Goal: Information Seeking & Learning: Learn about a topic

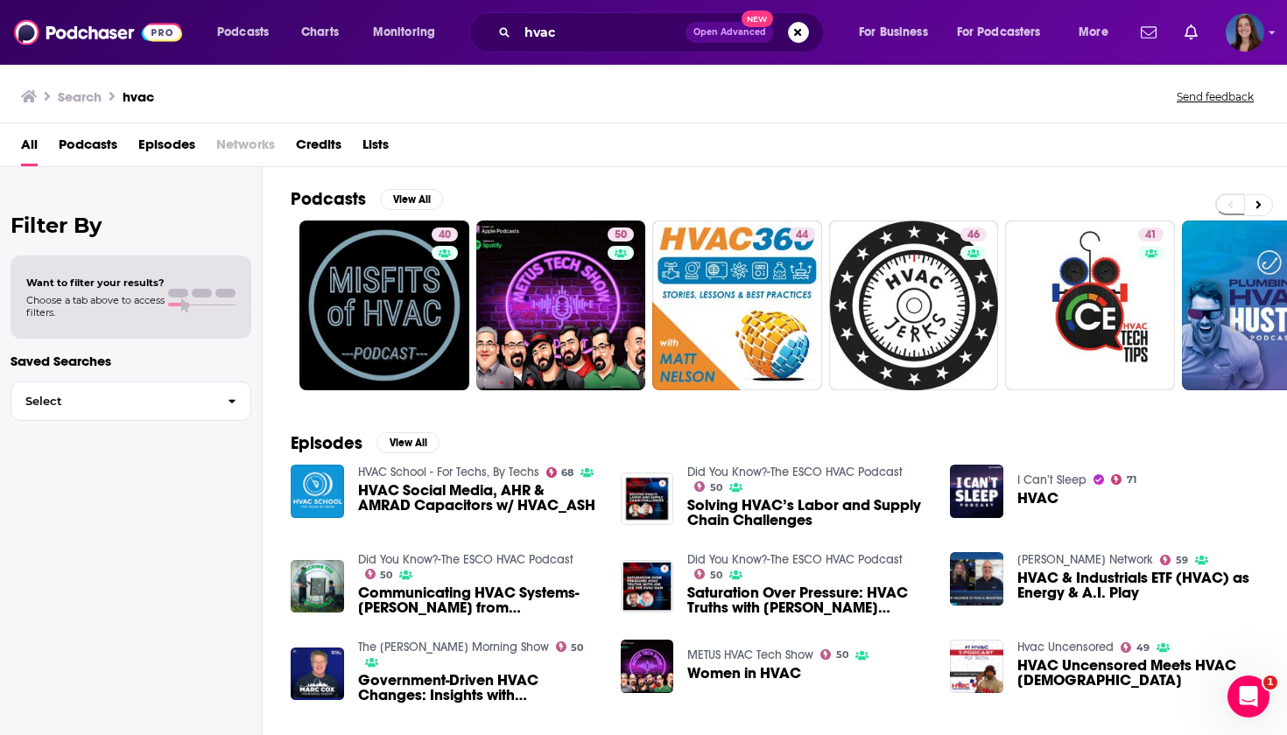
click at [96, 149] on span "Podcasts" at bounding box center [88, 148] width 59 height 36
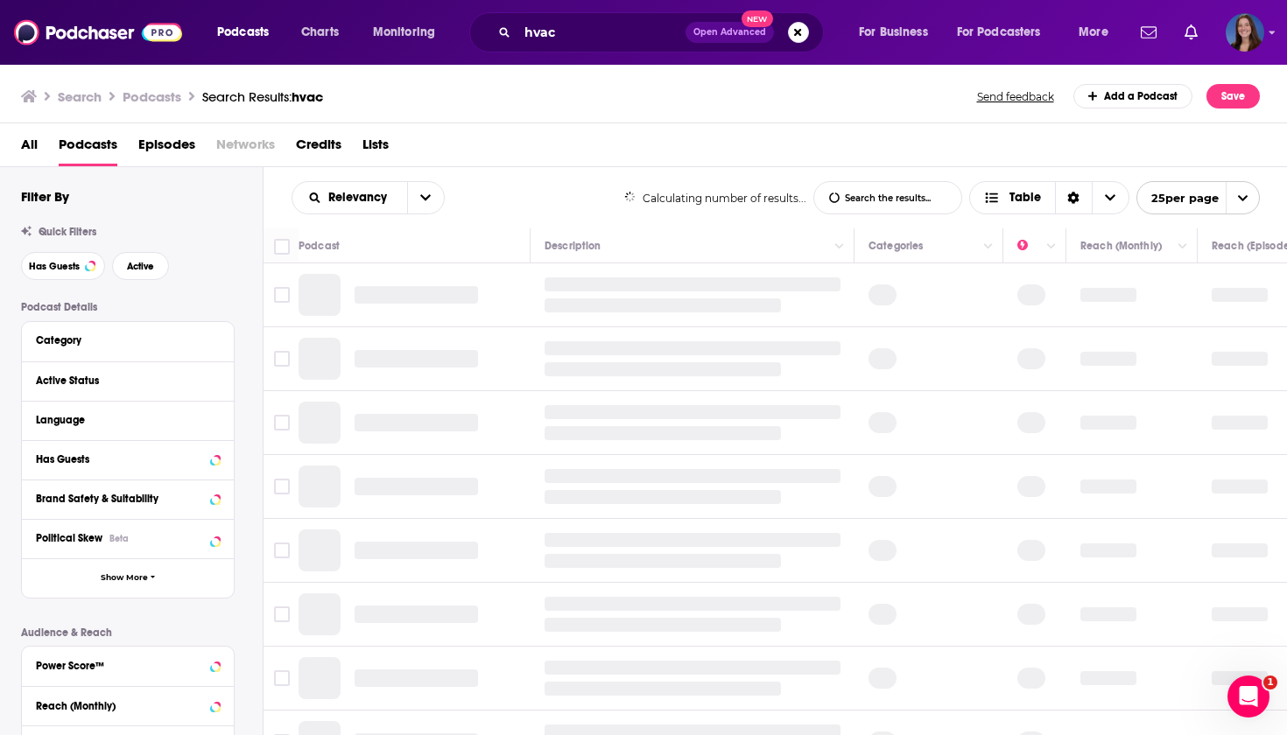
click at [91, 149] on span "Podcasts" at bounding box center [88, 148] width 59 height 36
click at [86, 147] on span "Podcasts" at bounding box center [88, 148] width 59 height 36
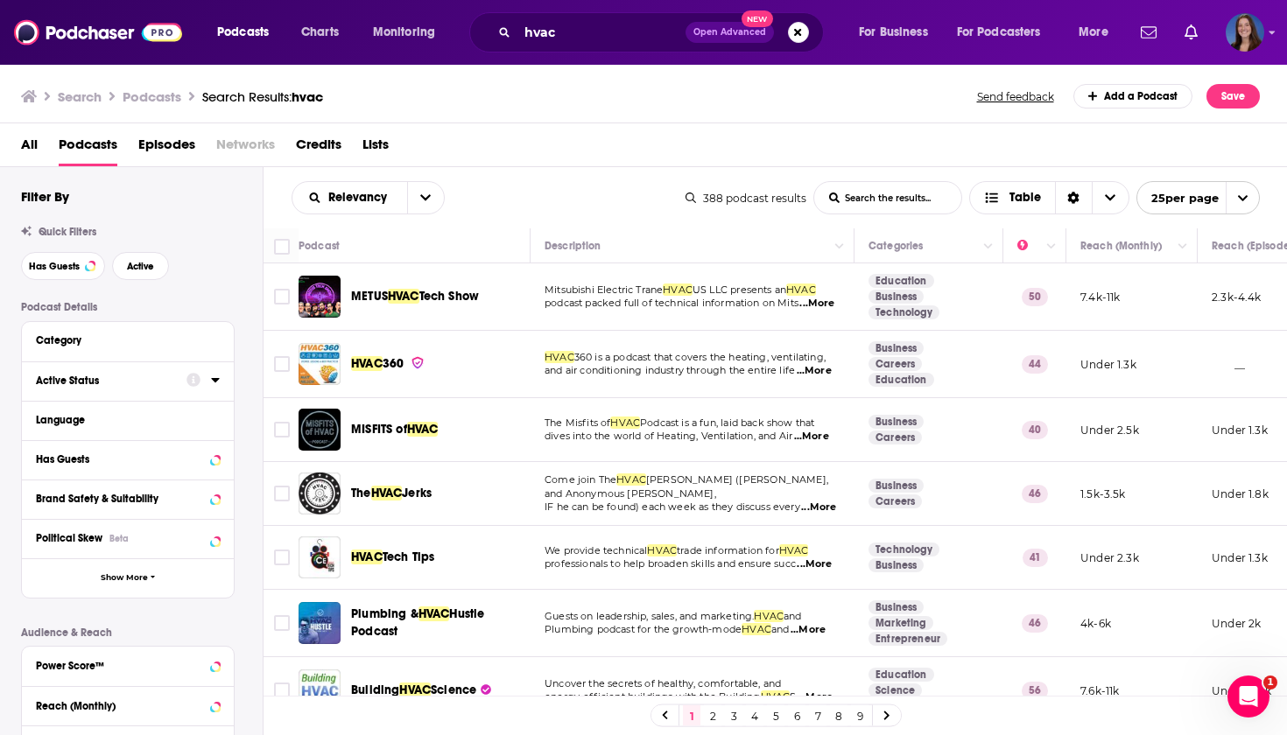
click at [130, 386] on div "Active Status" at bounding box center [105, 381] width 139 height 12
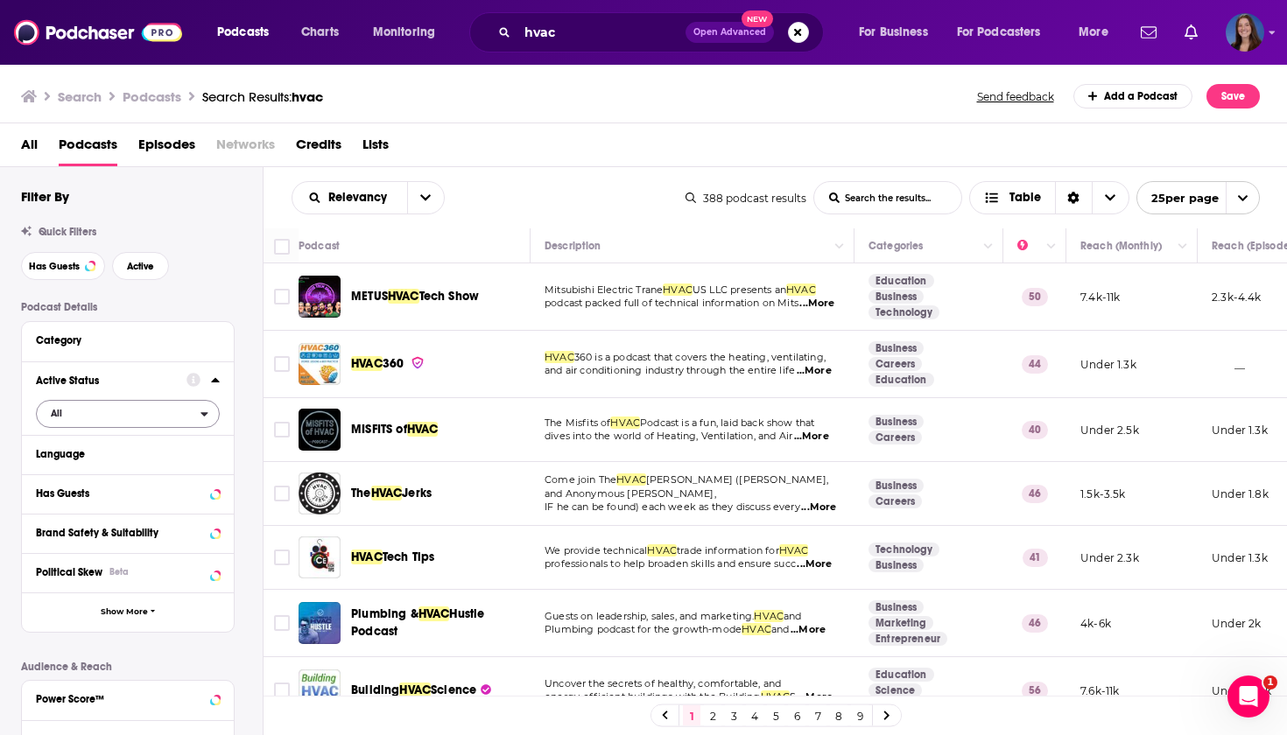
click at [151, 418] on span "All" at bounding box center [119, 413] width 164 height 23
click at [72, 473] on span "Active" at bounding box center [91, 472] width 92 height 10
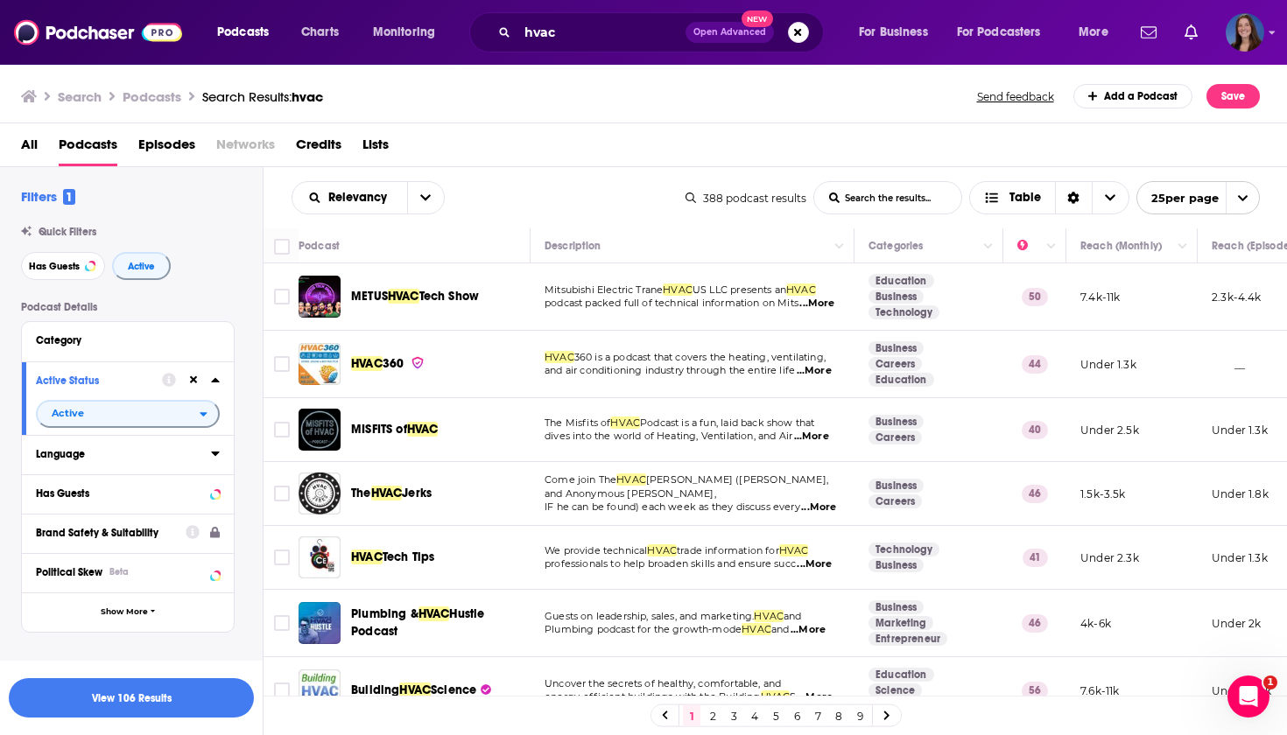
click at [165, 459] on div "Language" at bounding box center [118, 454] width 164 height 12
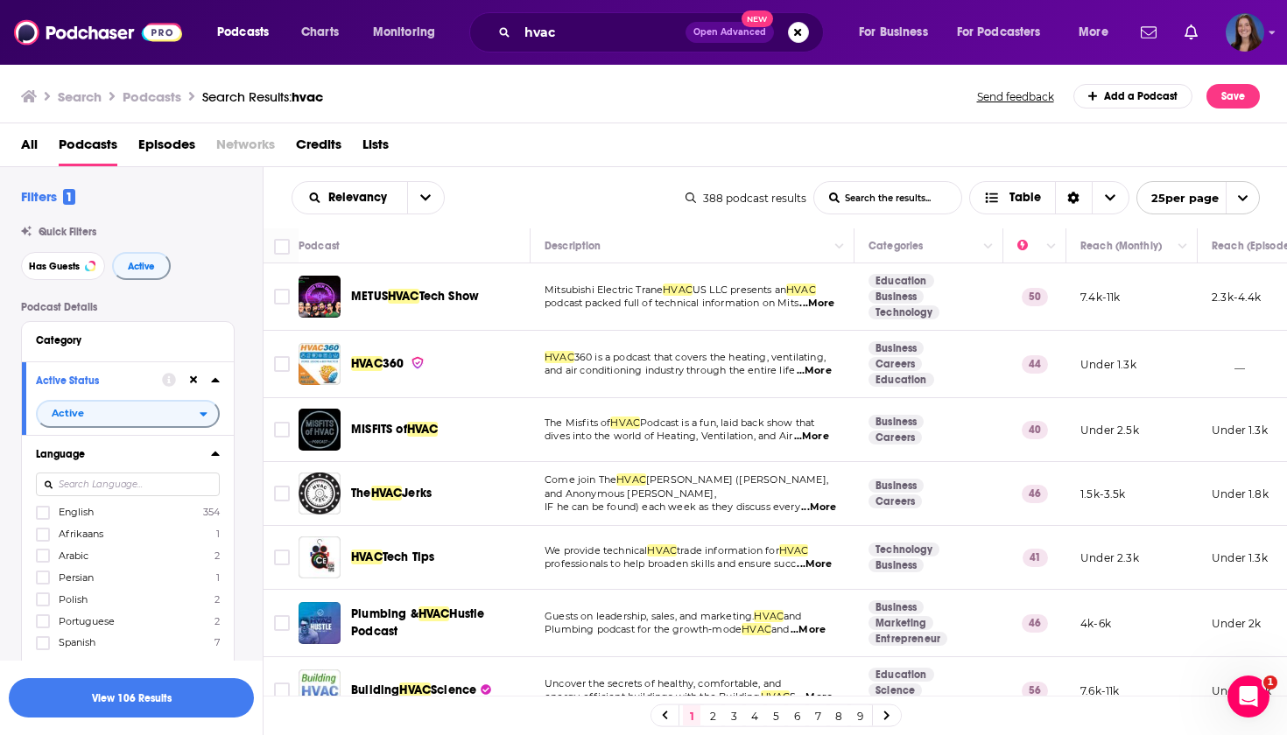
click at [67, 513] on span "English" at bounding box center [76, 512] width 35 height 12
click at [43, 518] on input "multiSelectOption-en-0" at bounding box center [43, 518] width 0 height 0
click at [89, 700] on button "View 105 Results" at bounding box center [131, 697] width 245 height 39
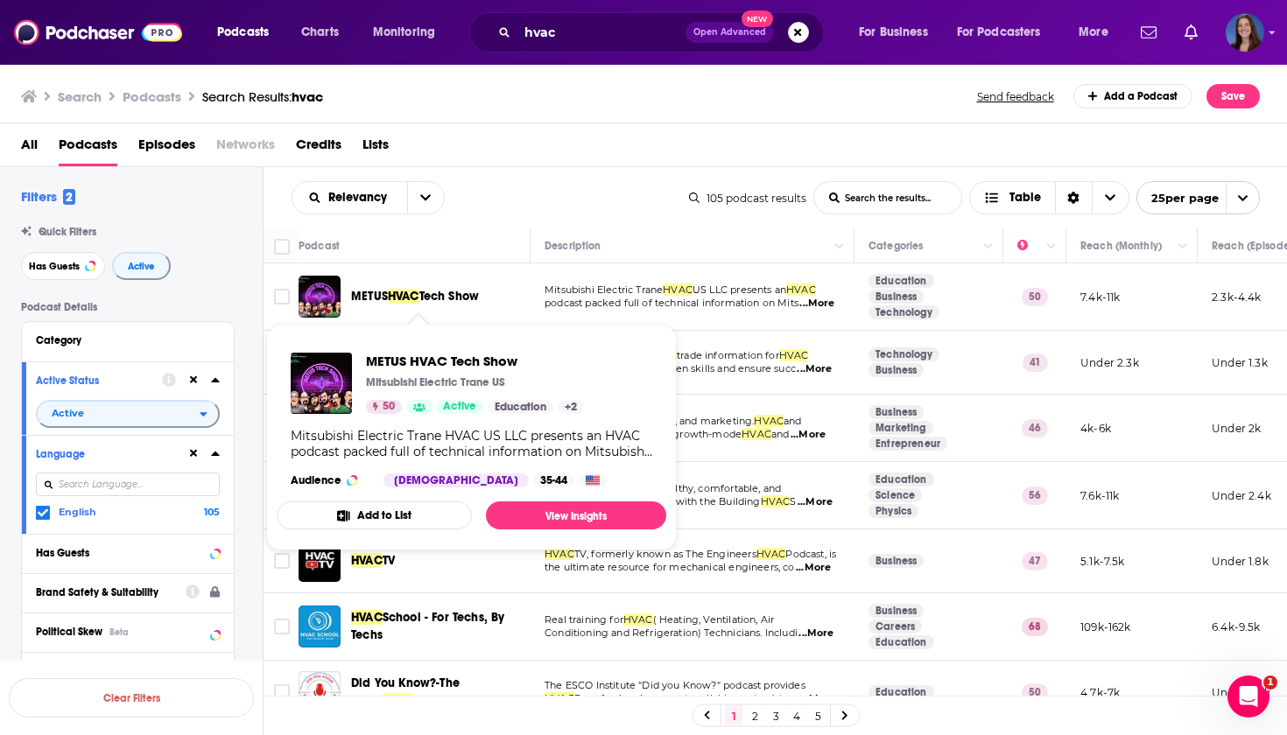
click at [453, 292] on span "Tech Show" at bounding box center [449, 296] width 60 height 15
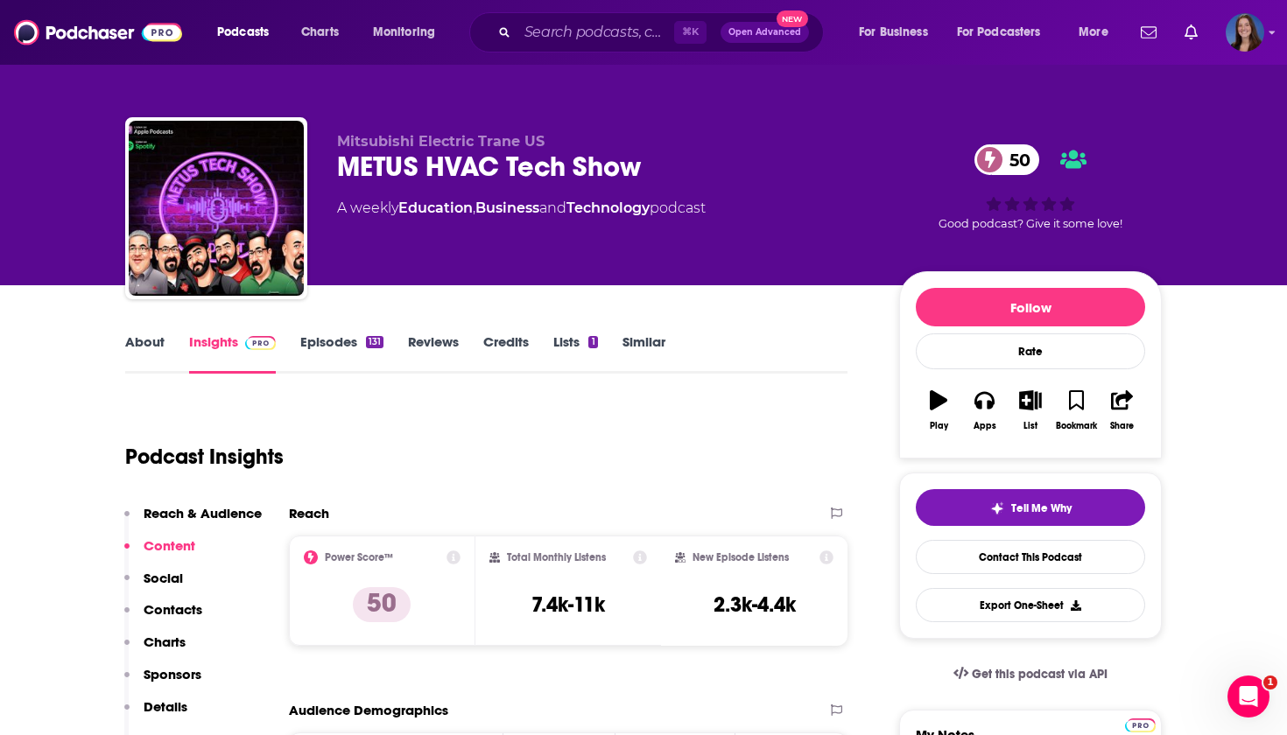
click at [146, 348] on link "About" at bounding box center [144, 354] width 39 height 40
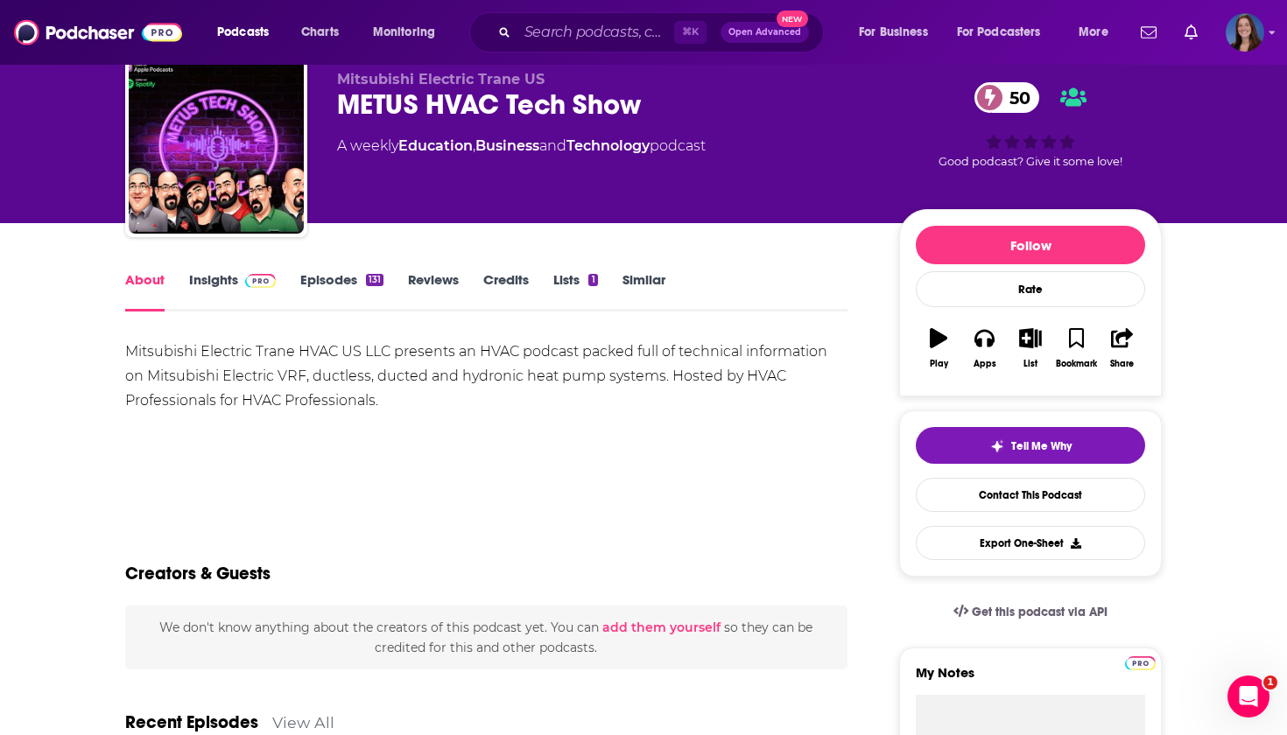
scroll to position [64, 0]
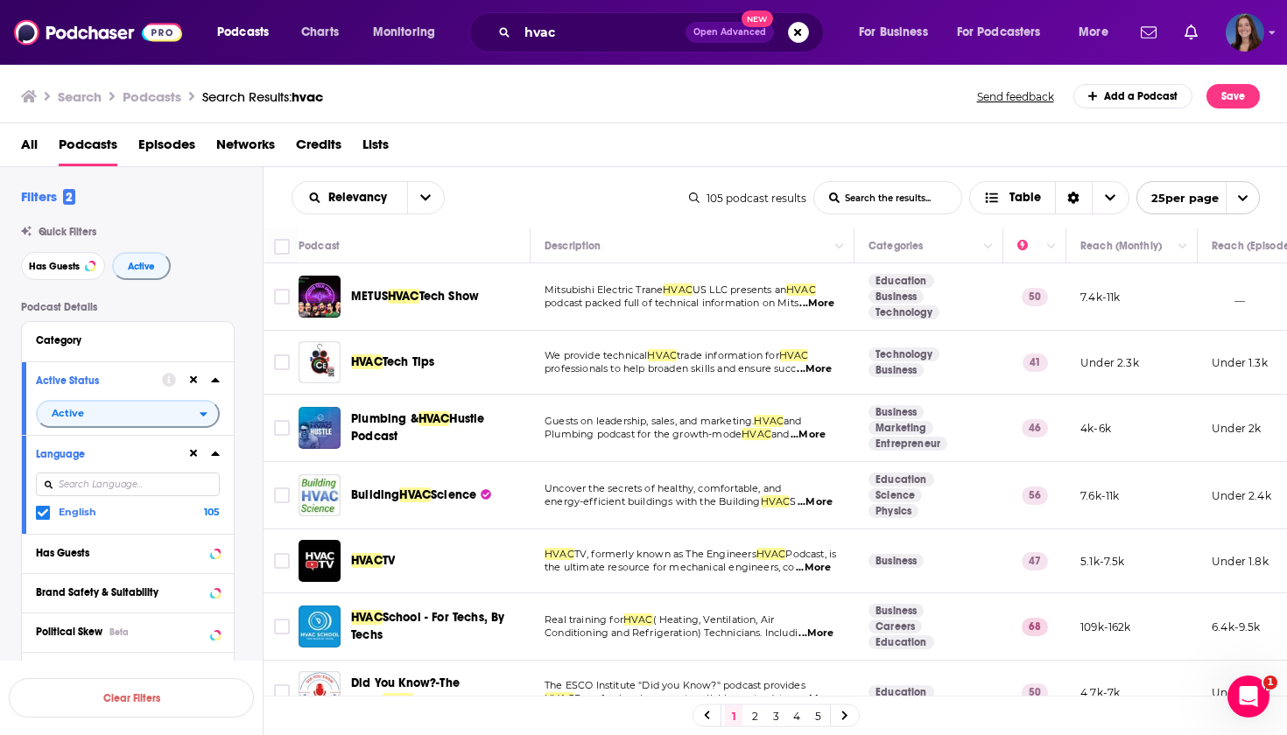
click at [822, 370] on span "...More" at bounding box center [814, 369] width 35 height 14
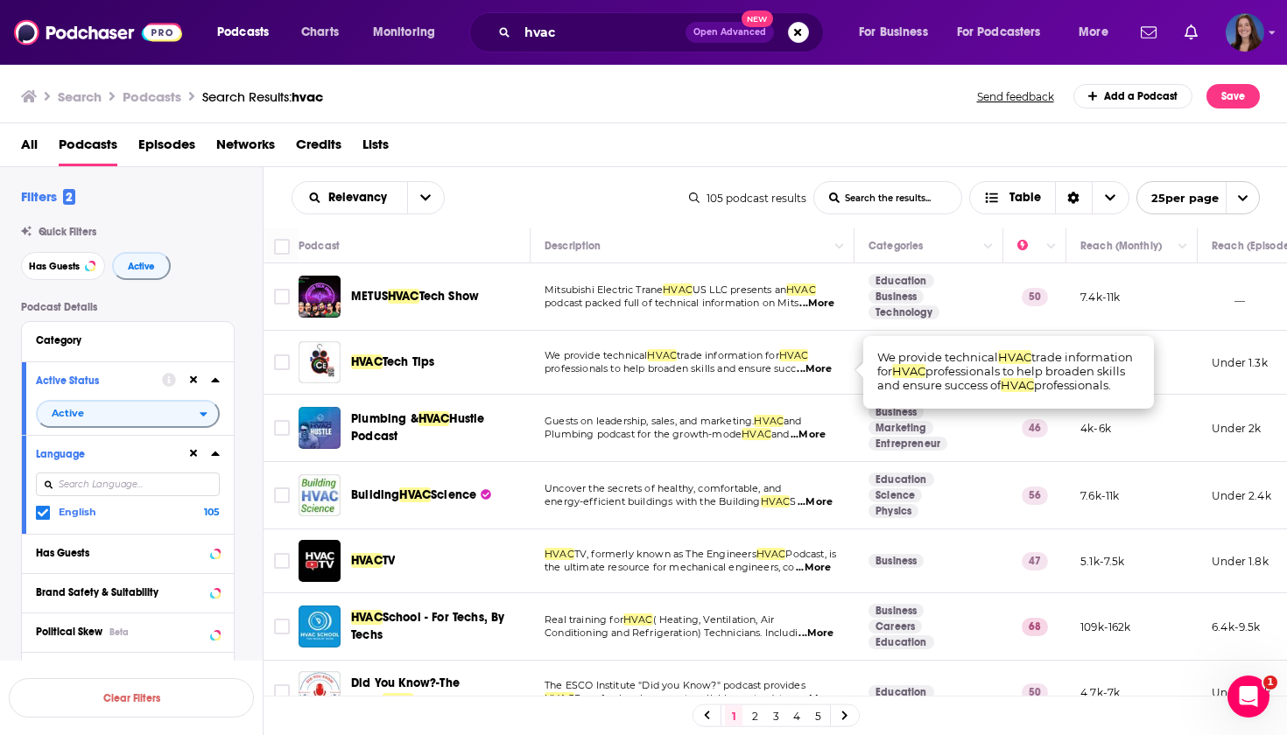
click at [457, 376] on div "HVAC Tech Tips" at bounding box center [442, 362] width 182 height 42
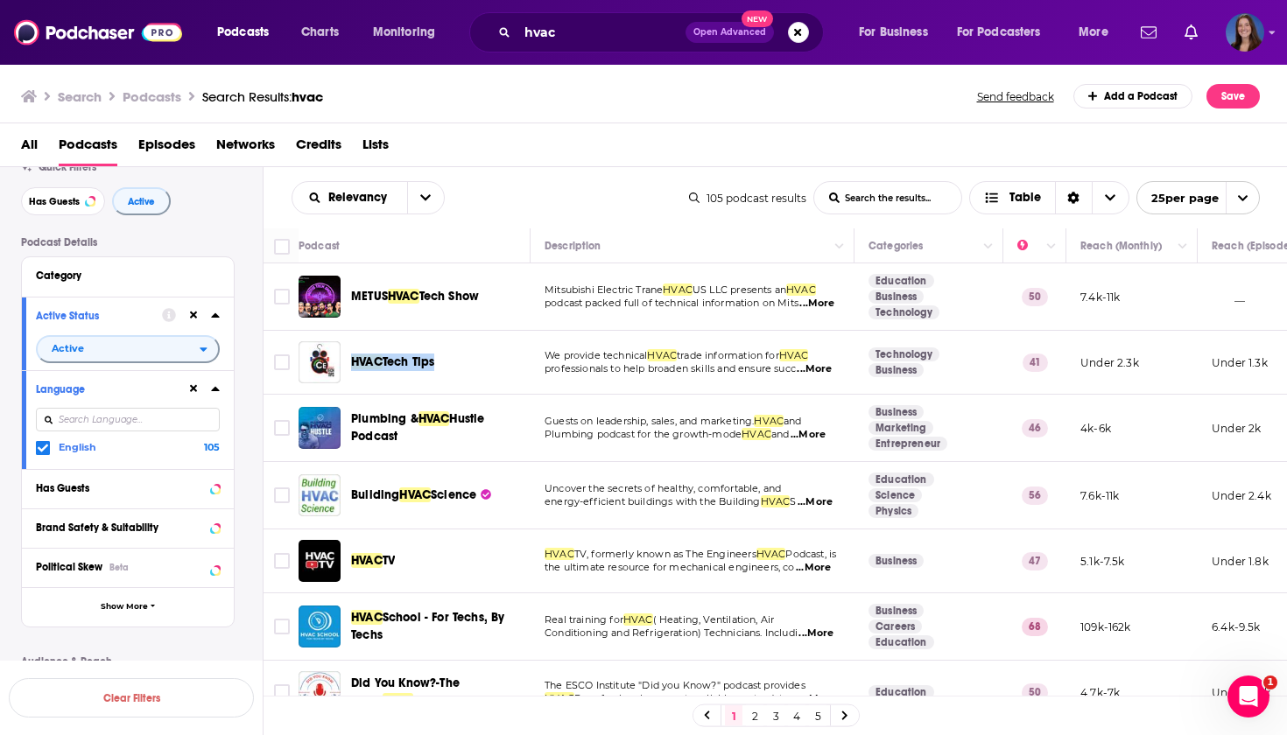
scroll to position [70, 0]
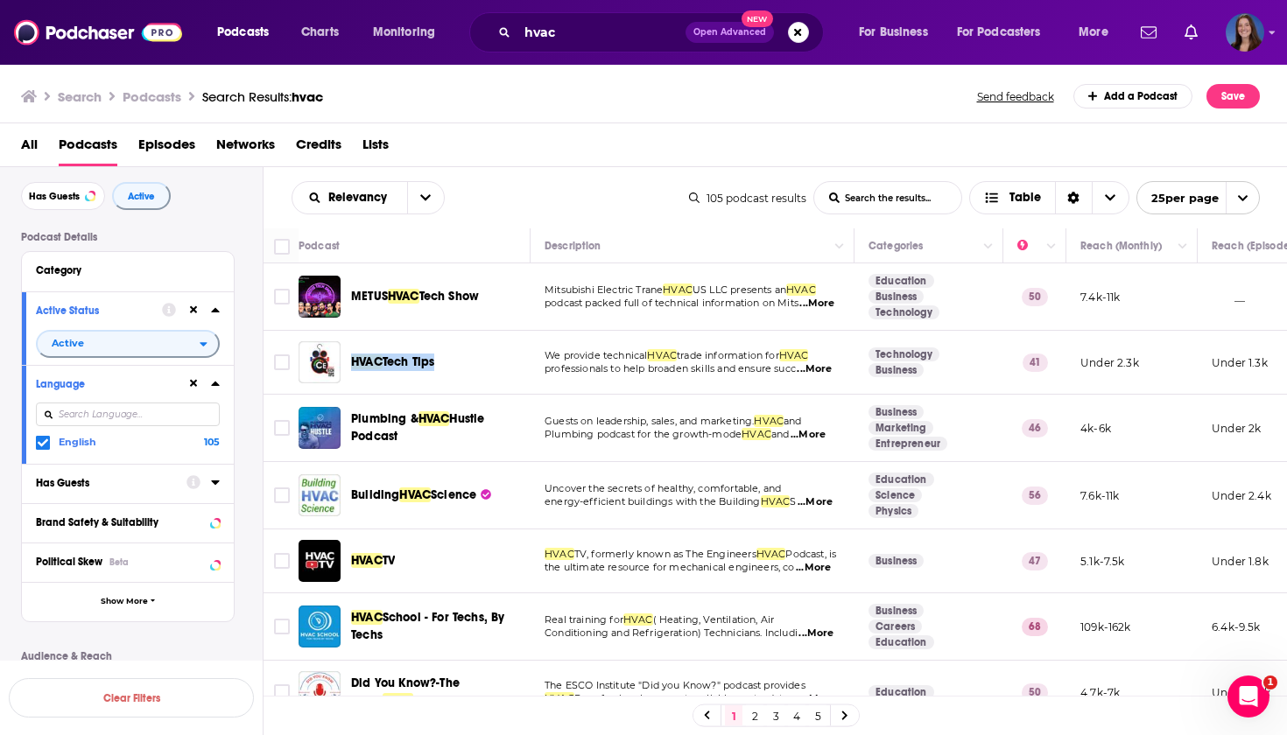
click at [124, 484] on div "Has Guests" at bounding box center [105, 483] width 139 height 12
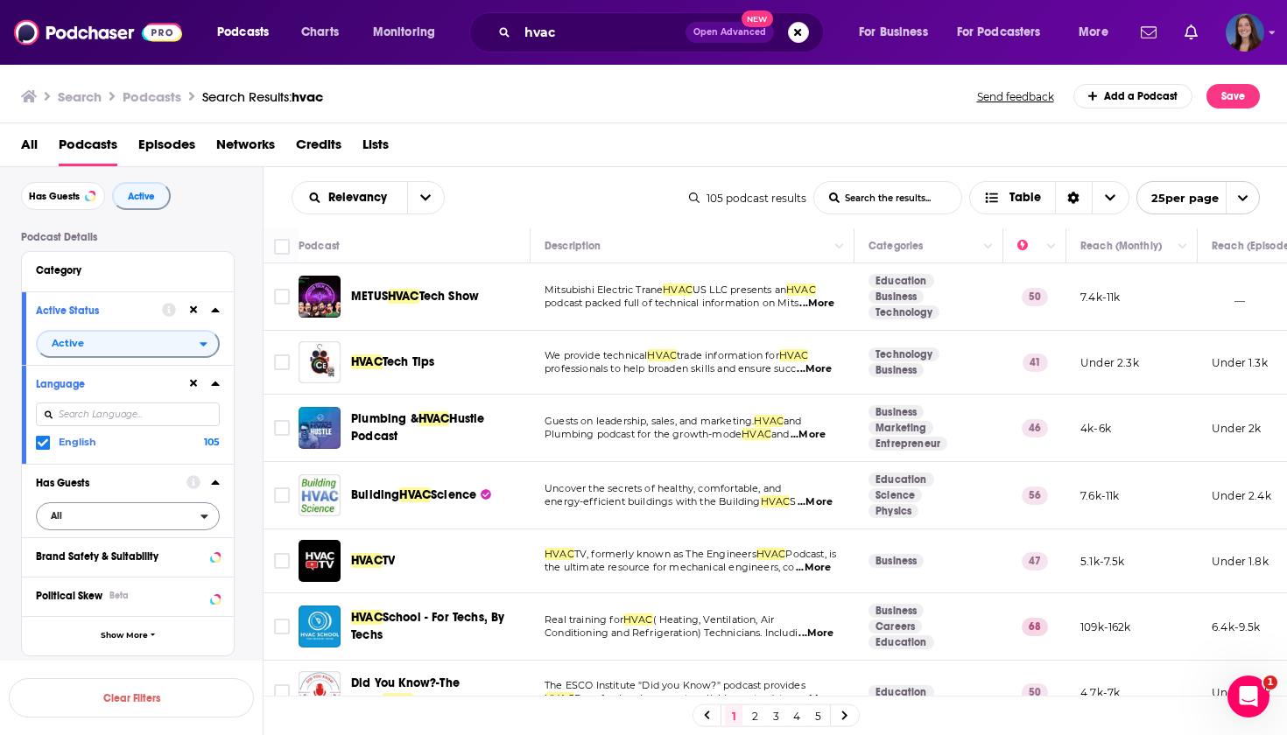
click at [196, 512] on span "All" at bounding box center [119, 515] width 164 height 23
click at [121, 598] on span "Has guests" at bounding box center [97, 603] width 105 height 10
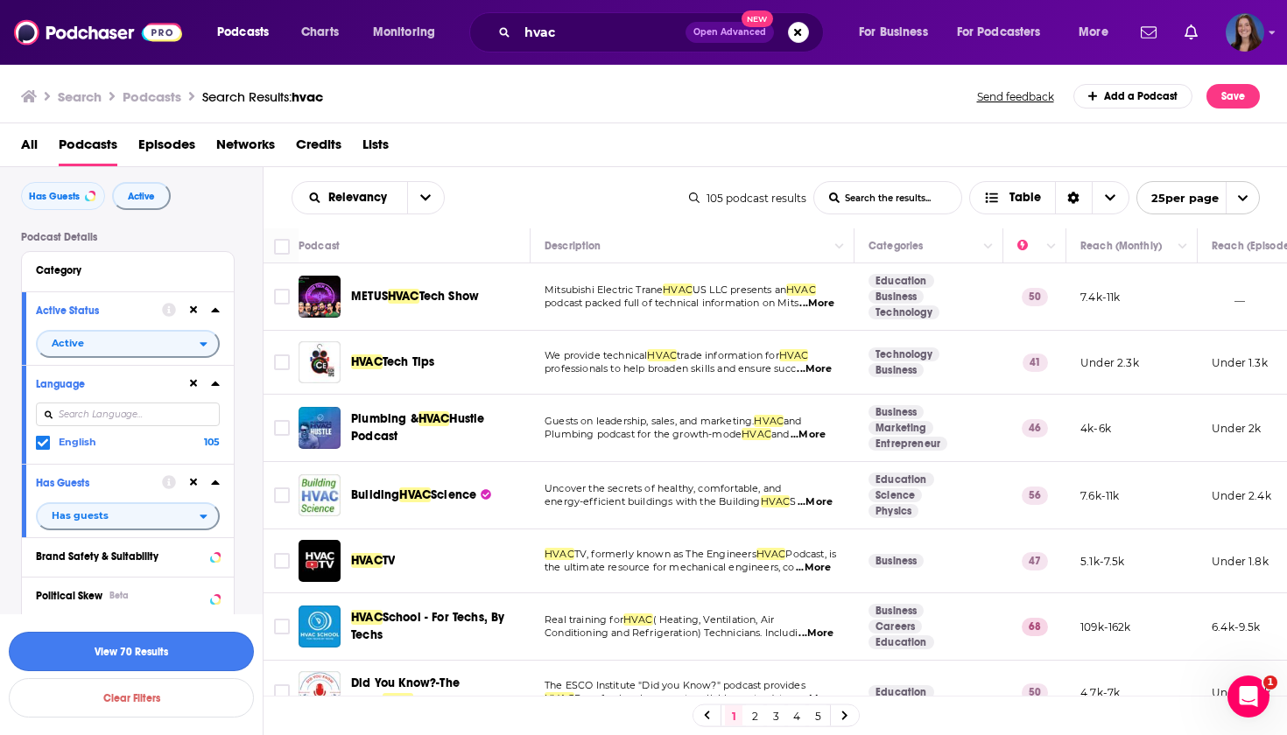
click at [126, 651] on button "View 70 Results" at bounding box center [131, 651] width 245 height 39
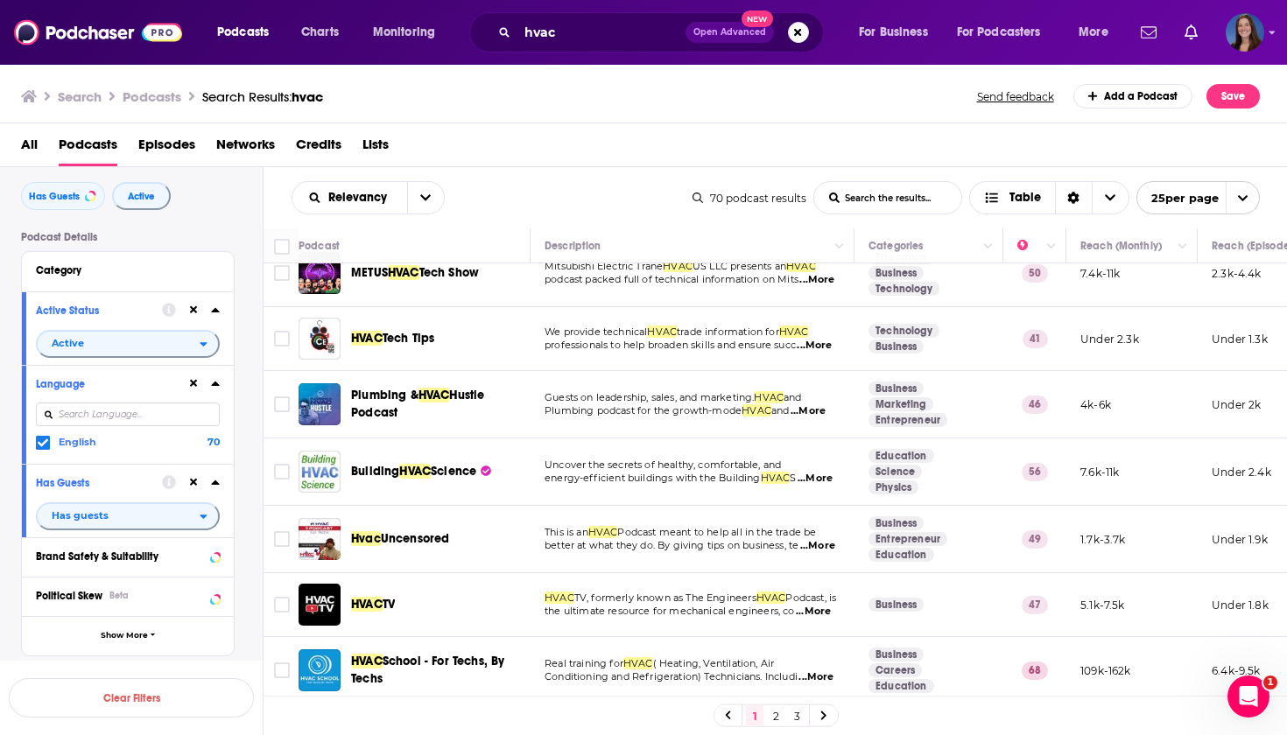
scroll to position [30, 0]
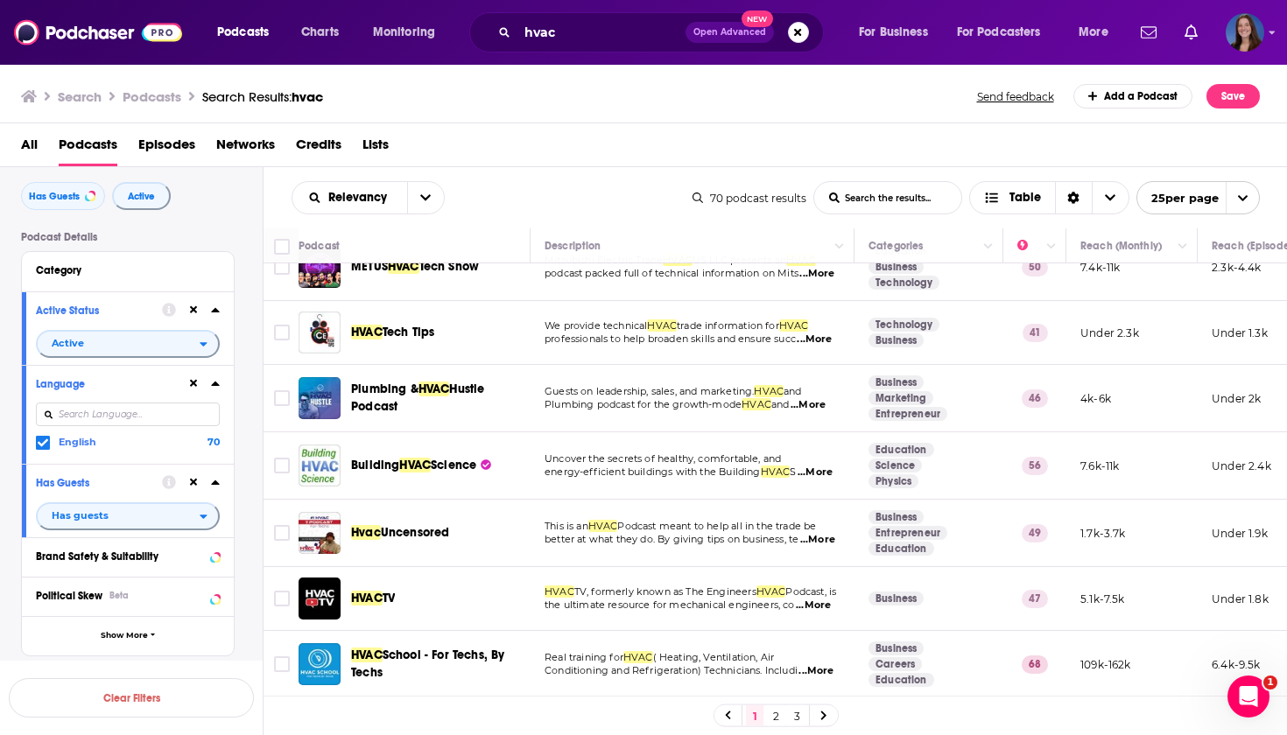
click at [825, 343] on span "...More" at bounding box center [814, 340] width 35 height 14
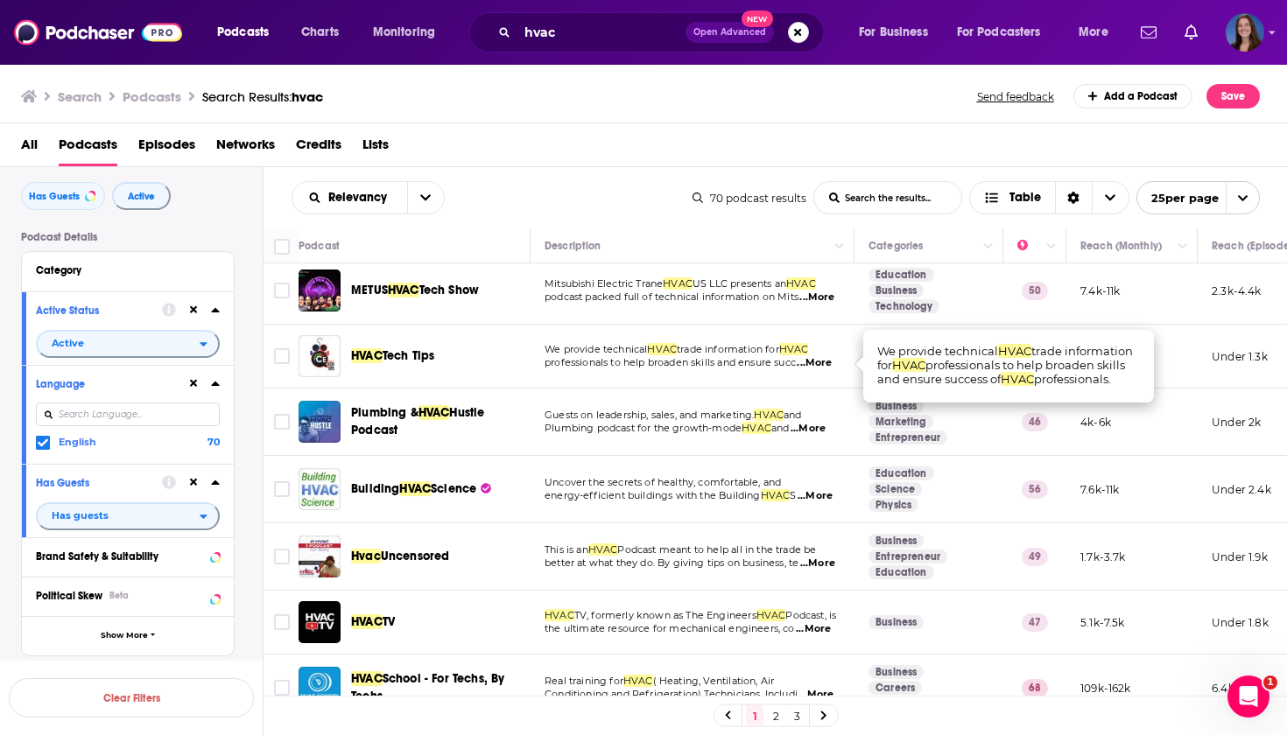
scroll to position [8, 0]
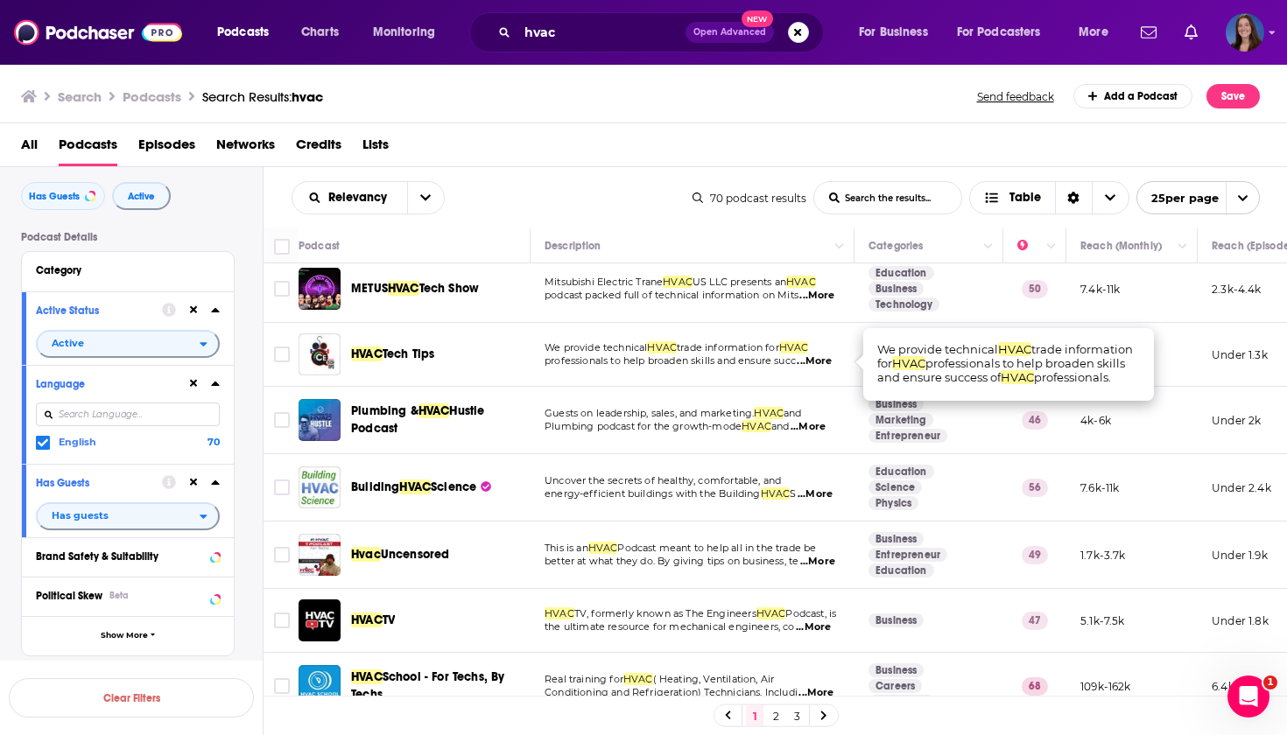
click at [826, 425] on span "...More" at bounding box center [807, 427] width 35 height 14
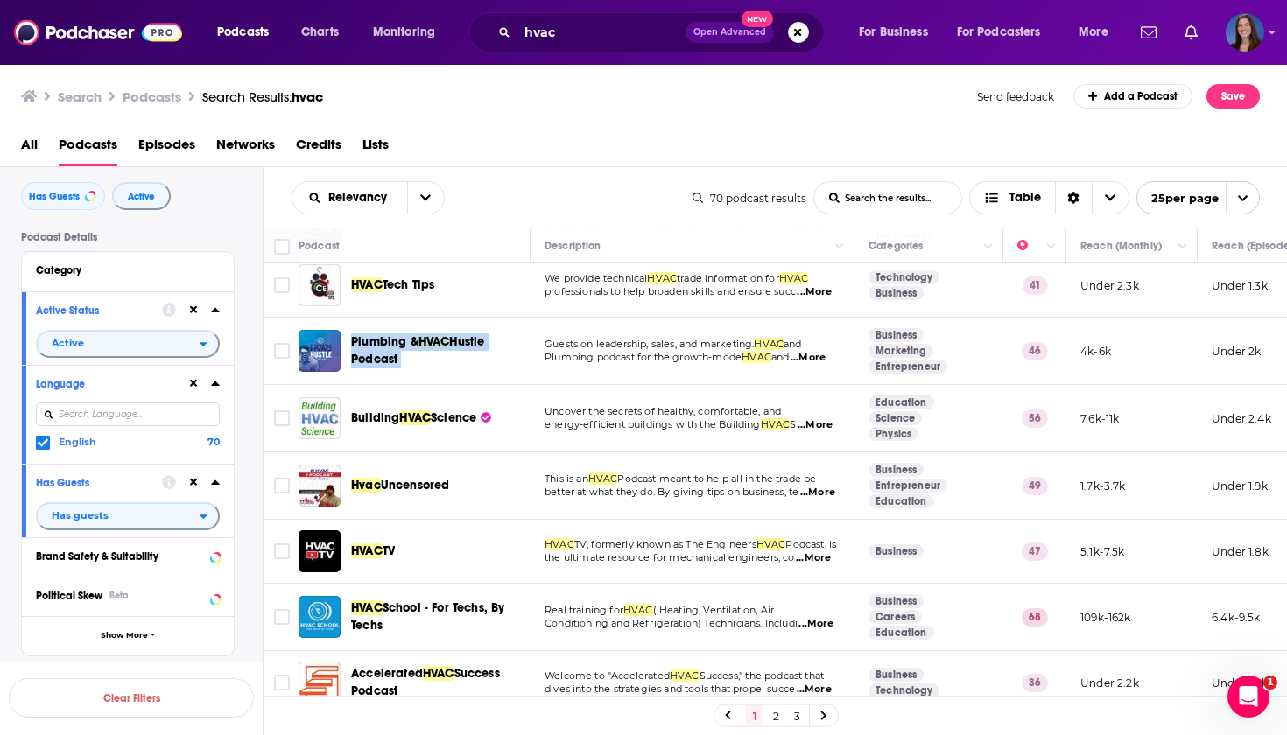
scroll to position [78, 0]
click at [800, 495] on span "...More" at bounding box center [817, 492] width 35 height 14
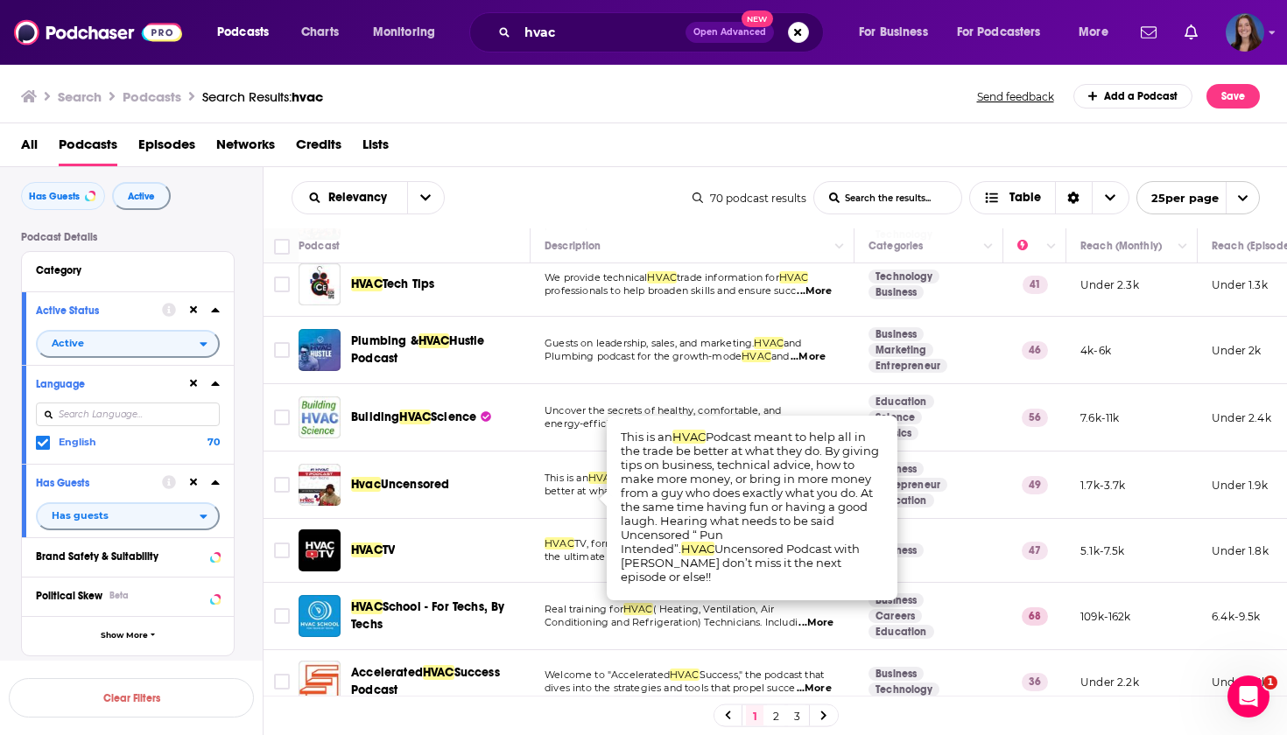
click at [552, 507] on td "This is an HVAC Podcast meant to help all in the trade be better at what they d…" at bounding box center [692, 485] width 324 height 67
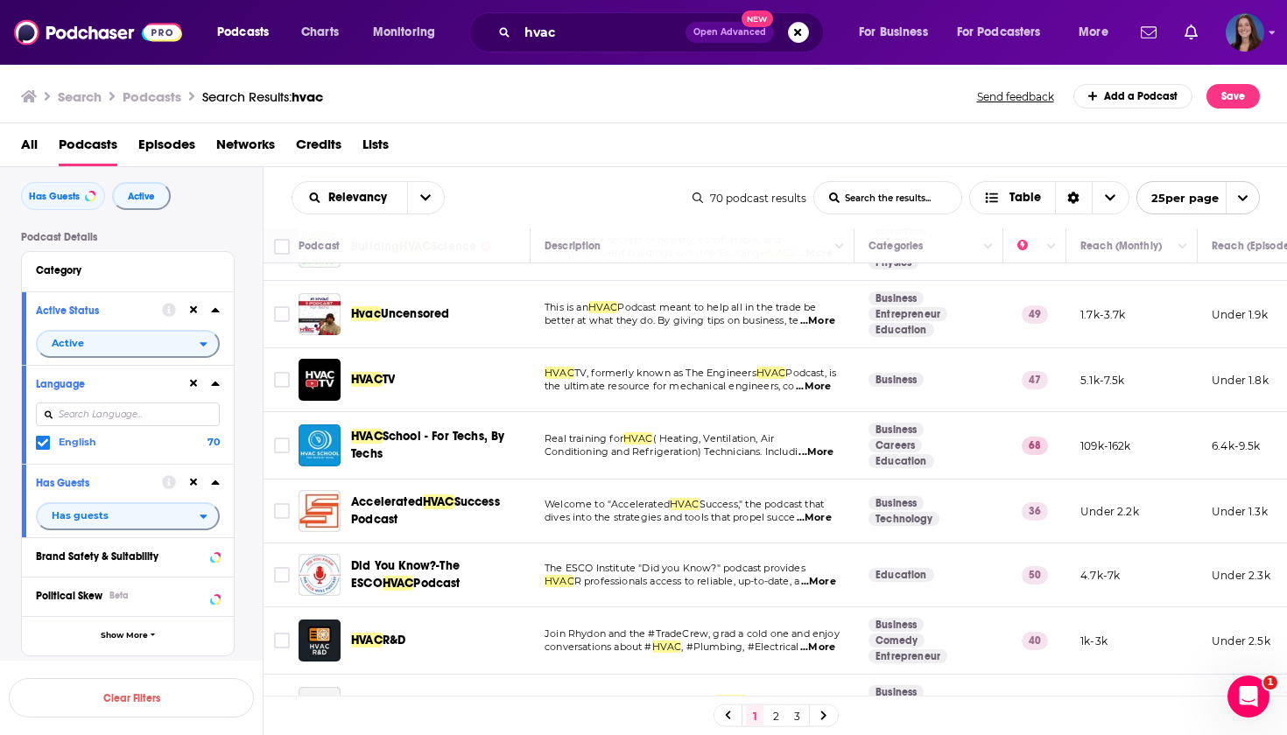
scroll to position [257, 0]
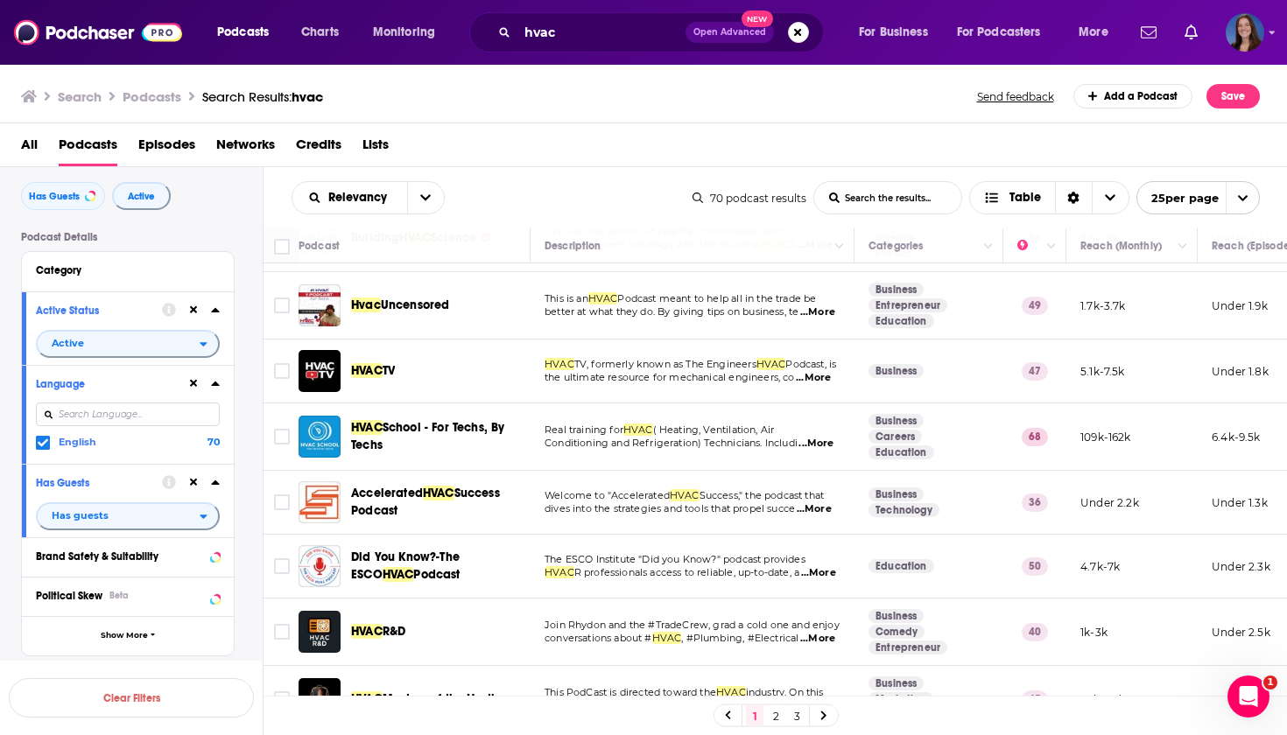
click at [826, 509] on span "...More" at bounding box center [814, 509] width 35 height 14
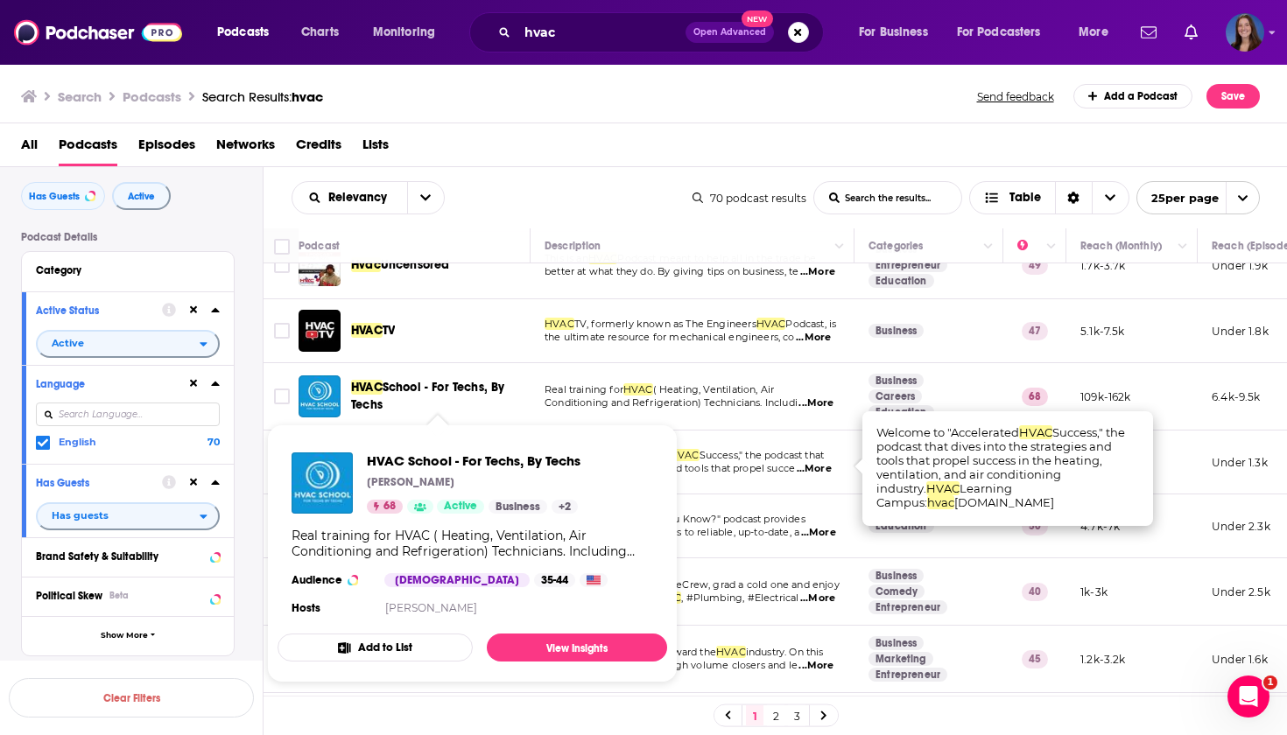
scroll to position [309, 0]
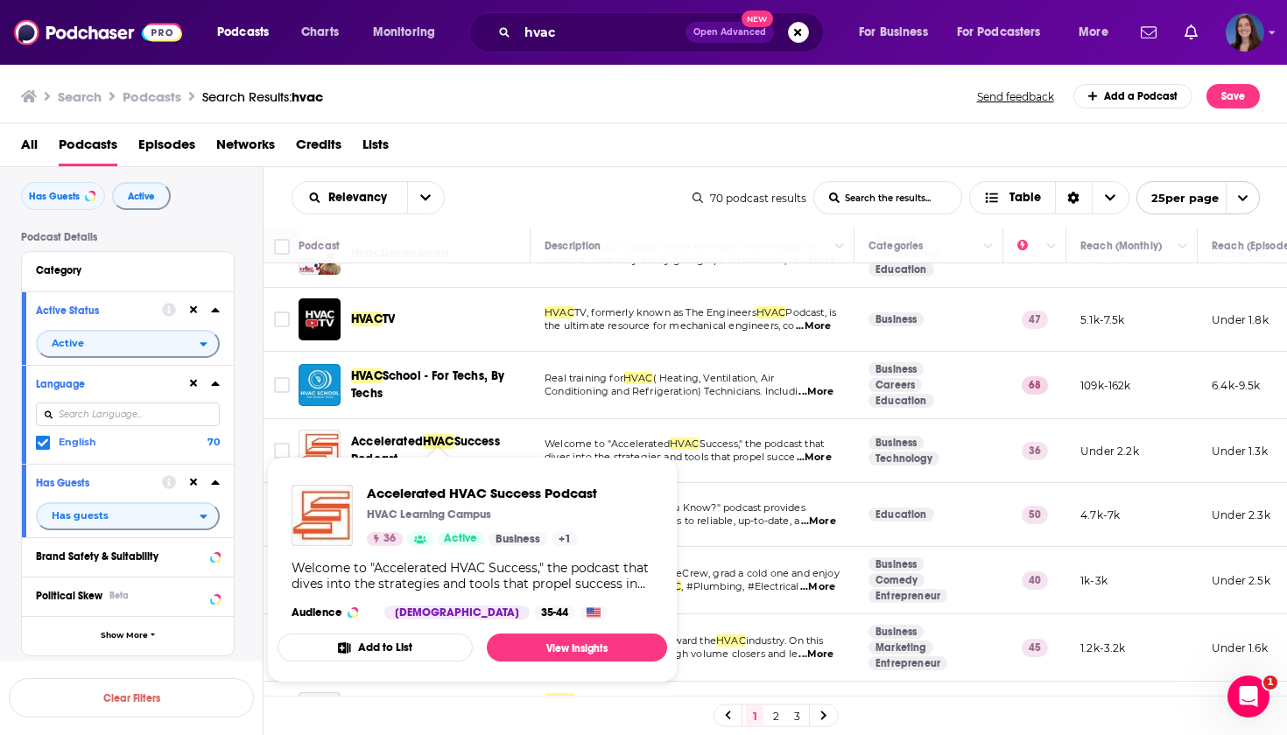
click at [540, 195] on div "Relevancy List Search Input Search the results... Table" at bounding box center [492, 197] width 401 height 33
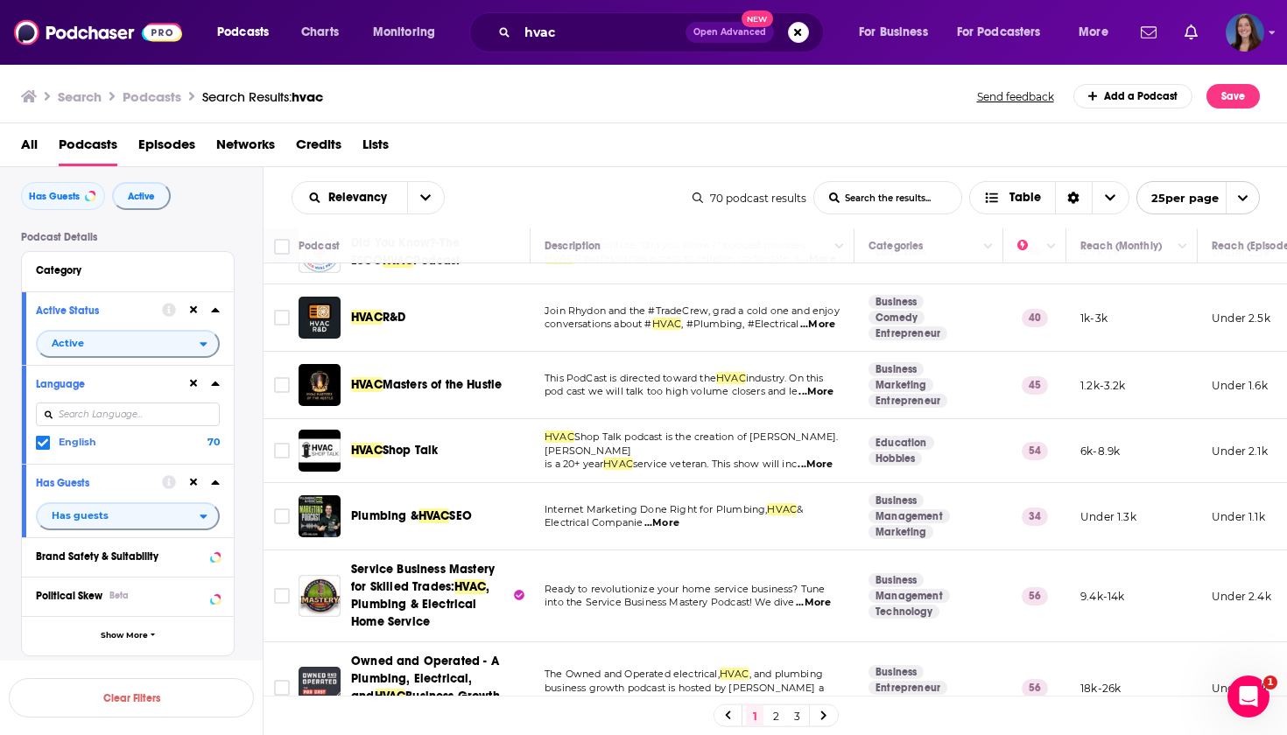
scroll to position [566, 0]
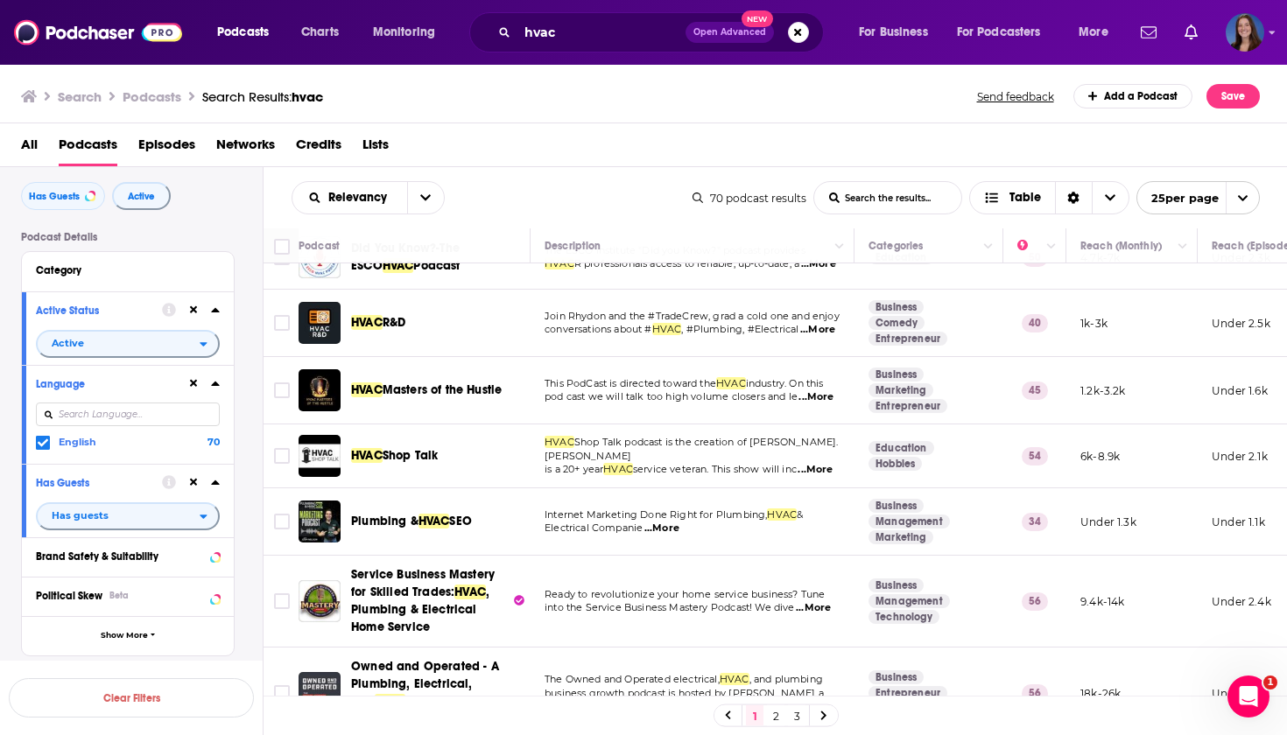
click at [830, 335] on span "...More" at bounding box center [817, 330] width 35 height 14
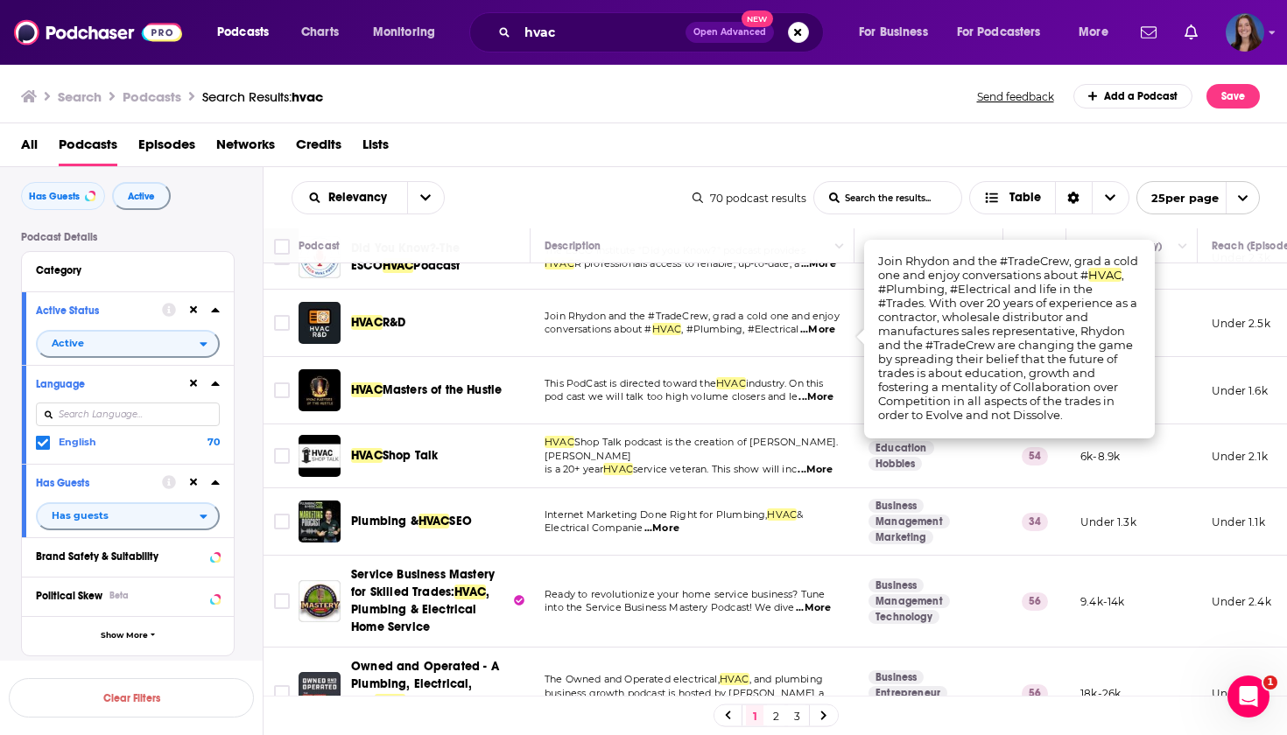
click at [647, 168] on div "Relevancy List Search Input Search the results... Table 70 podcast results List…" at bounding box center [775, 197] width 1024 height 61
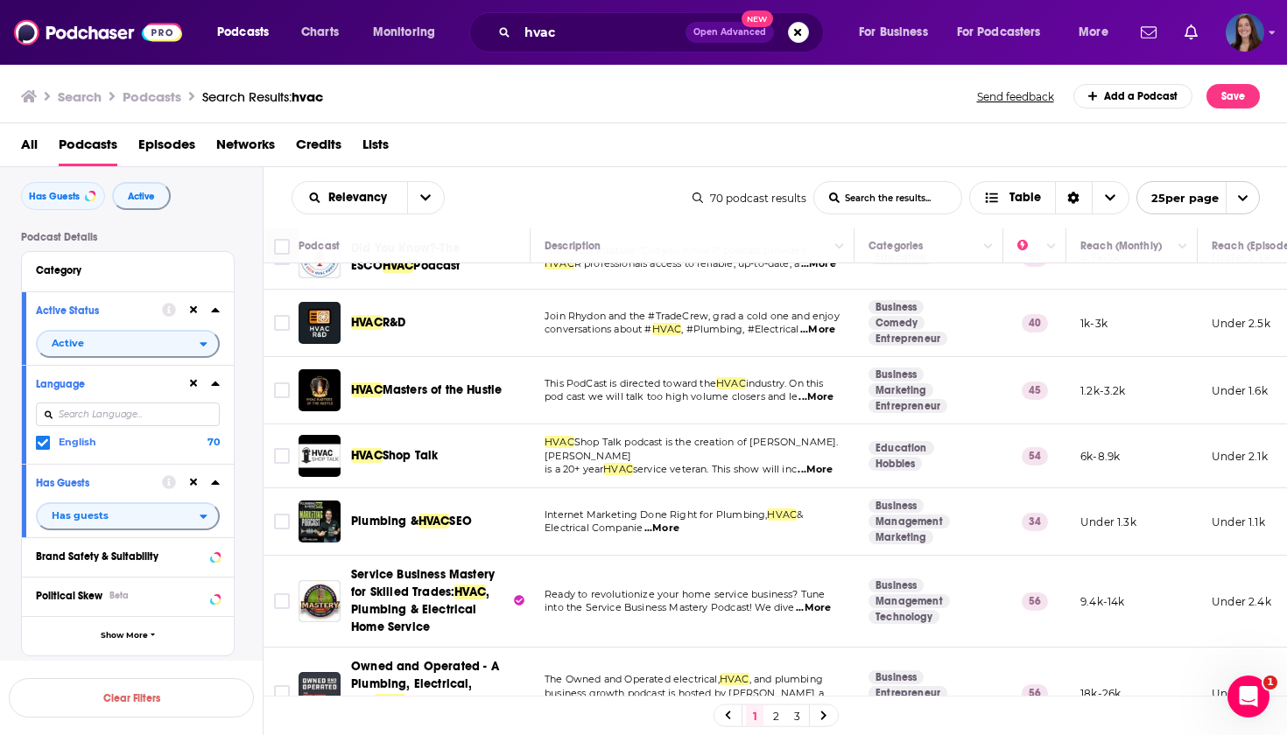
click at [819, 396] on span "...More" at bounding box center [815, 397] width 35 height 14
click at [683, 168] on div "Relevancy List Search Input Search the results... Table 70 podcast results List…" at bounding box center [775, 197] width 1024 height 61
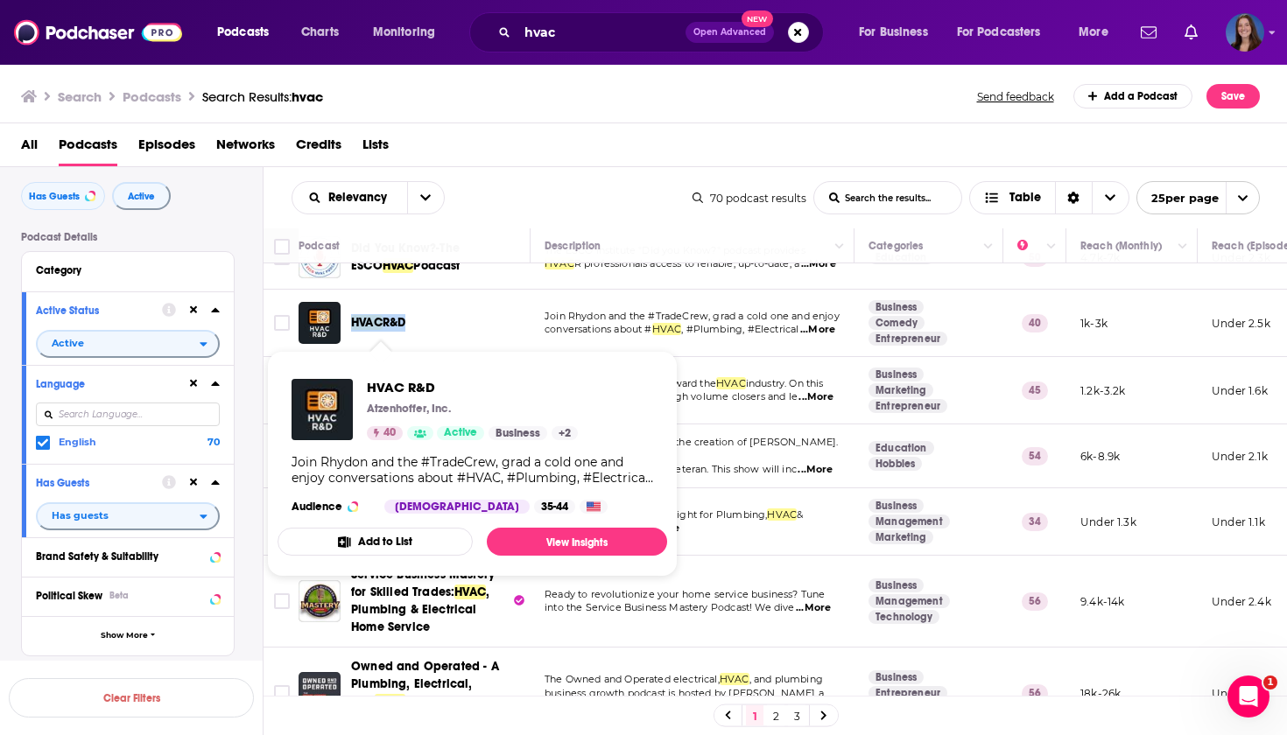
drag, startPoint x: 500, startPoint y: 135, endPoint x: 488, endPoint y: 149, distance: 18.0
click at [500, 135] on div "All Podcasts Episodes Networks Credits Lists" at bounding box center [647, 148] width 1253 height 36
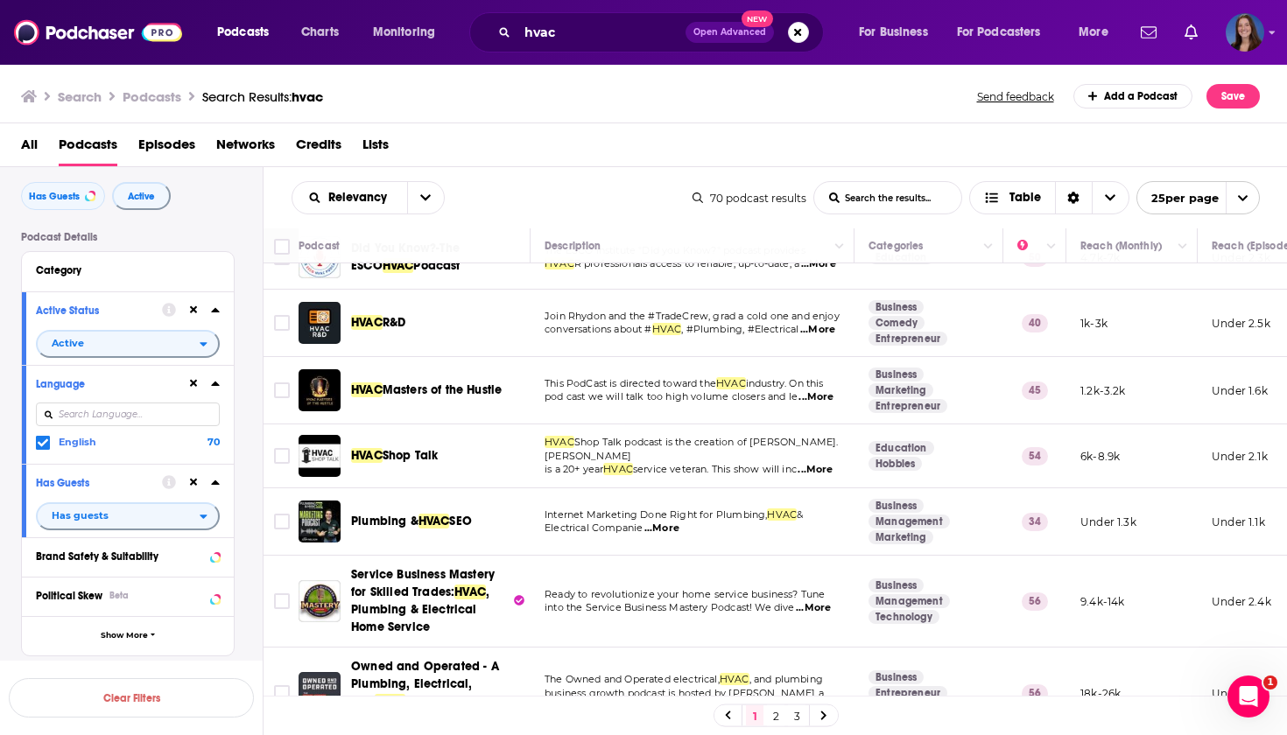
click at [590, 153] on div "All Podcasts Episodes Networks Credits Lists" at bounding box center [647, 148] width 1253 height 36
click at [828, 395] on span "...More" at bounding box center [815, 397] width 35 height 14
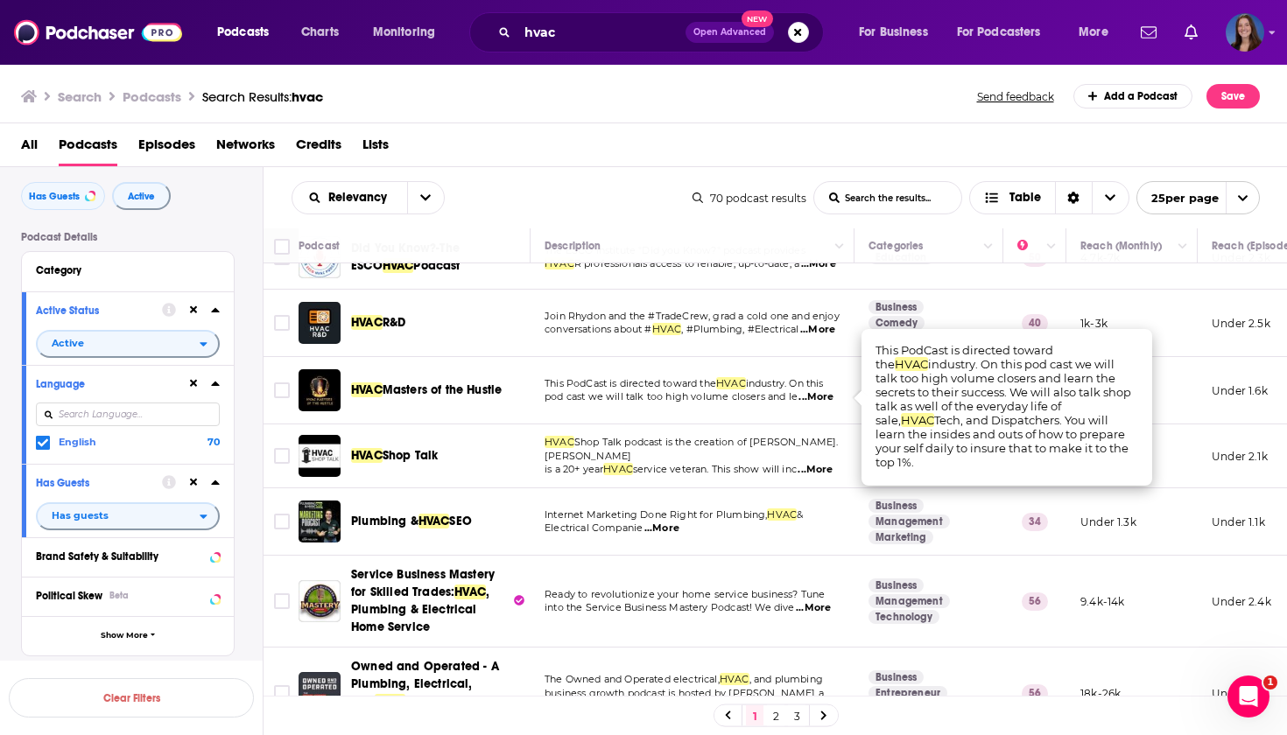
click at [617, 177] on div "Relevancy List Search Input Search the results... Table 70 podcast results List…" at bounding box center [775, 197] width 1024 height 61
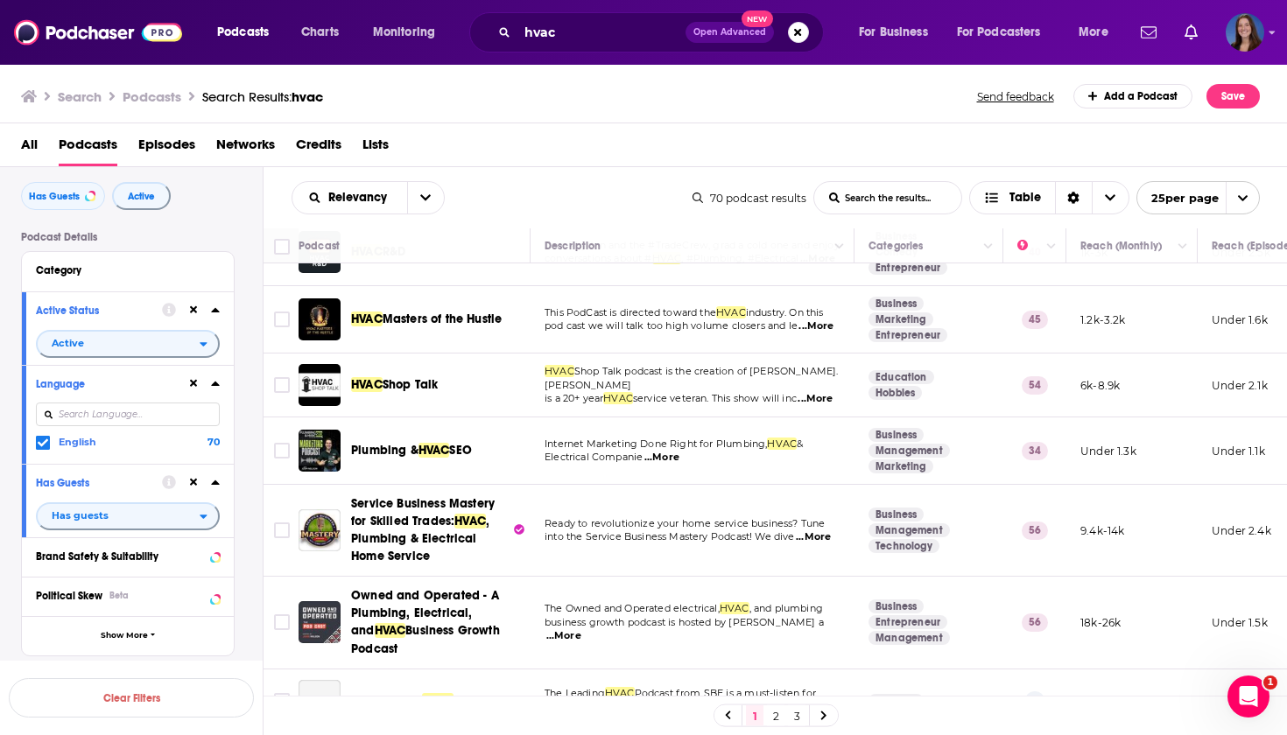
scroll to position [654, 0]
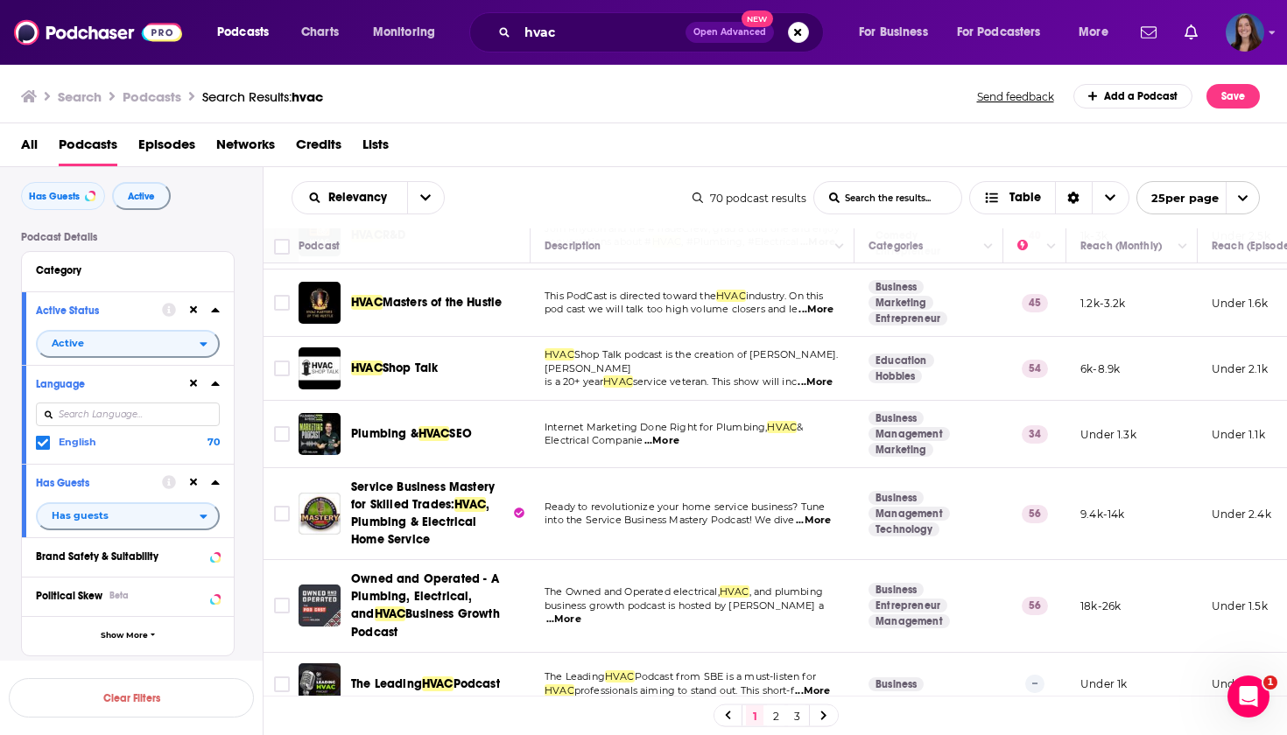
click at [664, 448] on span "...More" at bounding box center [661, 441] width 35 height 14
click at [621, 460] on td "Internet Marketing Done Right for Plumbing, HVAC & Electrical Companie ...More" at bounding box center [692, 434] width 324 height 67
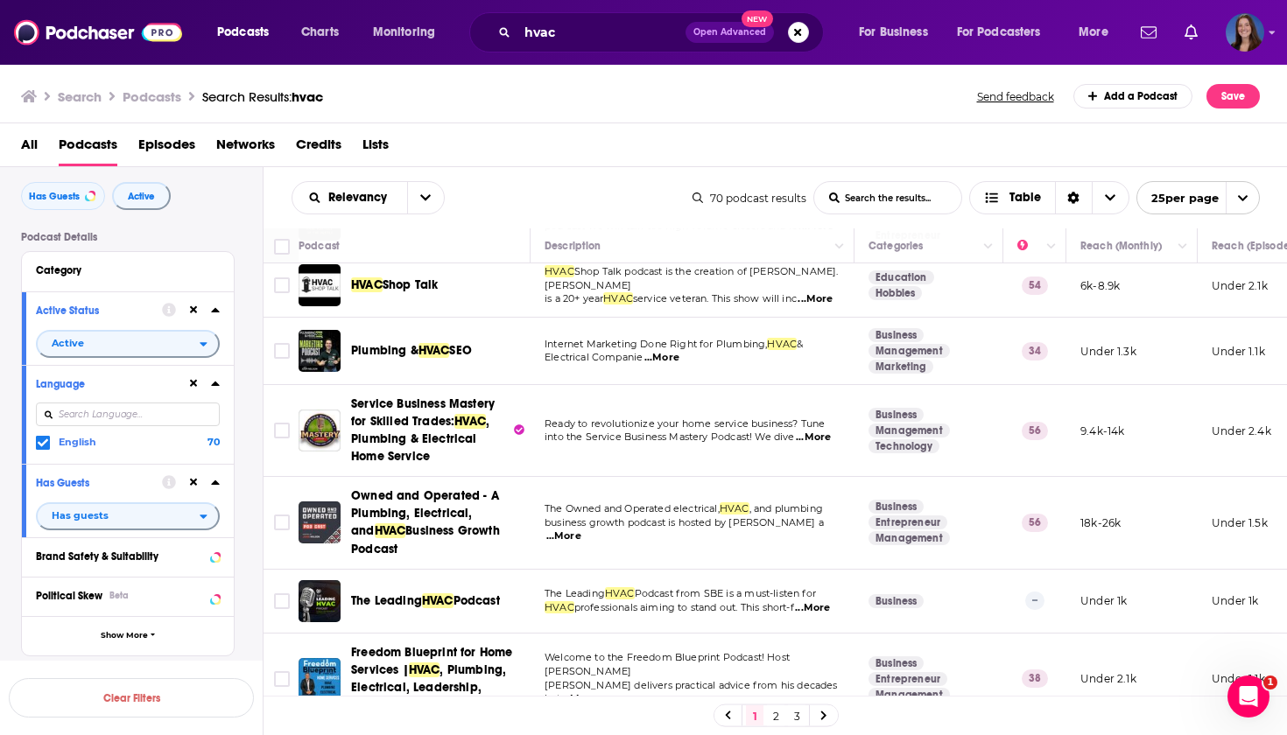
scroll to position [761, 0]
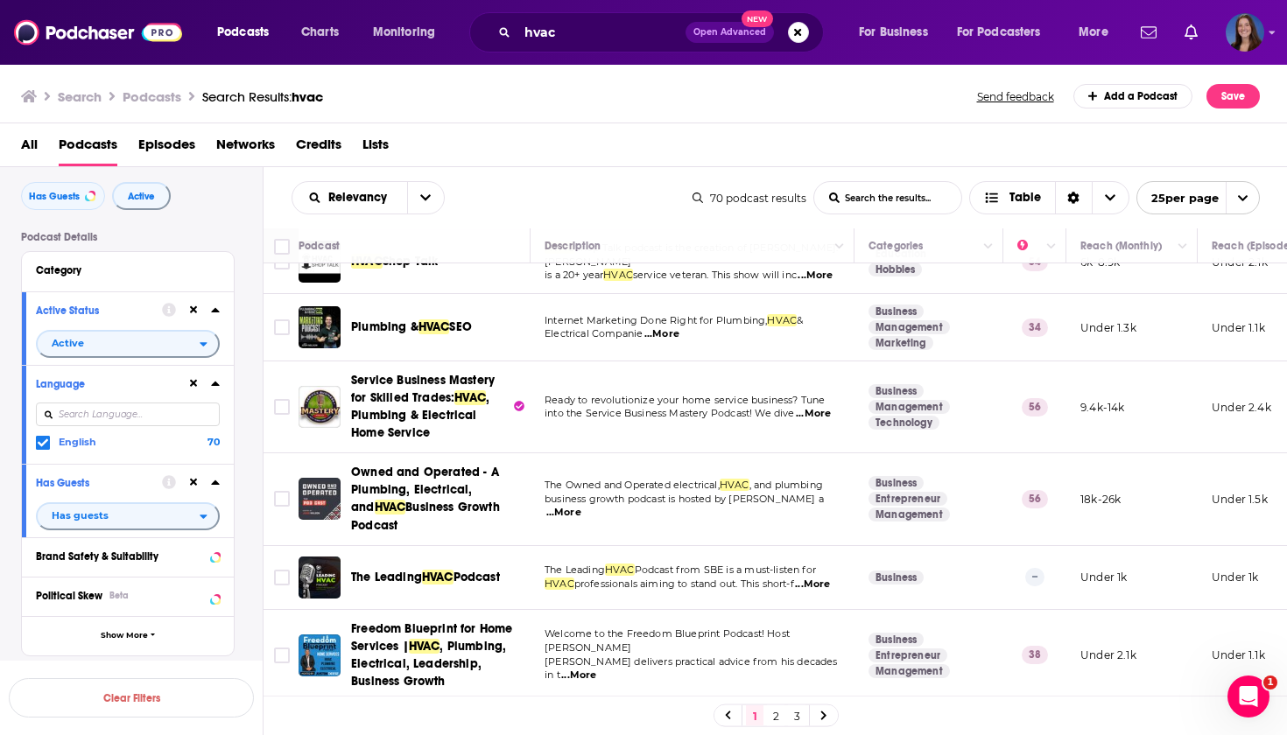
click at [815, 421] on span "...More" at bounding box center [813, 414] width 35 height 14
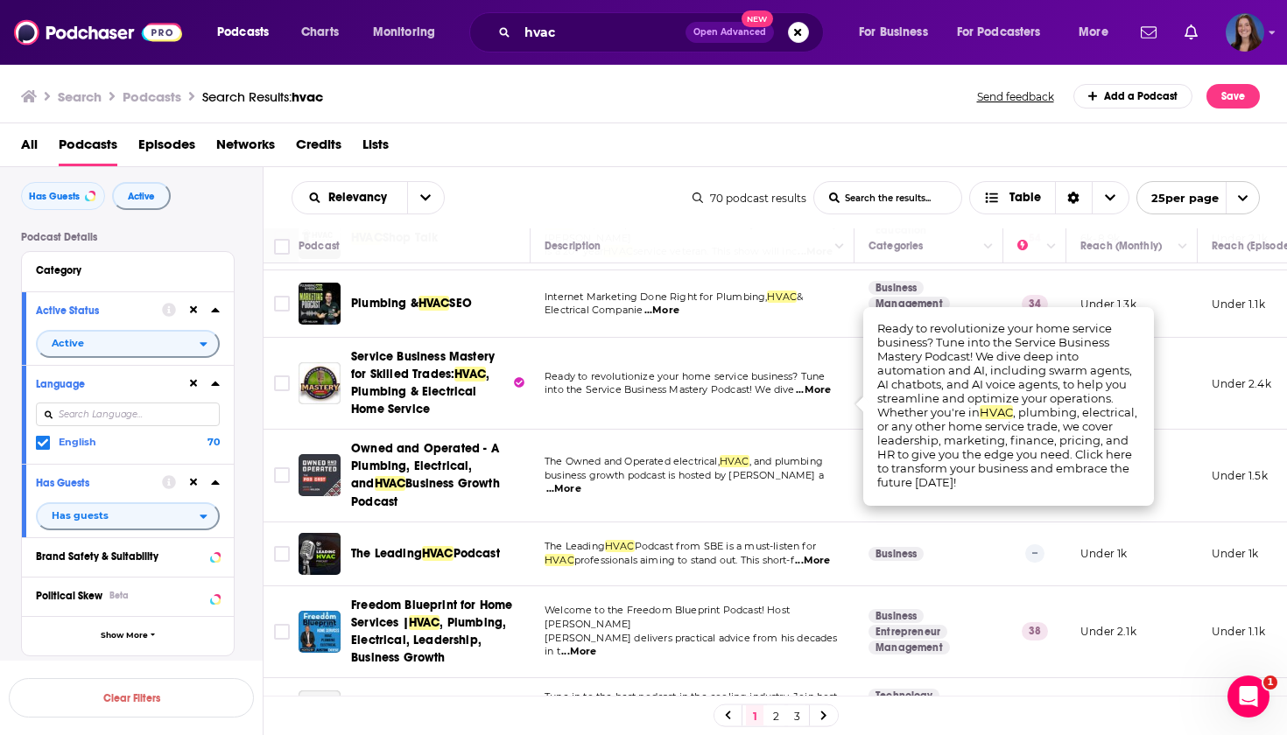
scroll to position [785, 0]
click at [568, 495] on span "...More" at bounding box center [563, 488] width 35 height 14
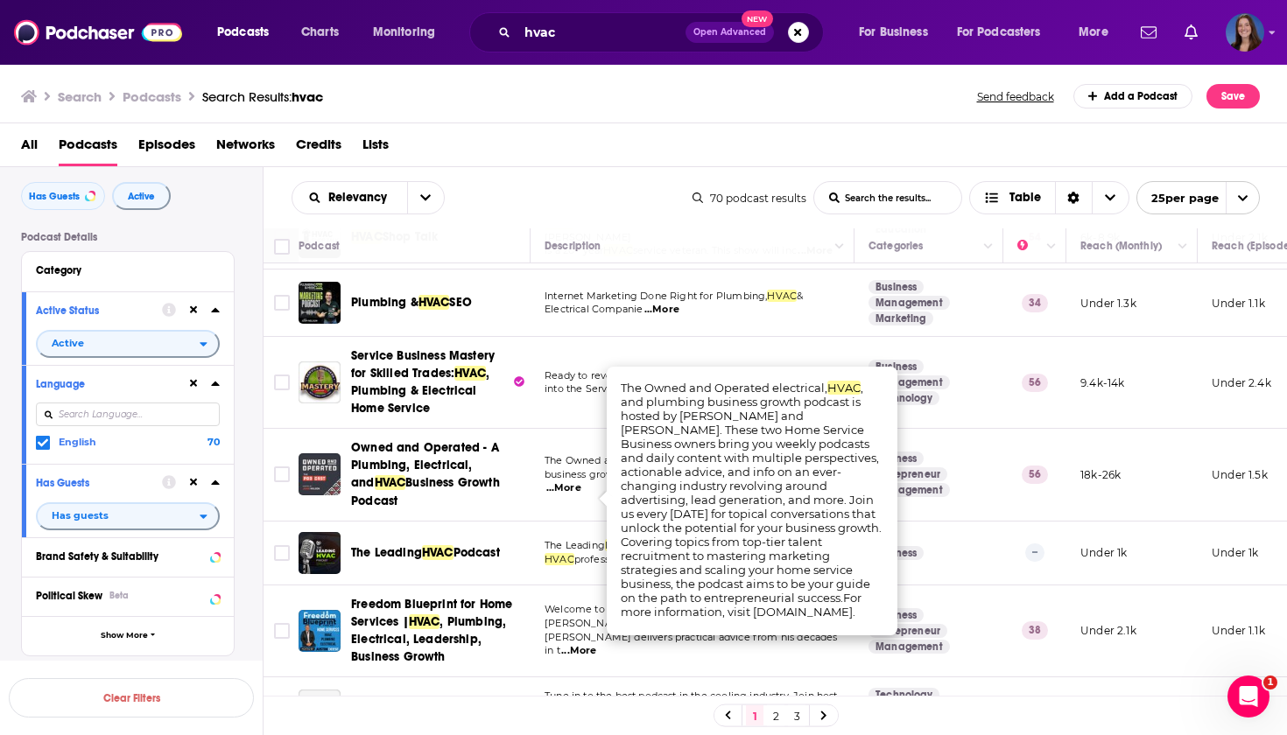
click at [623, 169] on div "Relevancy List Search Input Search the results... Table 70 podcast results List…" at bounding box center [775, 197] width 1024 height 61
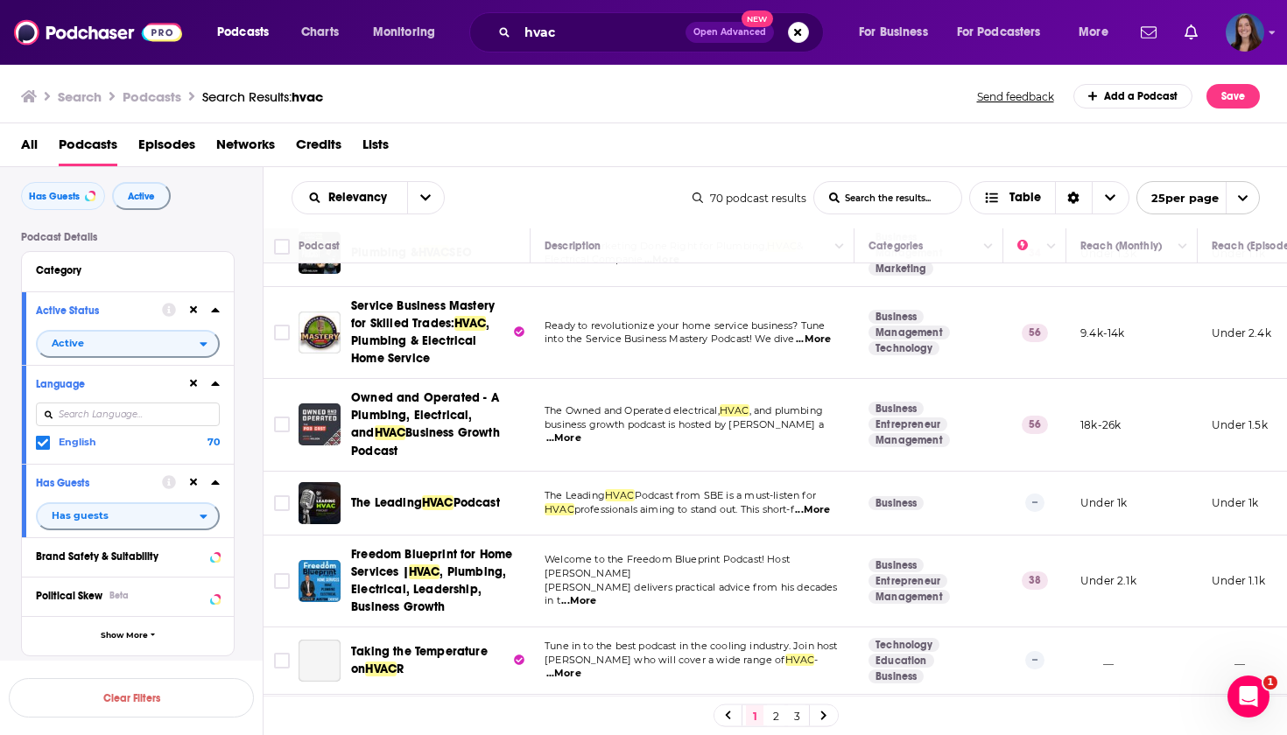
scroll to position [847, 0]
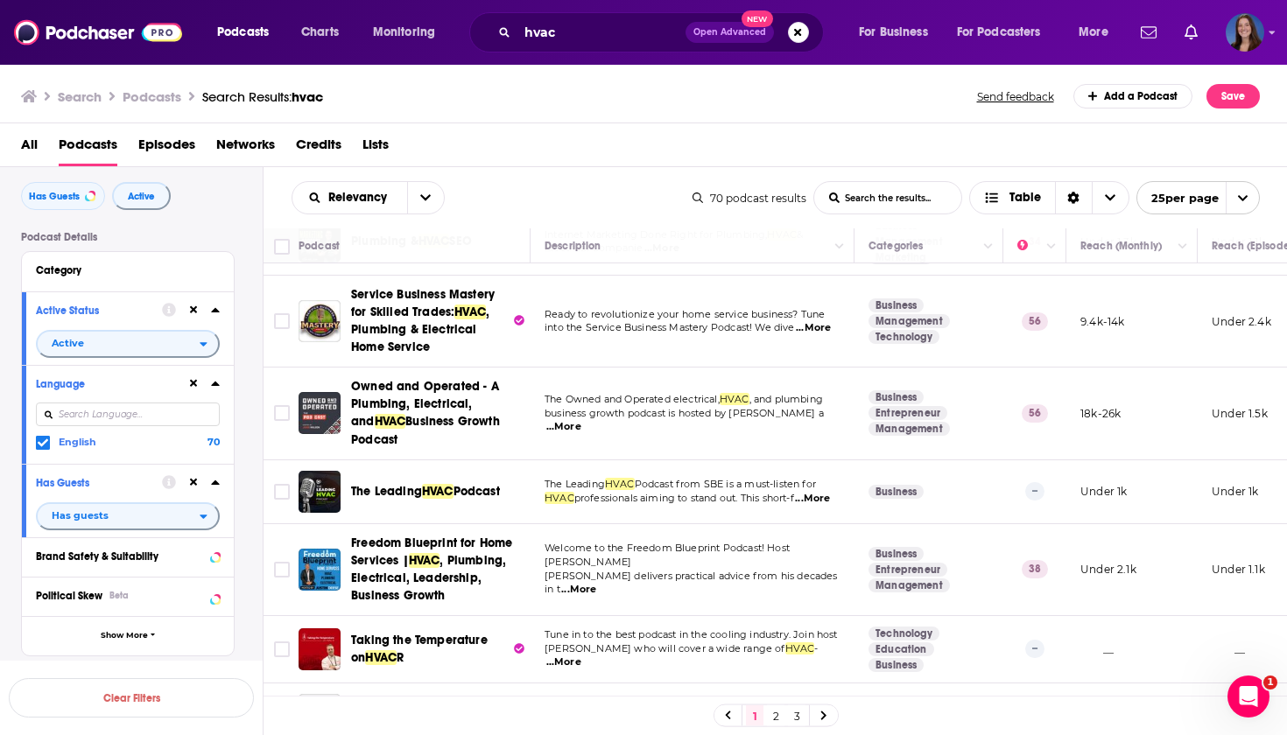
click at [824, 506] on span "...More" at bounding box center [812, 499] width 35 height 14
click at [500, 166] on div "All Podcasts Episodes Networks Credits Lists" at bounding box center [647, 148] width 1253 height 36
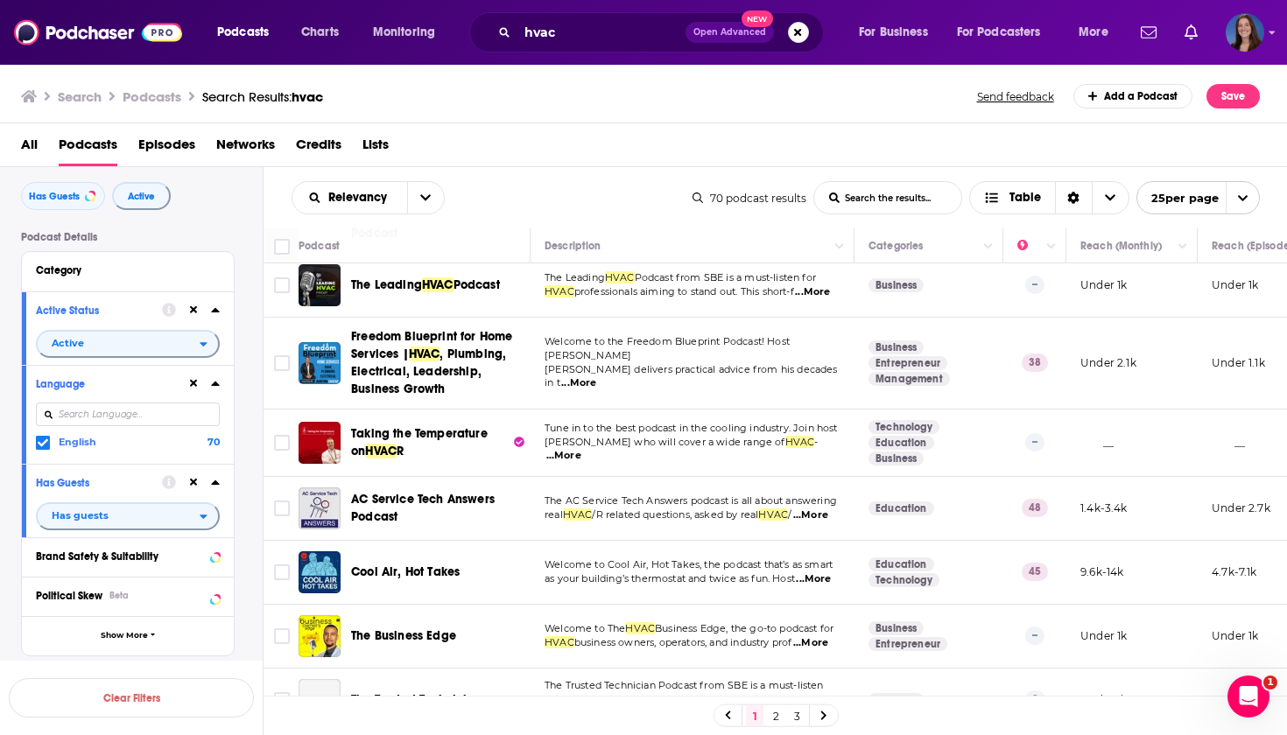
scroll to position [1054, 0]
click at [569, 388] on span "...More" at bounding box center [578, 383] width 35 height 14
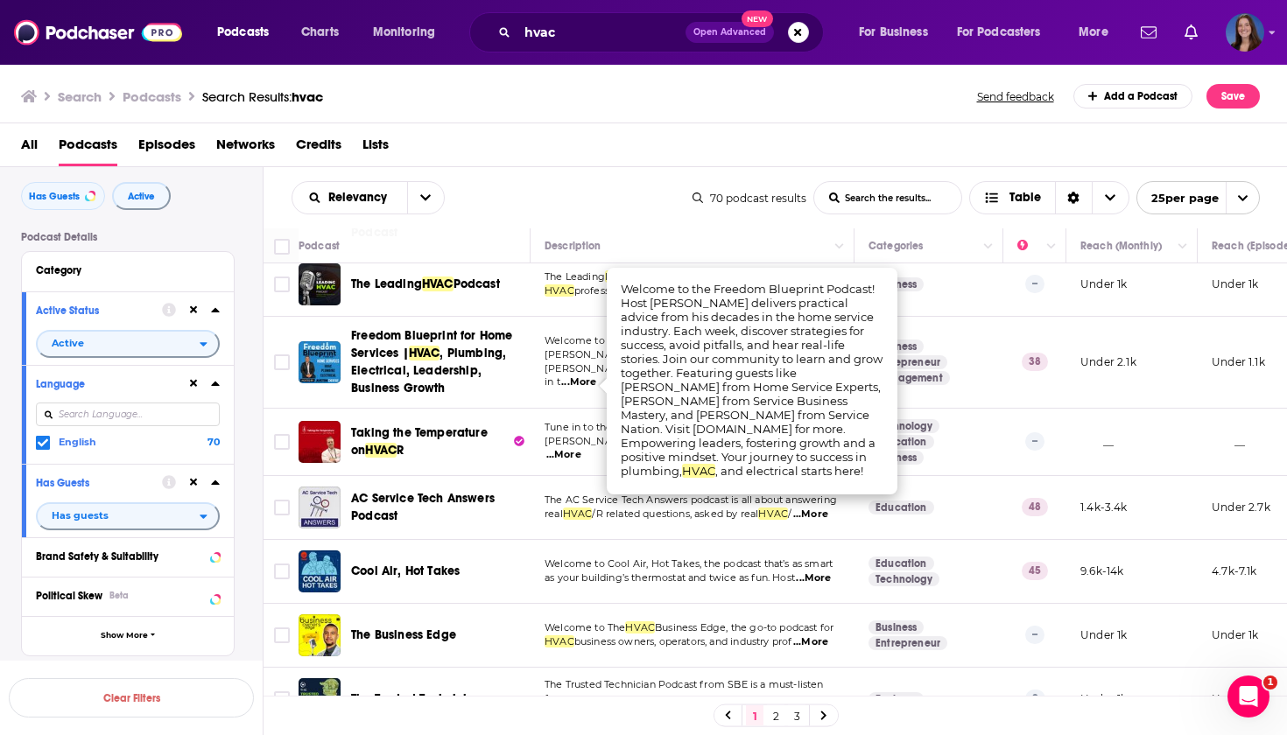
click at [557, 405] on td "Welcome to the Freedom Blueprint Podcast! Host Justin Deese delivers practical …" at bounding box center [692, 363] width 324 height 92
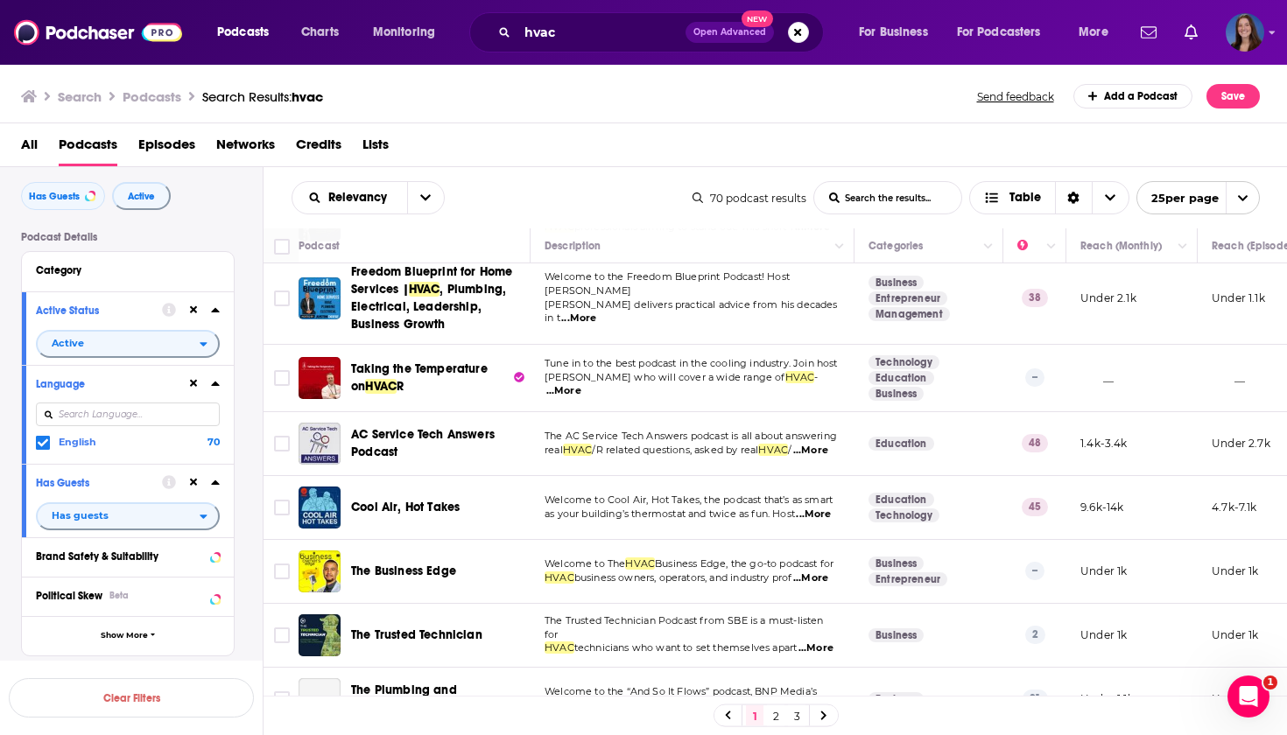
scroll to position [1120, 0]
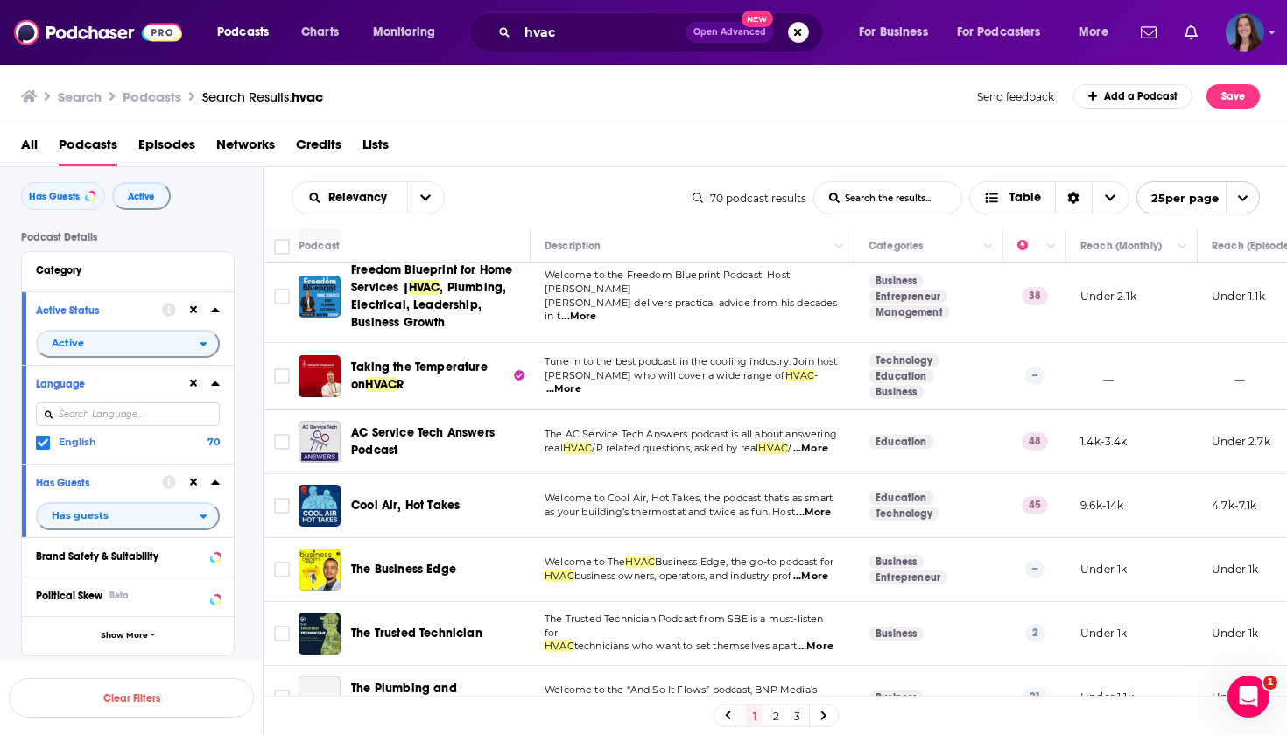
click at [581, 397] on span "...More" at bounding box center [563, 390] width 35 height 14
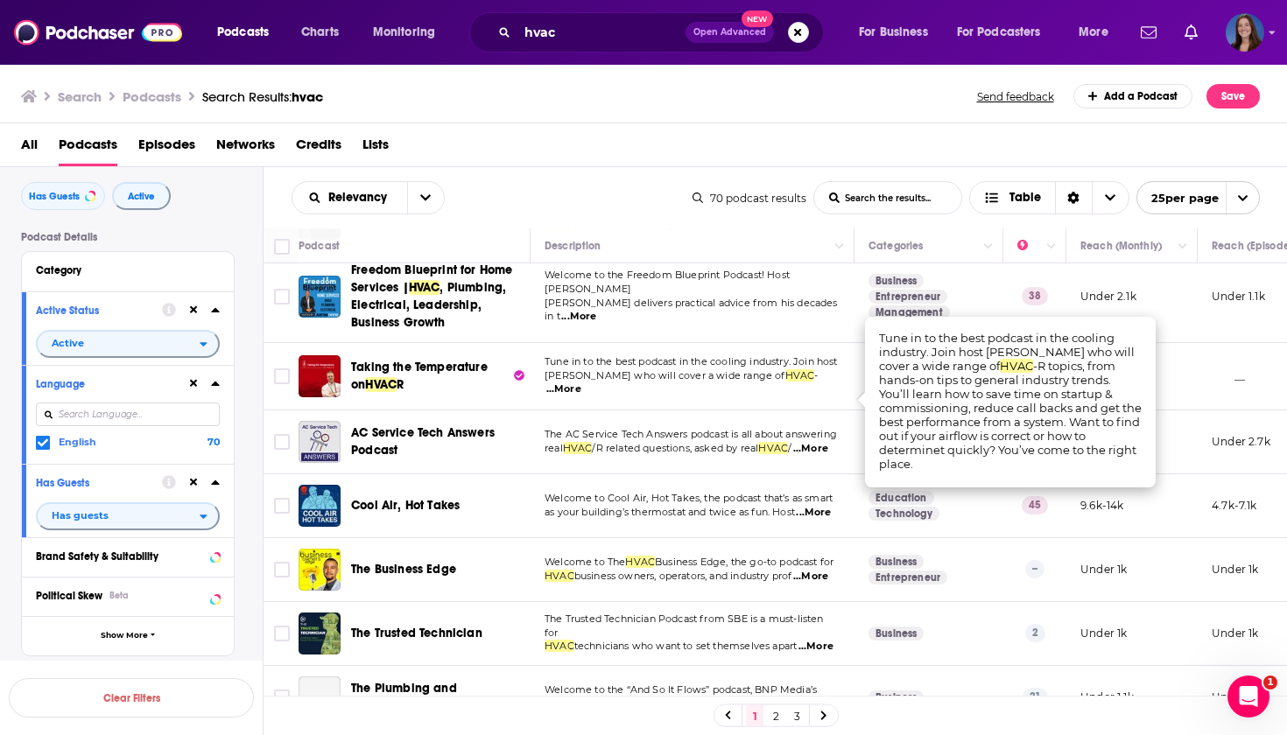
click at [547, 411] on td "Tune in to the best podcast in the cooling industry. Join host Jamie Kitchen wh…" at bounding box center [692, 376] width 324 height 67
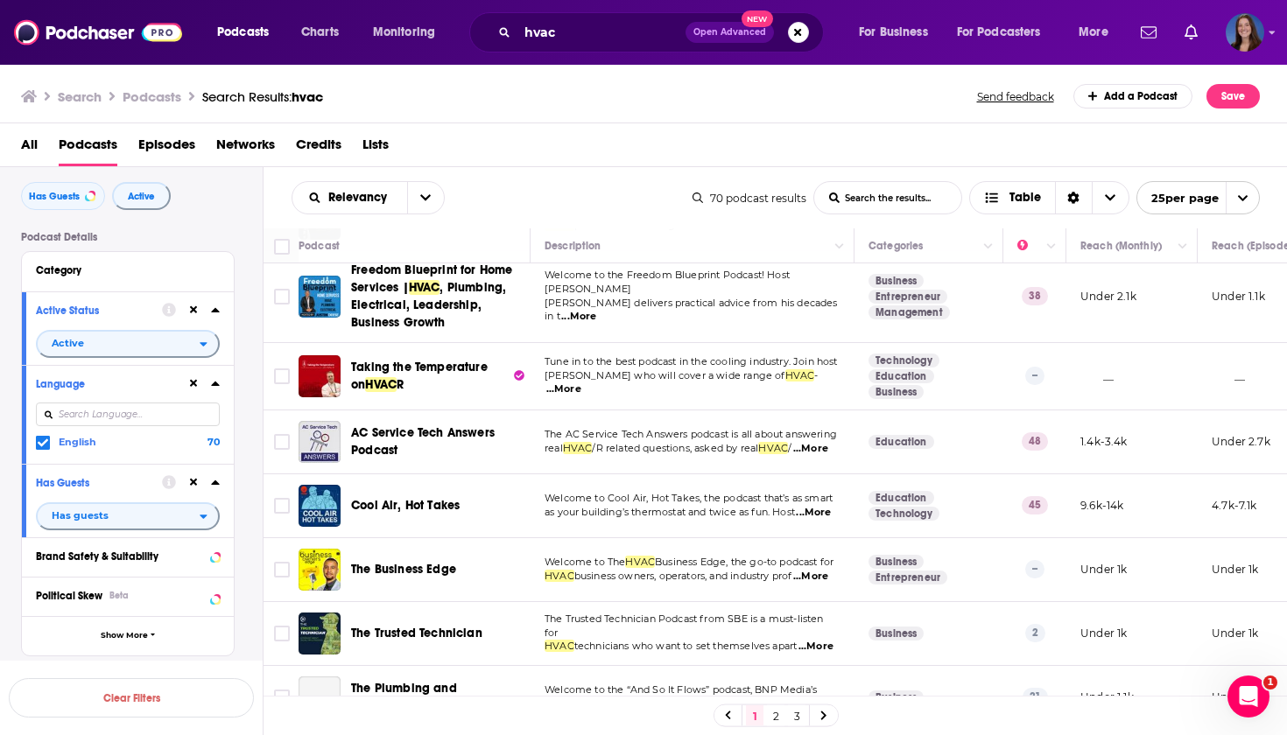
click at [534, 186] on div "Relevancy List Search Input Search the results... Table" at bounding box center [492, 197] width 401 height 33
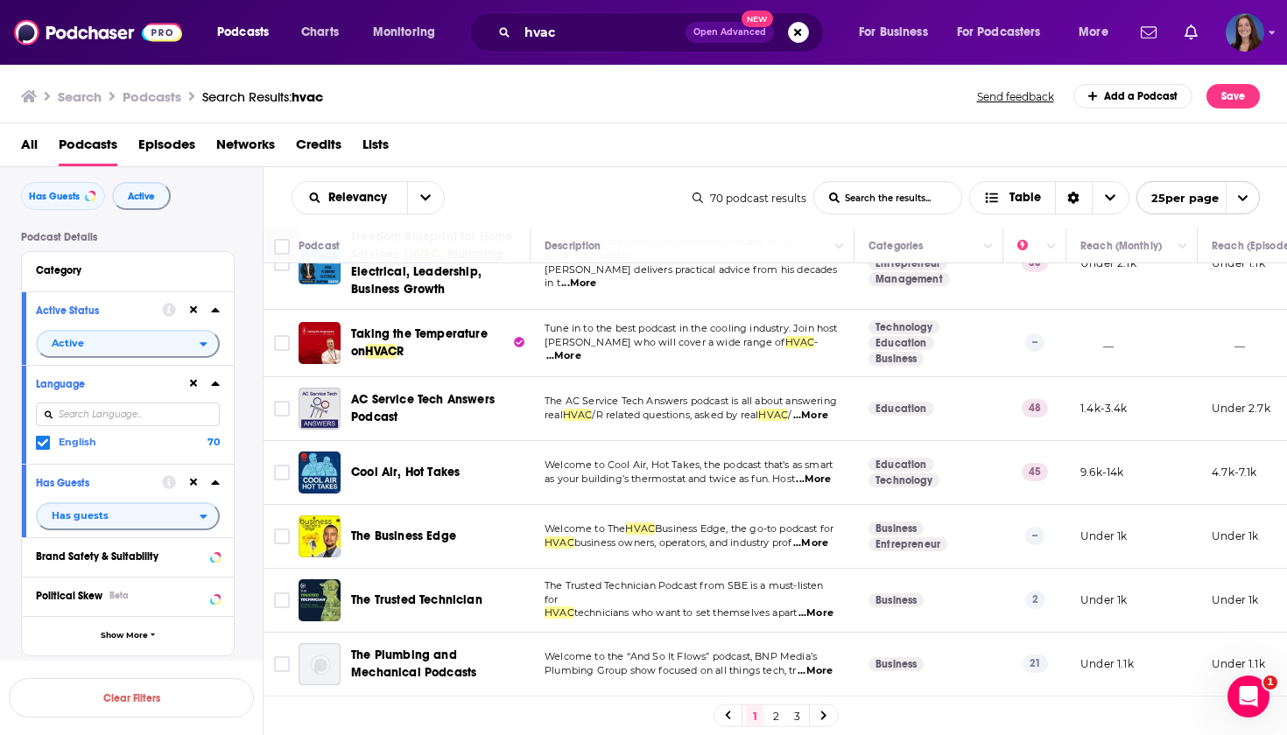
click at [814, 423] on span "...More" at bounding box center [810, 416] width 35 height 14
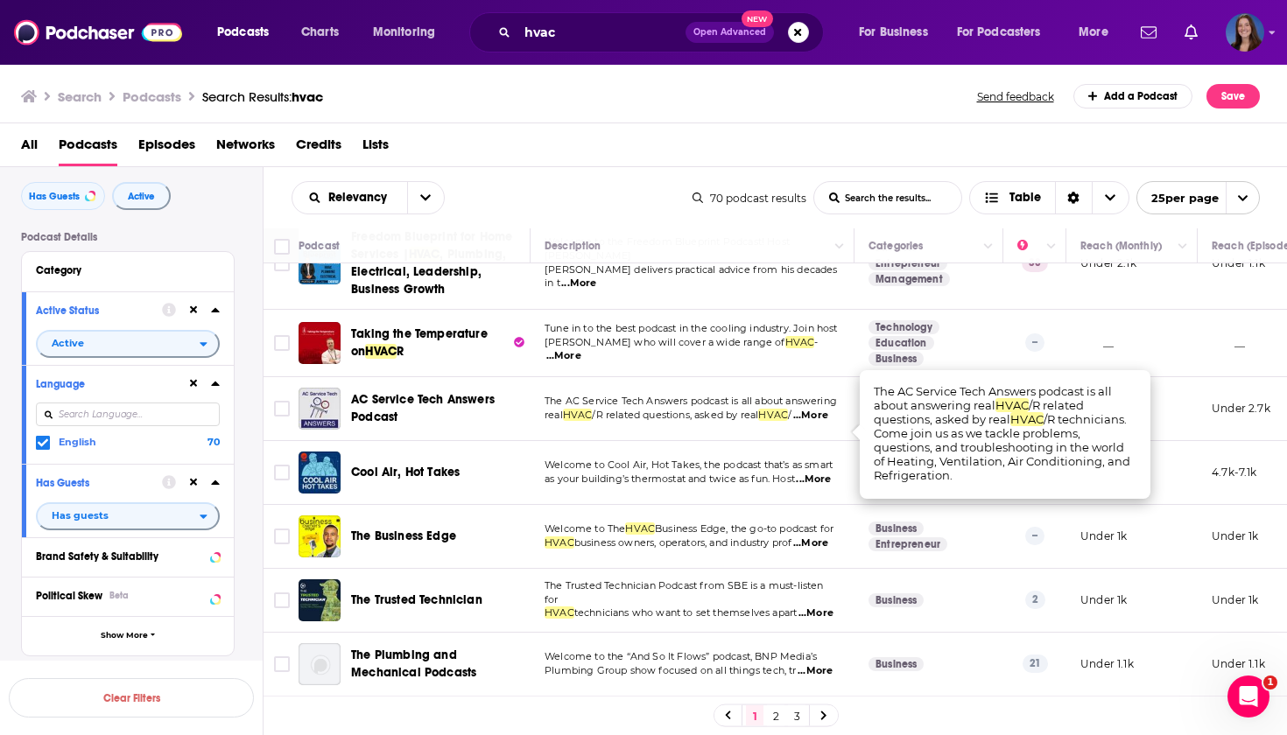
click at [811, 473] on p "Welcome to Cool Air, Hot Takes, the podcast that’s as smart" at bounding box center [692, 466] width 295 height 14
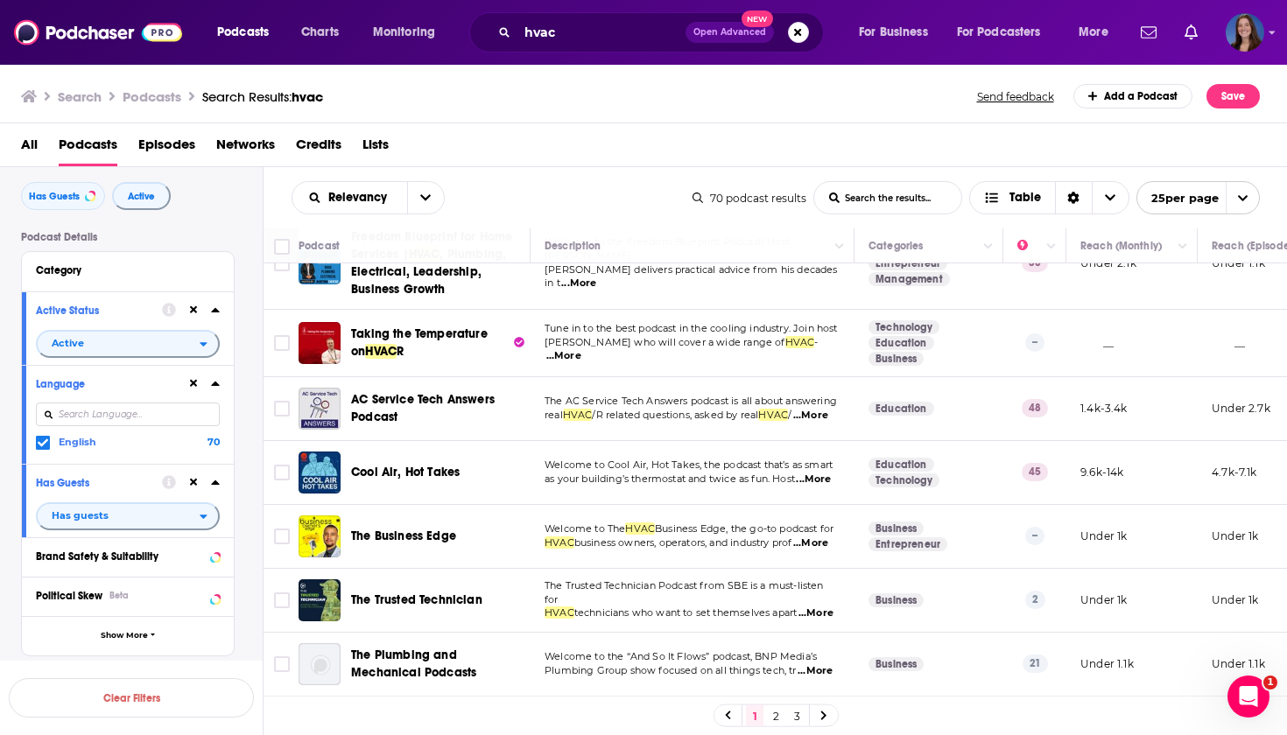
click at [812, 487] on span "...More" at bounding box center [813, 480] width 35 height 14
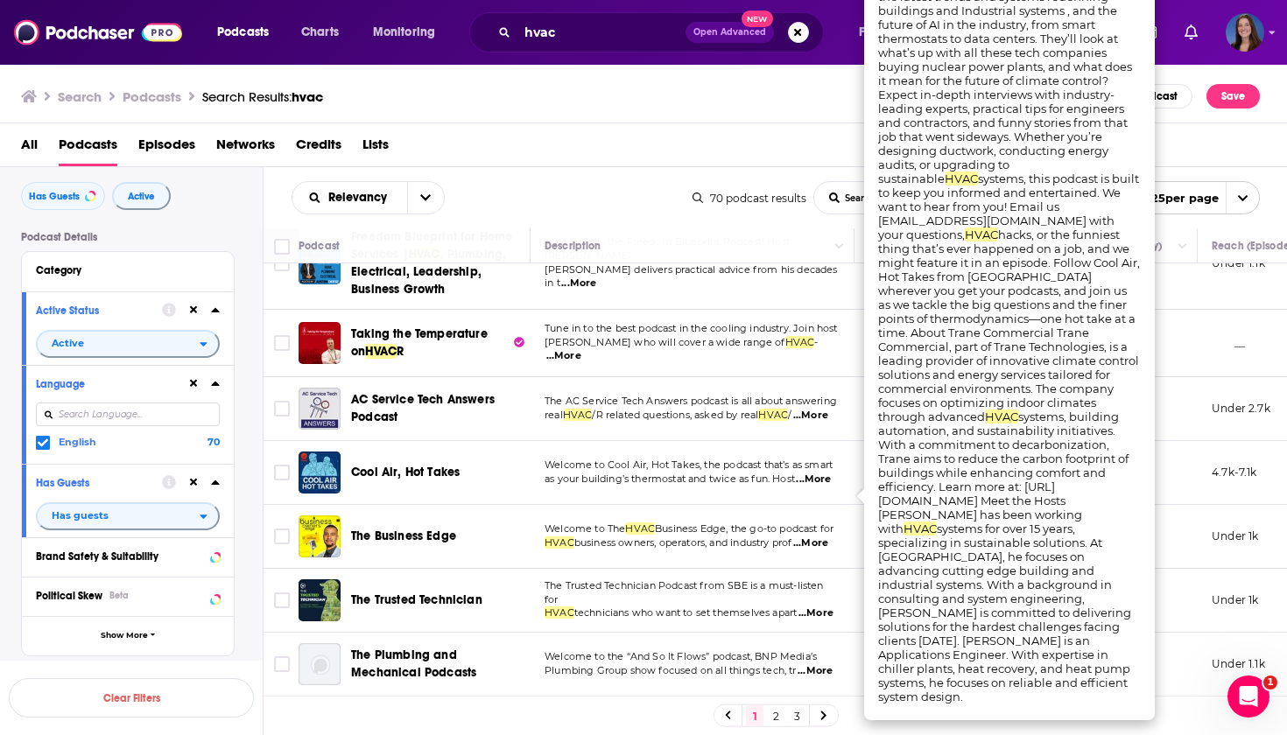
click at [593, 182] on div "Relevancy List Search Input Search the results... Table" at bounding box center [492, 197] width 401 height 33
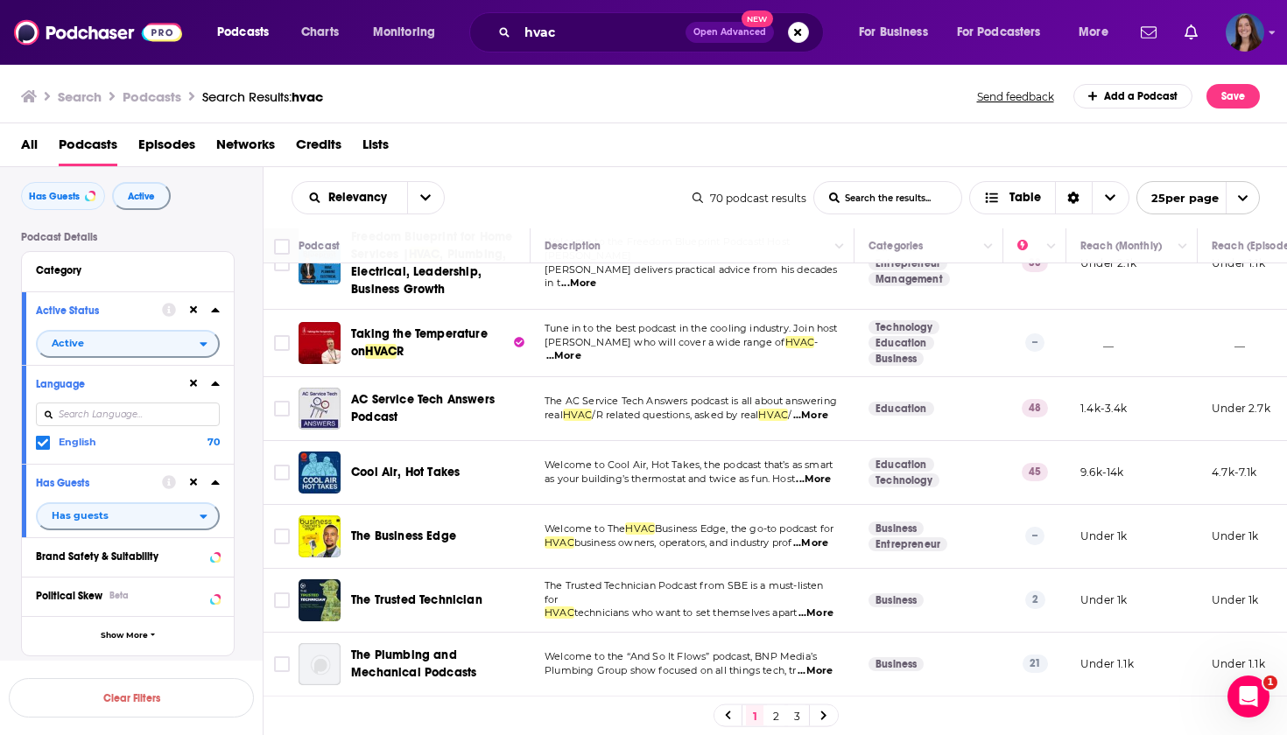
scroll to position [1191, 0]
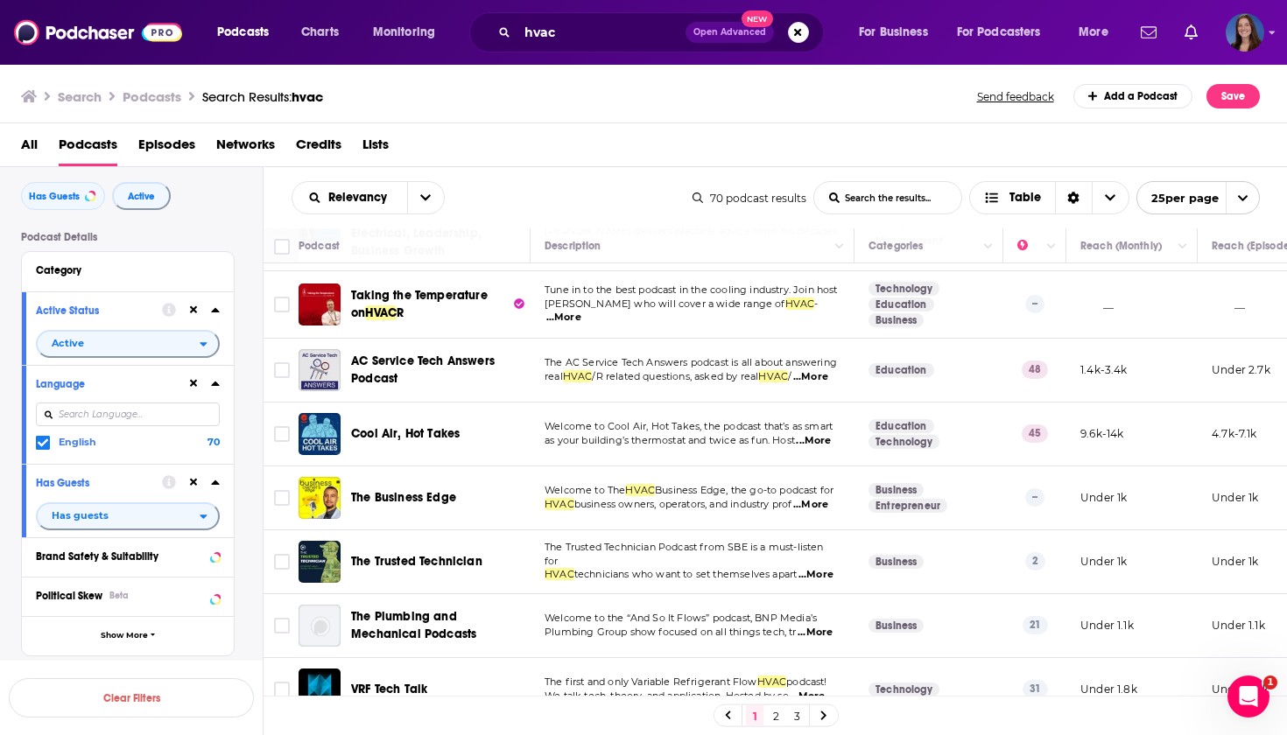
click at [828, 448] on span "...More" at bounding box center [813, 441] width 35 height 14
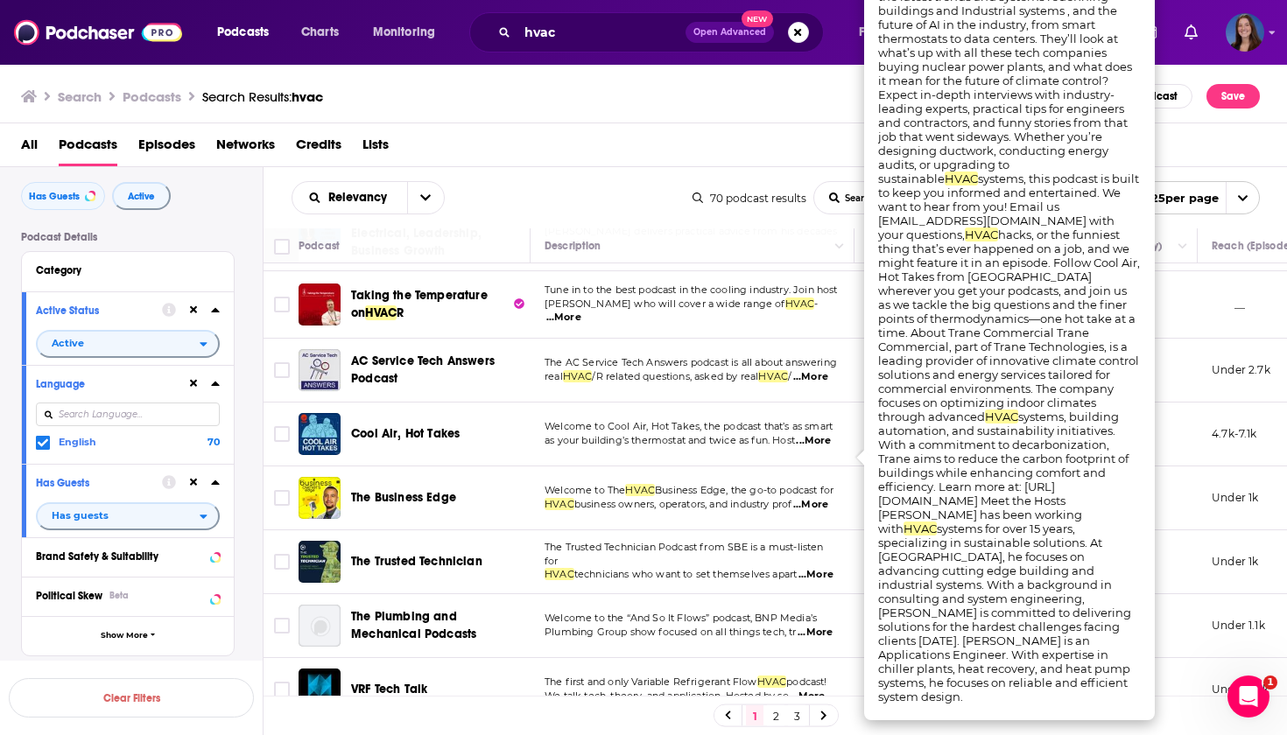
scroll to position [0, 0]
click at [581, 153] on div "All Podcasts Episodes Networks Credits Lists" at bounding box center [647, 148] width 1253 height 36
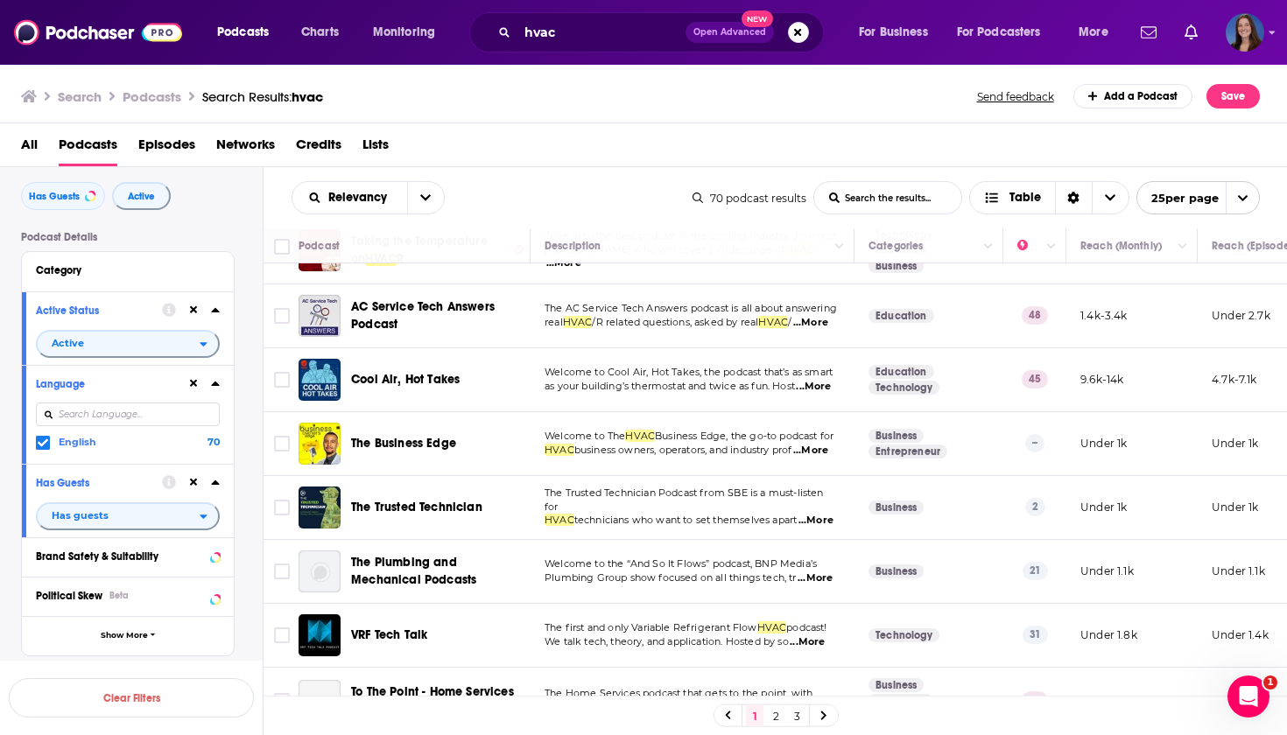
scroll to position [1248, 0]
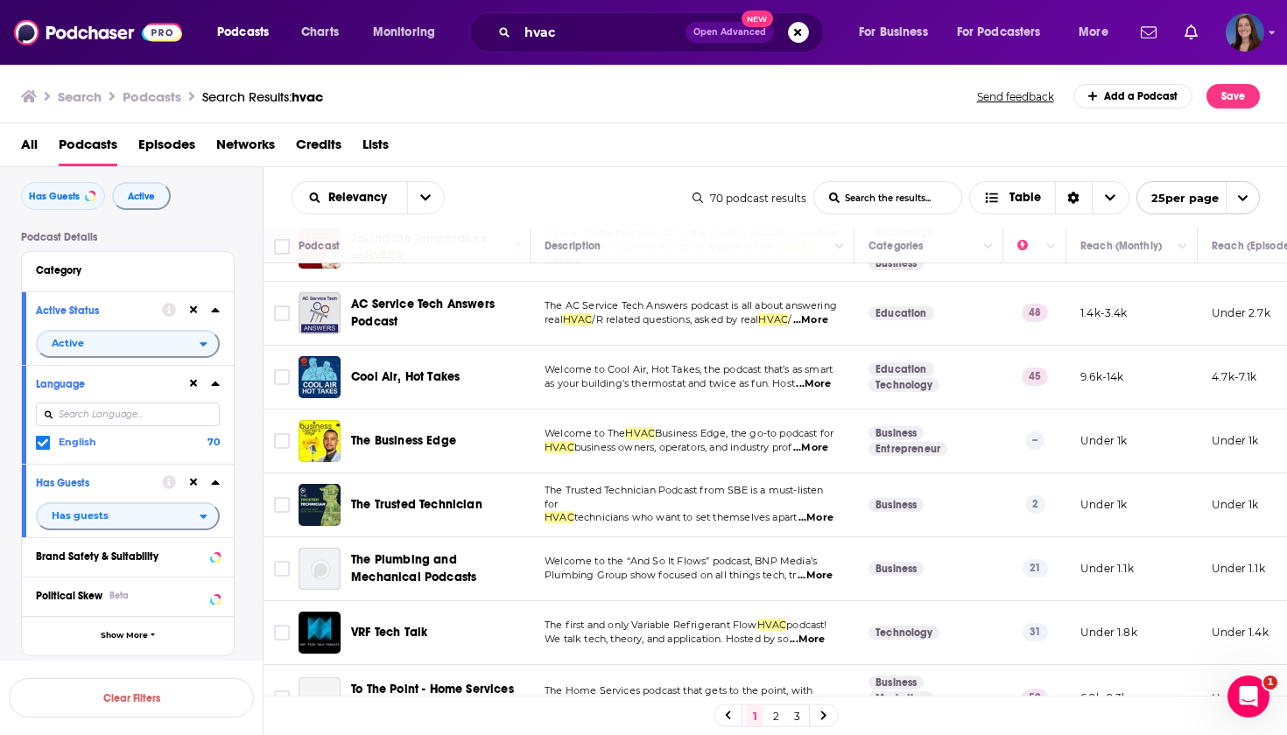
click at [823, 455] on span "...More" at bounding box center [810, 448] width 35 height 14
click at [467, 436] on div "The Business Edge" at bounding box center [442, 441] width 182 height 42
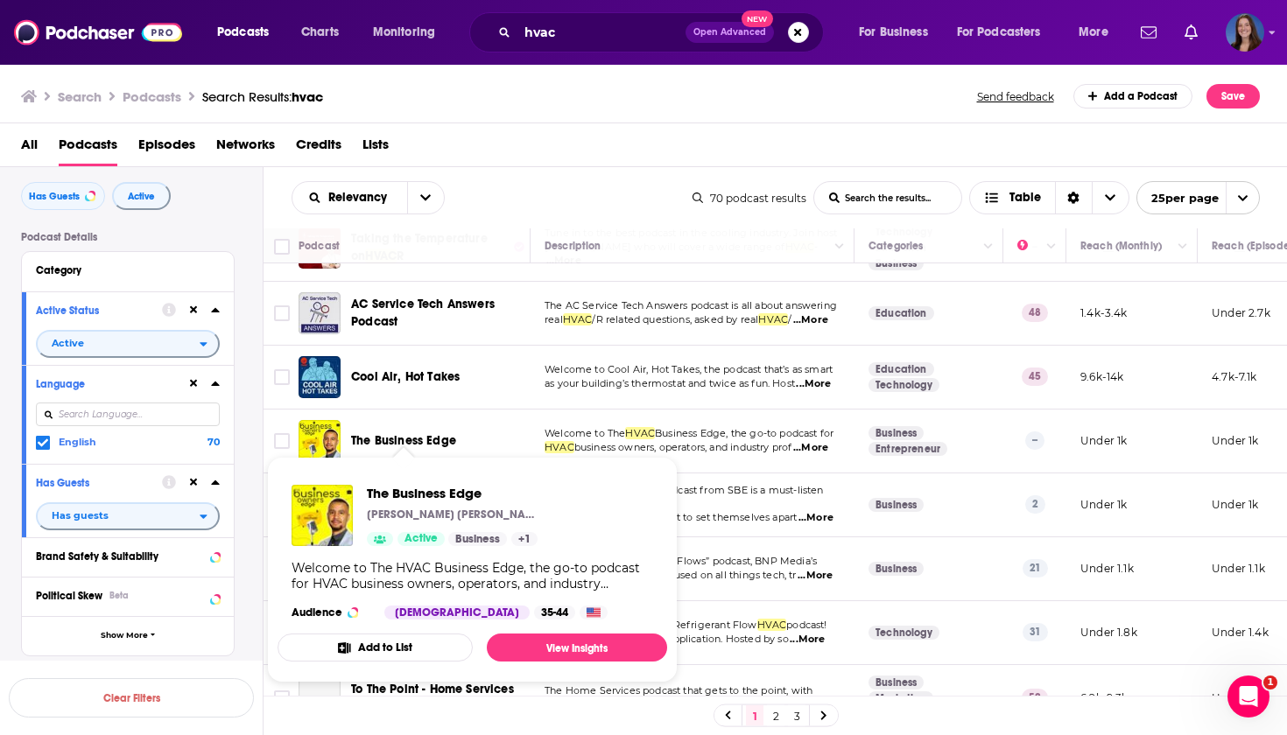
click at [362, 483] on div "The Business Edge Michael James Johnson Active Business + 1 Welcome to The HVAC…" at bounding box center [473, 552] width 390 height 163
click at [384, 495] on span "The Business Edge" at bounding box center [454, 493] width 175 height 17
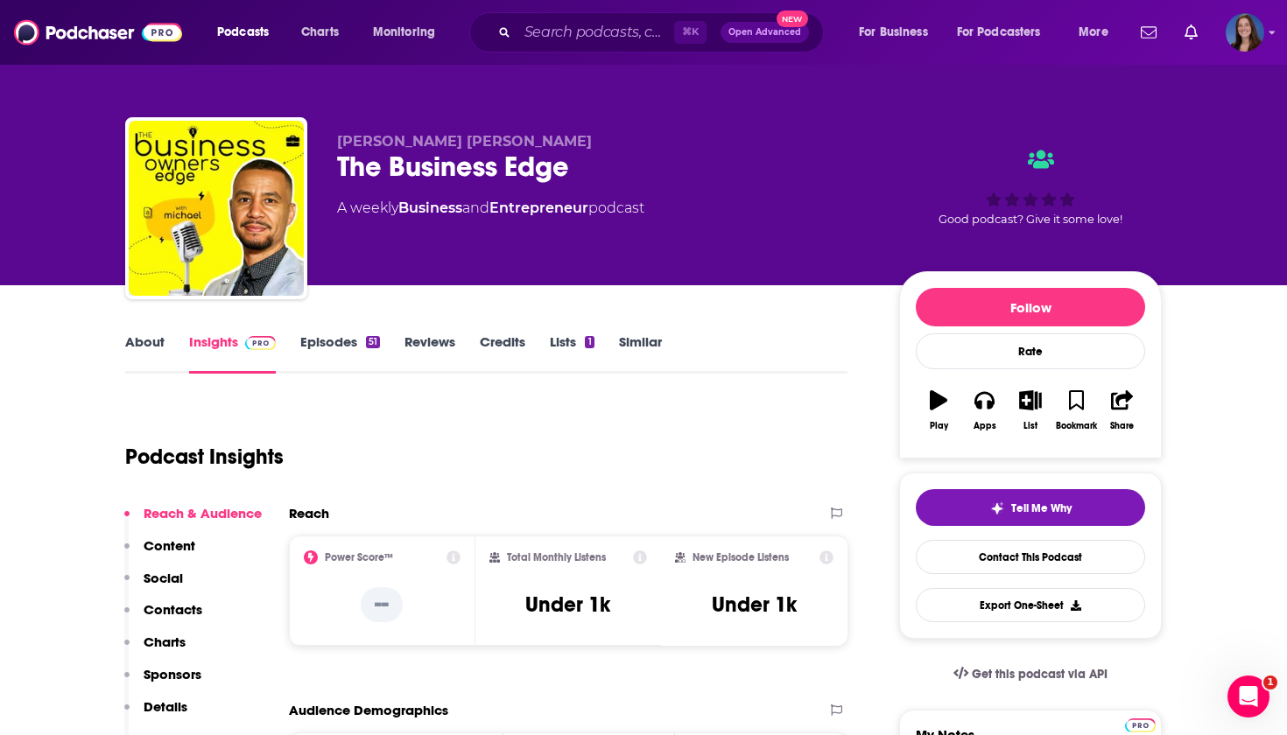
click at [140, 348] on link "About" at bounding box center [144, 354] width 39 height 40
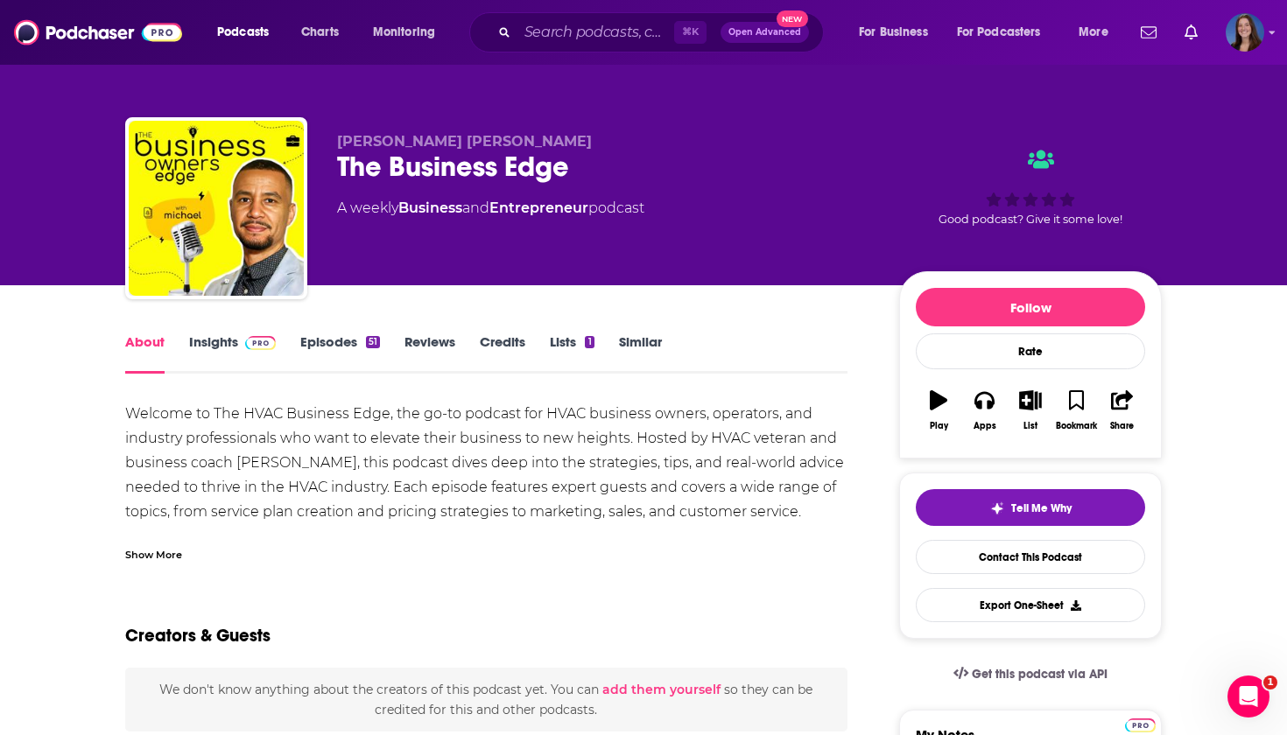
click at [151, 553] on div "Show More" at bounding box center [153, 553] width 57 height 17
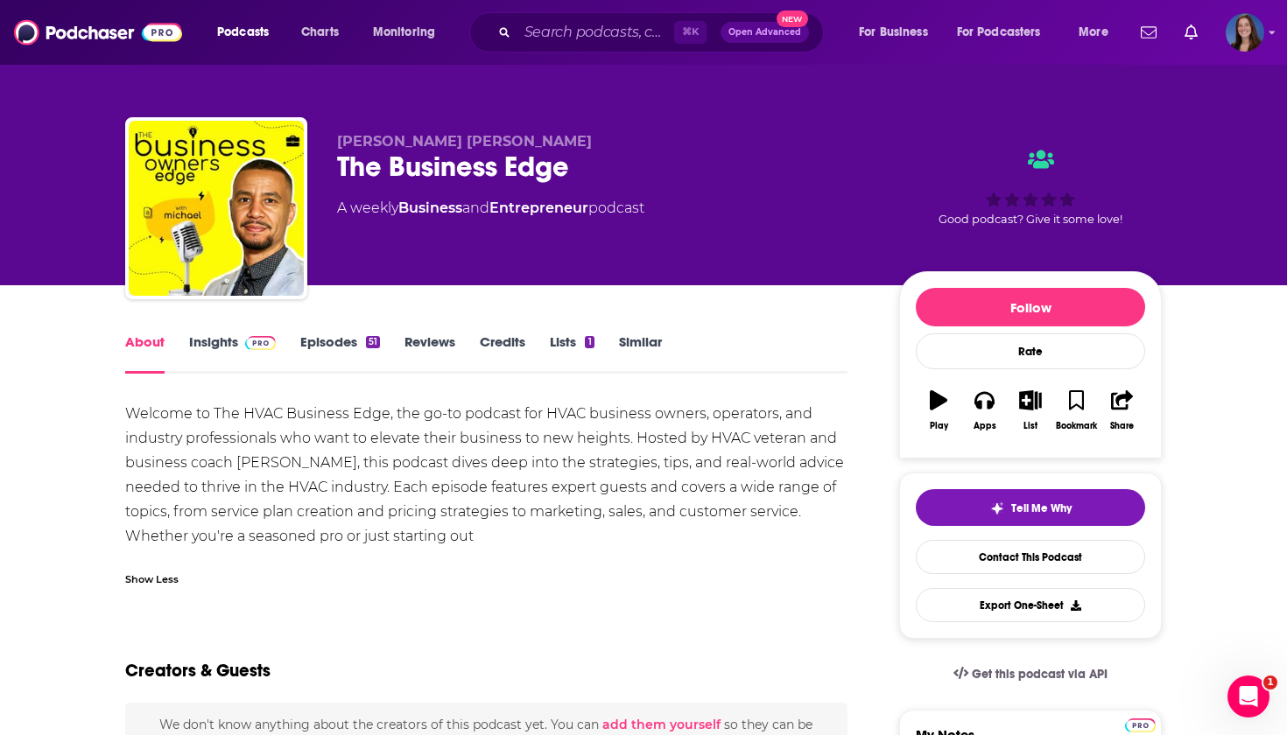
click at [169, 425] on div "Welcome to The HVAC Business Edge, the go-to podcast for HVAC business owners, …" at bounding box center [486, 475] width 722 height 147
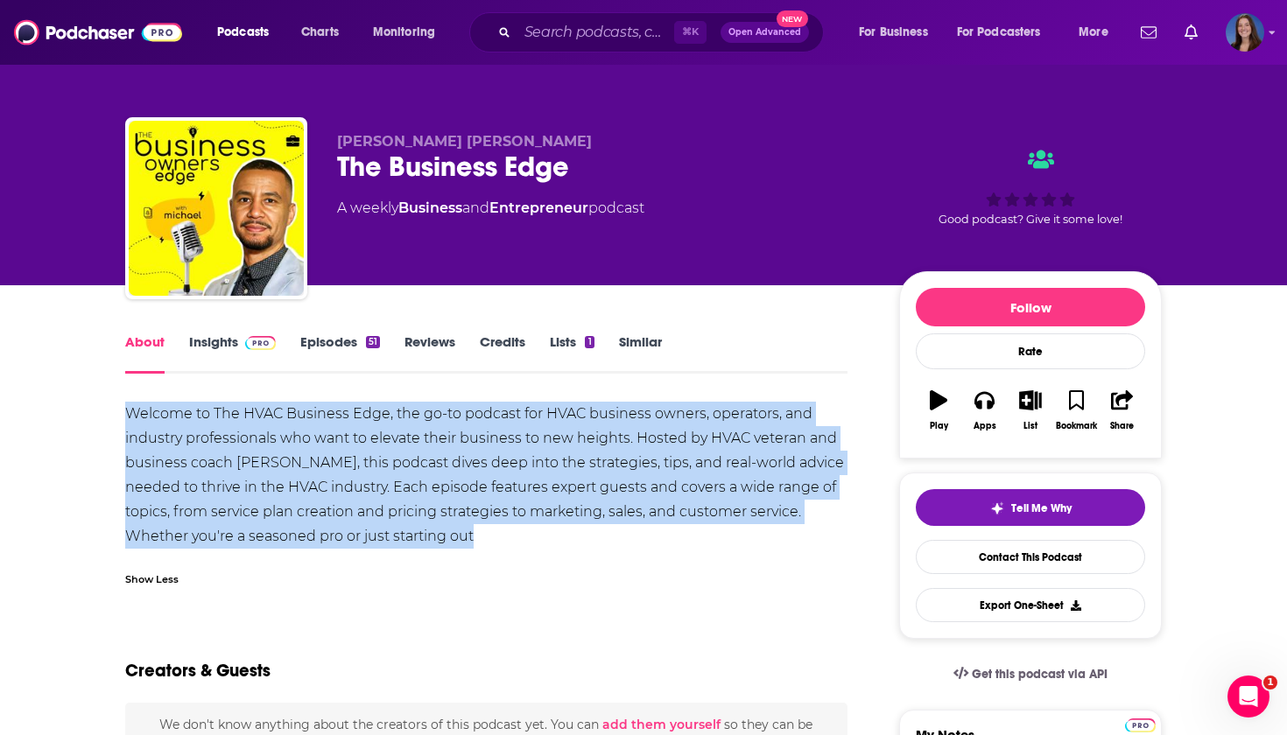
copy div "Welcome to The HVAC Business Edge, the go-to podcast for HVAC business owners, …"
click at [321, 438] on div "Welcome to The HVAC Business Edge, the go-to podcast for HVAC business owners, …" at bounding box center [486, 475] width 722 height 147
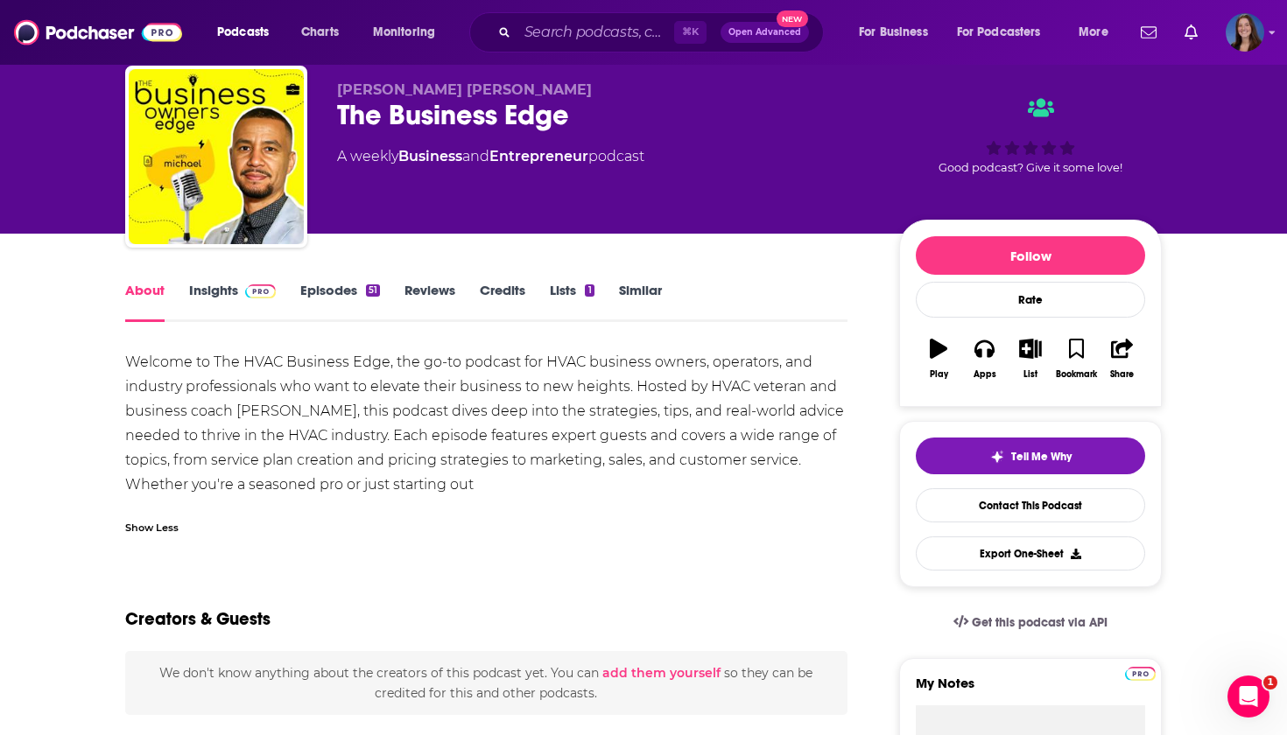
scroll to position [61, 0]
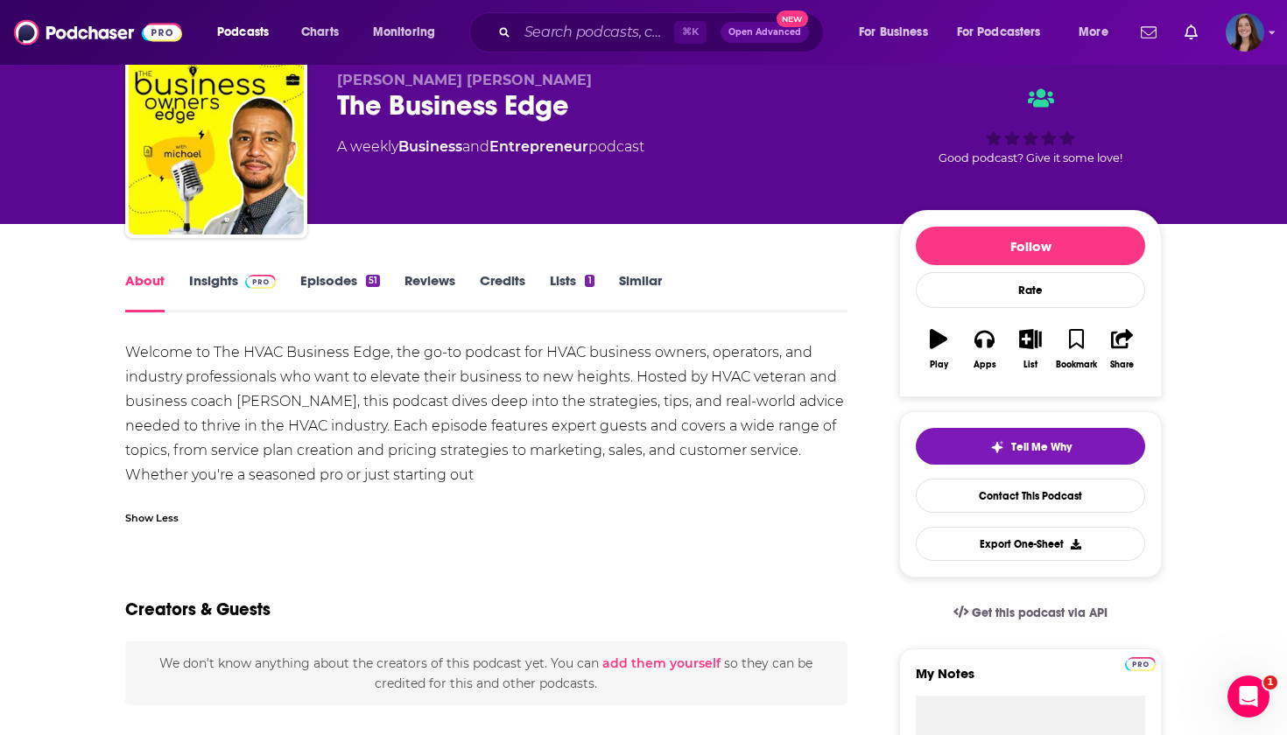
click at [285, 417] on div "Welcome to The HVAC Business Edge, the go-to podcast for HVAC business owners, …" at bounding box center [486, 414] width 722 height 147
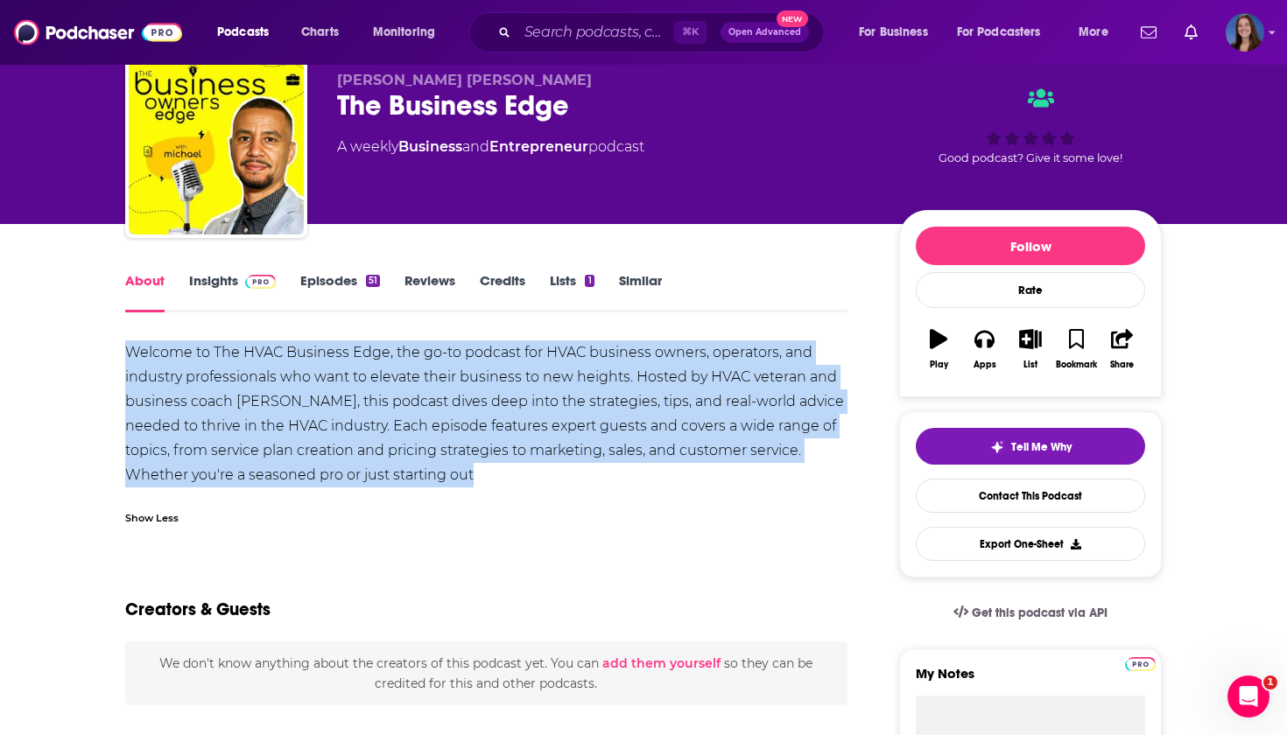
copy div "Welcome to The HVAC Business Edge, the go-to podcast for HVAC business owners, …"
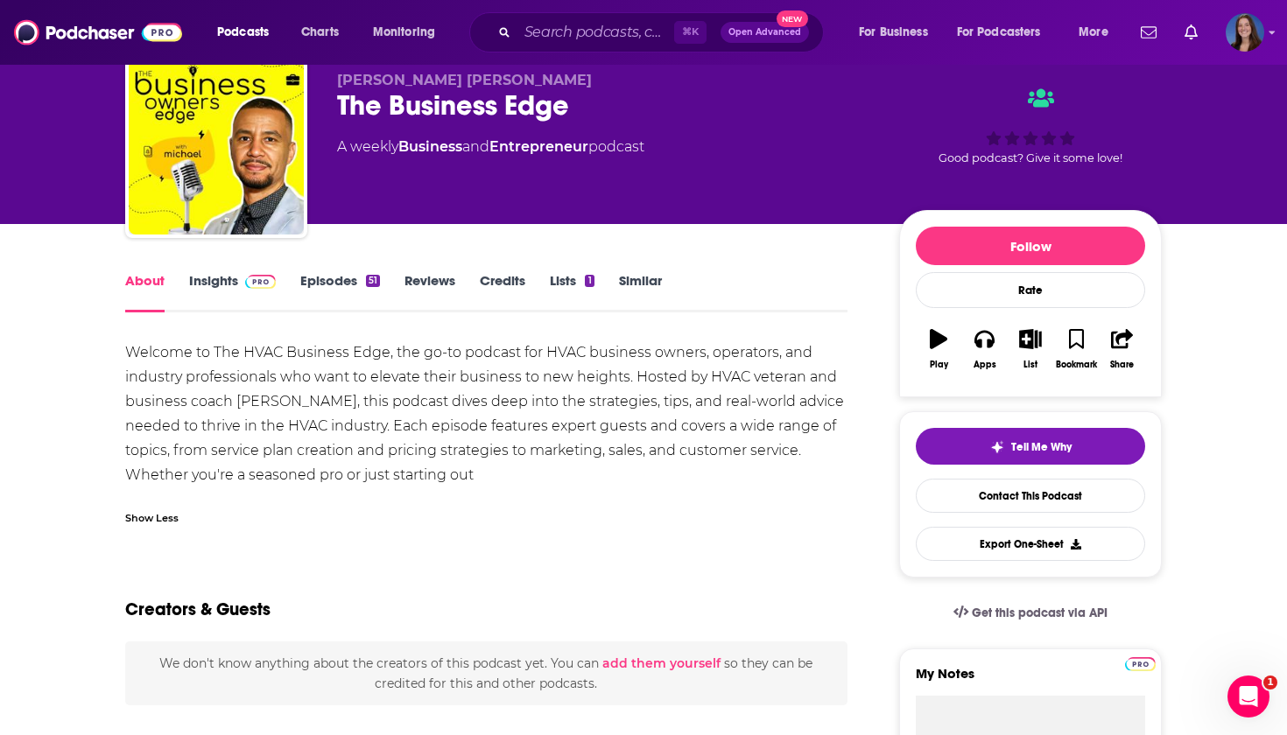
click at [456, 101] on div "The Business Edge" at bounding box center [604, 105] width 534 height 34
copy div "The Business Edge"
click at [197, 281] on link "Insights" at bounding box center [232, 292] width 87 height 40
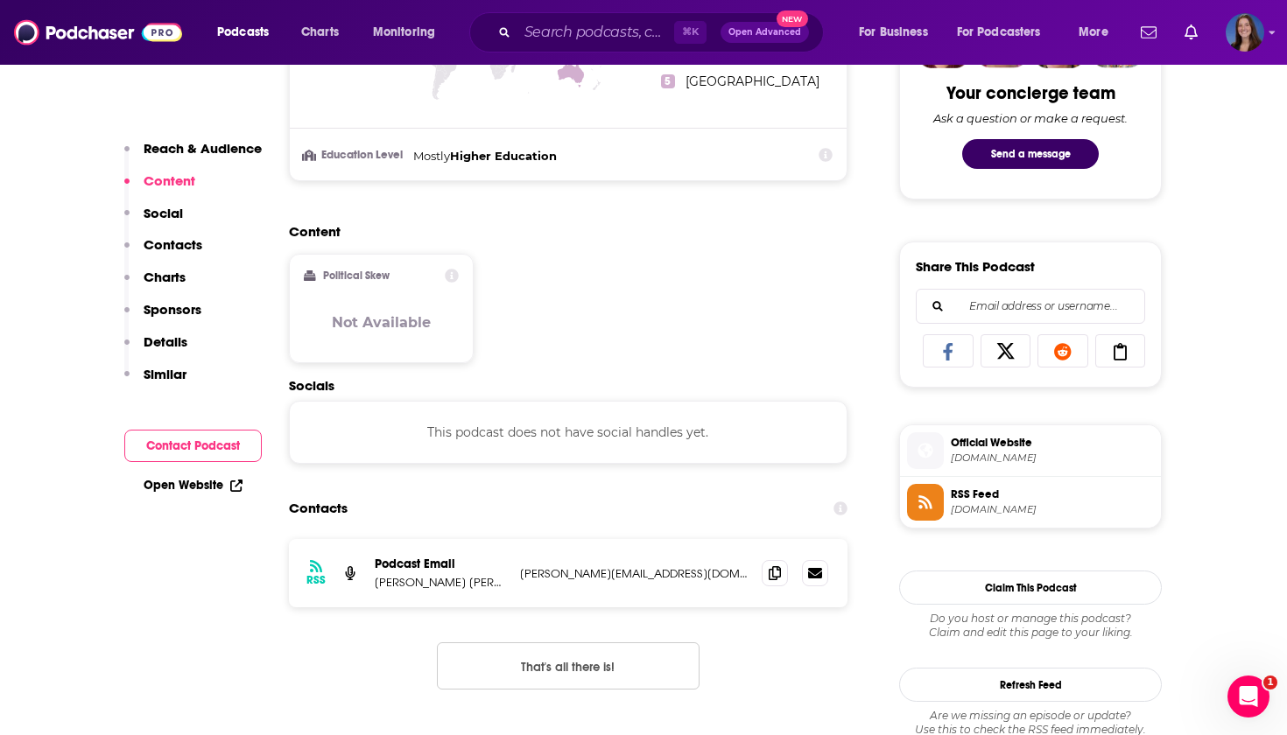
scroll to position [985, 0]
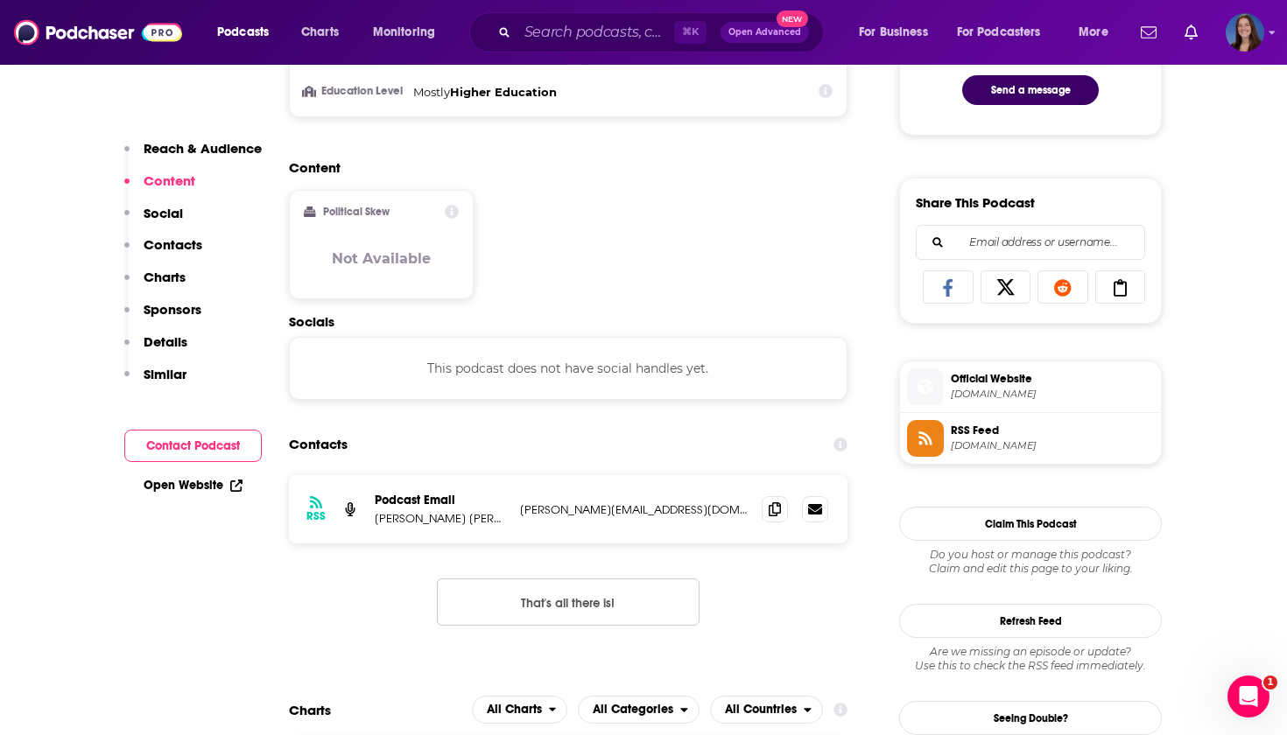
click at [428, 521] on p "Michael James Johnson" at bounding box center [440, 518] width 131 height 15
drag, startPoint x: 373, startPoint y: 518, endPoint x: 504, endPoint y: 522, distance: 131.4
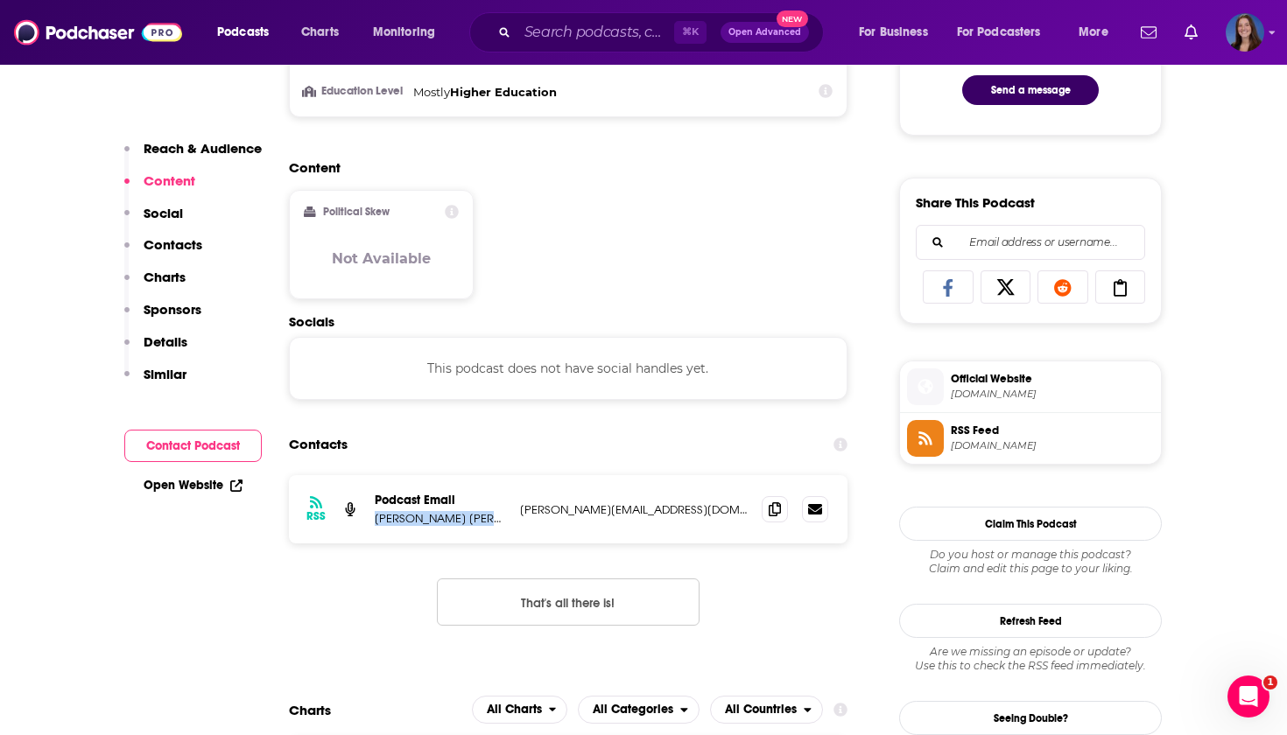
click at [504, 522] on div "RSS Podcast Email Michael James Johnson michael@fayettevillehvac.com michael@fa…" at bounding box center [568, 509] width 559 height 68
copy p "Michael James Johnson"
click at [776, 508] on icon at bounding box center [775, 509] width 12 height 14
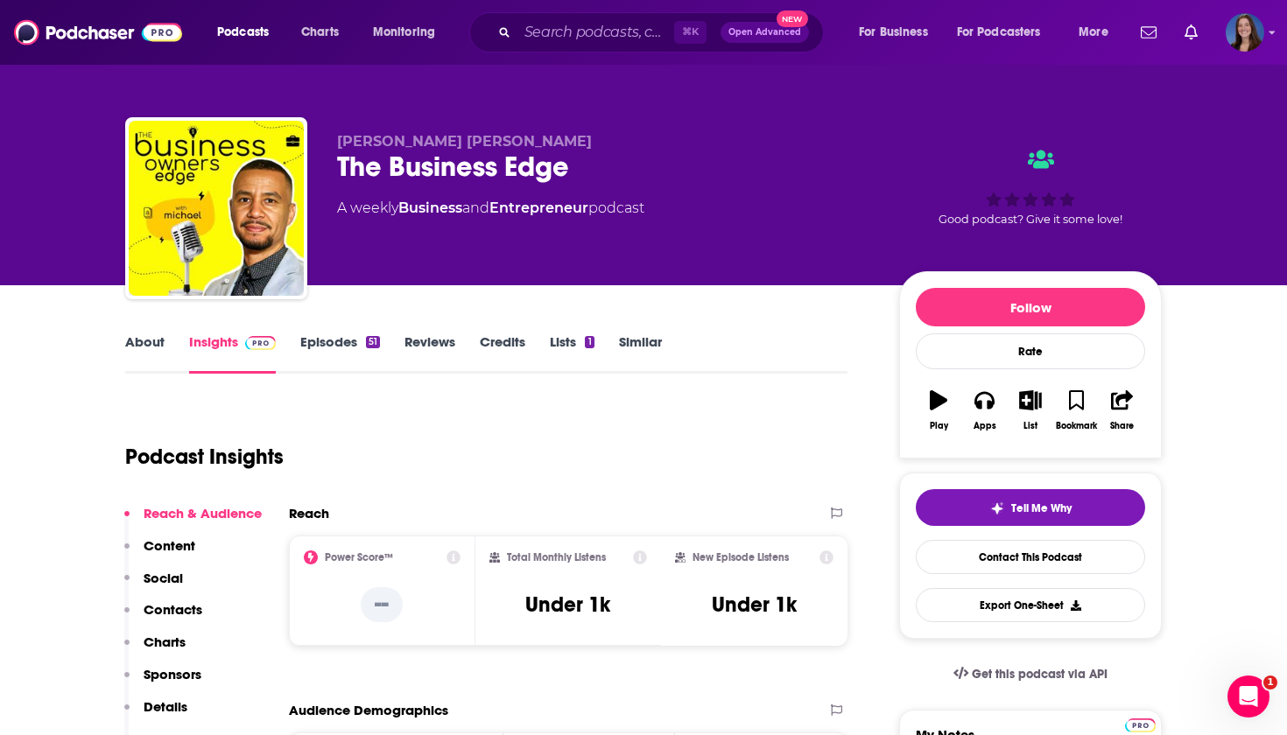
scroll to position [0, 0]
click at [327, 345] on link "Episodes 51" at bounding box center [340, 354] width 80 height 40
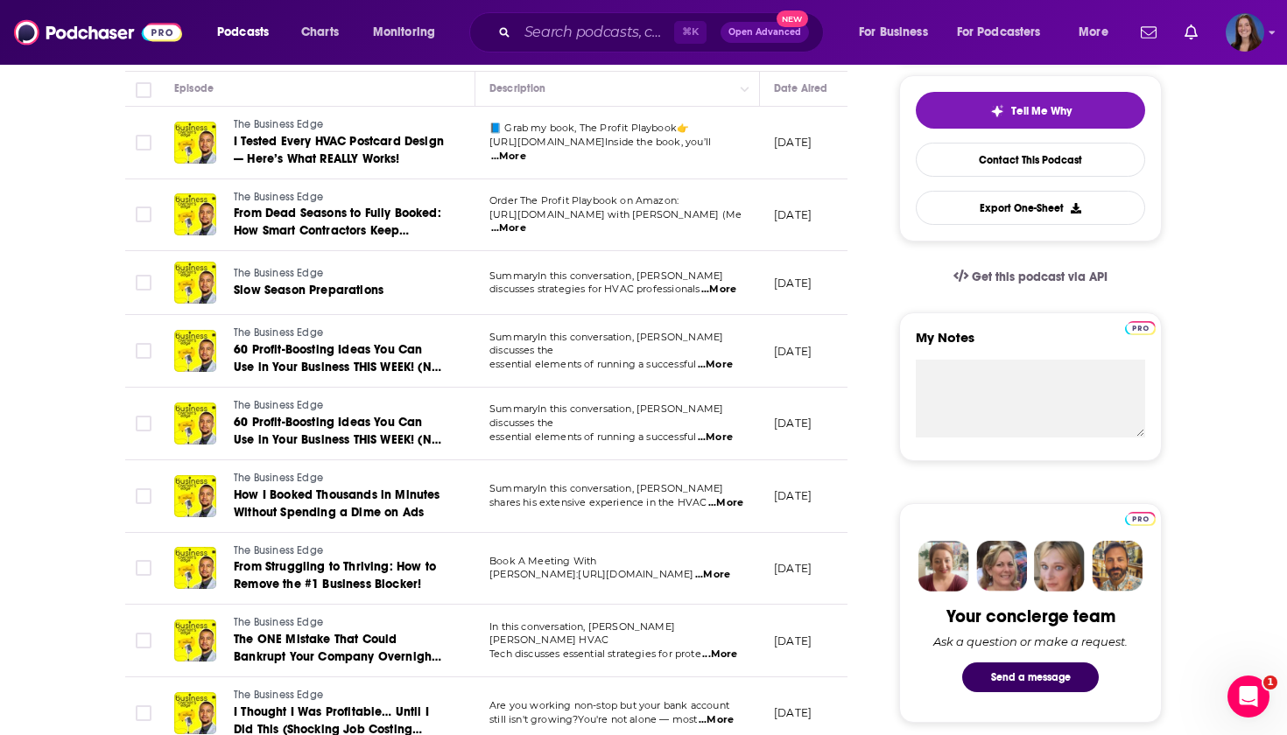
scroll to position [407, 0]
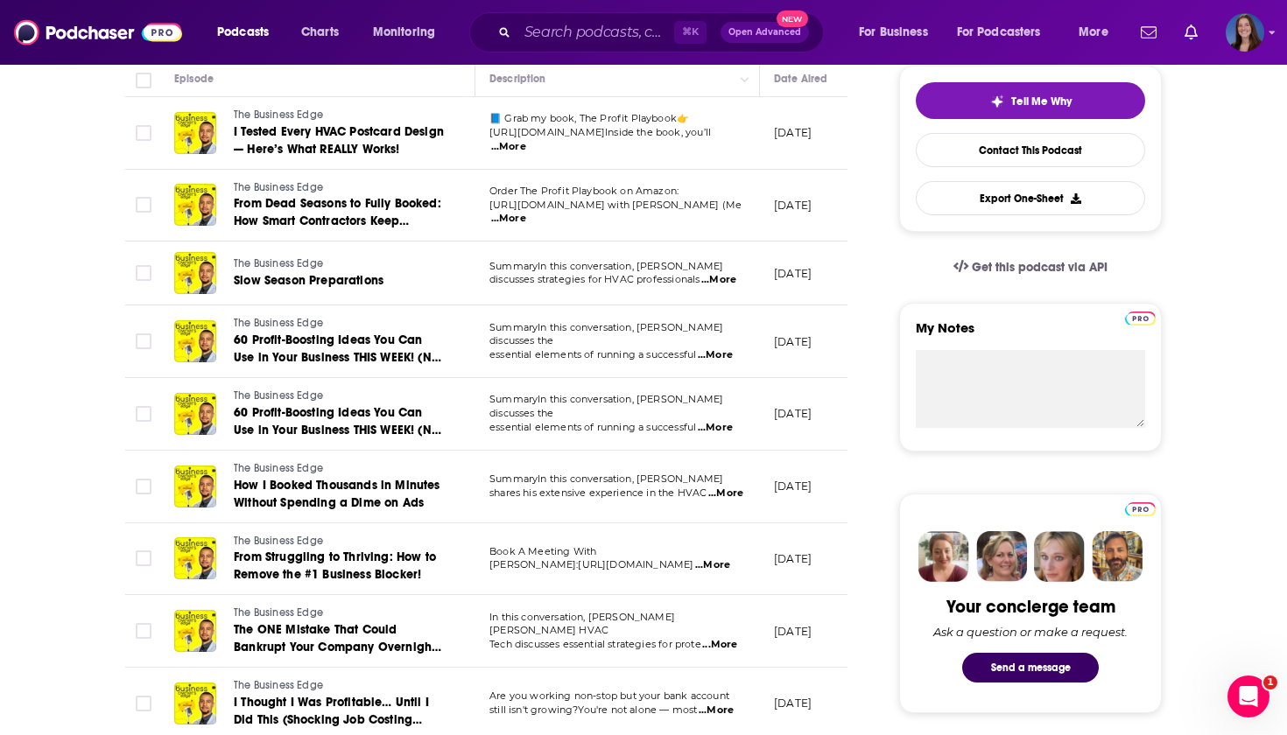
click at [734, 488] on span "...More" at bounding box center [725, 494] width 35 height 14
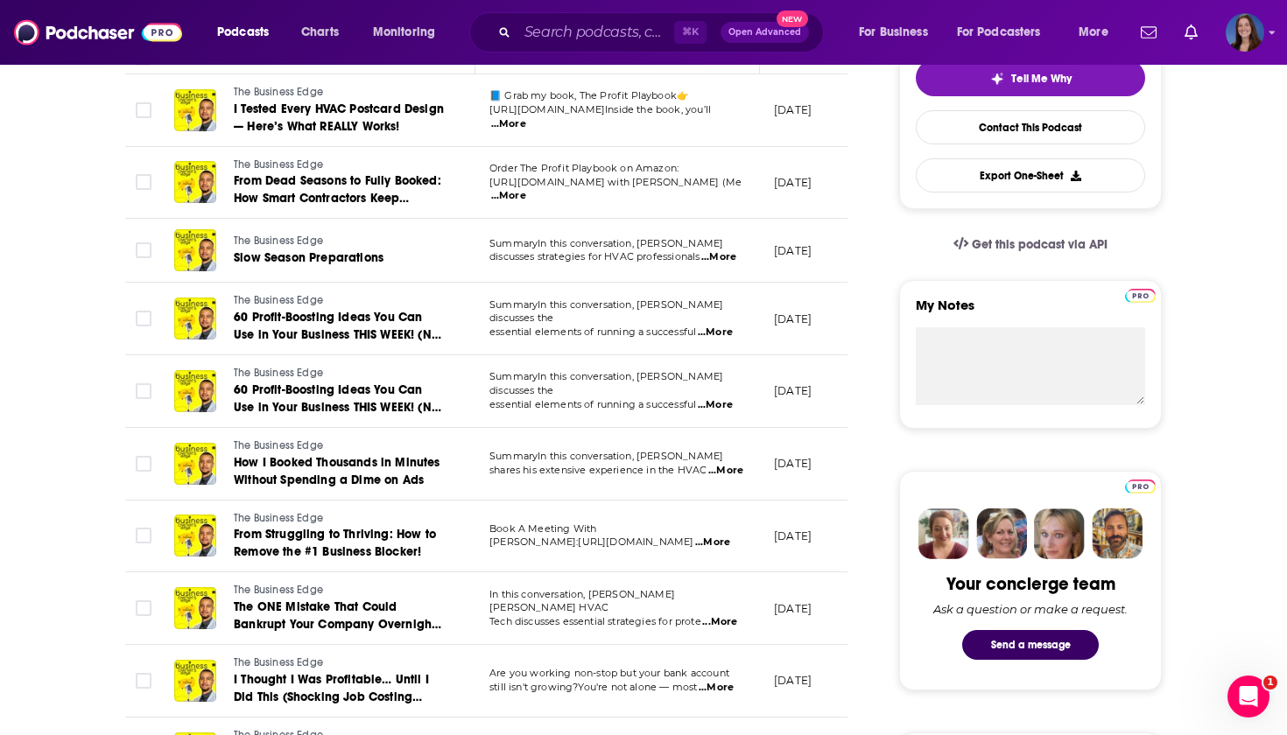
click at [719, 539] on span "...More" at bounding box center [712, 543] width 35 height 14
click at [154, 586] on td at bounding box center [142, 609] width 35 height 73
click at [725, 615] on span "...More" at bounding box center [719, 622] width 35 height 14
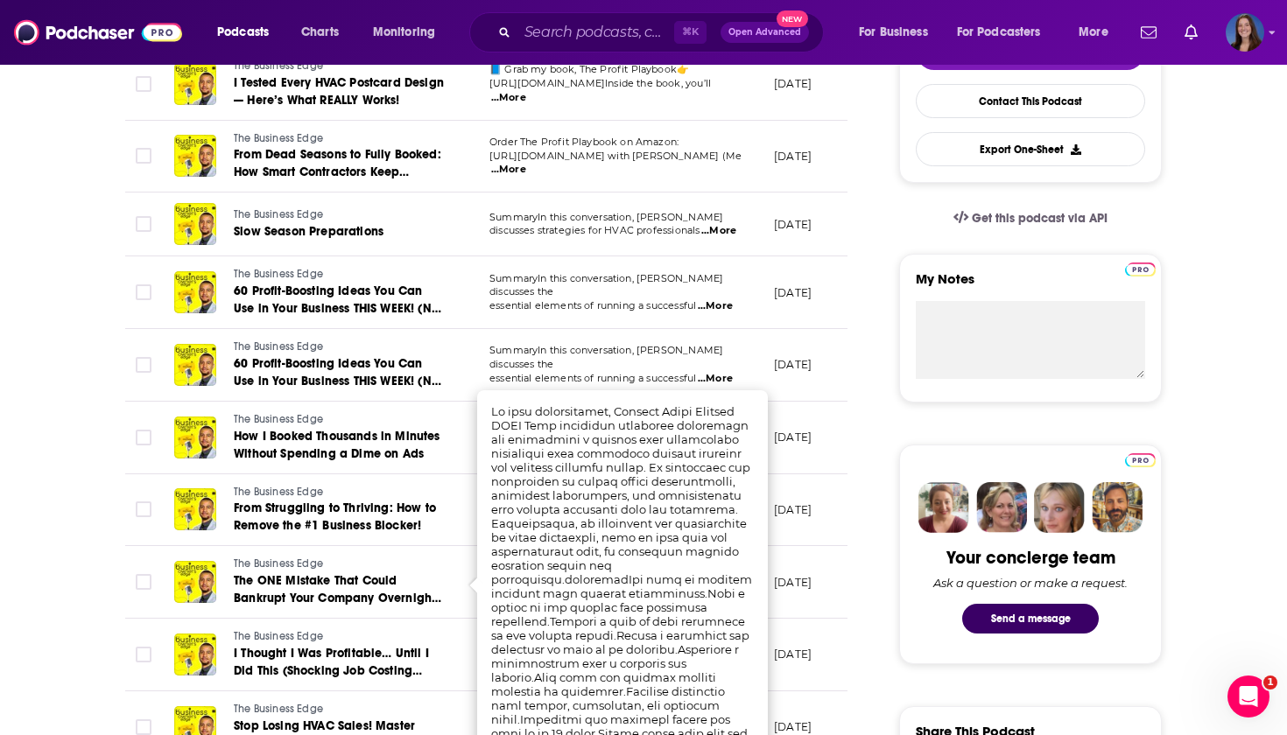
scroll to position [497, 0]
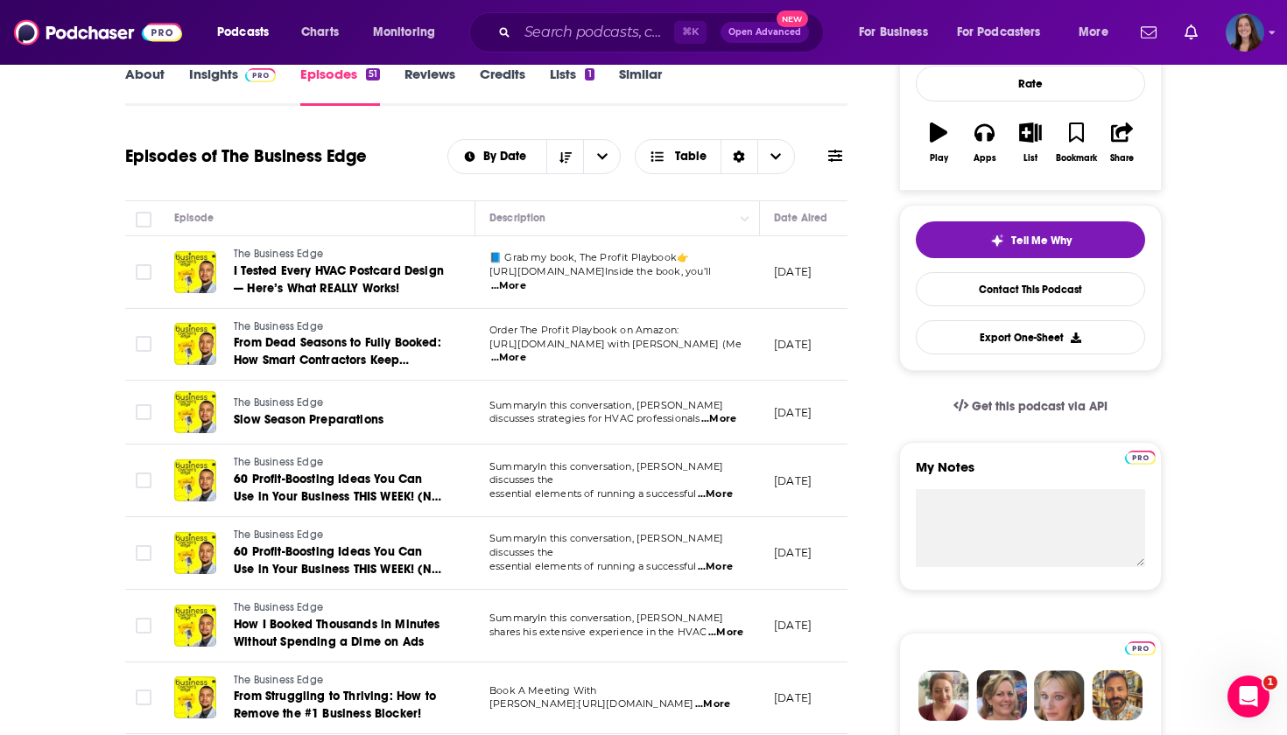
scroll to position [265, 0]
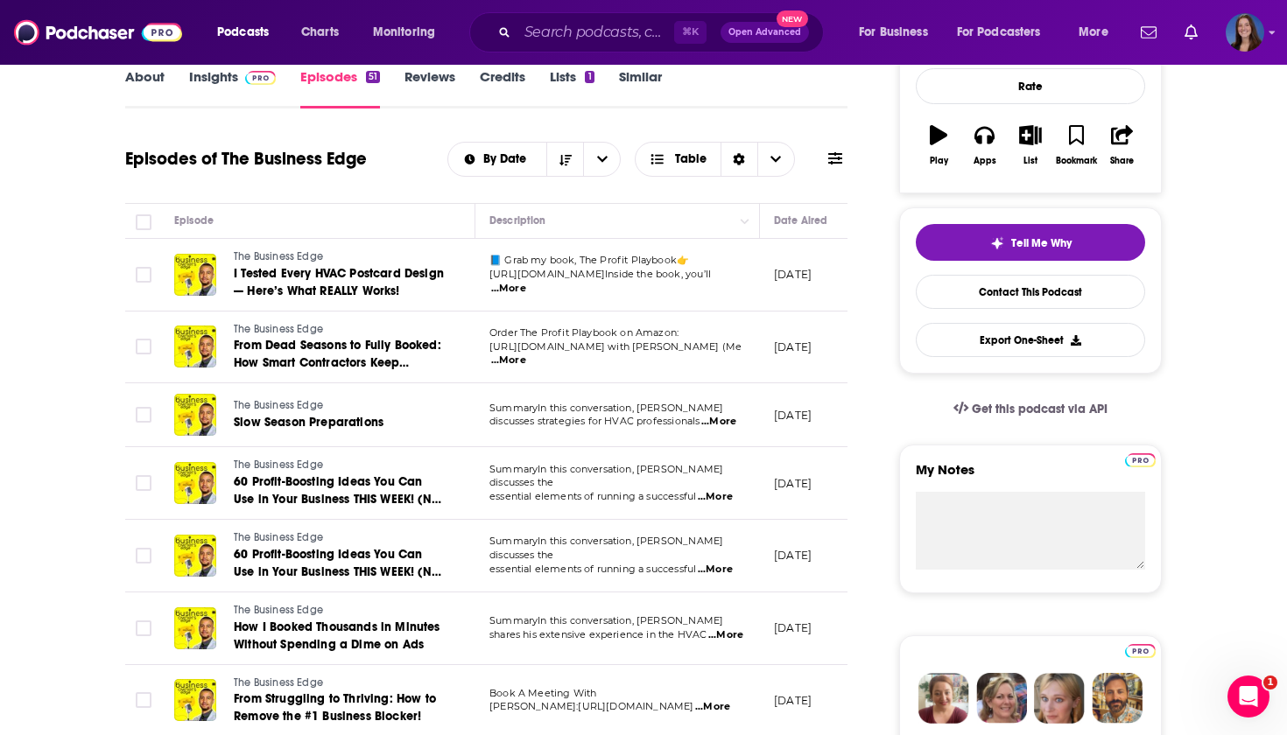
click at [721, 421] on span "...More" at bounding box center [718, 422] width 35 height 14
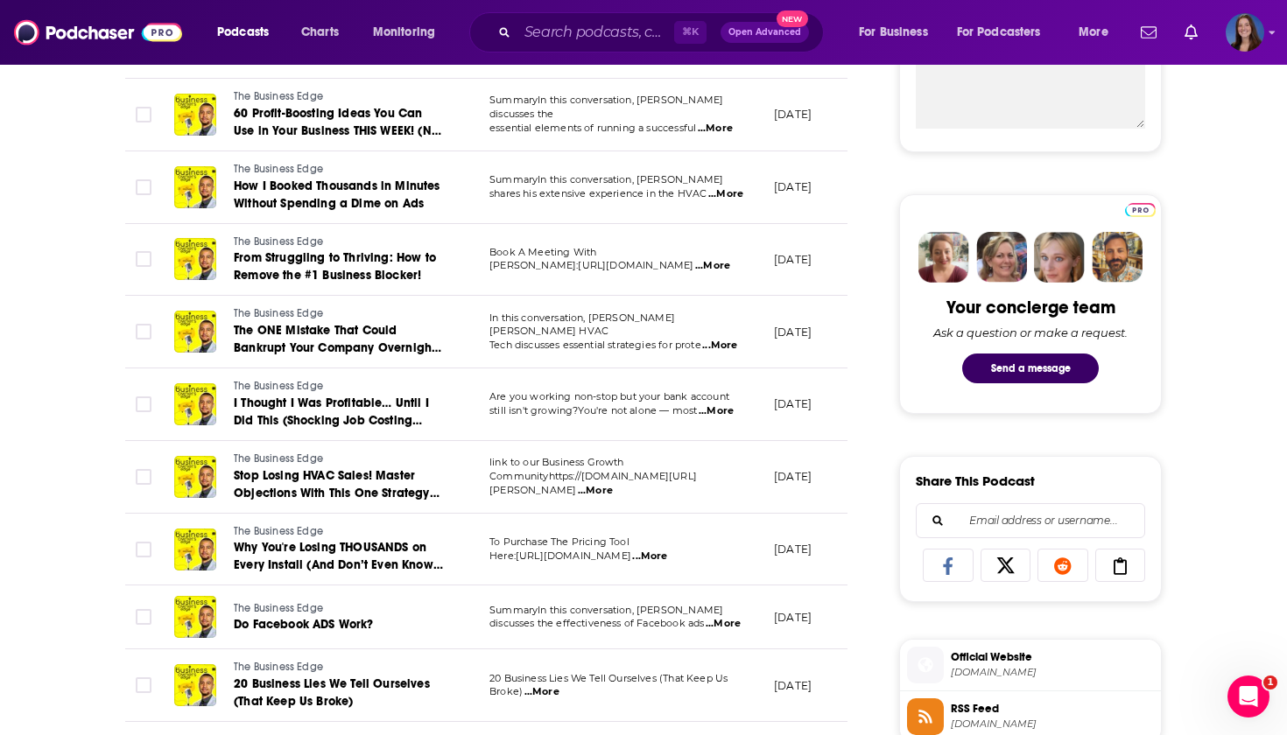
scroll to position [749, 0]
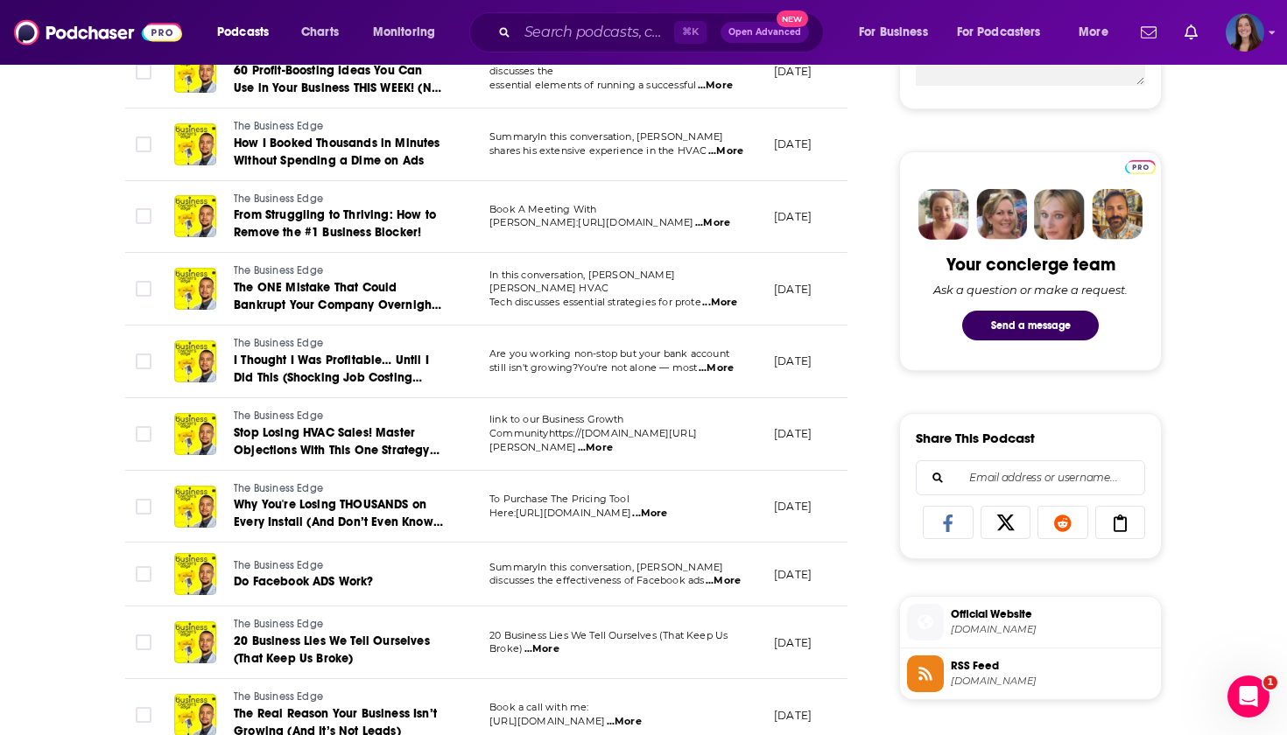
click at [713, 574] on span "...More" at bounding box center [723, 581] width 35 height 14
click at [886, 539] on div "About Insights Episodes 51 Reviews Credits Lists 1 Similar Episodes of The Busi…" at bounding box center [498, 731] width 802 height 2298
click at [542, 643] on span "...More" at bounding box center [541, 650] width 35 height 14
click at [863, 558] on div "About Insights Episodes 51 Reviews Credits Lists 1 Similar Episodes of The Busi…" at bounding box center [498, 731] width 802 height 2298
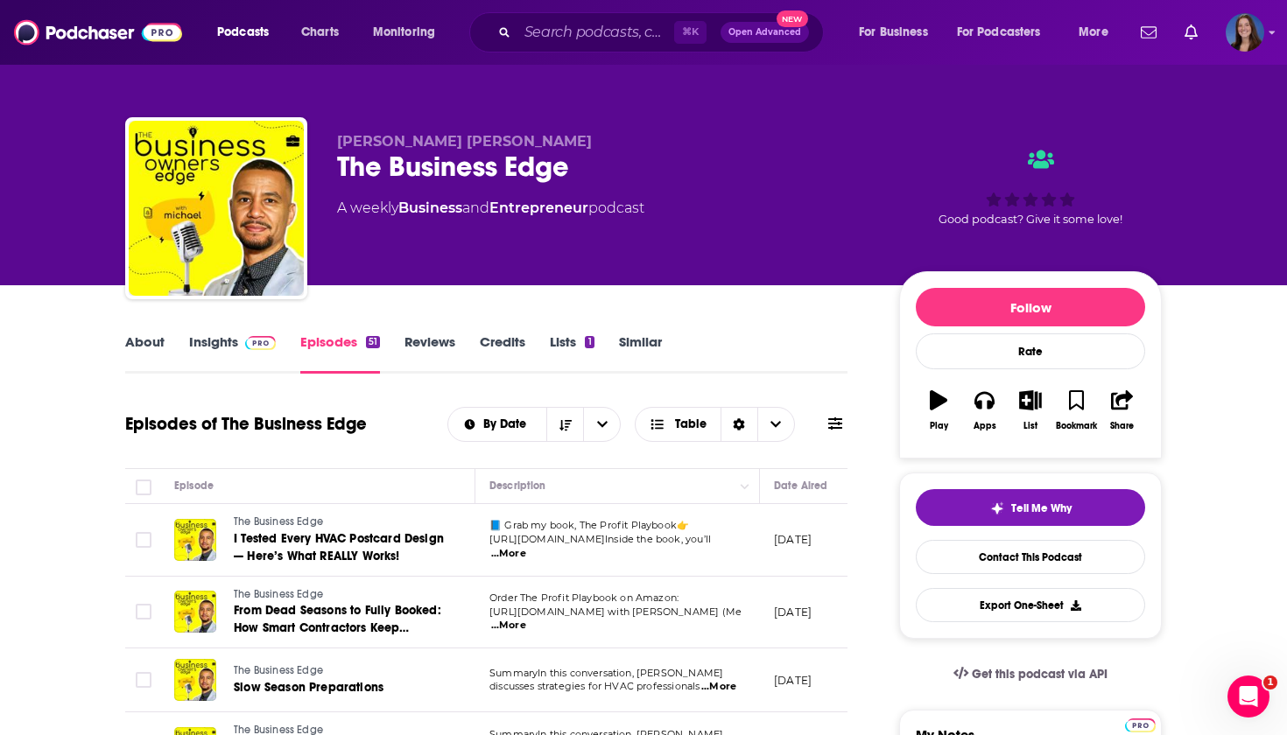
scroll to position [0, 0]
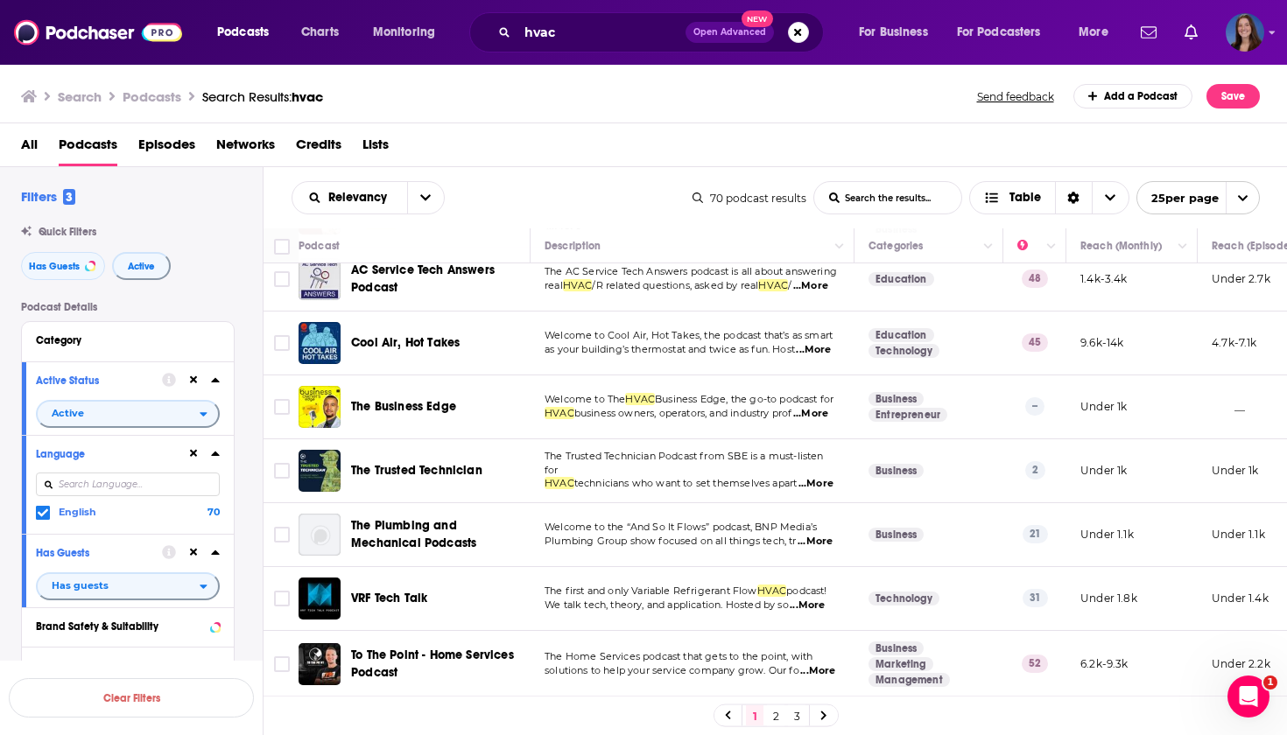
scroll to position [1304, 0]
click at [798, 481] on span "...More" at bounding box center [815, 484] width 35 height 14
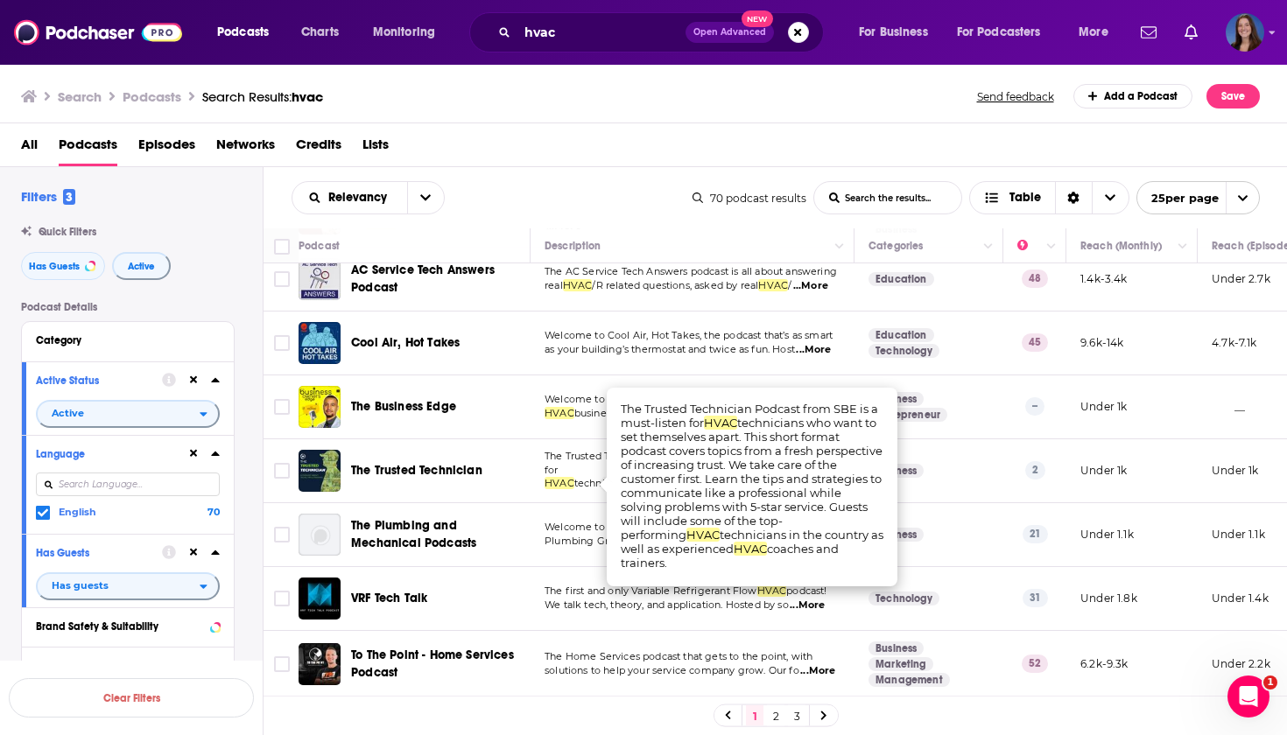
click at [524, 464] on div "The Trusted Technician" at bounding box center [442, 471] width 182 height 18
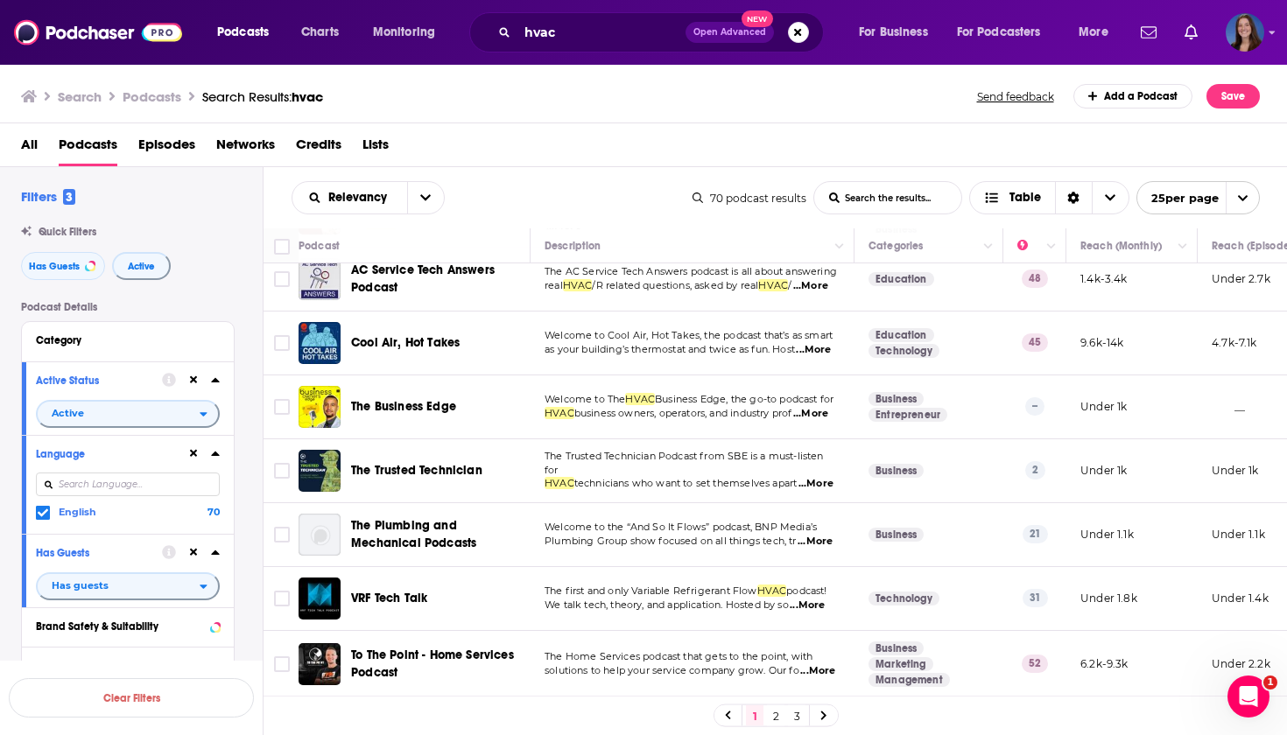
click at [798, 481] on span "...More" at bounding box center [815, 484] width 35 height 14
click at [523, 483] on div "The Trusted Technician" at bounding box center [442, 471] width 182 height 42
click at [815, 600] on span "...More" at bounding box center [807, 606] width 35 height 14
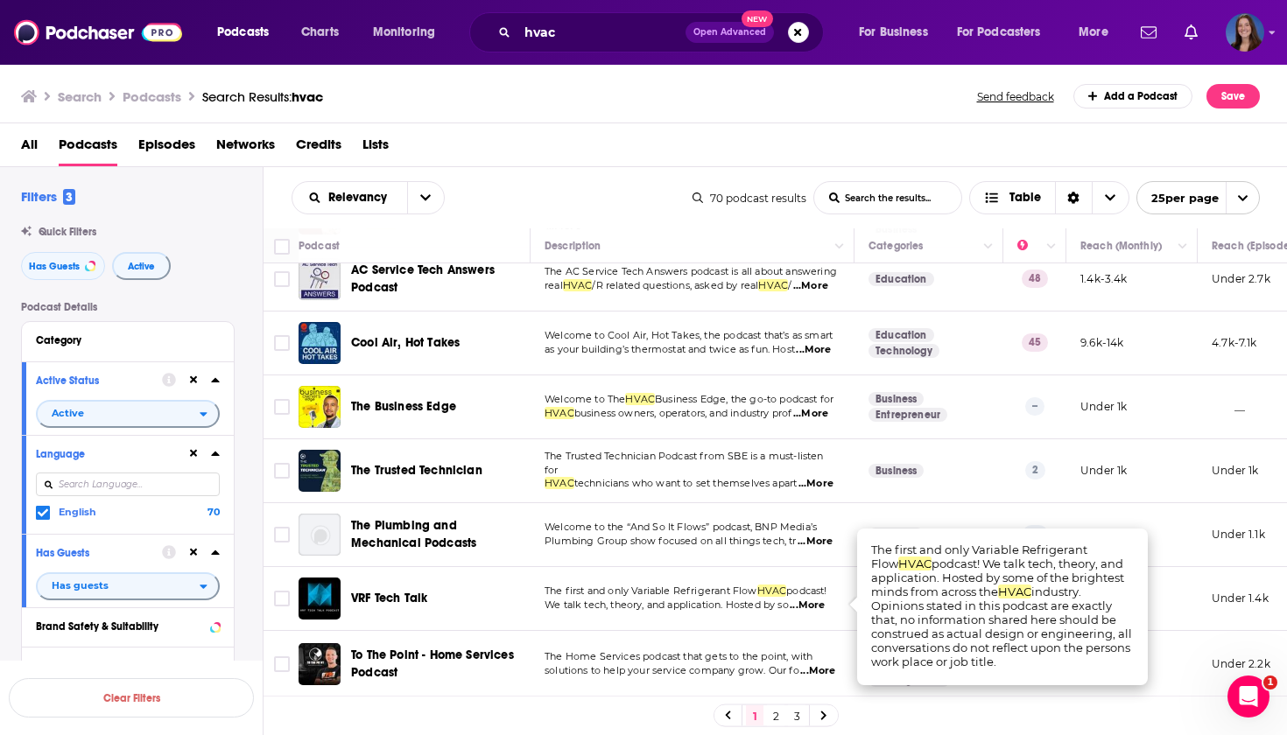
click at [815, 600] on span "...More" at bounding box center [807, 606] width 35 height 14
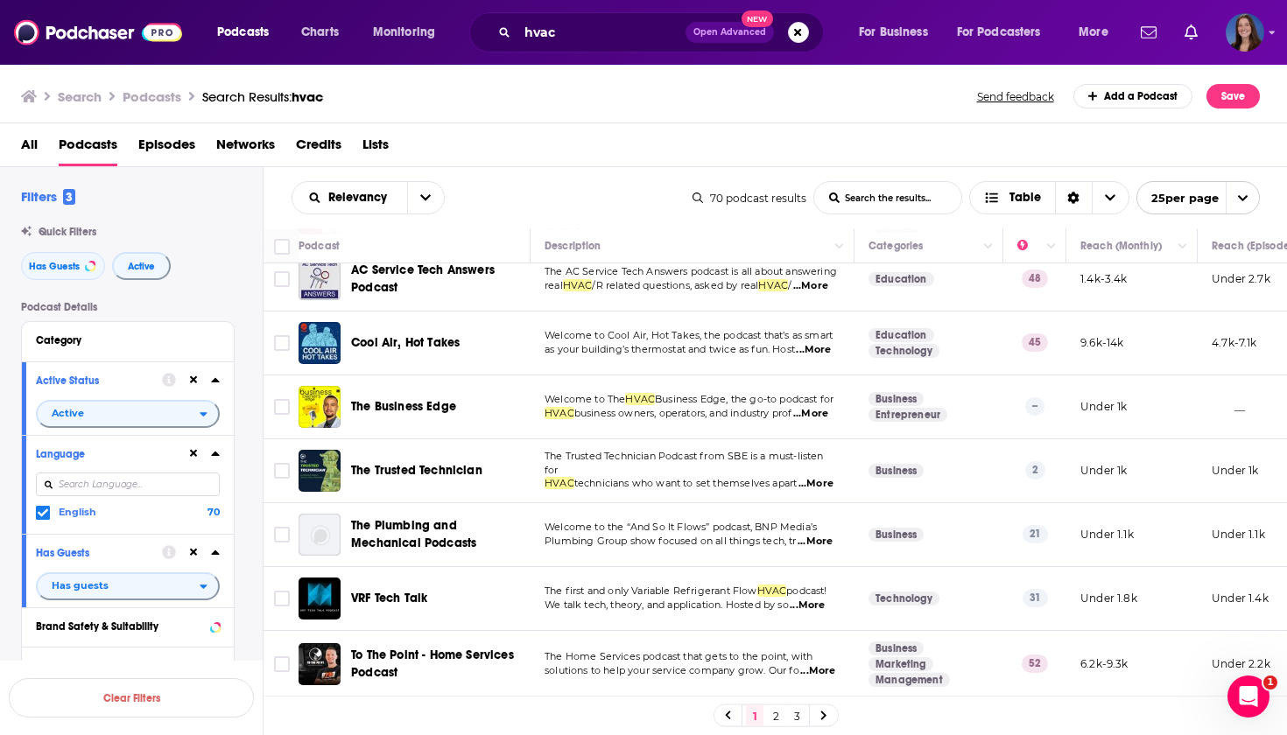
click at [776, 715] on link "2" at bounding box center [776, 716] width 18 height 21
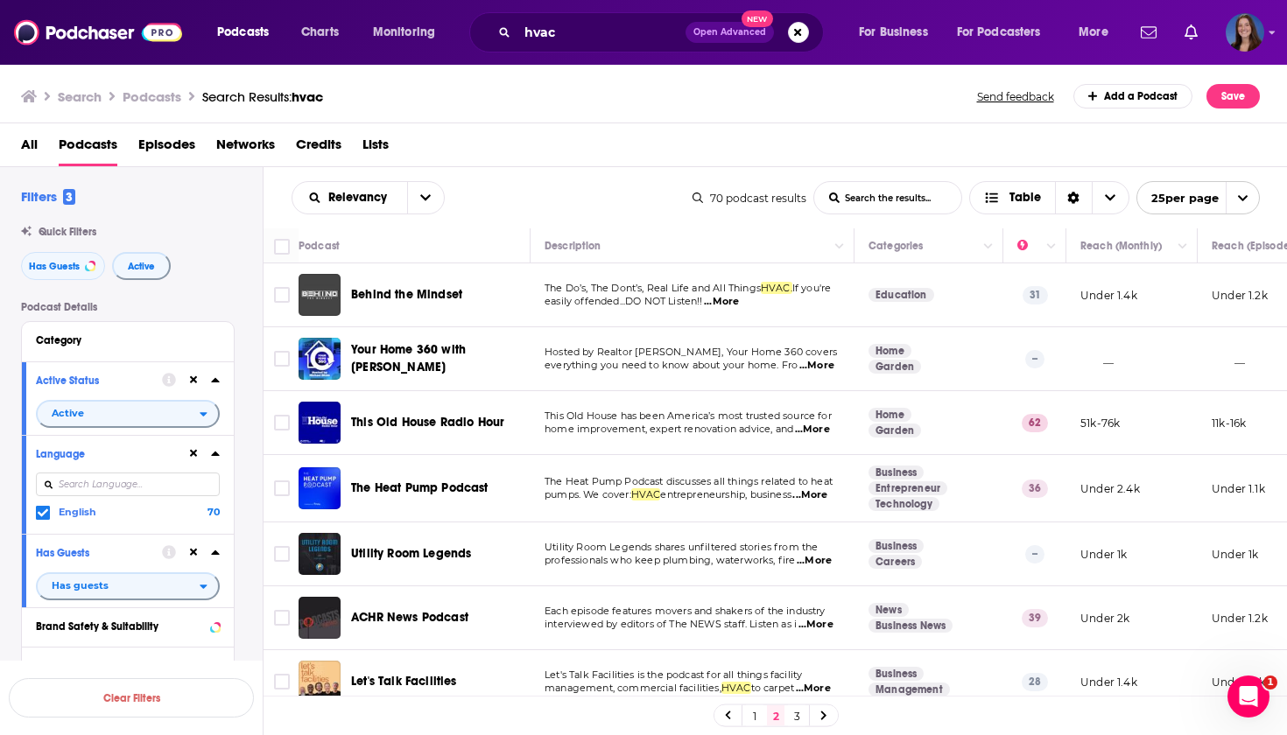
click at [732, 306] on span "...More" at bounding box center [721, 302] width 35 height 14
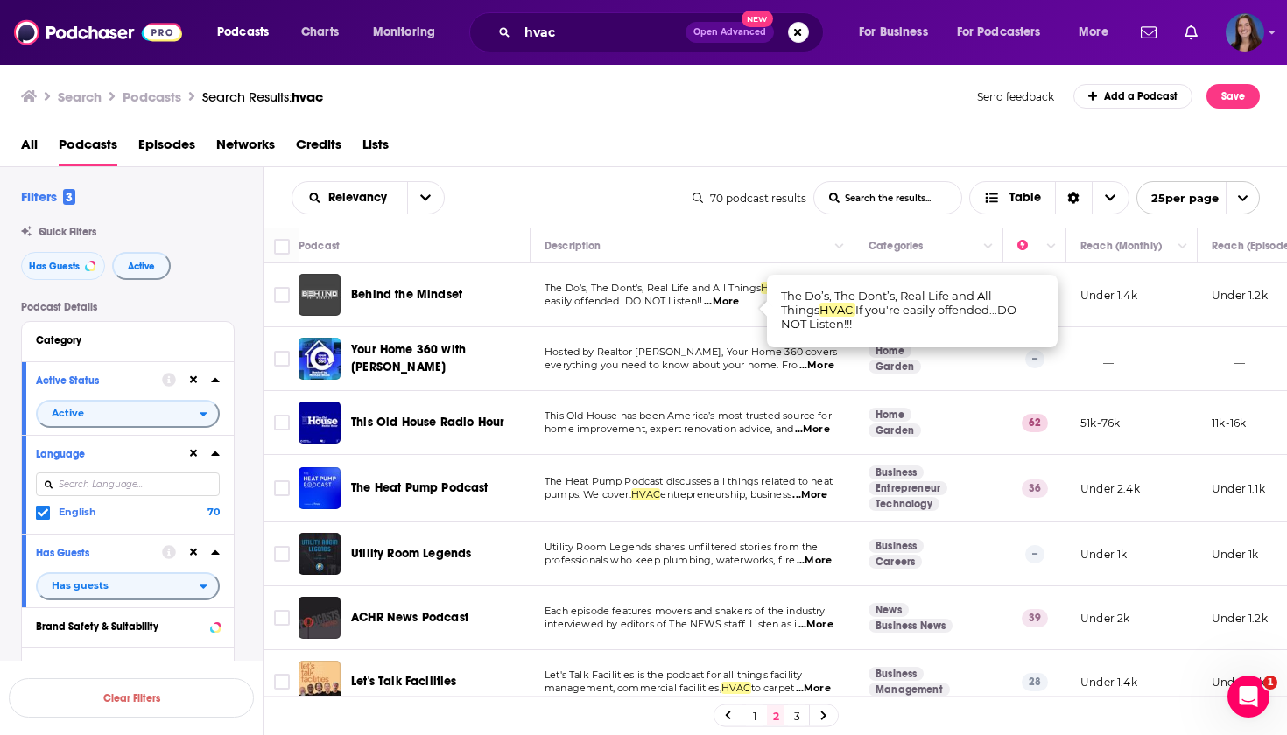
click at [727, 308] on span "...More" at bounding box center [721, 302] width 35 height 14
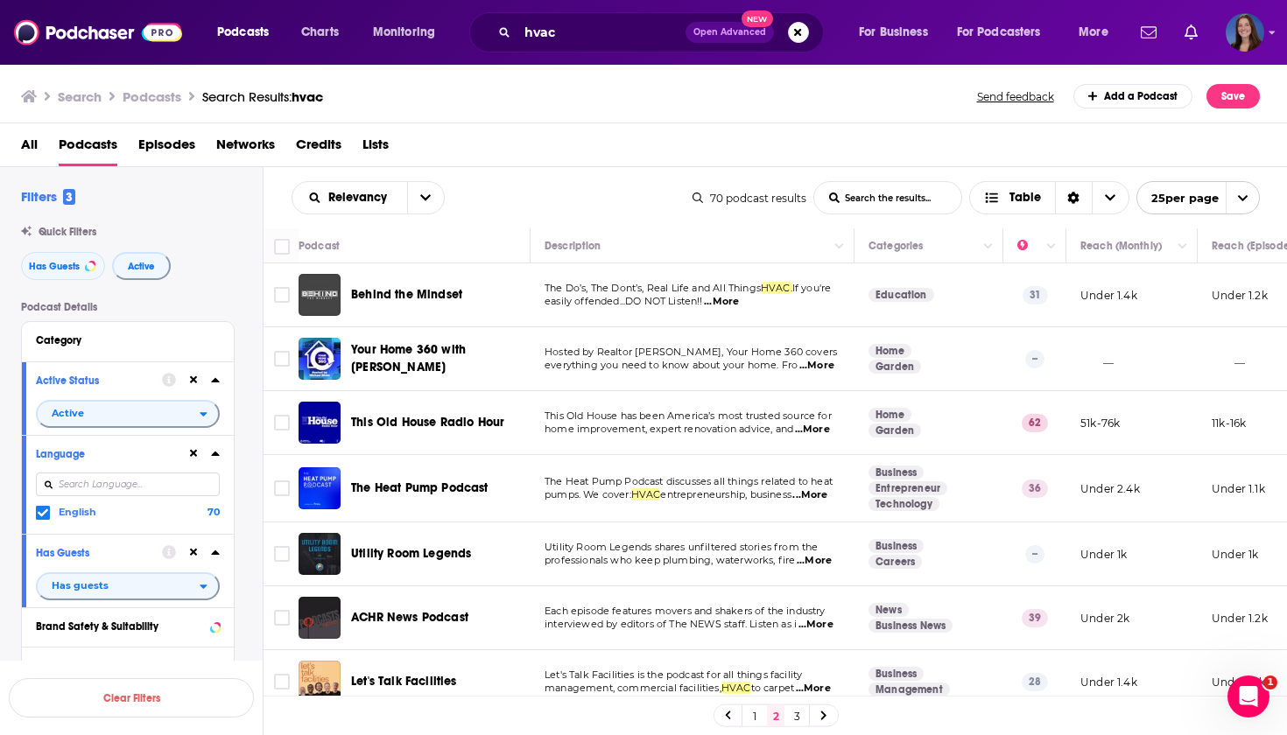
click at [811, 367] on span "...More" at bounding box center [816, 366] width 35 height 14
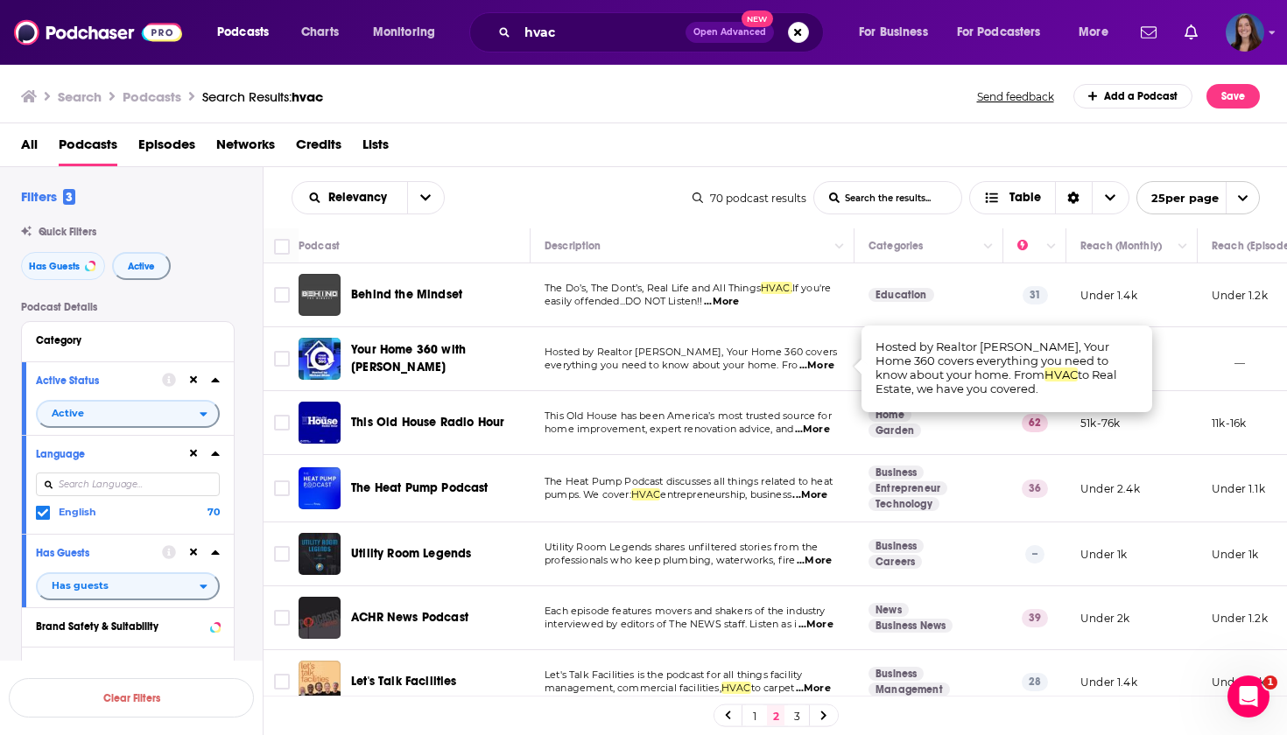
click at [811, 367] on span "...More" at bounding box center [816, 366] width 35 height 14
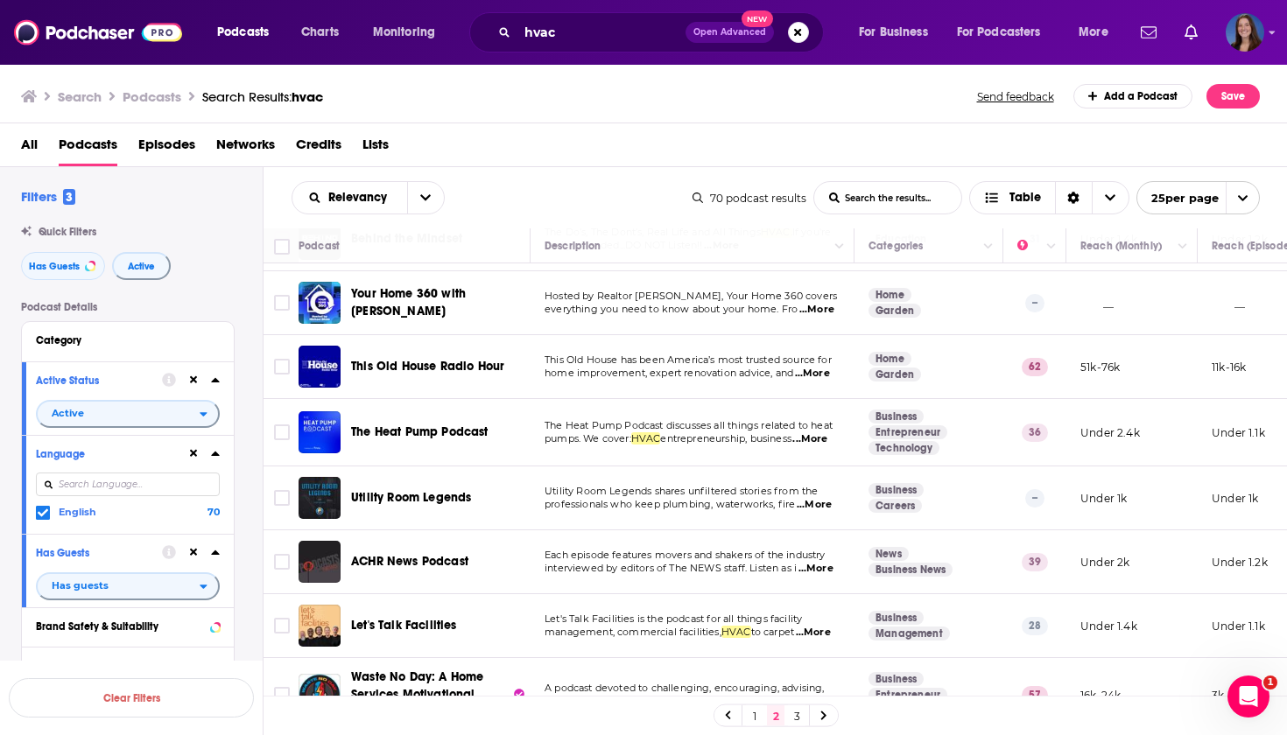
scroll to position [57, 0]
click at [826, 309] on span "...More" at bounding box center [816, 309] width 35 height 14
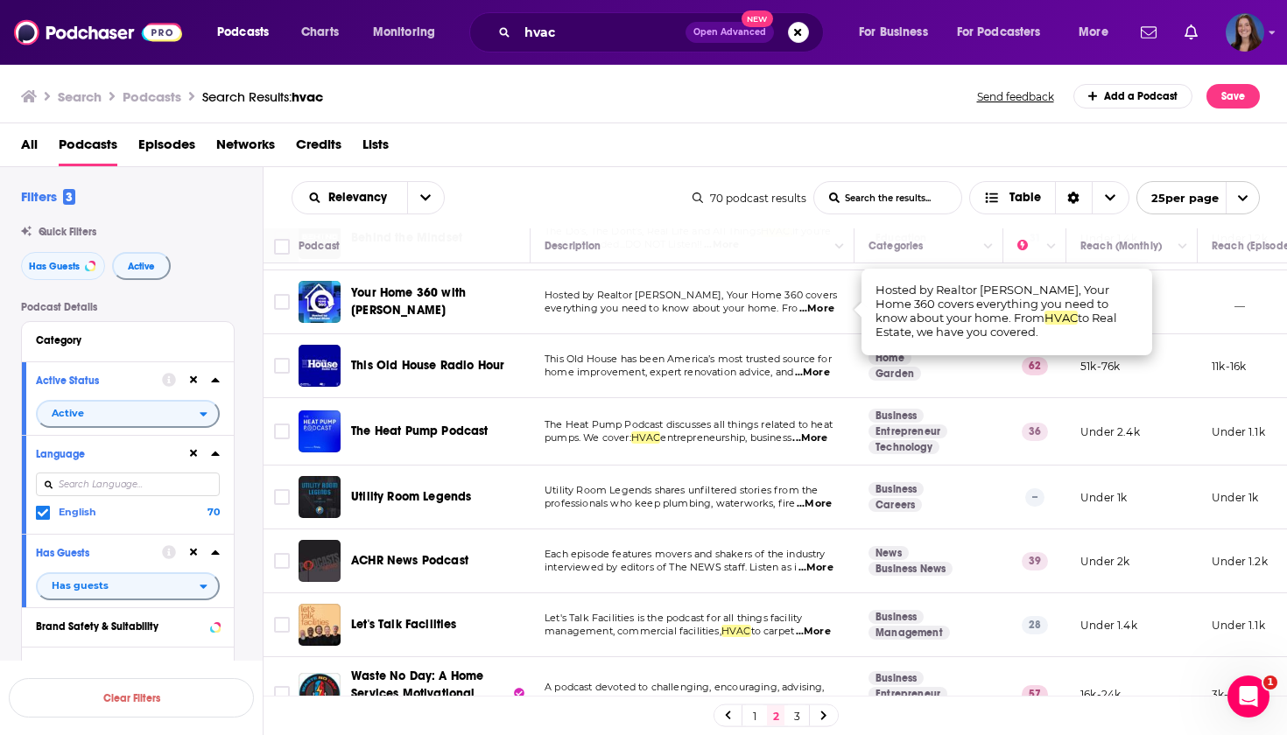
click at [809, 332] on td "Hosted by Realtor Michael Blaze, Your Home 360 covers everything you need to kn…" at bounding box center [692, 303] width 324 height 64
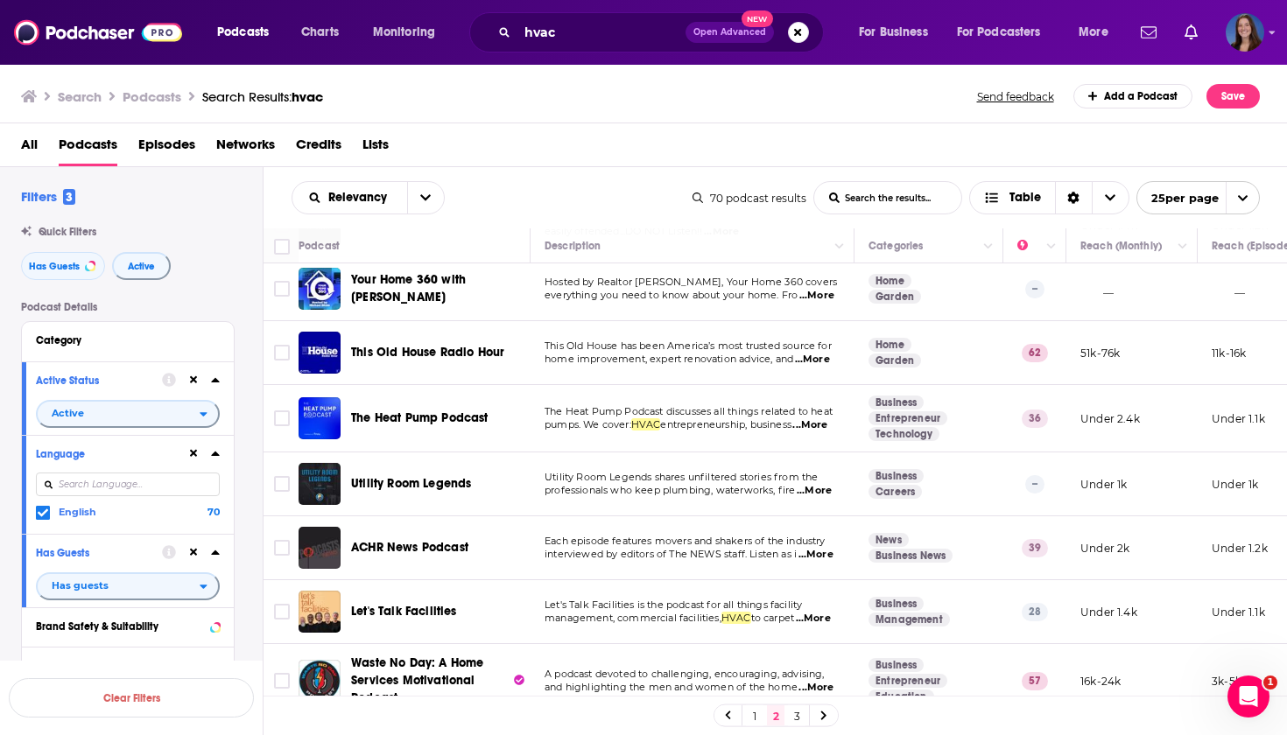
scroll to position [76, 0]
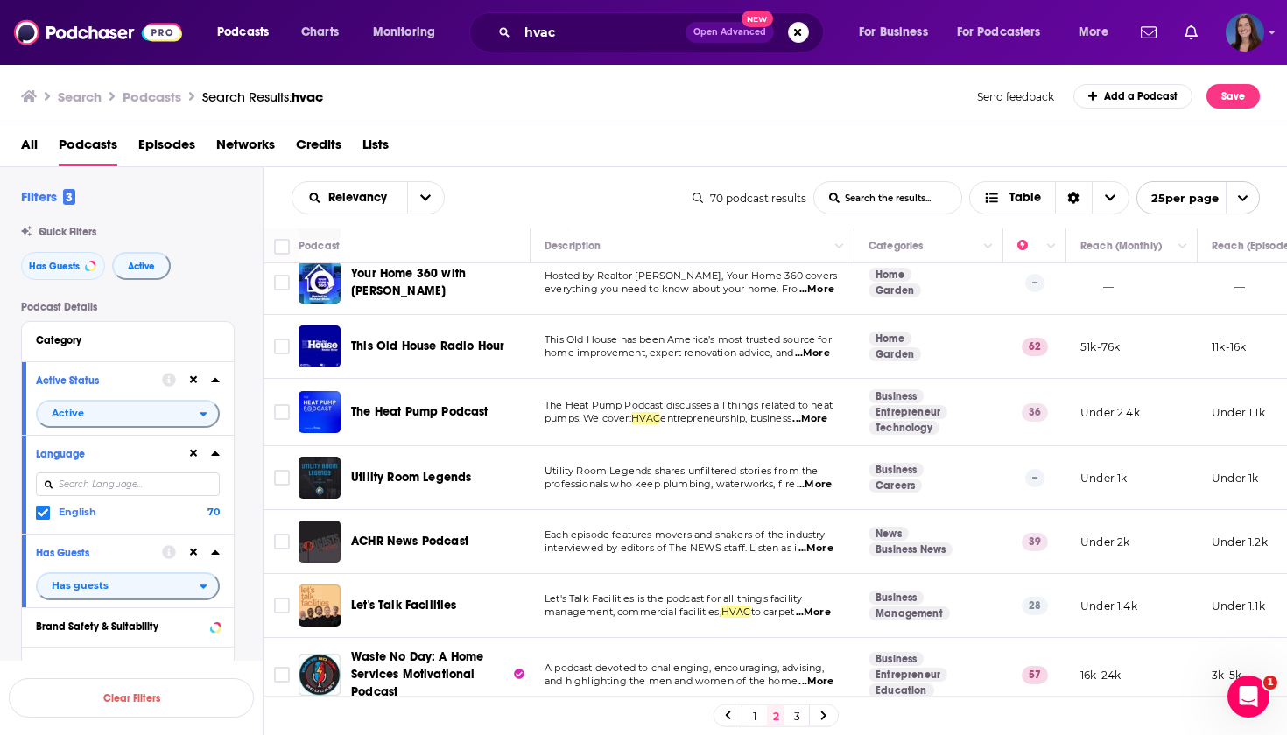
click at [825, 426] on span "...More" at bounding box center [809, 419] width 35 height 14
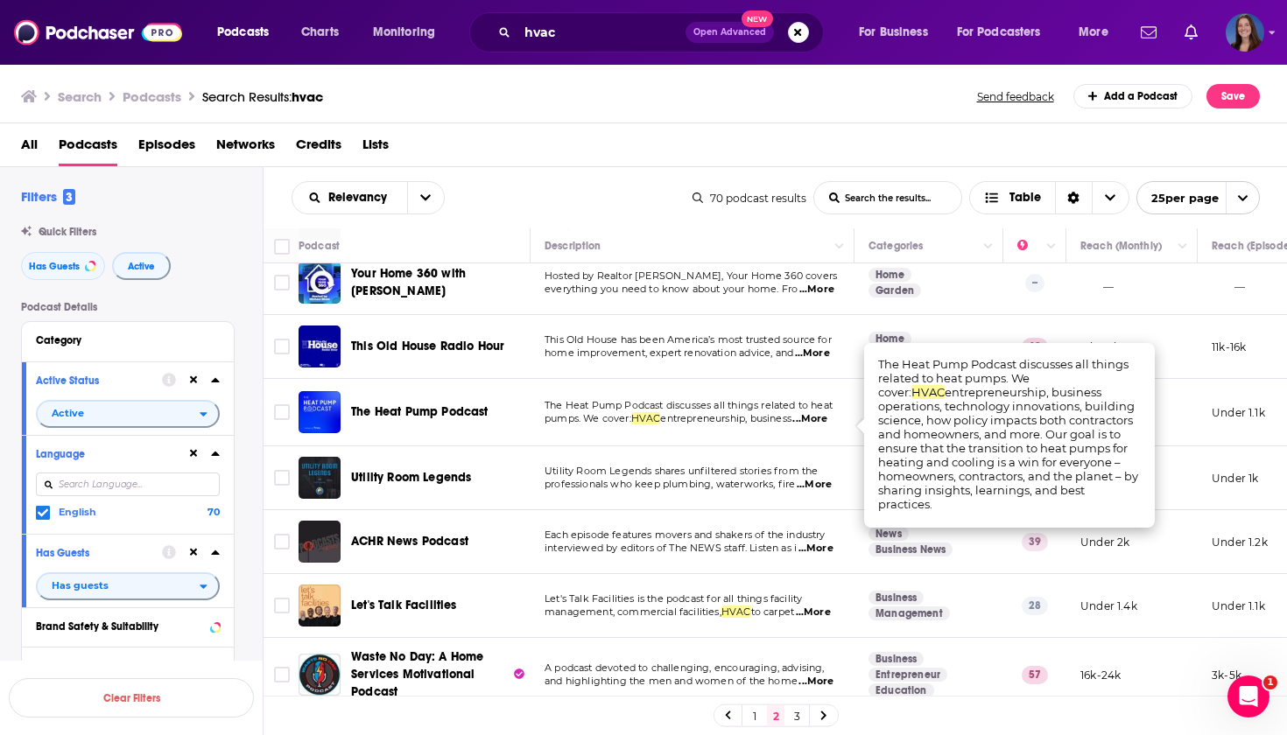
click at [537, 439] on td "The Heat Pump Podcast discusses all things related to heat pumps. We cover: HVA…" at bounding box center [692, 412] width 324 height 67
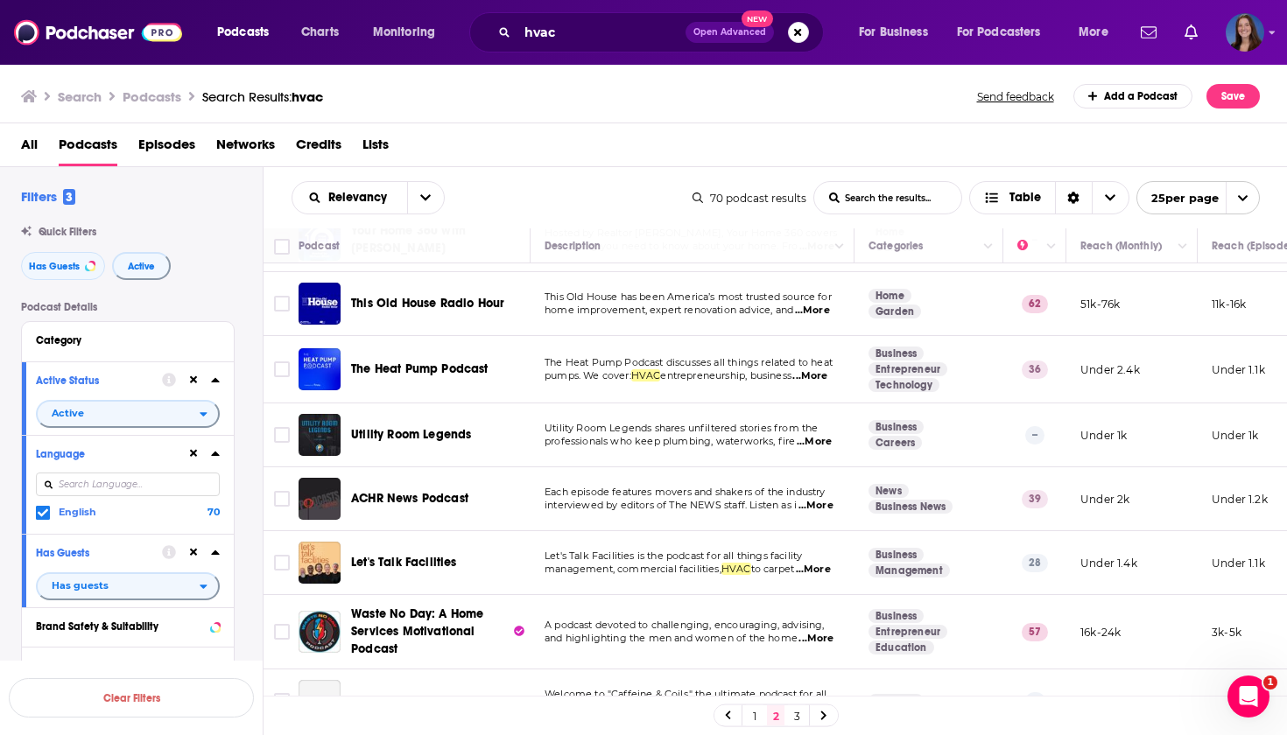
scroll to position [122, 0]
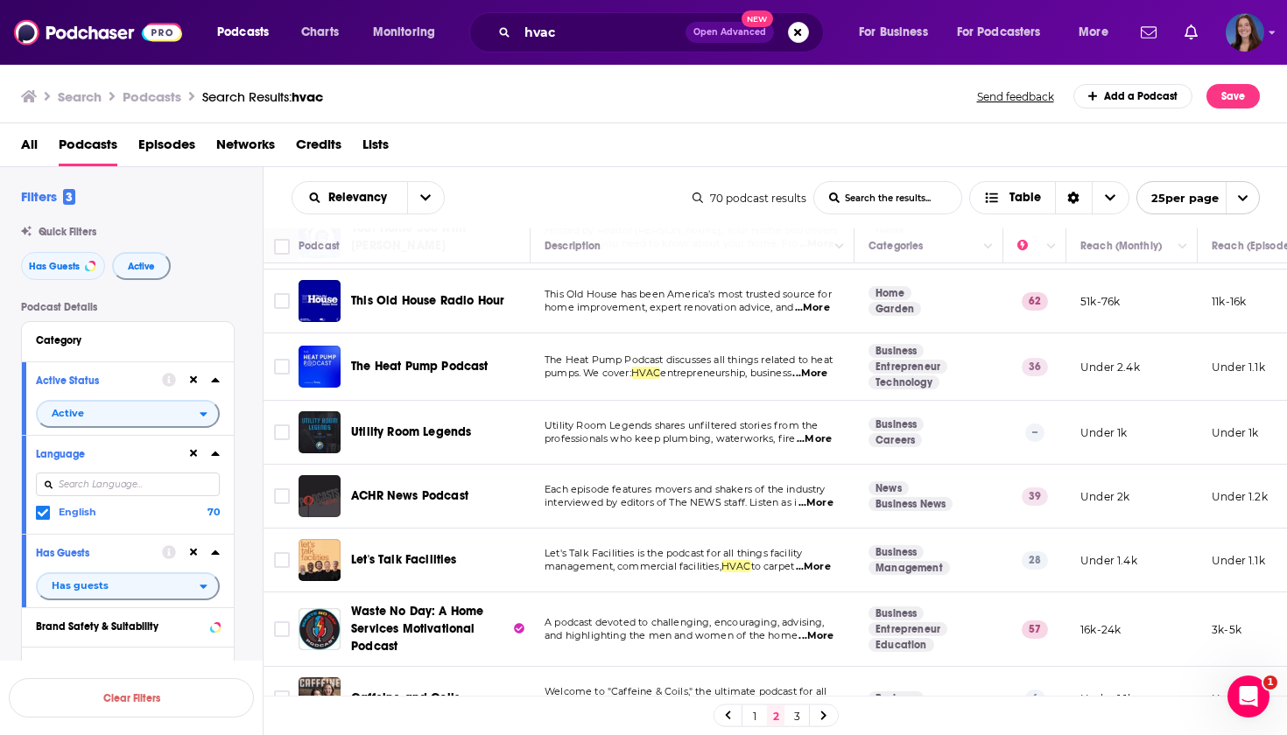
click at [814, 368] on p "The Heat Pump Podcast discusses all things related to heat" at bounding box center [692, 361] width 295 height 14
click at [827, 377] on span "...More" at bounding box center [809, 374] width 35 height 14
click at [430, 364] on span "The Heat Pump Podcast" at bounding box center [419, 366] width 137 height 15
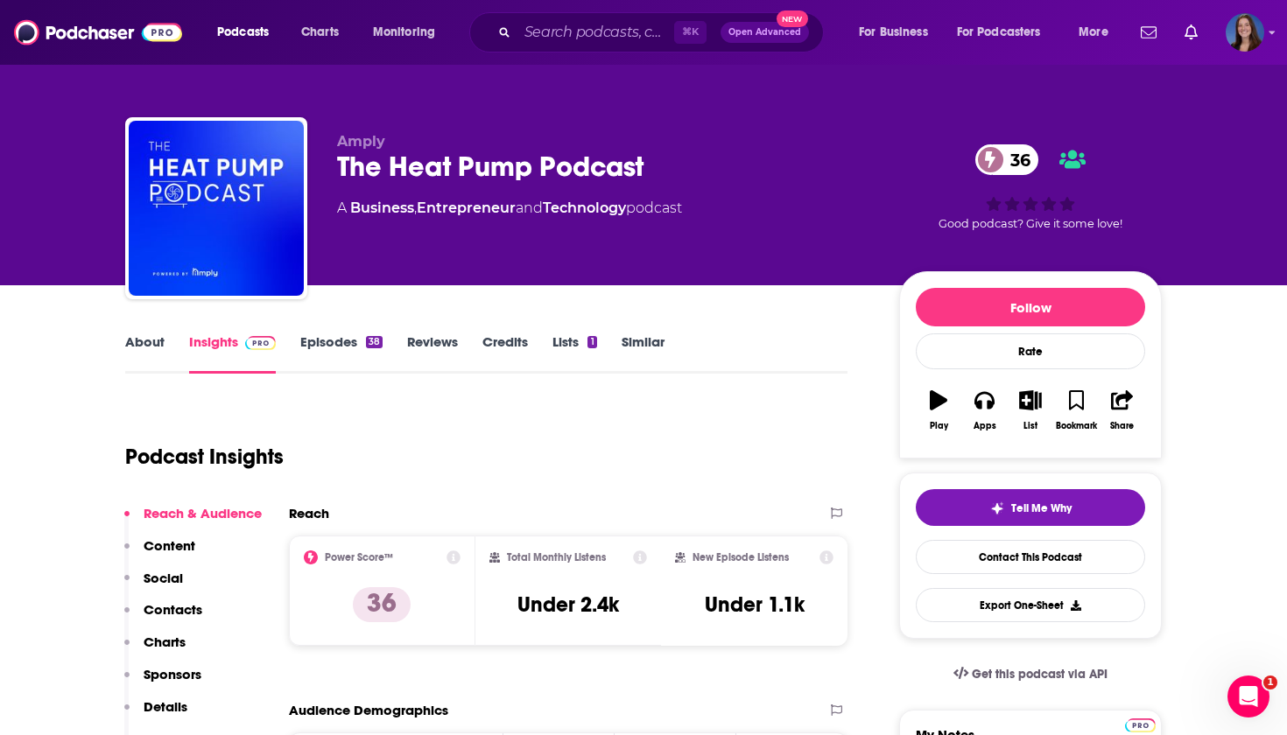
click at [147, 333] on div "About Insights Episodes 38 Reviews Credits Lists 1 Similar" at bounding box center [486, 352] width 722 height 43
click at [142, 340] on link "About" at bounding box center [144, 354] width 39 height 40
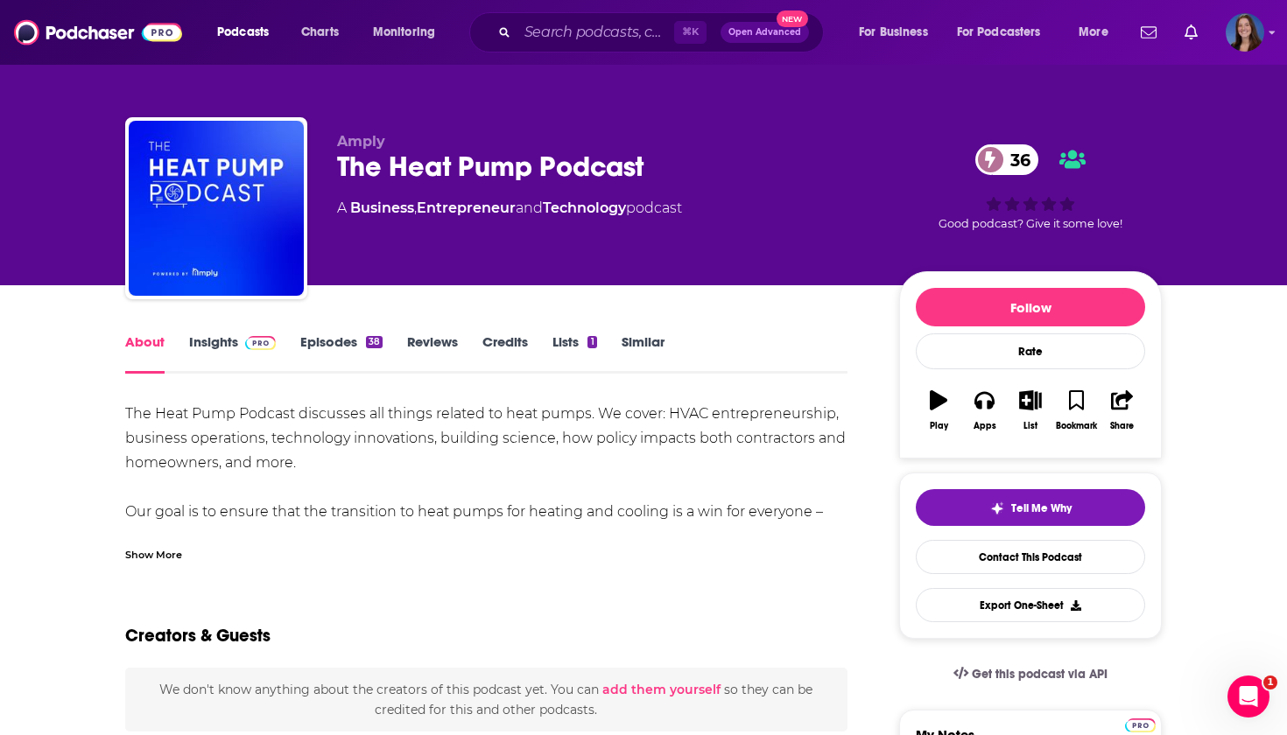
click at [172, 556] on div "Show More" at bounding box center [153, 553] width 57 height 17
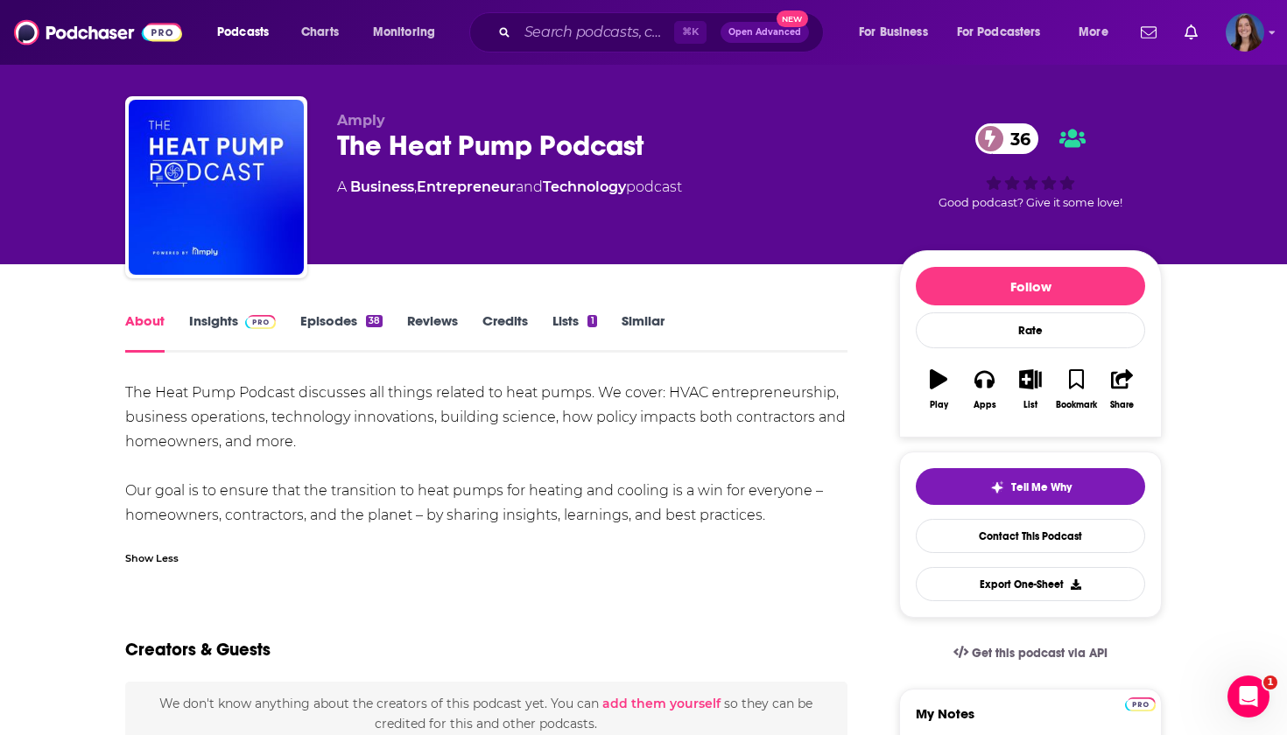
scroll to position [34, 0]
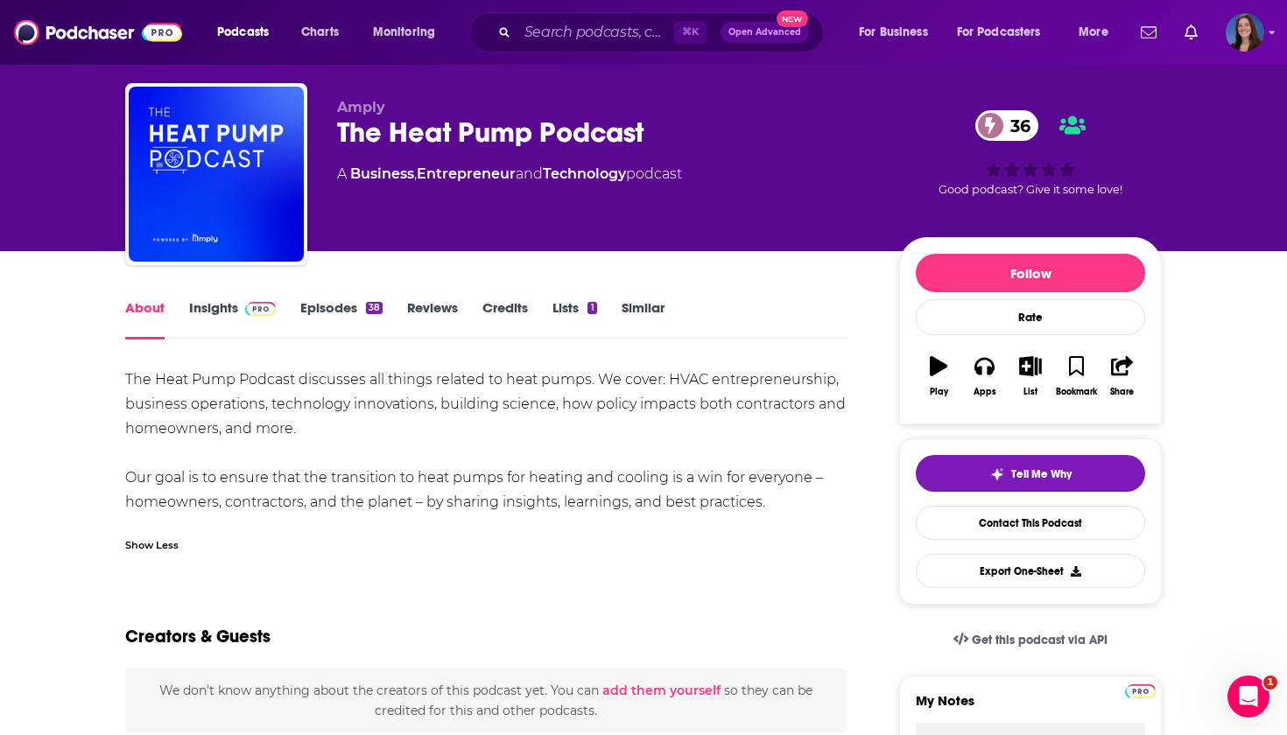
click at [324, 310] on link "Episodes 38" at bounding box center [341, 319] width 82 height 40
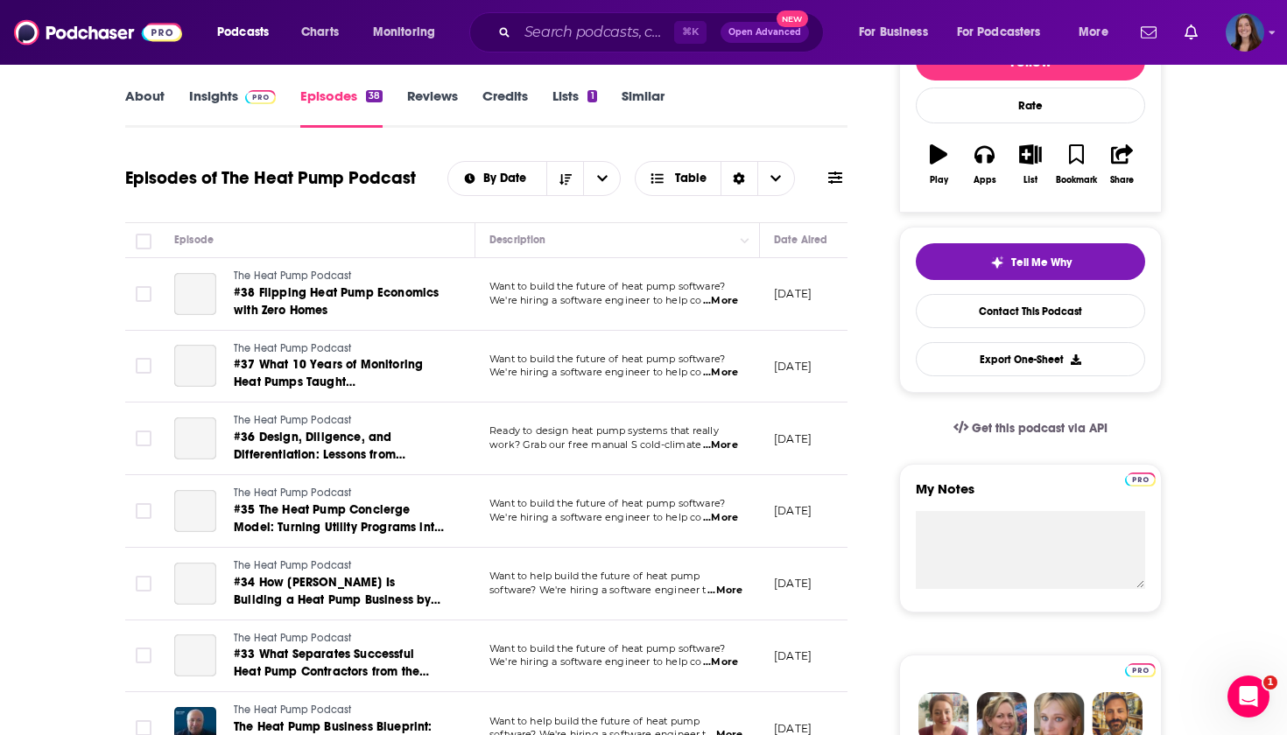
scroll to position [256, 0]
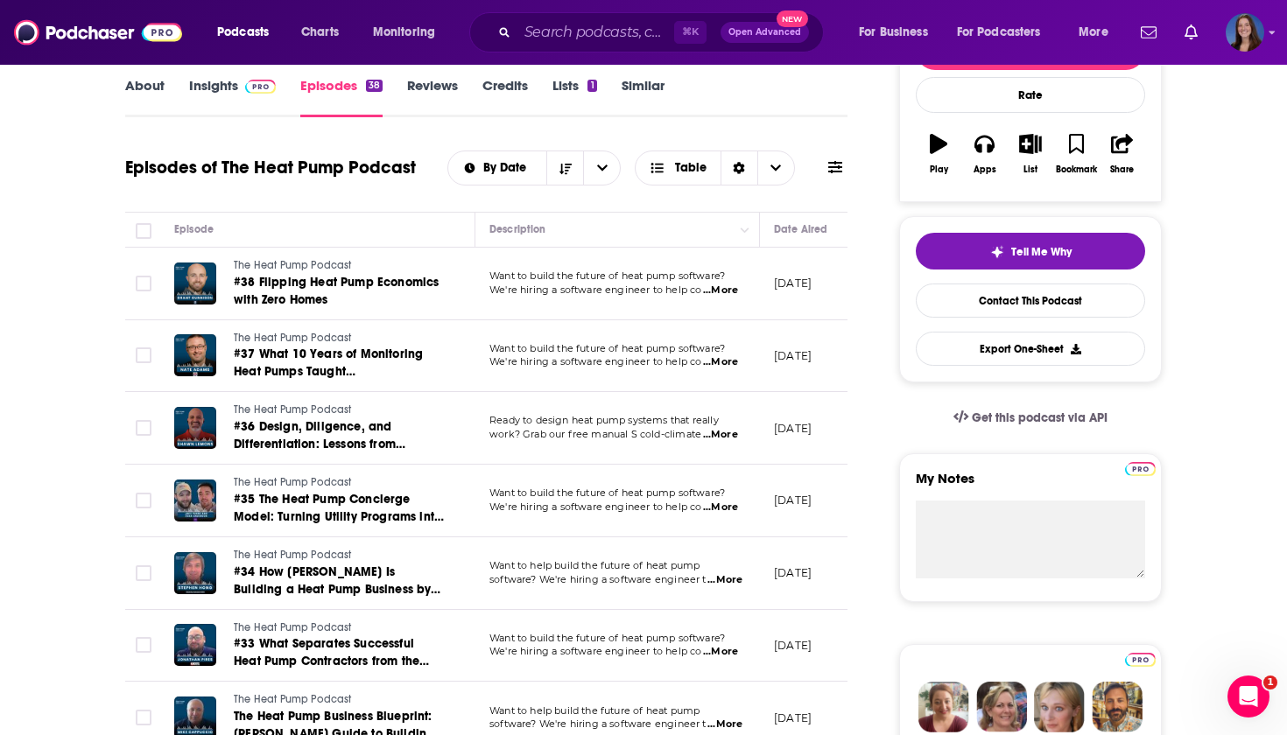
click at [715, 292] on span "...More" at bounding box center [720, 291] width 35 height 14
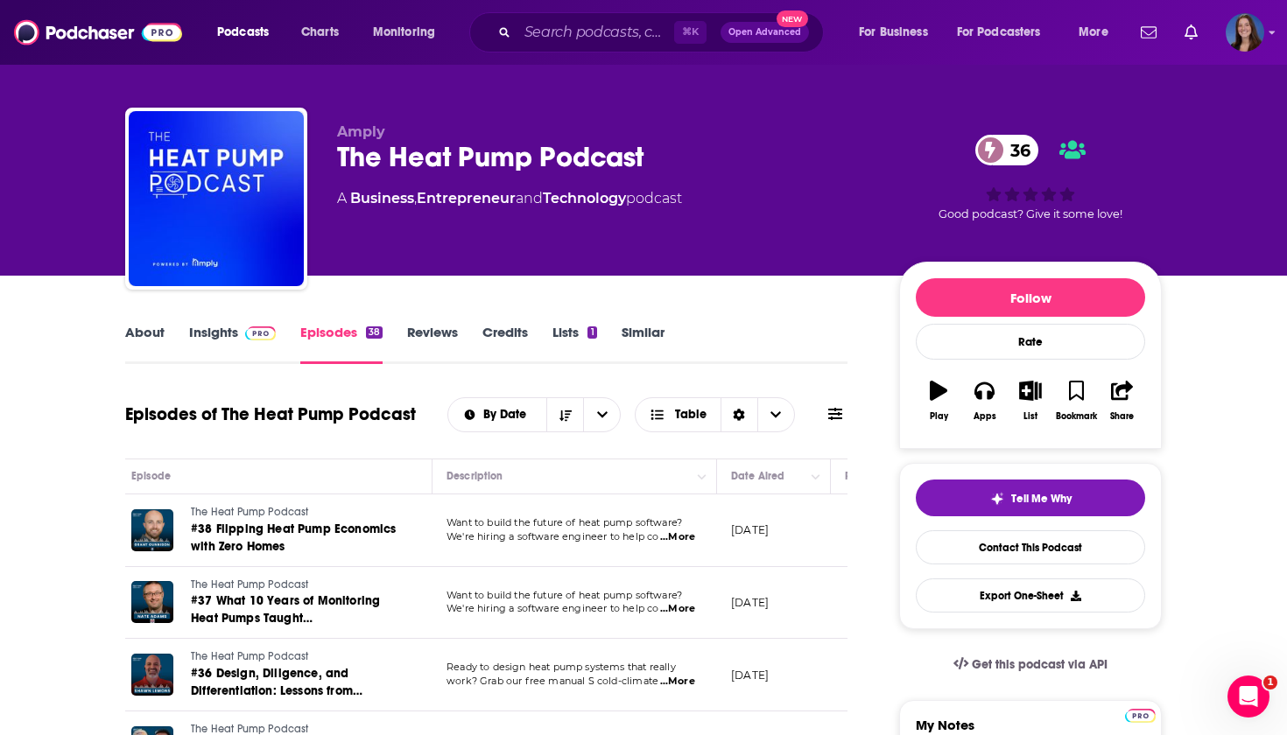
scroll to position [0, 0]
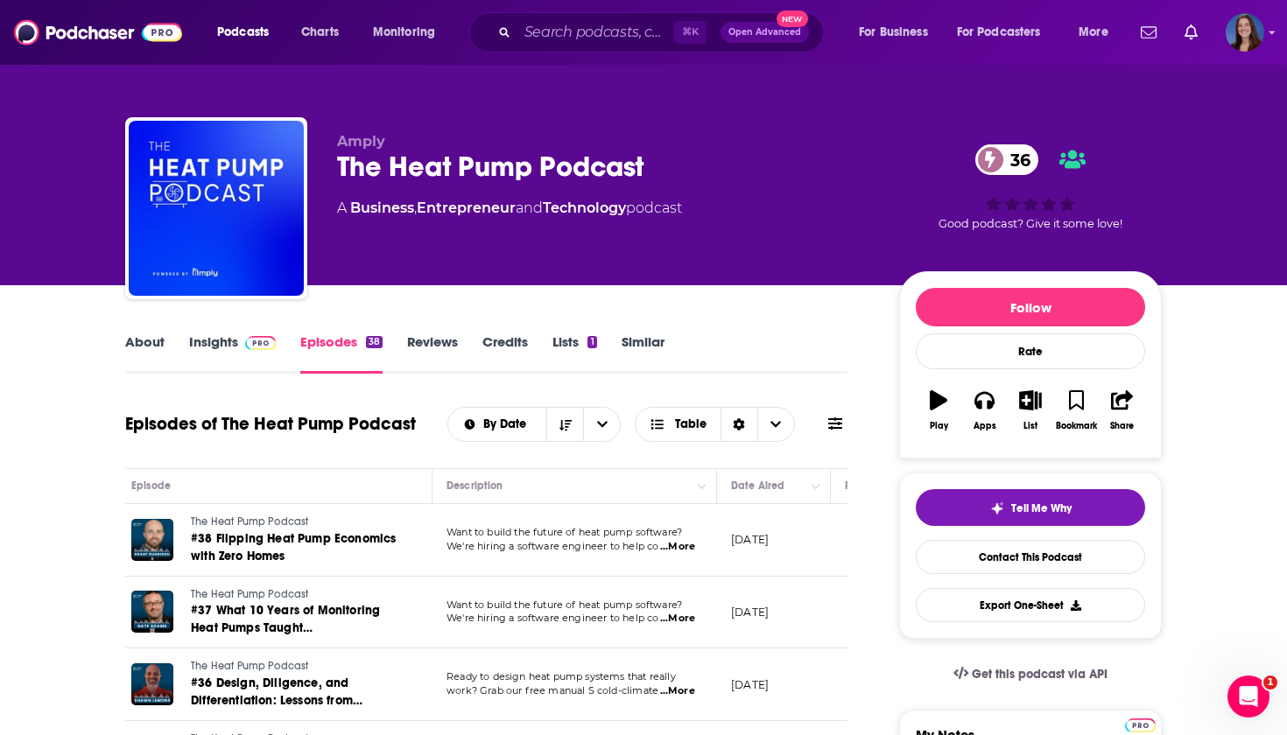
click at [147, 334] on link "About" at bounding box center [144, 354] width 39 height 40
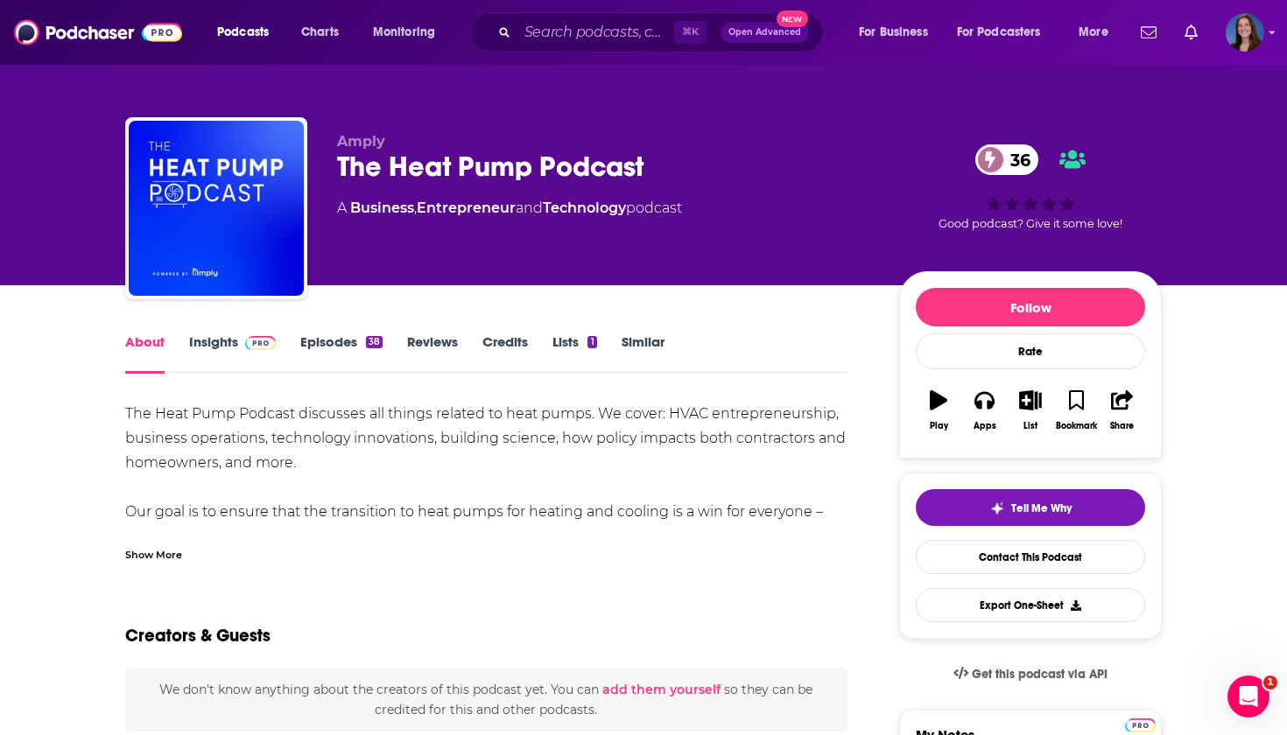
click at [411, 161] on div "The Heat Pump Podcast 36" at bounding box center [604, 167] width 534 height 34
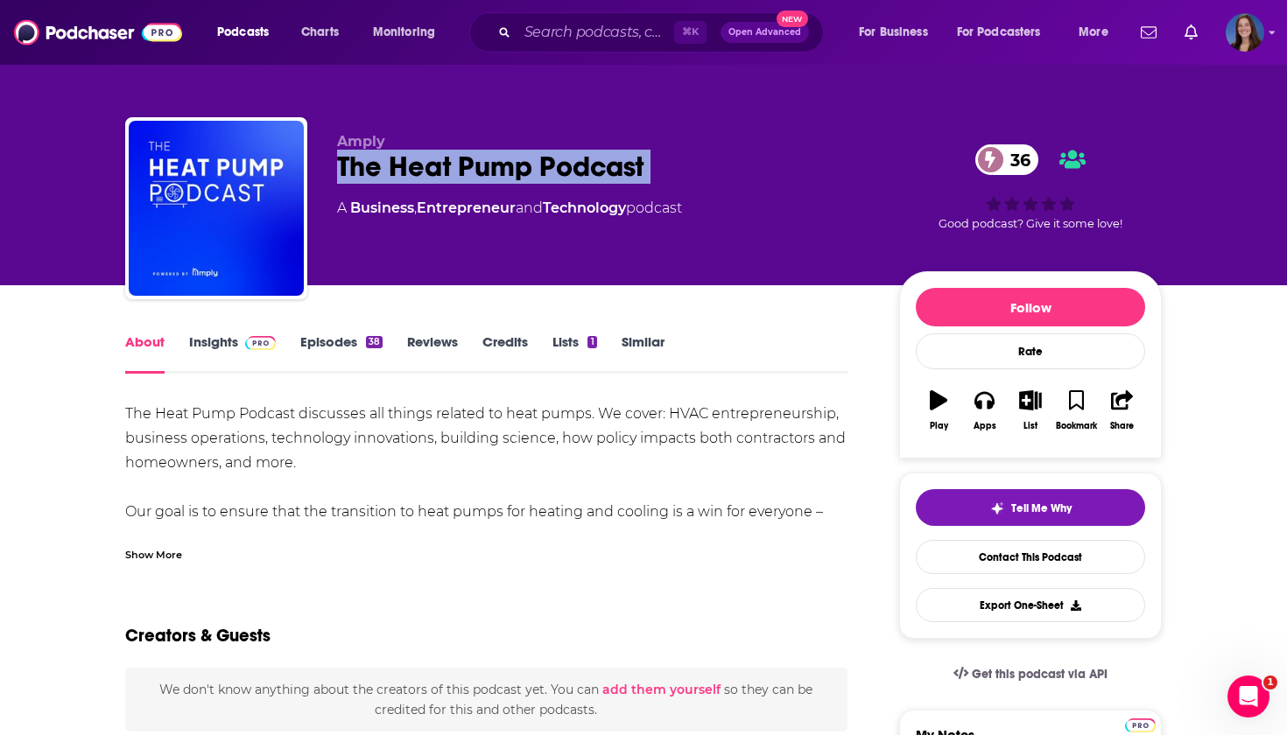
copy div "The Heat Pump Podcast 36"
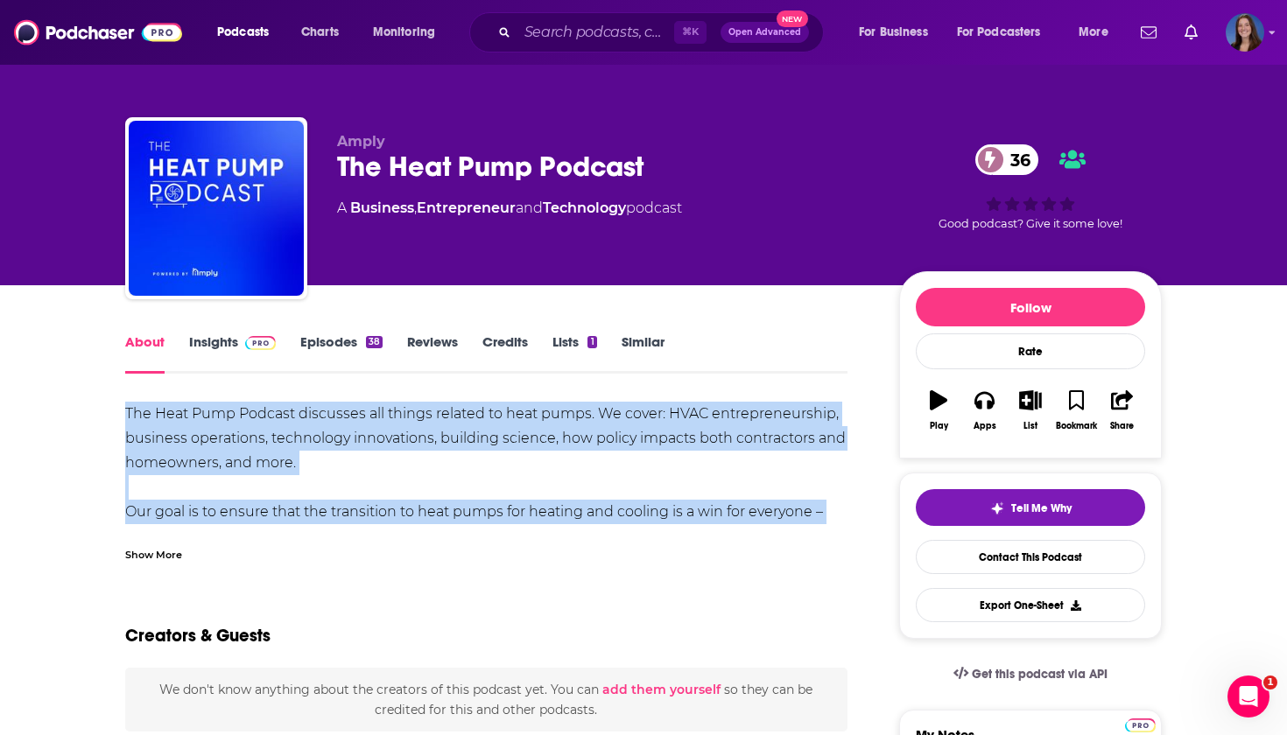
drag, startPoint x: 121, startPoint y: 404, endPoint x: 859, endPoint y: 526, distance: 748.1
click at [129, 552] on div "Show More" at bounding box center [153, 553] width 57 height 17
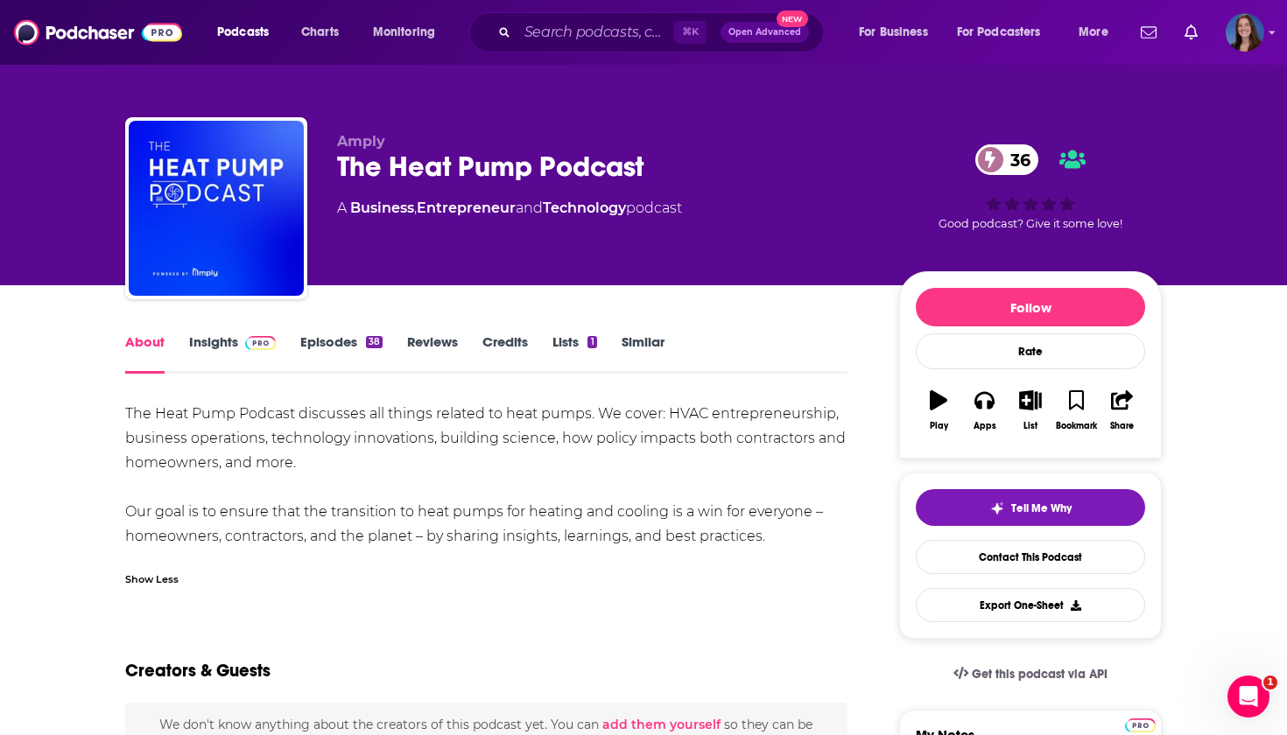
drag, startPoint x: 121, startPoint y: 413, endPoint x: 843, endPoint y: 542, distance: 733.6
copy div "The Heat Pump Podcast discusses all things related to heat pumps. We cover: HVA…"
click at [221, 347] on link "Insights" at bounding box center [232, 354] width 87 height 40
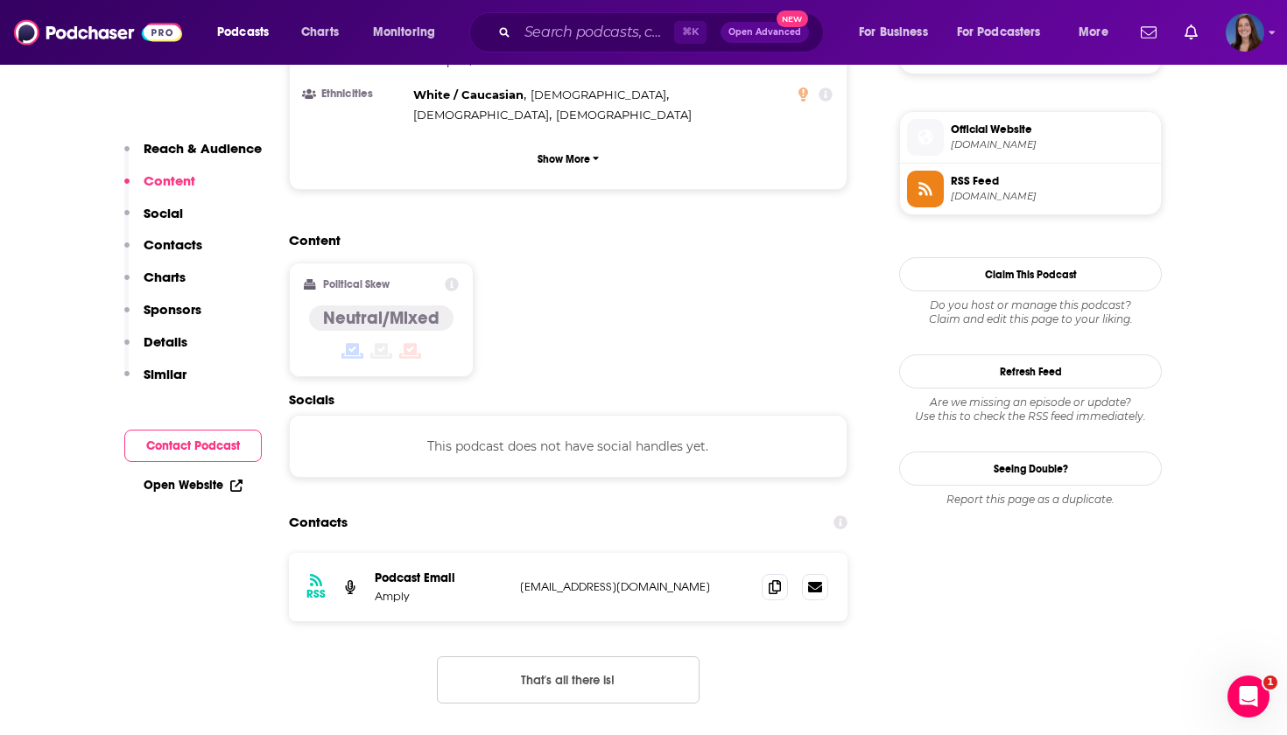
scroll to position [1272, 0]
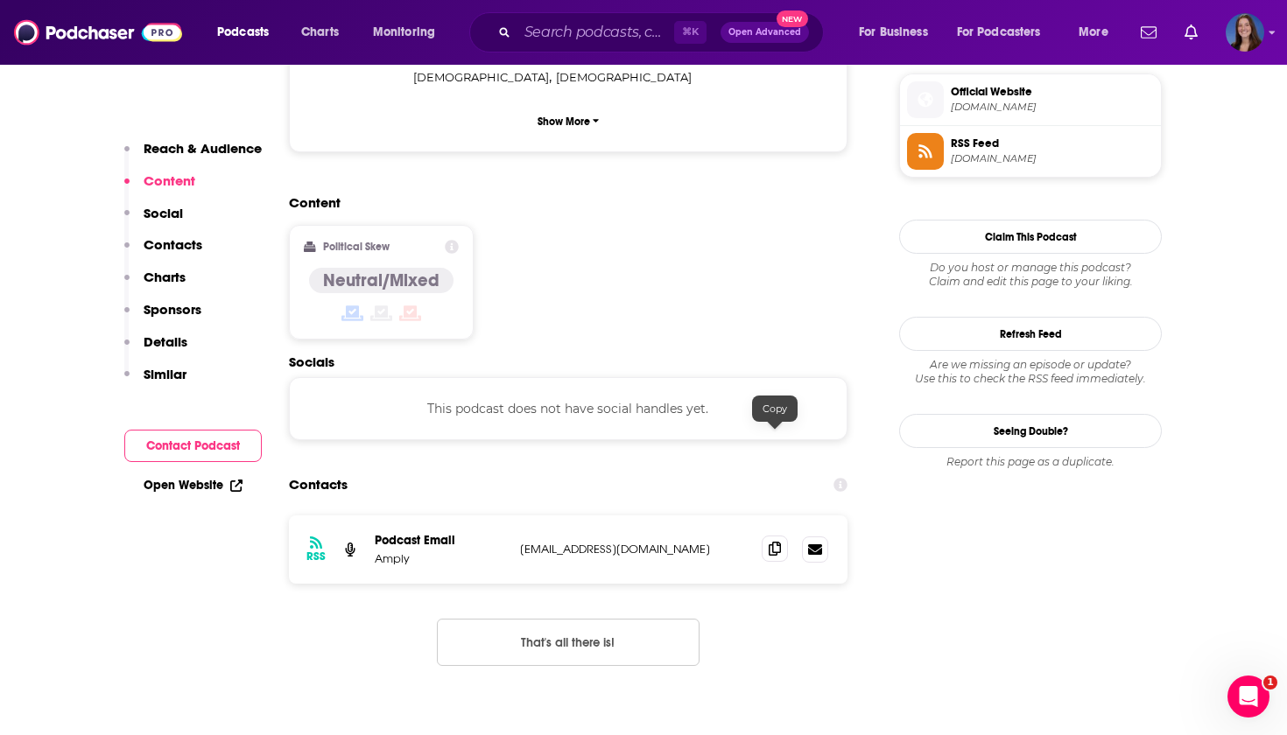
click at [768, 536] on span at bounding box center [775, 549] width 26 height 26
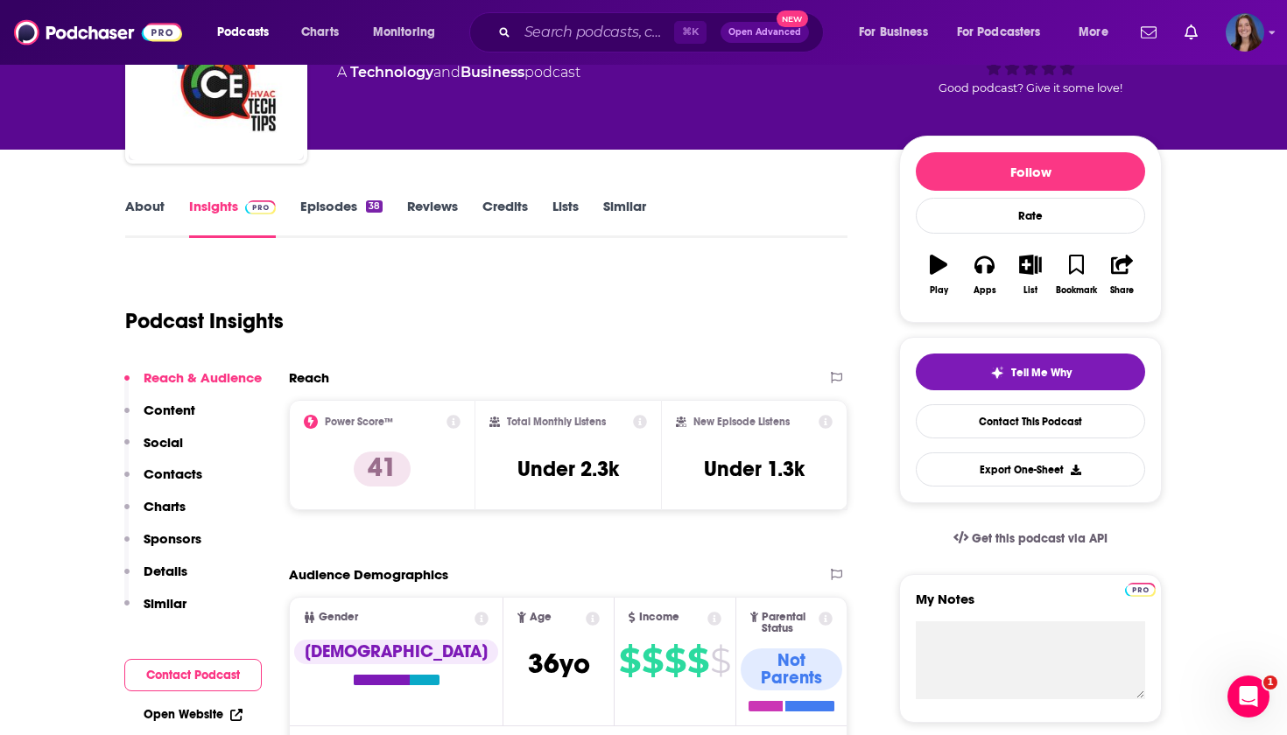
scroll to position [157, 0]
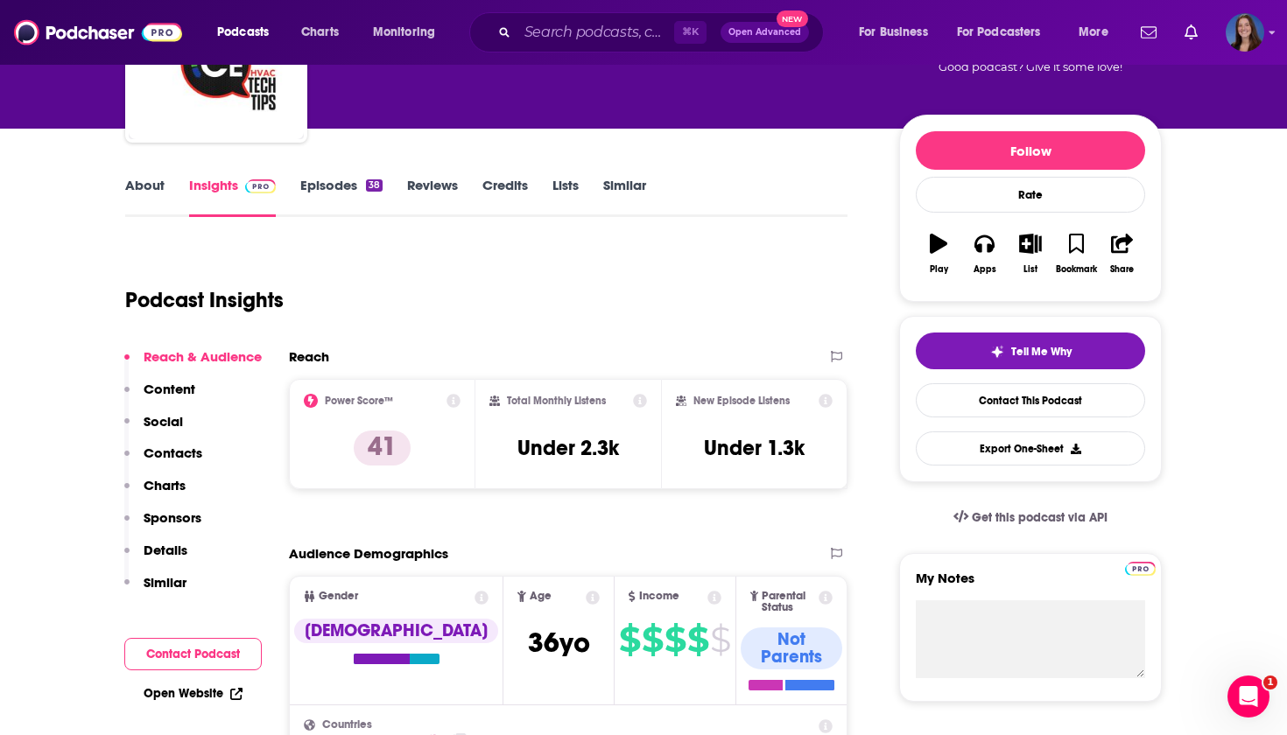
click at [141, 189] on link "About" at bounding box center [144, 197] width 39 height 40
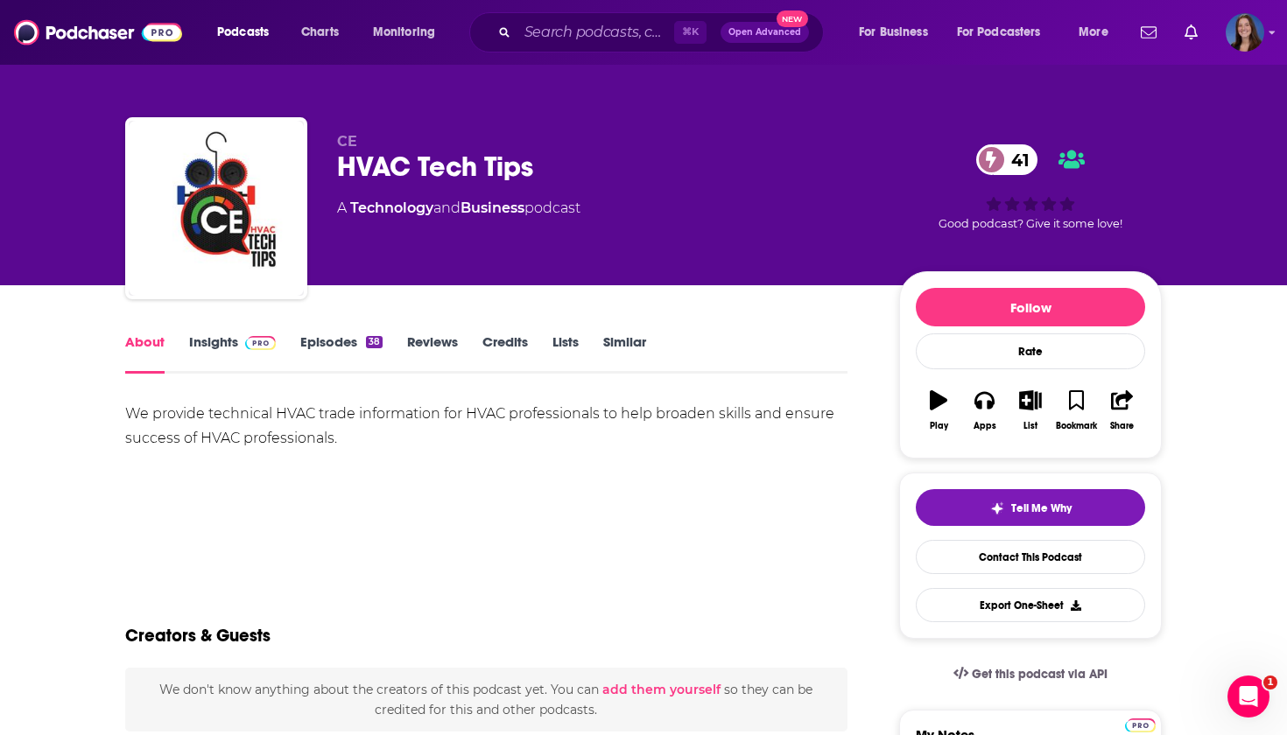
click at [322, 335] on link "Episodes 38" at bounding box center [341, 354] width 82 height 40
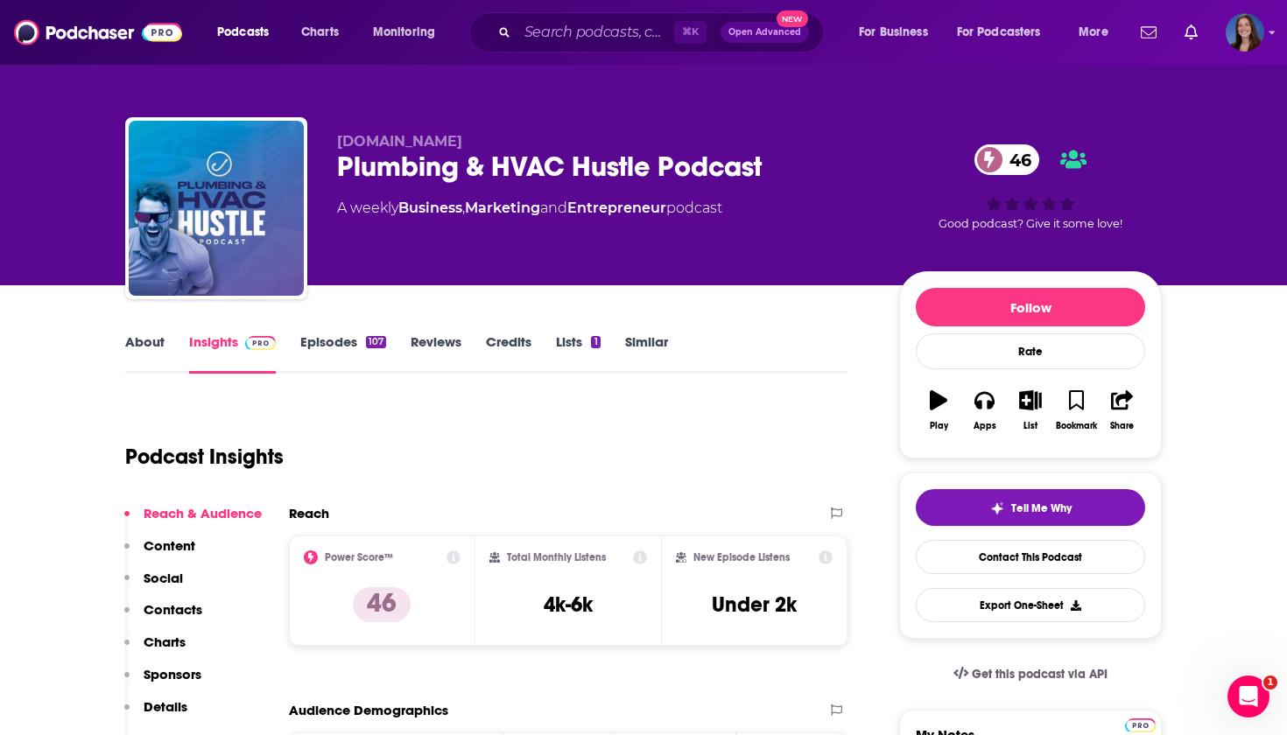
click at [155, 340] on link "About" at bounding box center [144, 354] width 39 height 40
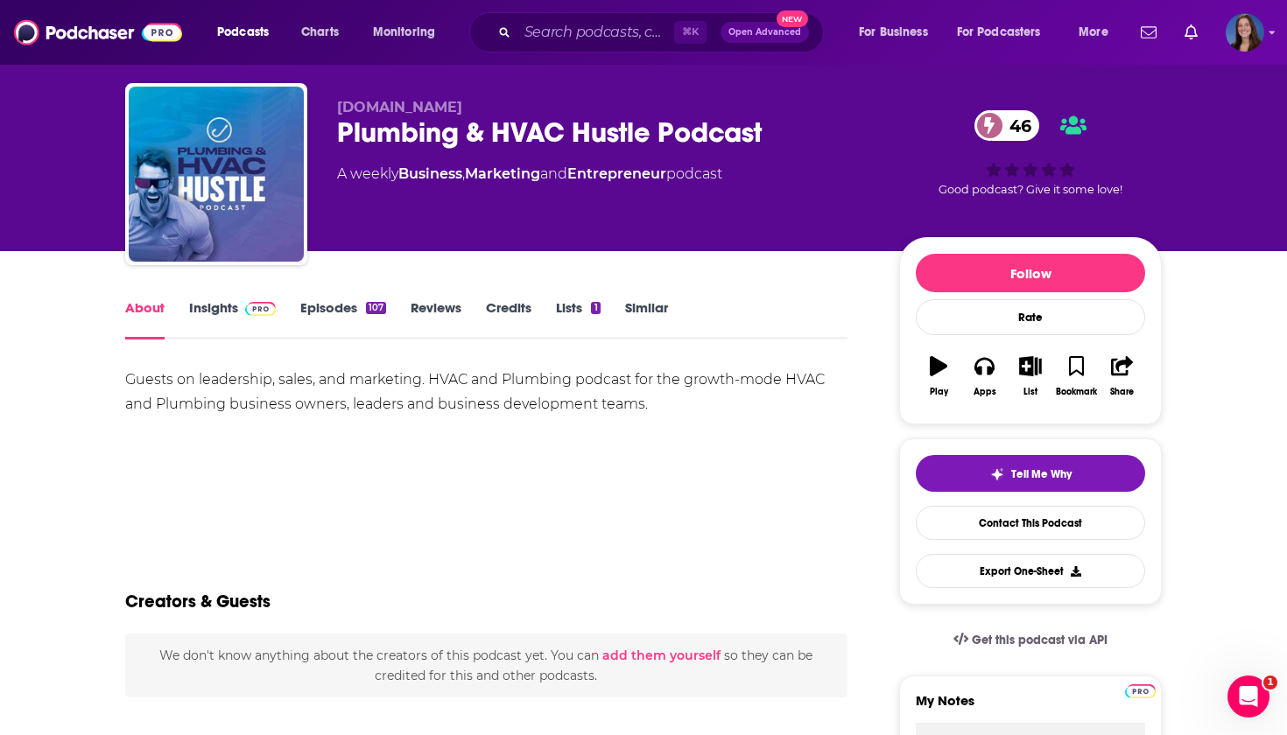
scroll to position [41, 0]
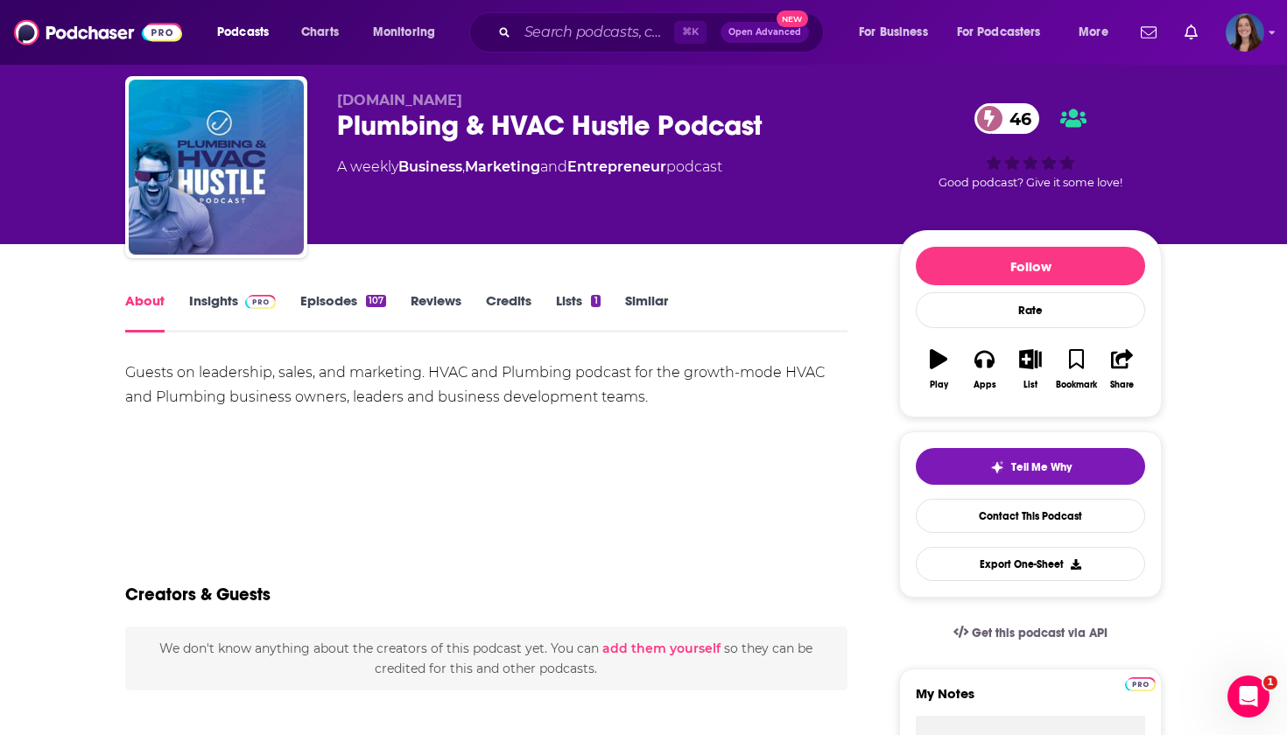
click at [341, 301] on link "Episodes 107" at bounding box center [343, 312] width 86 height 40
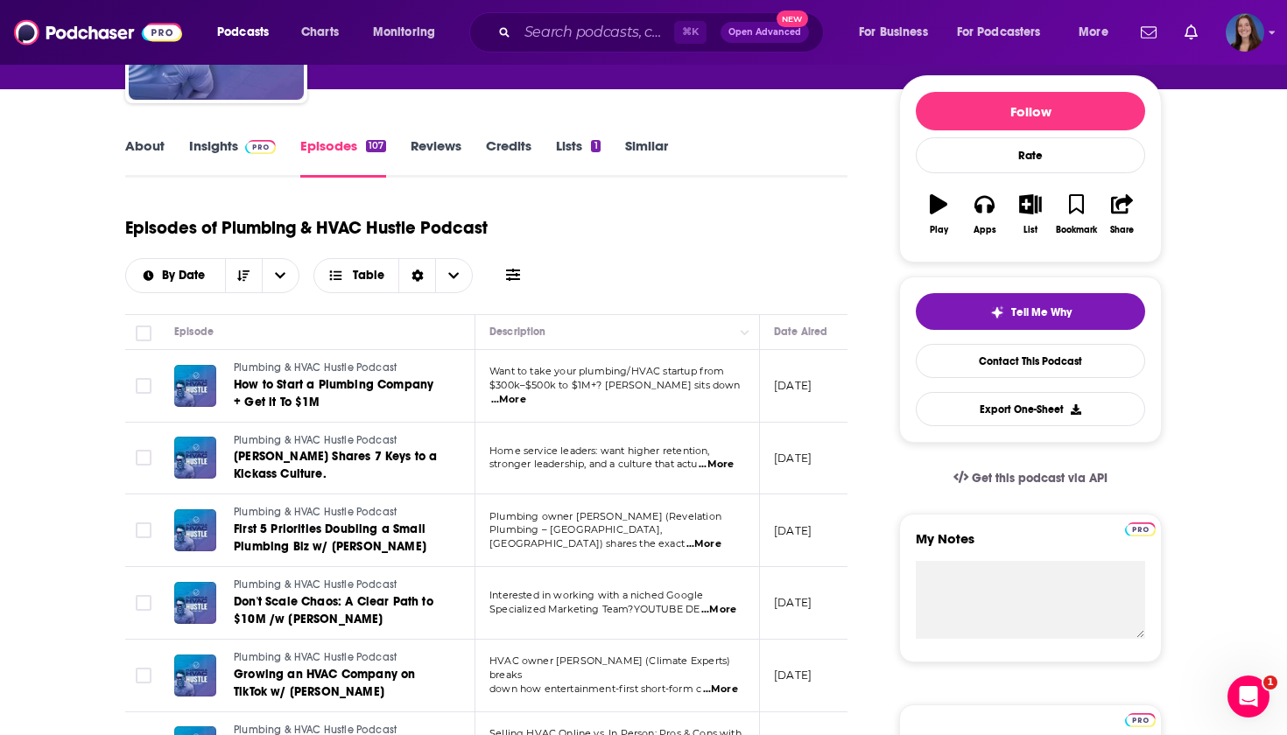
scroll to position [208, 0]
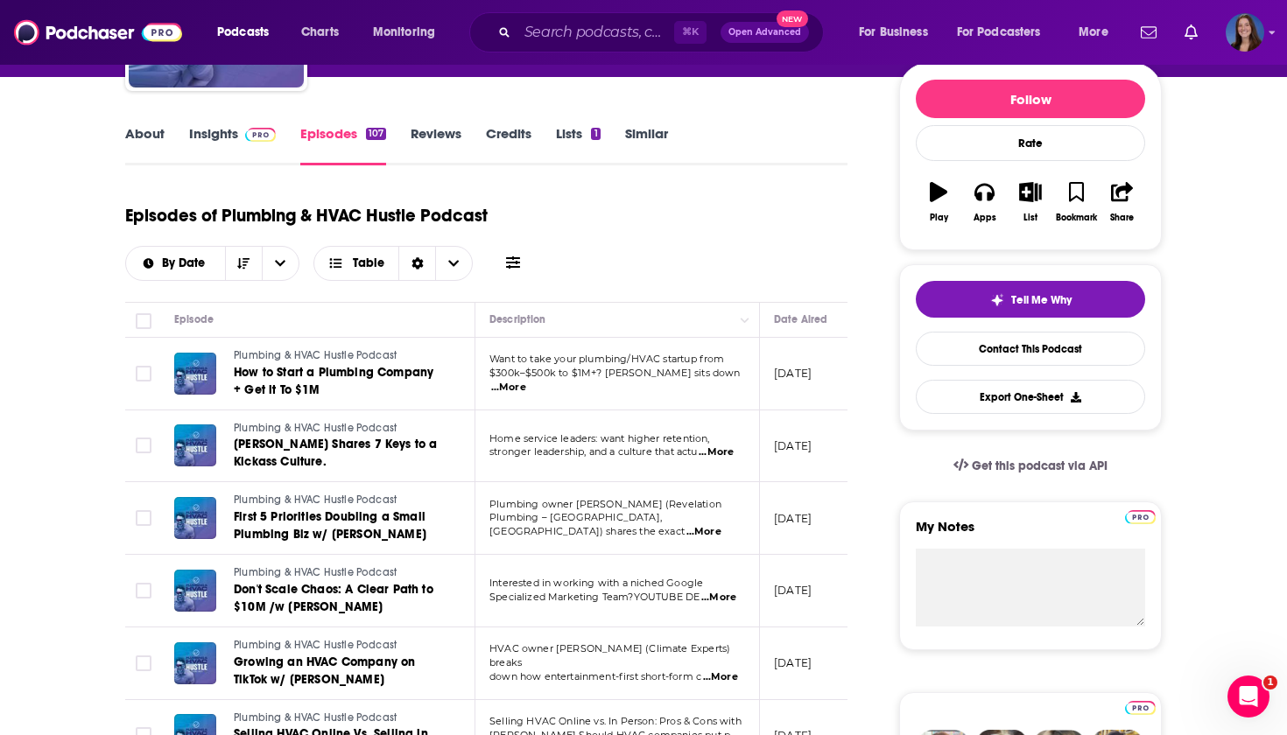
click at [526, 381] on span "...More" at bounding box center [508, 388] width 35 height 14
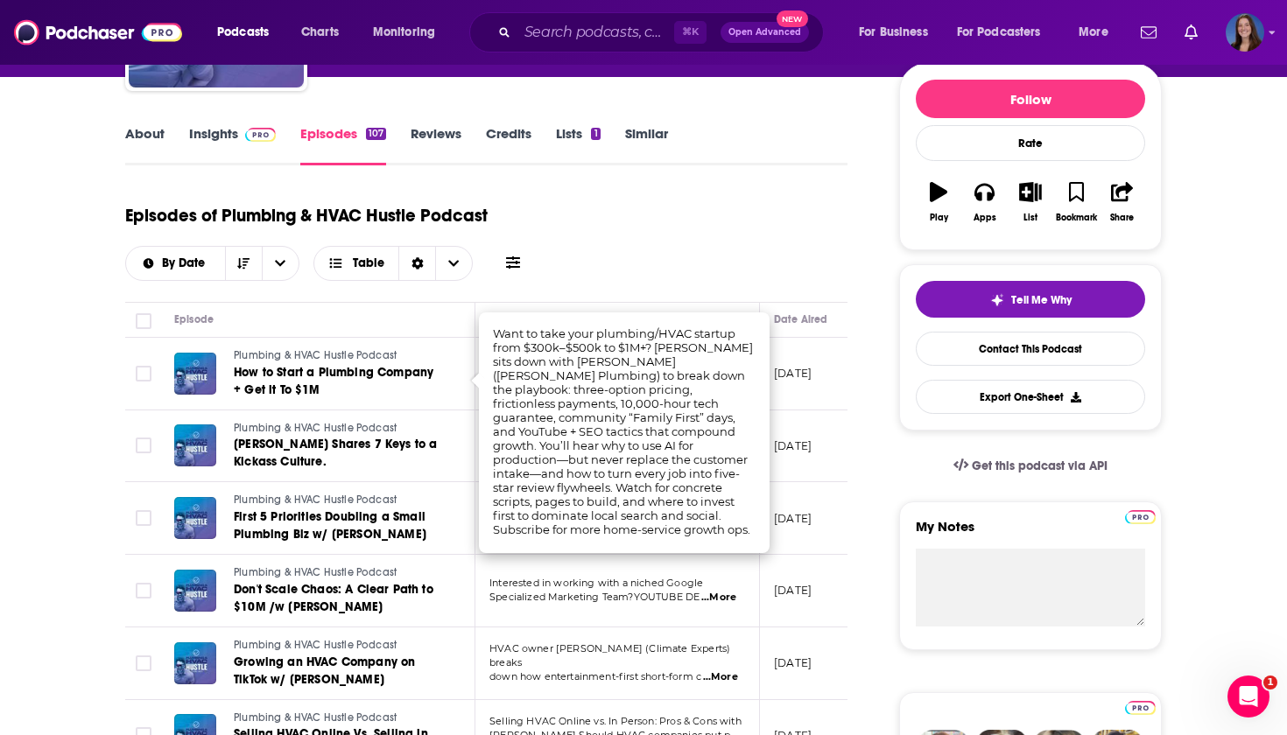
click at [717, 278] on div "Episodes of Plumbing & HVAC Hustle Podcast By Date Table" at bounding box center [486, 237] width 722 height 88
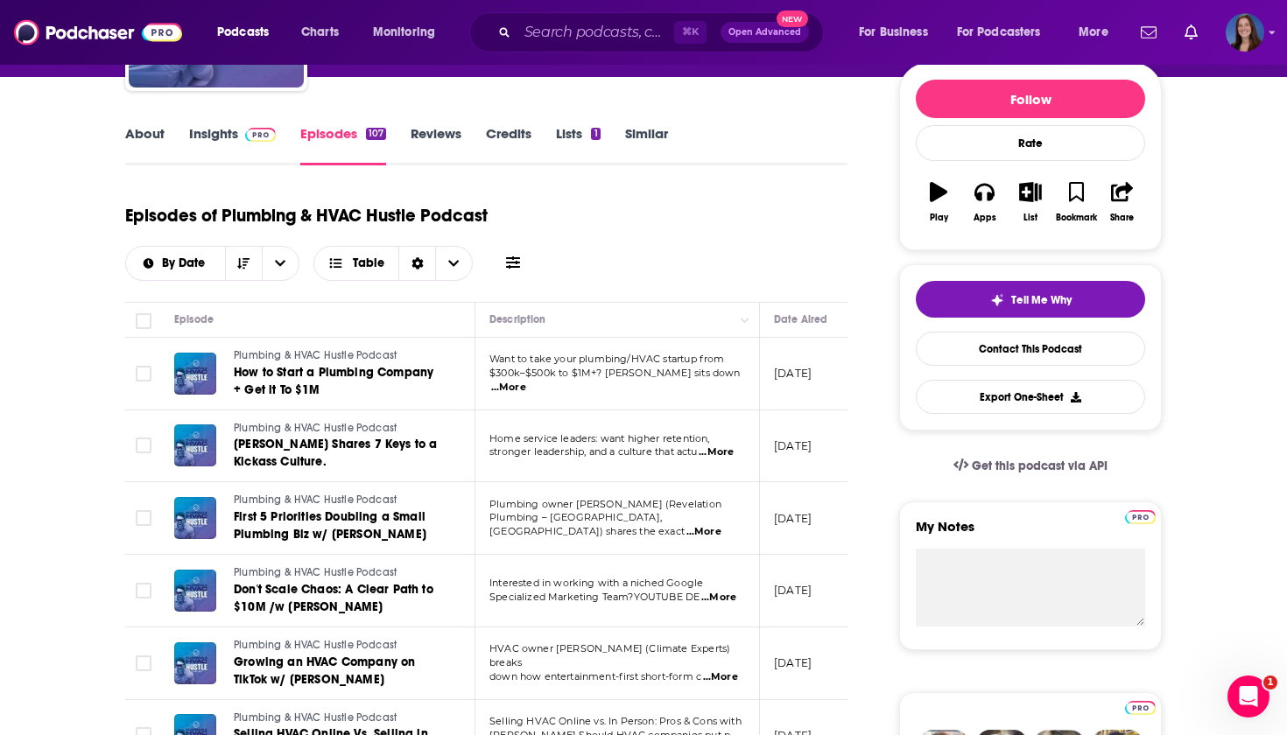
click at [725, 453] on span "...More" at bounding box center [716, 453] width 35 height 14
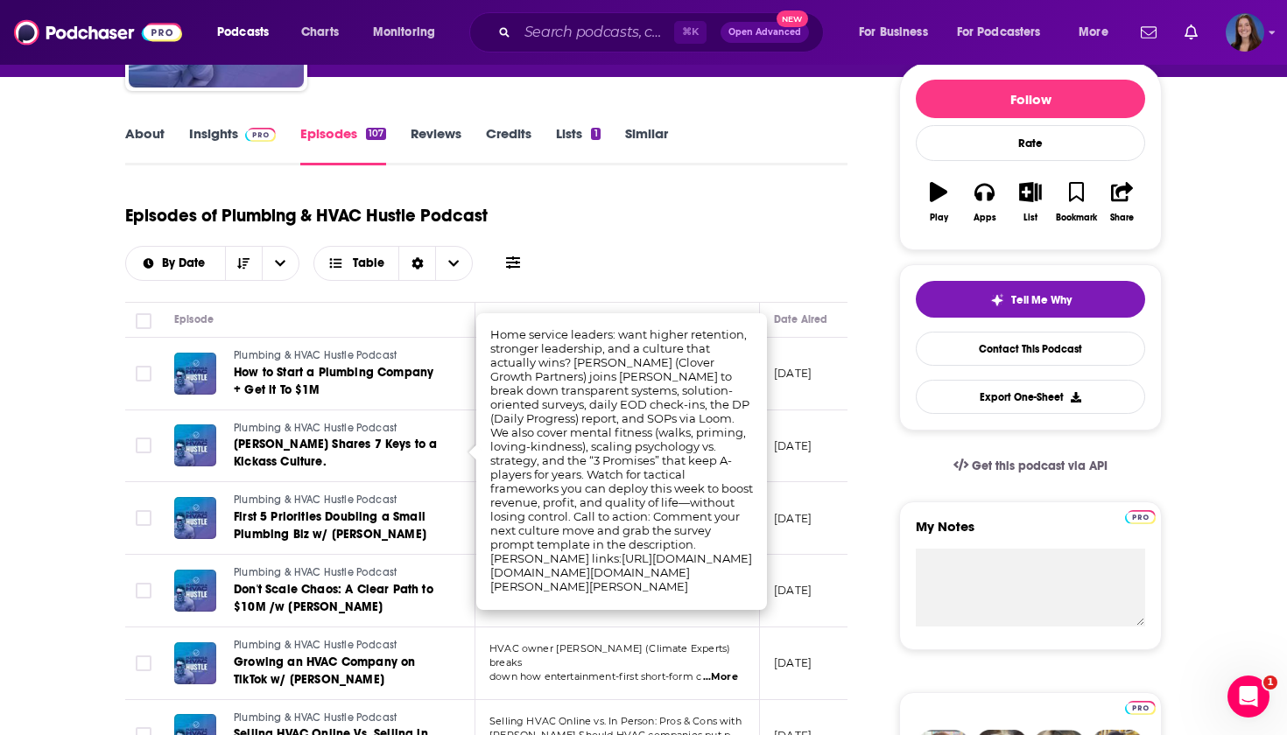
click at [770, 227] on div "Episodes of Plumbing & HVAC Hustle Podcast By Date Table" at bounding box center [486, 237] width 722 height 88
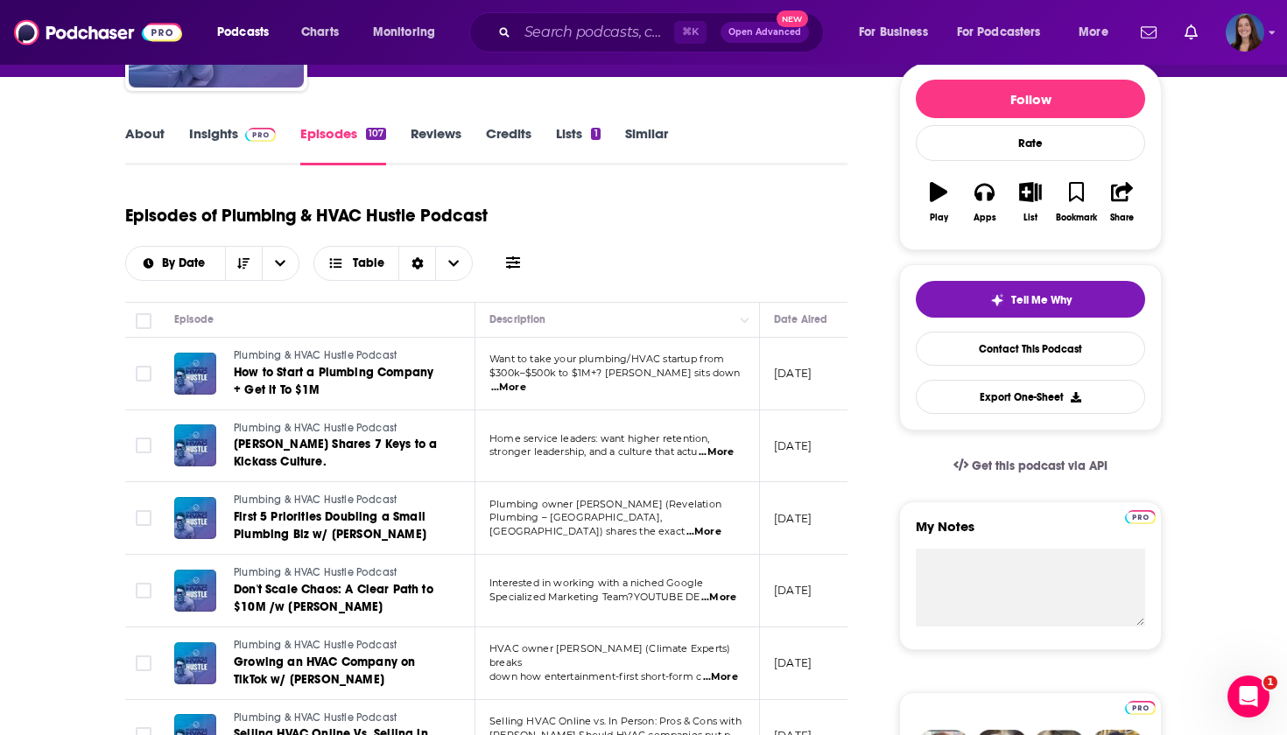
scroll to position [148, 0]
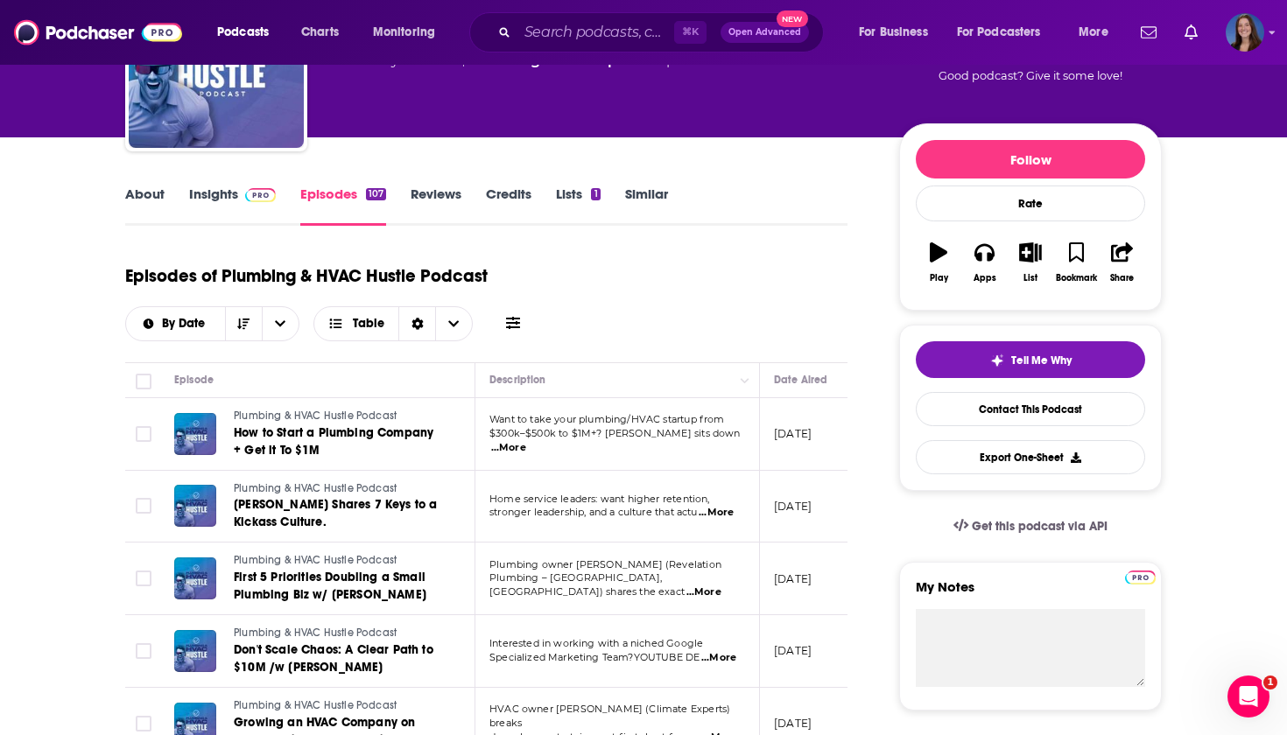
click at [141, 199] on link "About" at bounding box center [144, 206] width 39 height 40
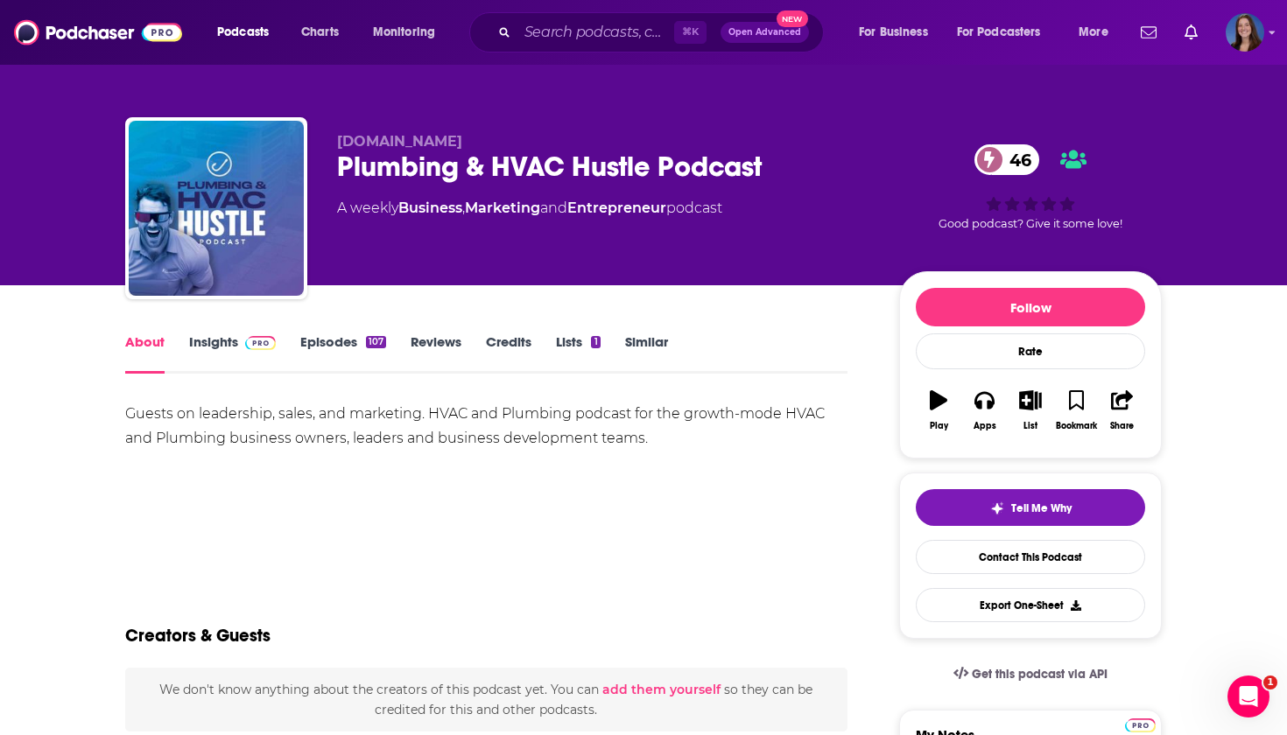
click at [207, 344] on link "Insights" at bounding box center [232, 354] width 87 height 40
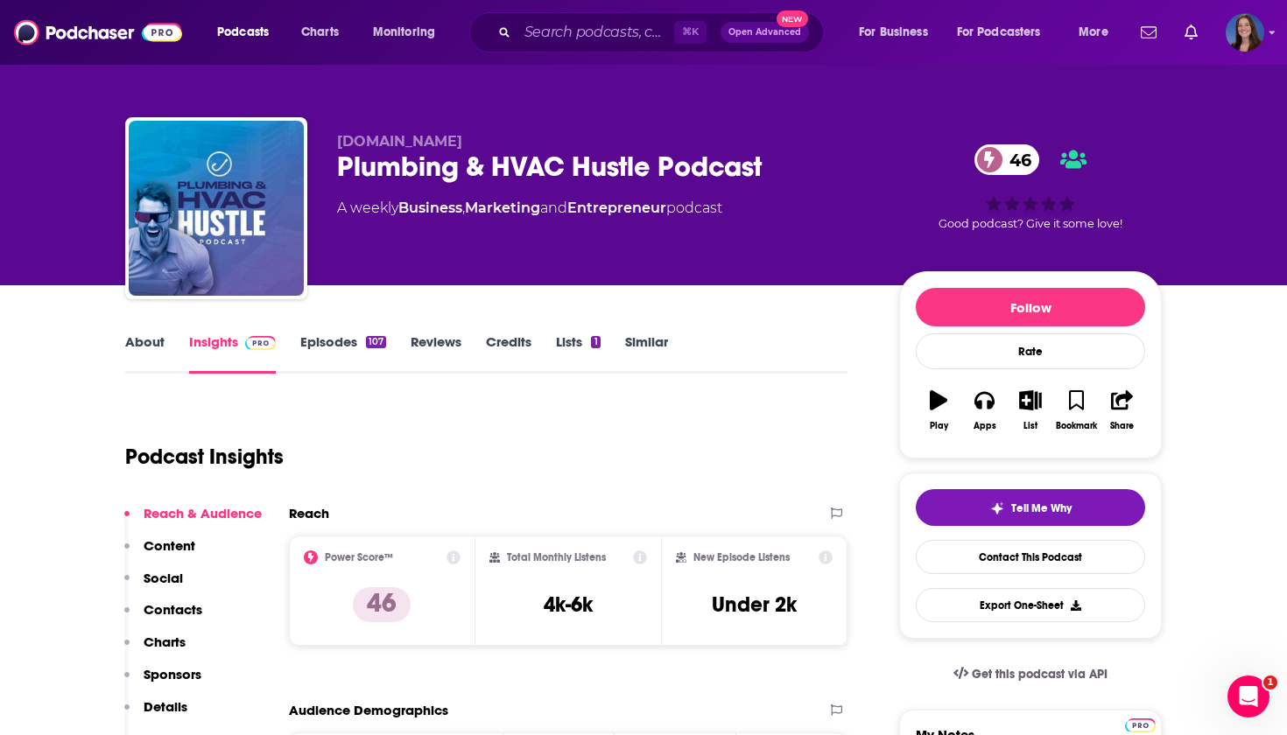
click at [142, 347] on link "About" at bounding box center [144, 354] width 39 height 40
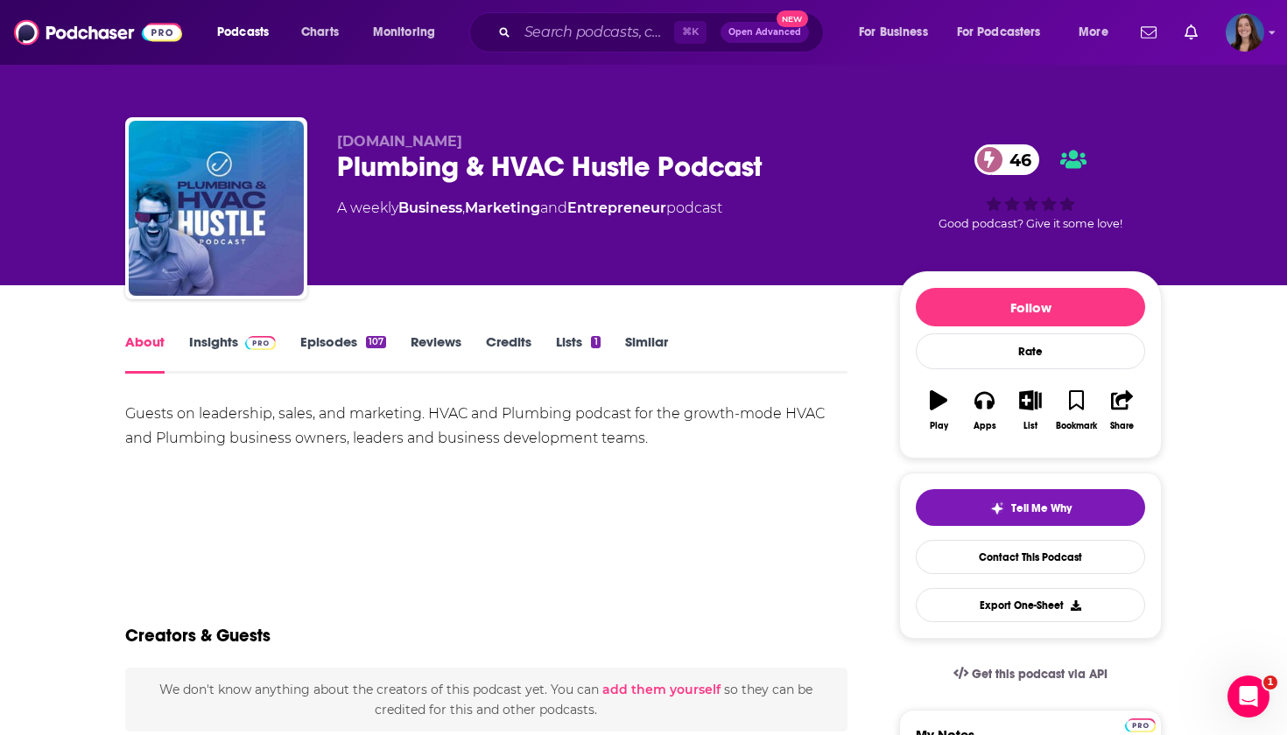
click at [299, 413] on div "Guests on leadership, sales, and marketing. HVAC and Plumbing podcast for the g…" at bounding box center [486, 426] width 722 height 49
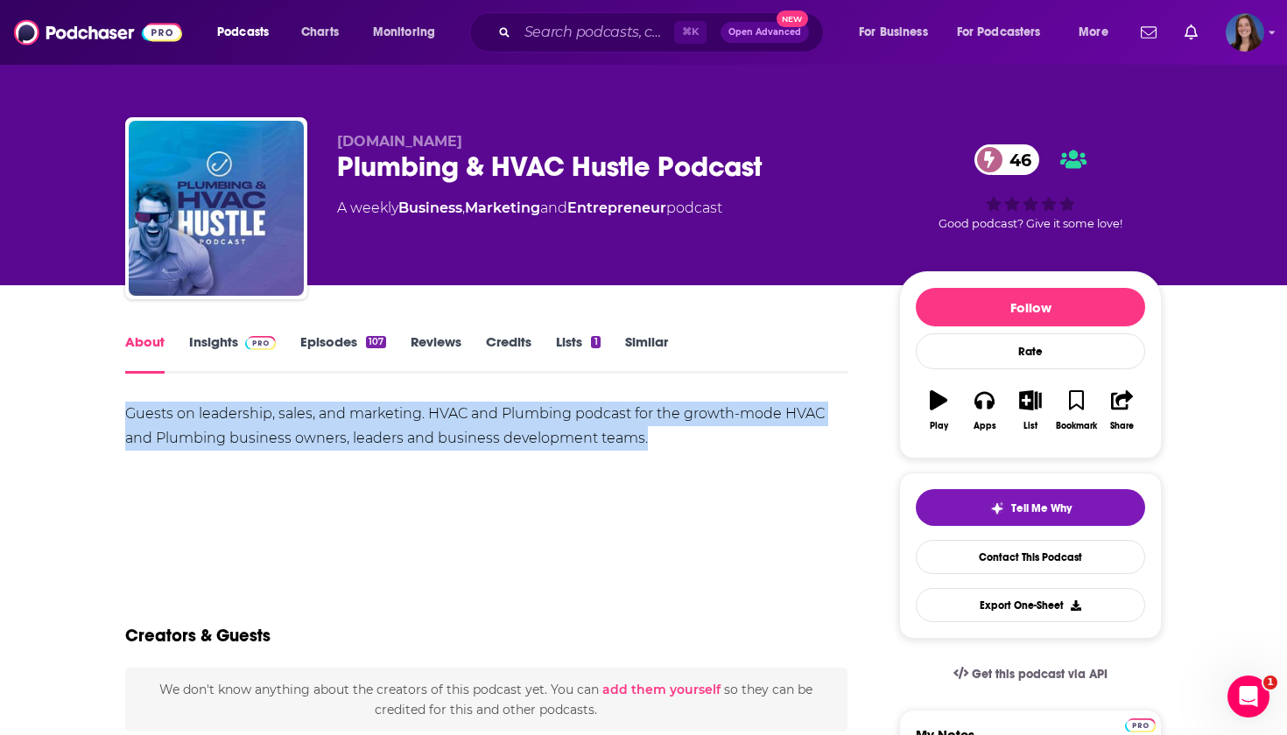
click at [299, 413] on div "Guests on leadership, sales, and marketing. HVAC and Plumbing podcast for the g…" at bounding box center [486, 426] width 722 height 49
copy div "Guests on leadership, sales, and marketing. HVAC and Plumbing podcast for the g…"
click at [228, 341] on link "Insights" at bounding box center [232, 354] width 87 height 40
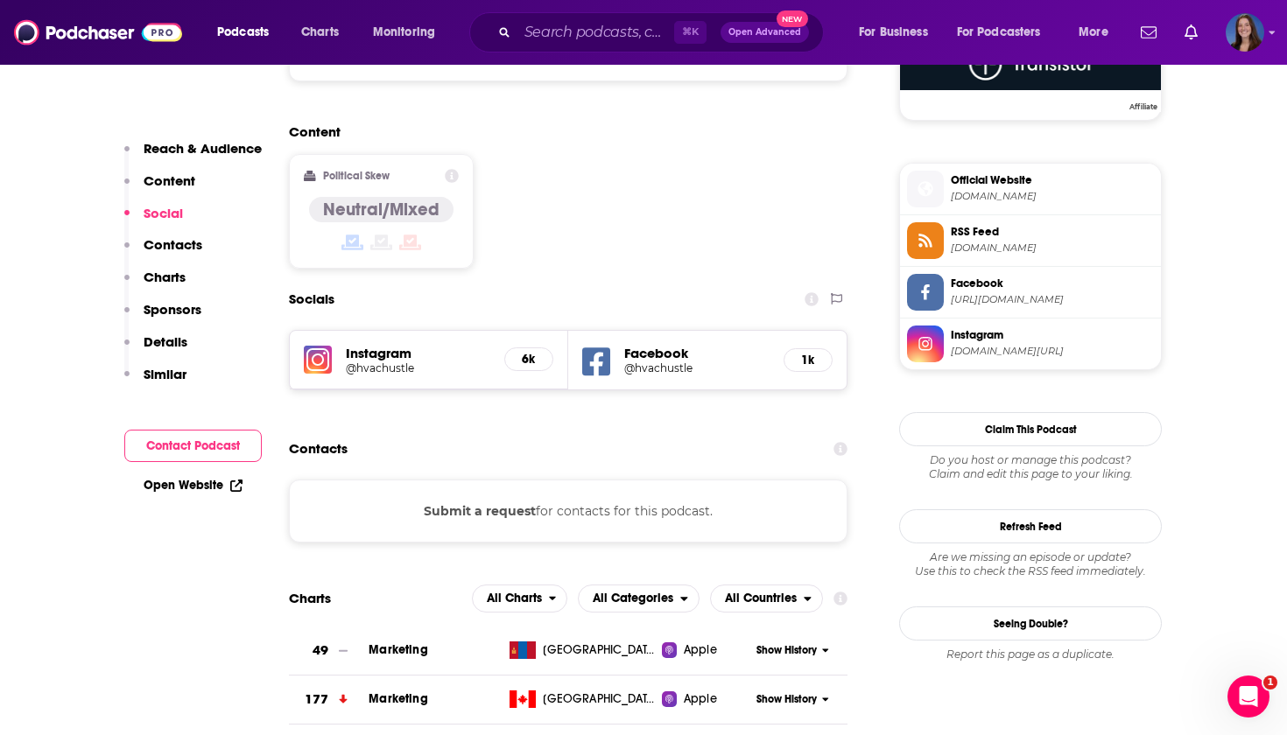
scroll to position [1356, 0]
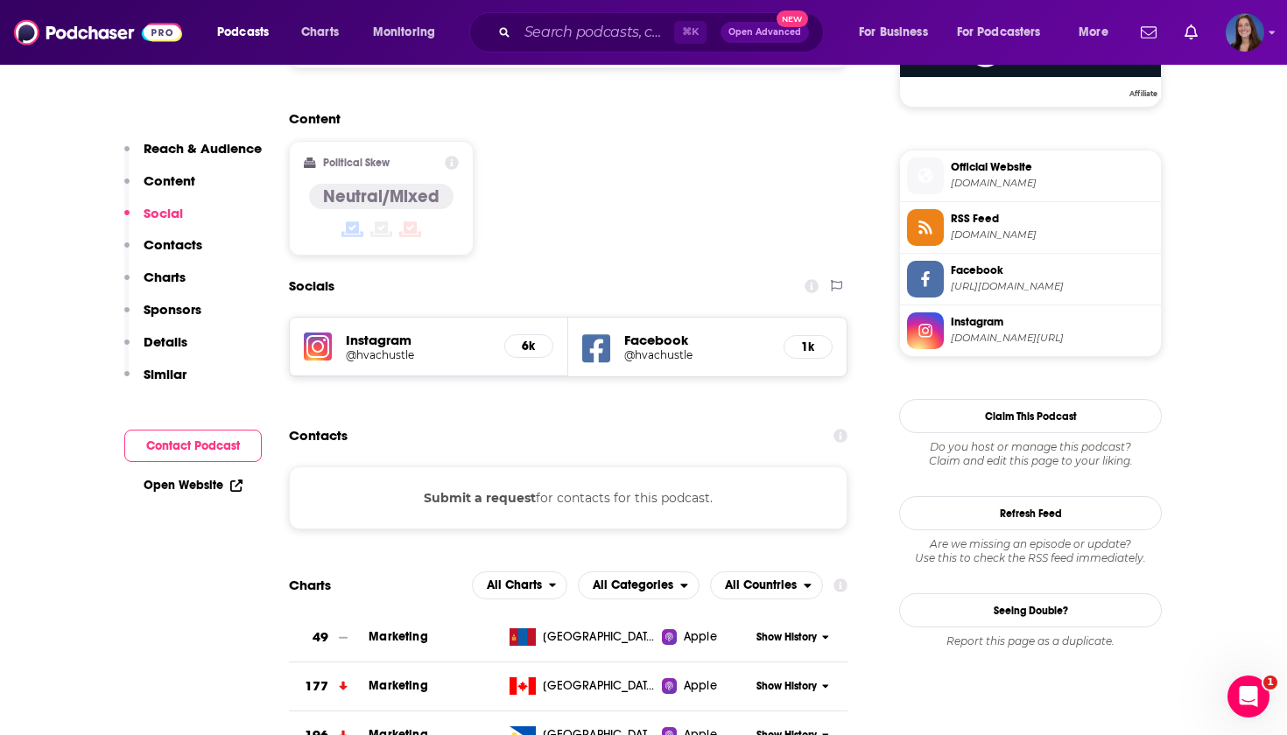
click at [495, 488] on button "Submit a request" at bounding box center [480, 497] width 112 height 19
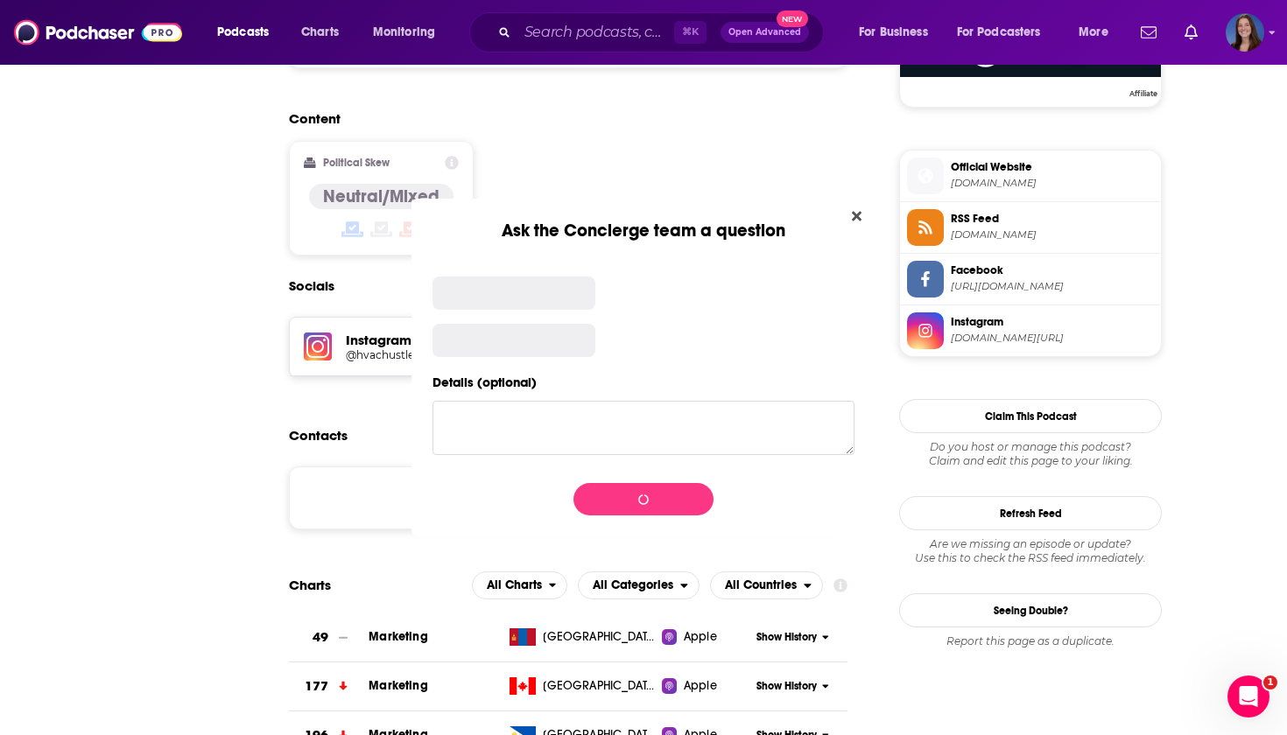
scroll to position [0, 0]
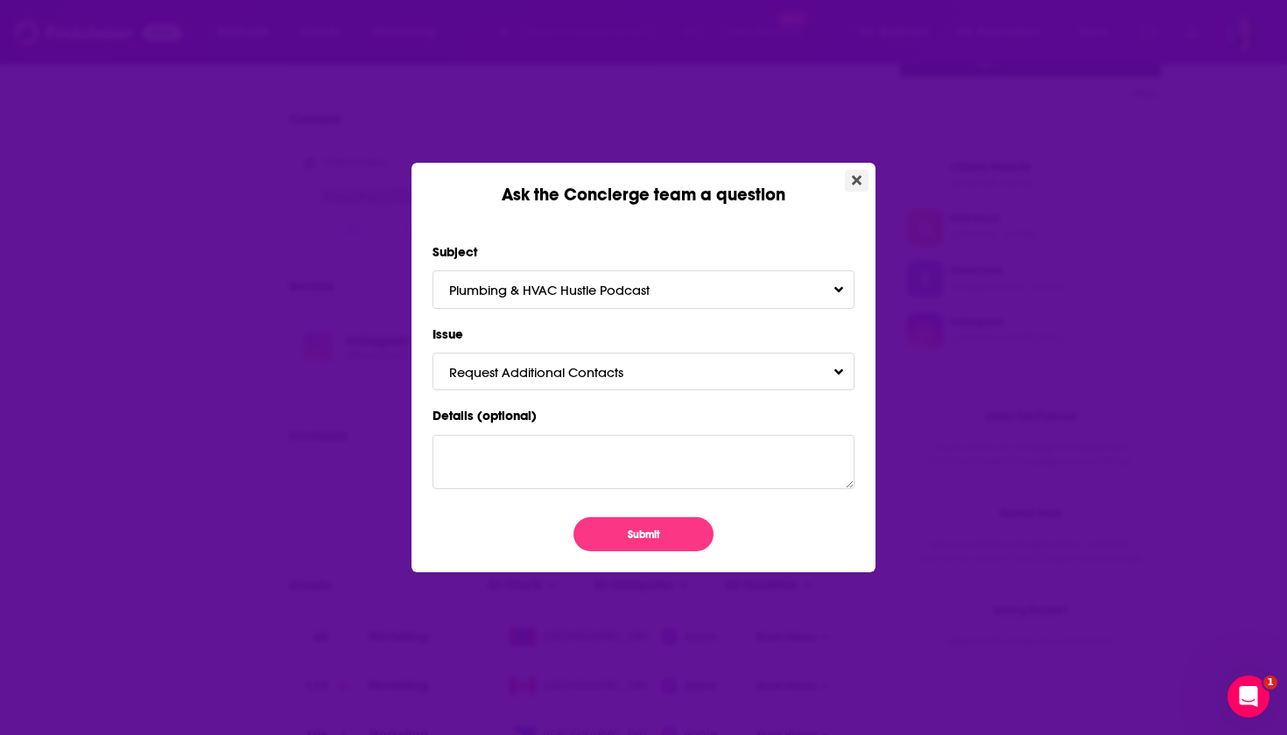
click at [860, 174] on icon "Close" at bounding box center [857, 180] width 10 height 14
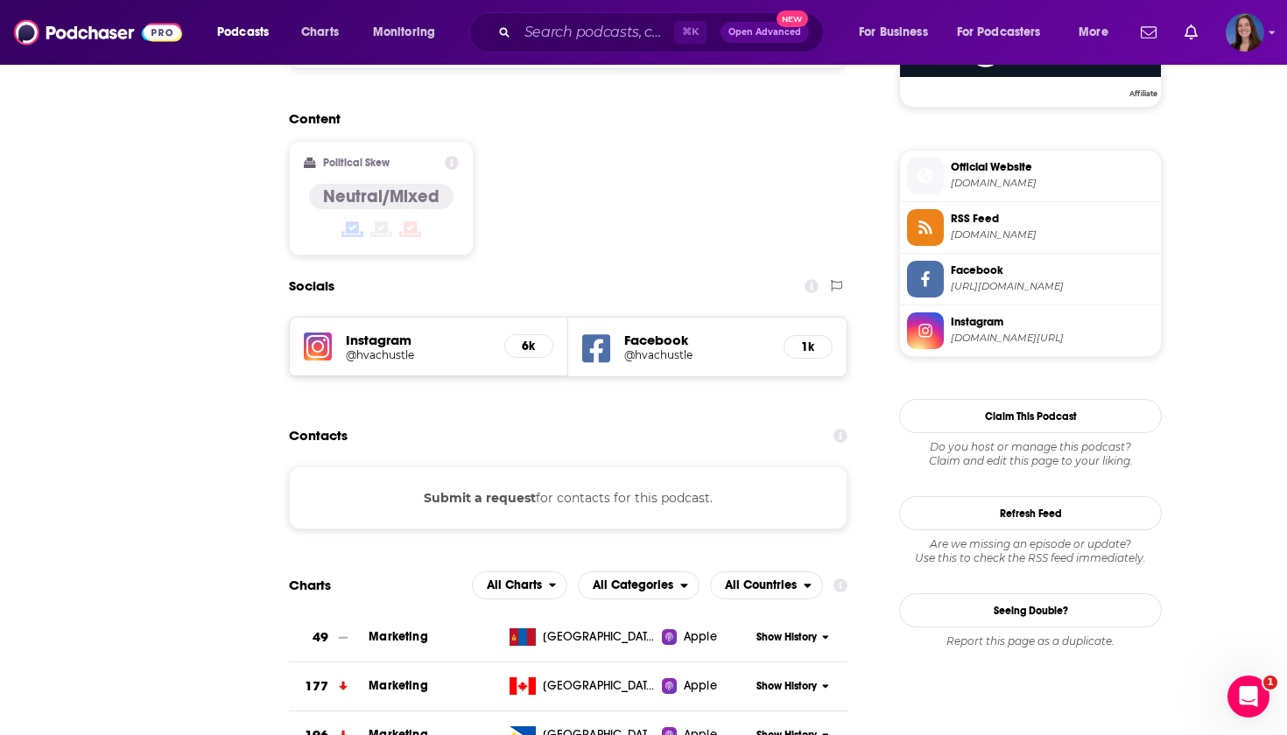
scroll to position [1356, 0]
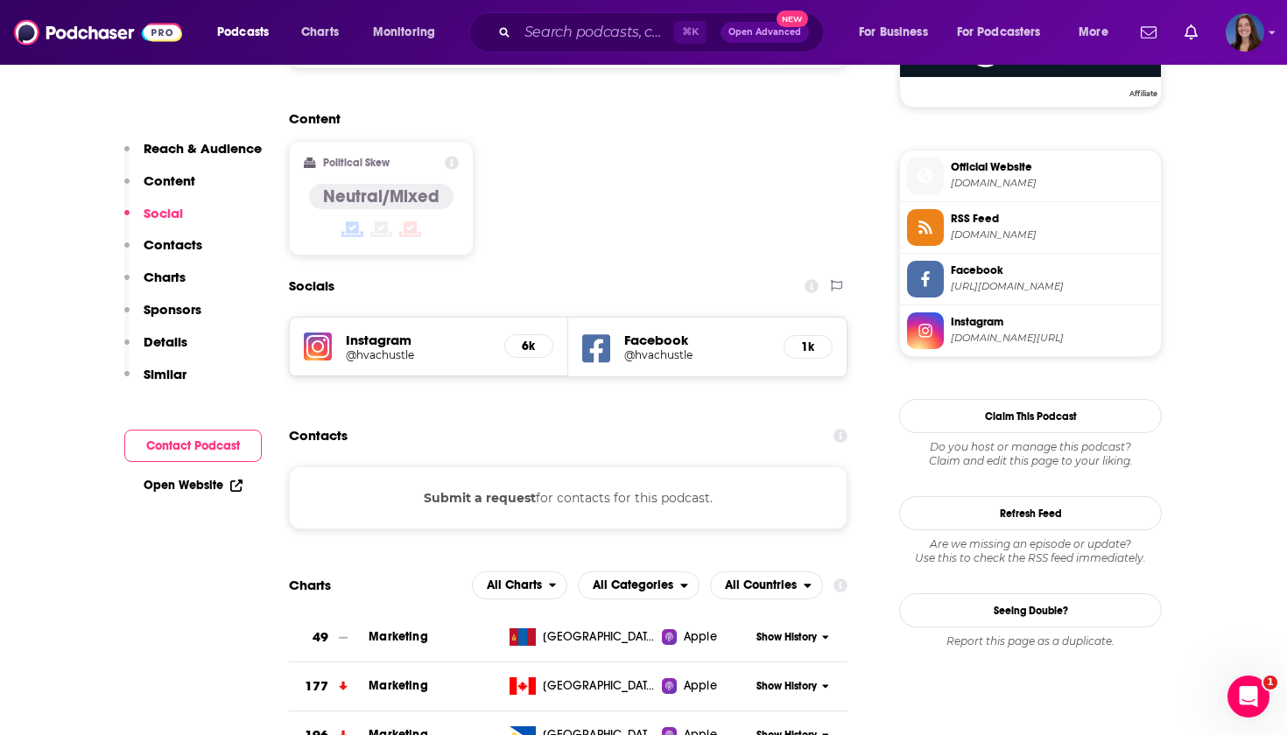
click at [455, 419] on div "Contacts" at bounding box center [568, 435] width 559 height 33
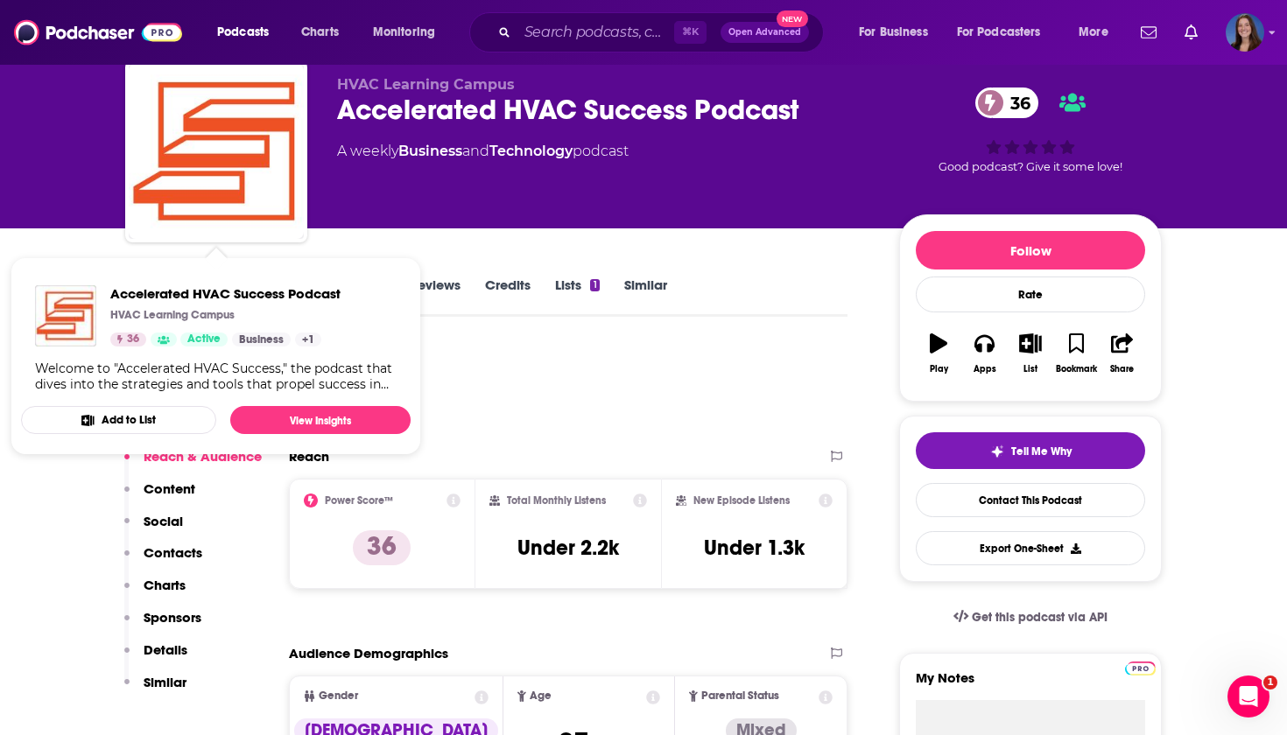
scroll to position [66, 0]
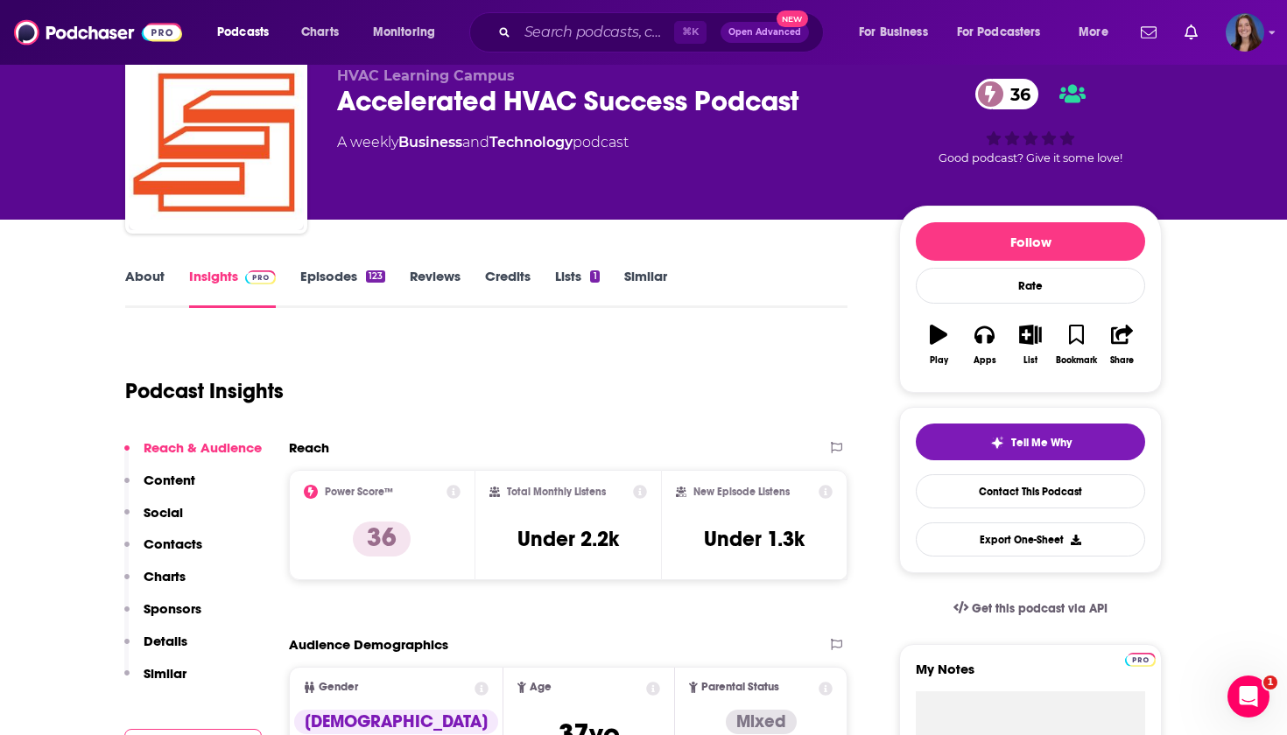
click at [133, 284] on link "About" at bounding box center [144, 288] width 39 height 40
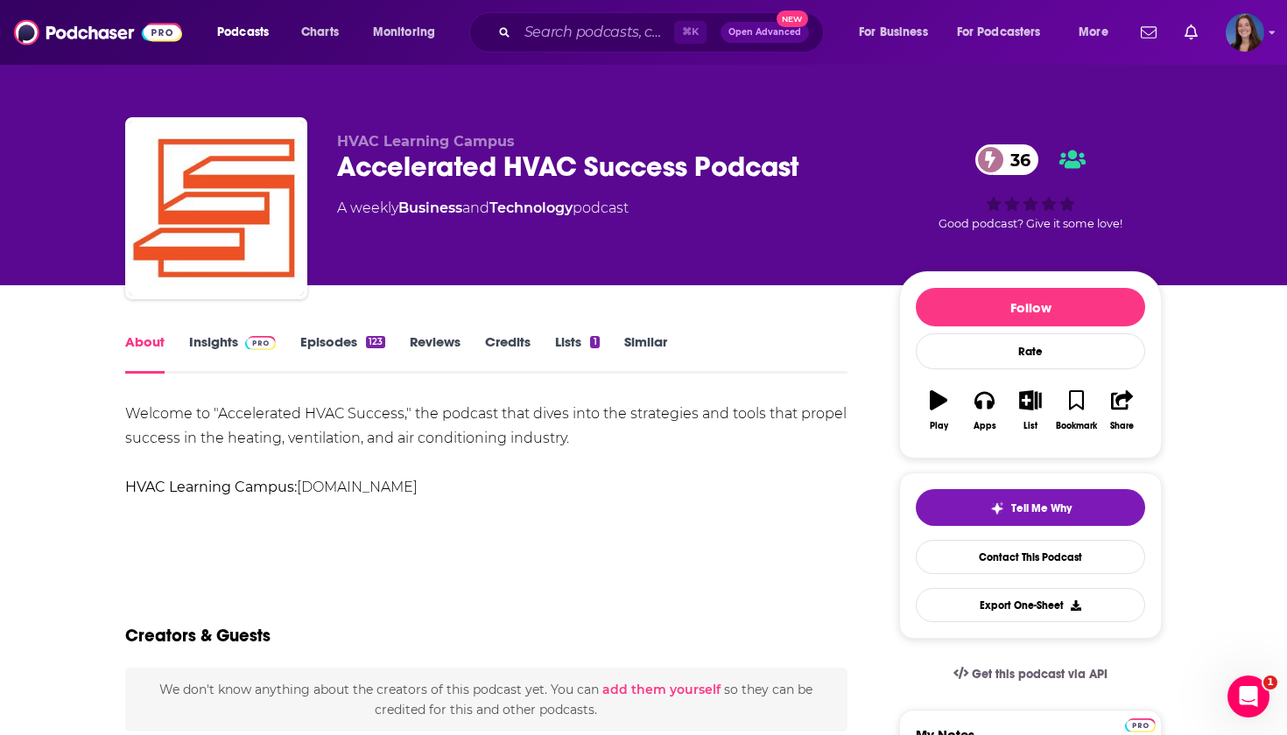
click at [337, 337] on link "Episodes 123" at bounding box center [342, 354] width 85 height 40
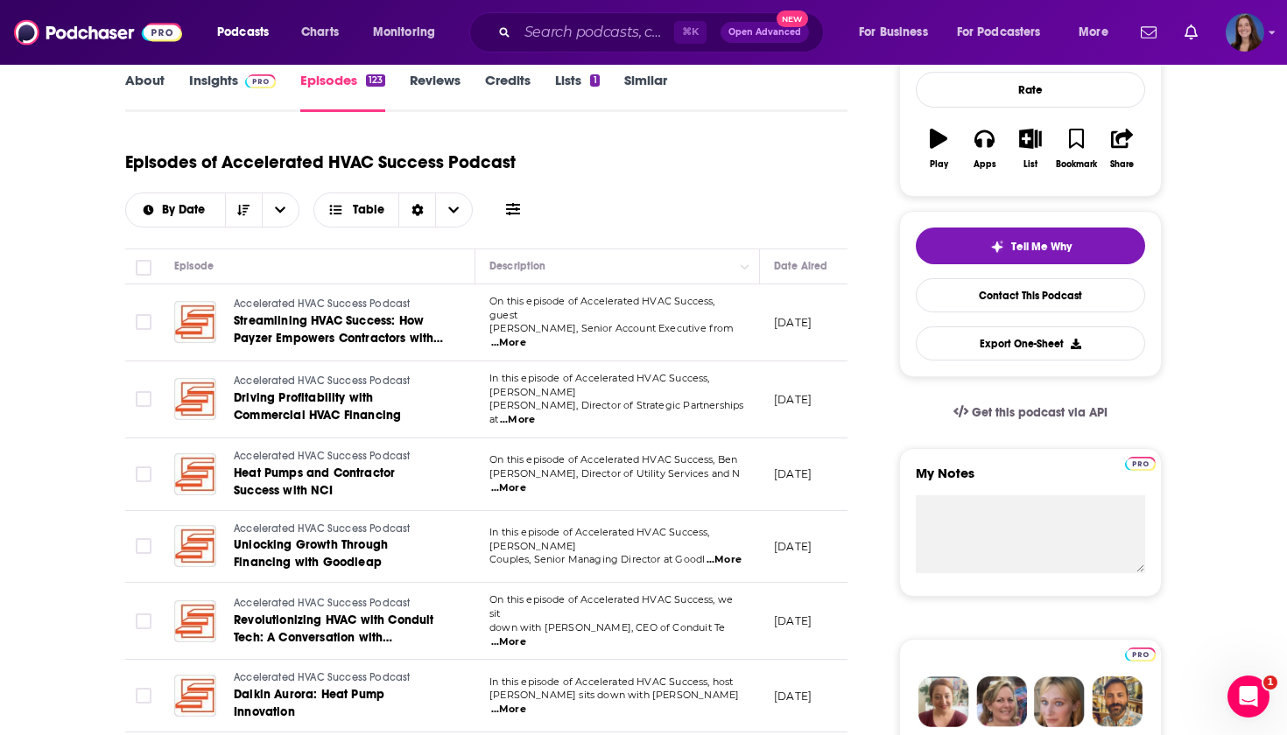
scroll to position [271, 0]
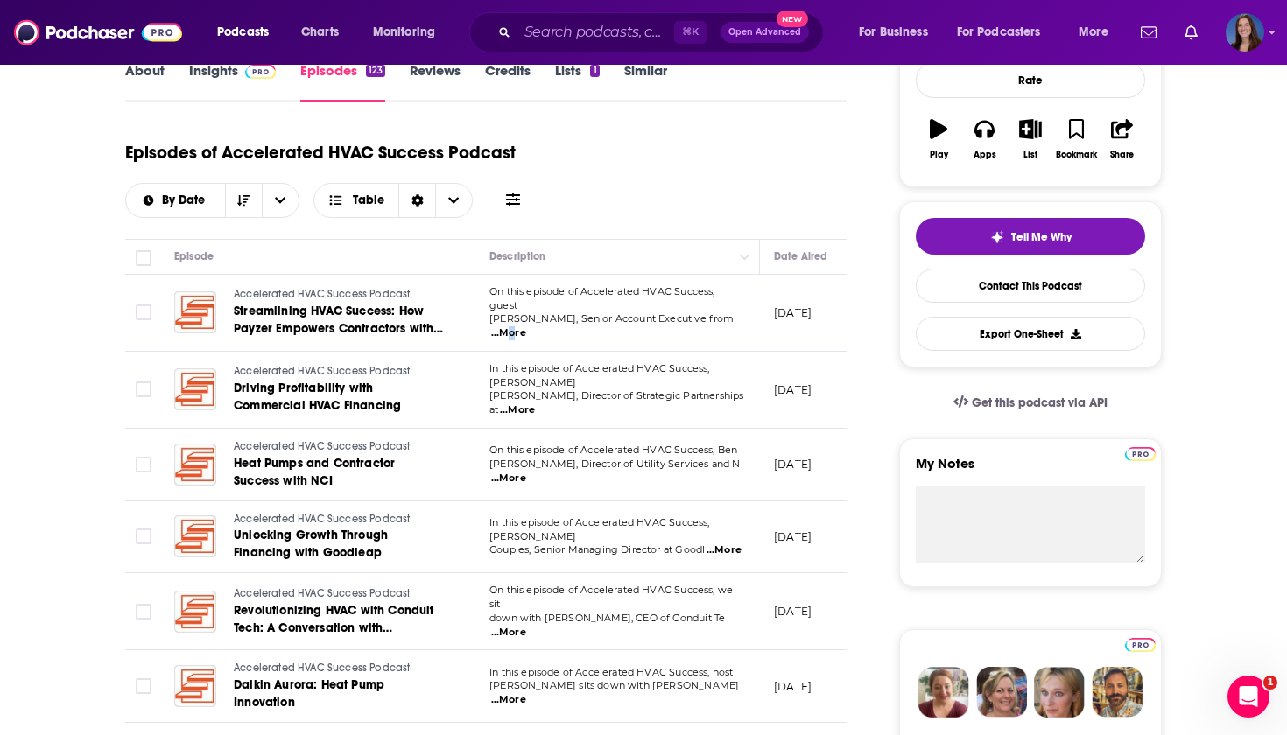
click at [526, 327] on span "...More" at bounding box center [508, 334] width 35 height 14
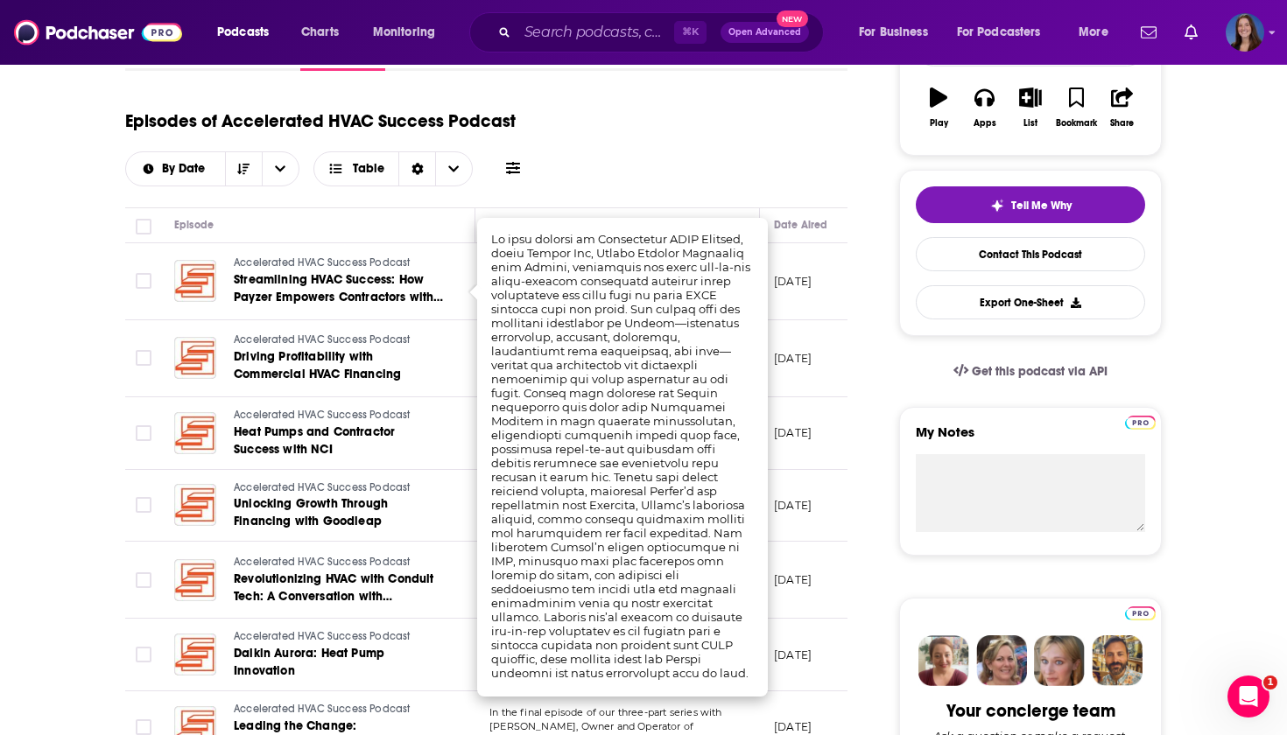
scroll to position [307, 0]
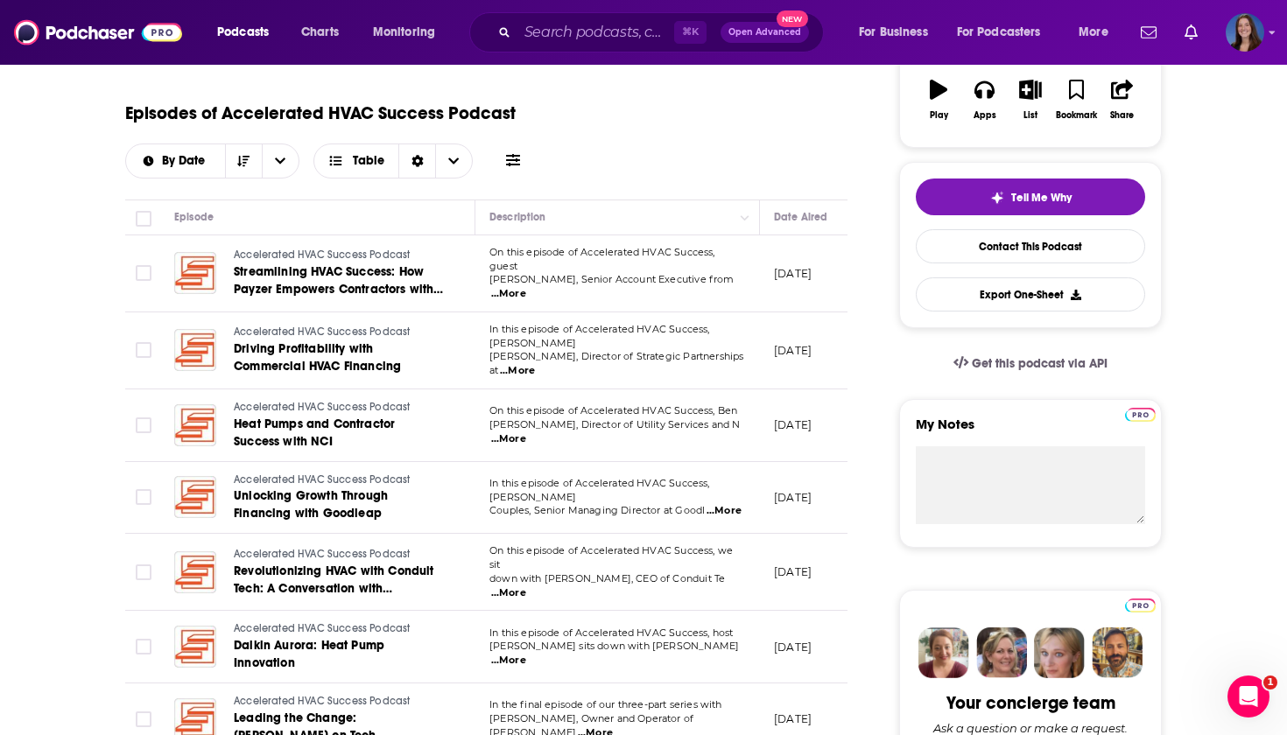
scroll to position [348, 0]
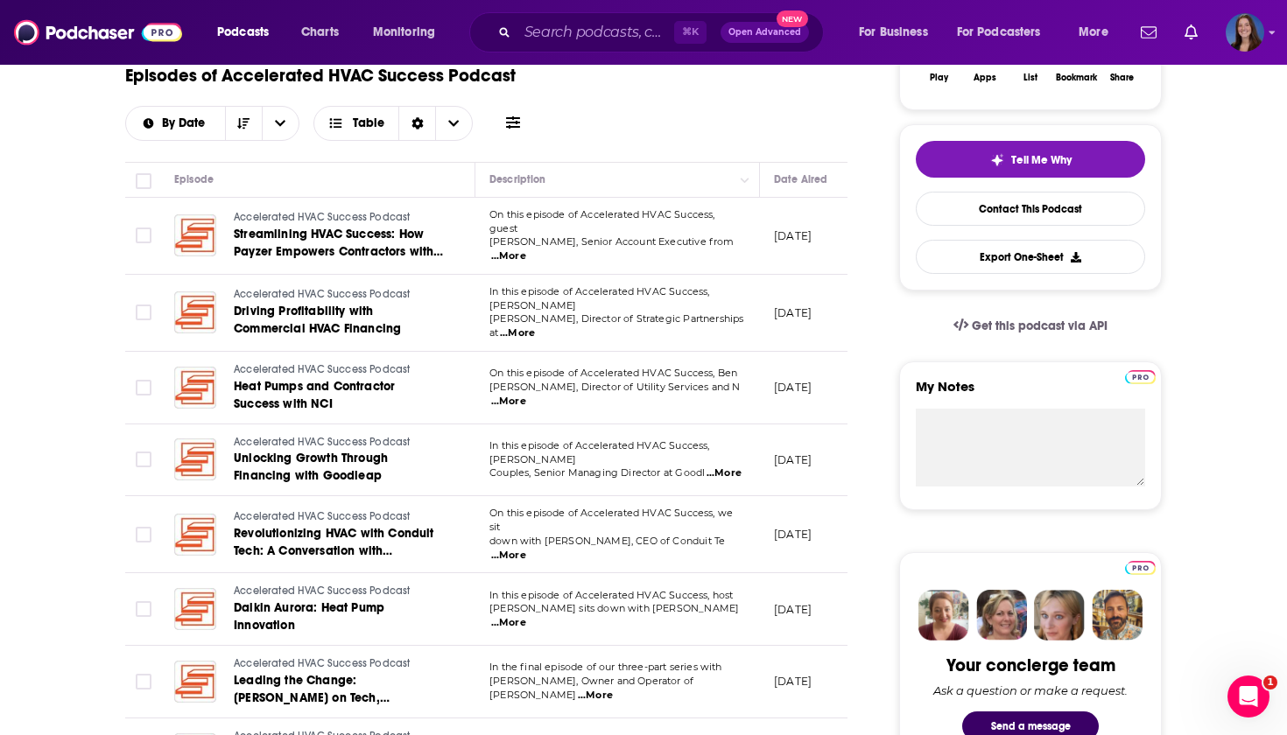
click at [535, 327] on span "...More" at bounding box center [517, 334] width 35 height 14
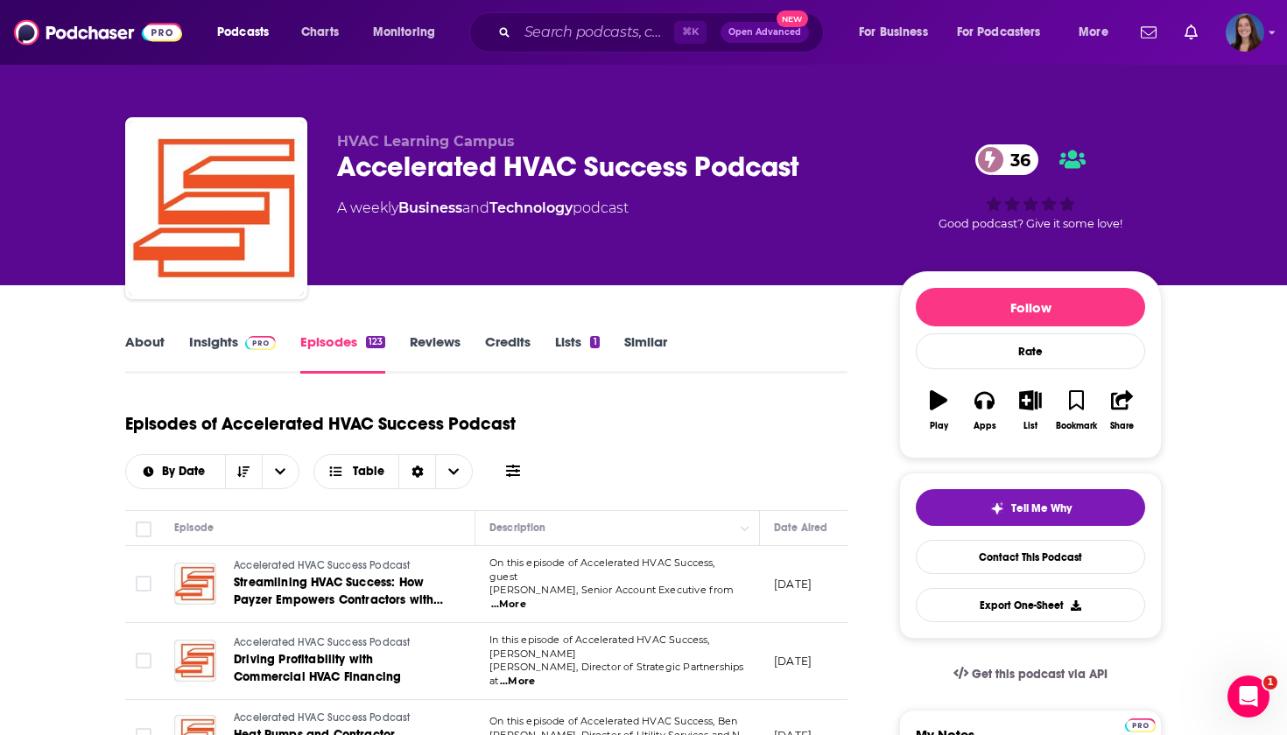
scroll to position [0, 0]
click at [145, 338] on link "About" at bounding box center [144, 354] width 39 height 40
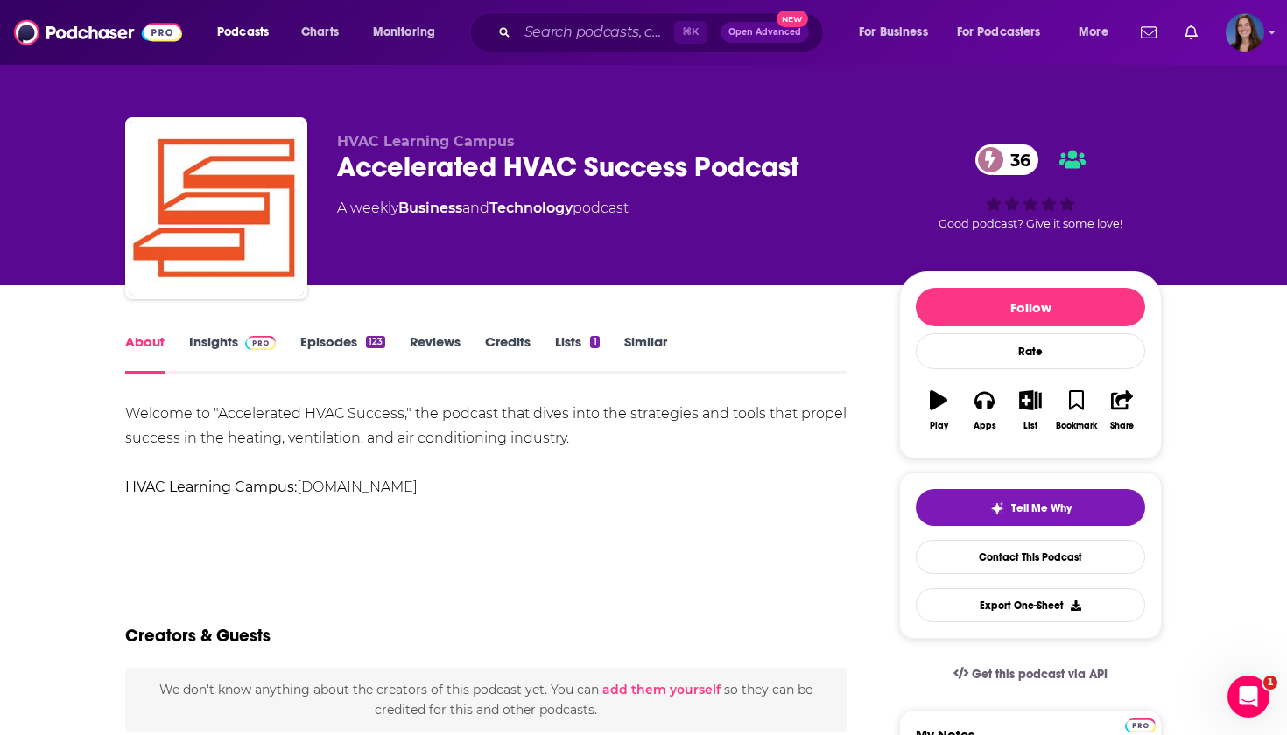
click at [352, 165] on div "Accelerated HVAC Success Podcast 36" at bounding box center [604, 167] width 534 height 34
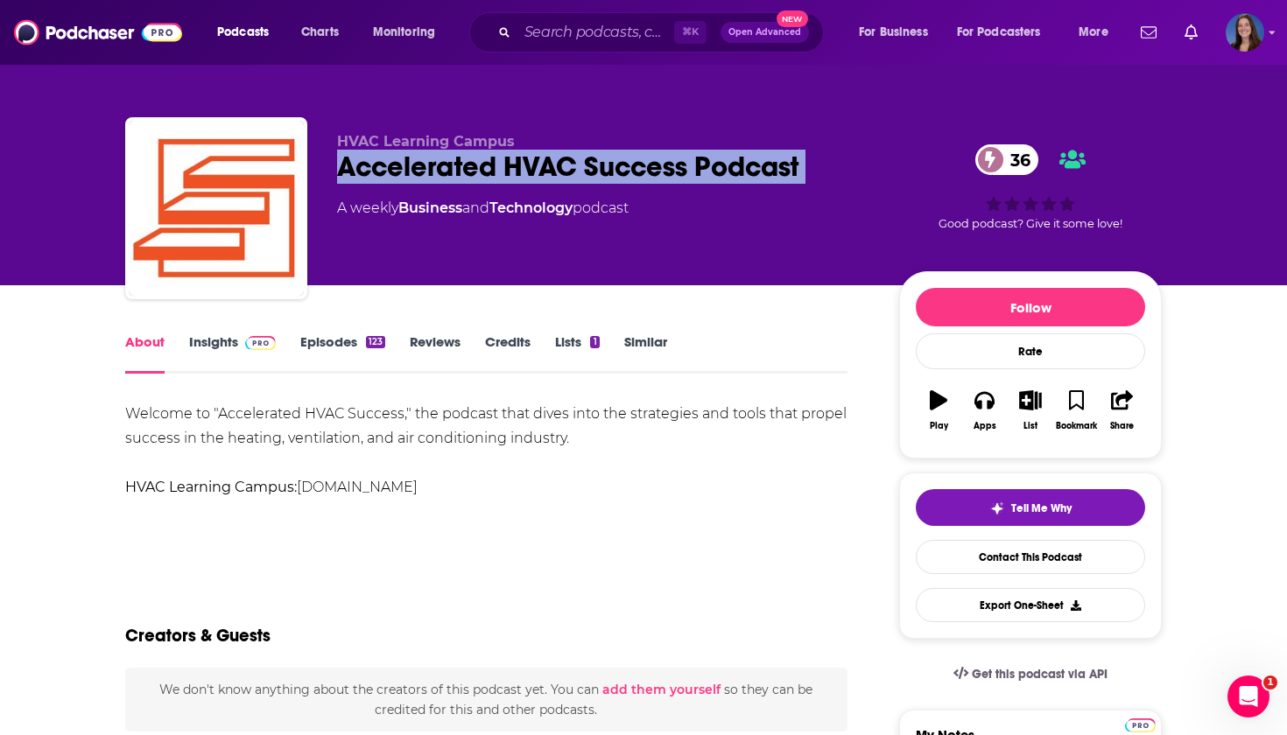
copy div "Accelerated HVAC Success Podcast 36"
click at [353, 434] on div "Welcome to "Accelerated HVAC Success," the podcast that dives into the strategi…" at bounding box center [486, 451] width 722 height 98
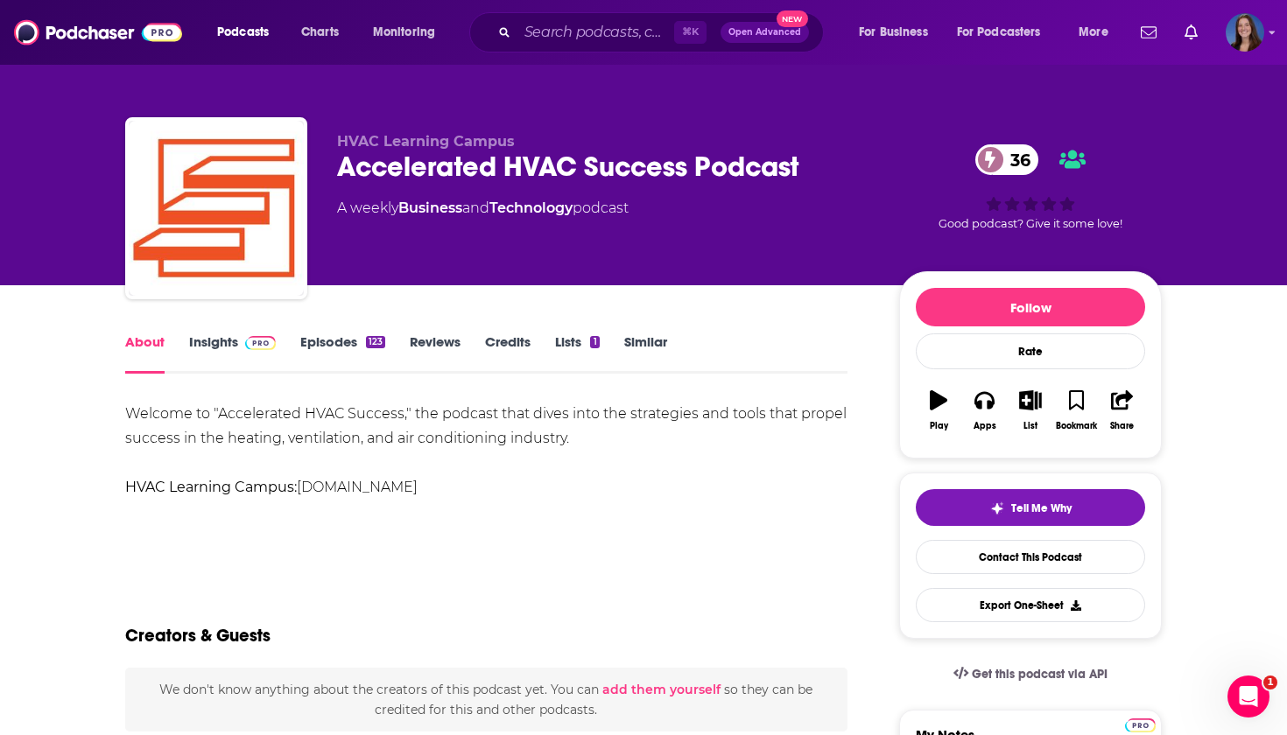
click at [353, 434] on div "Welcome to "Accelerated HVAC Success," the podcast that dives into the strategi…" at bounding box center [486, 451] width 722 height 98
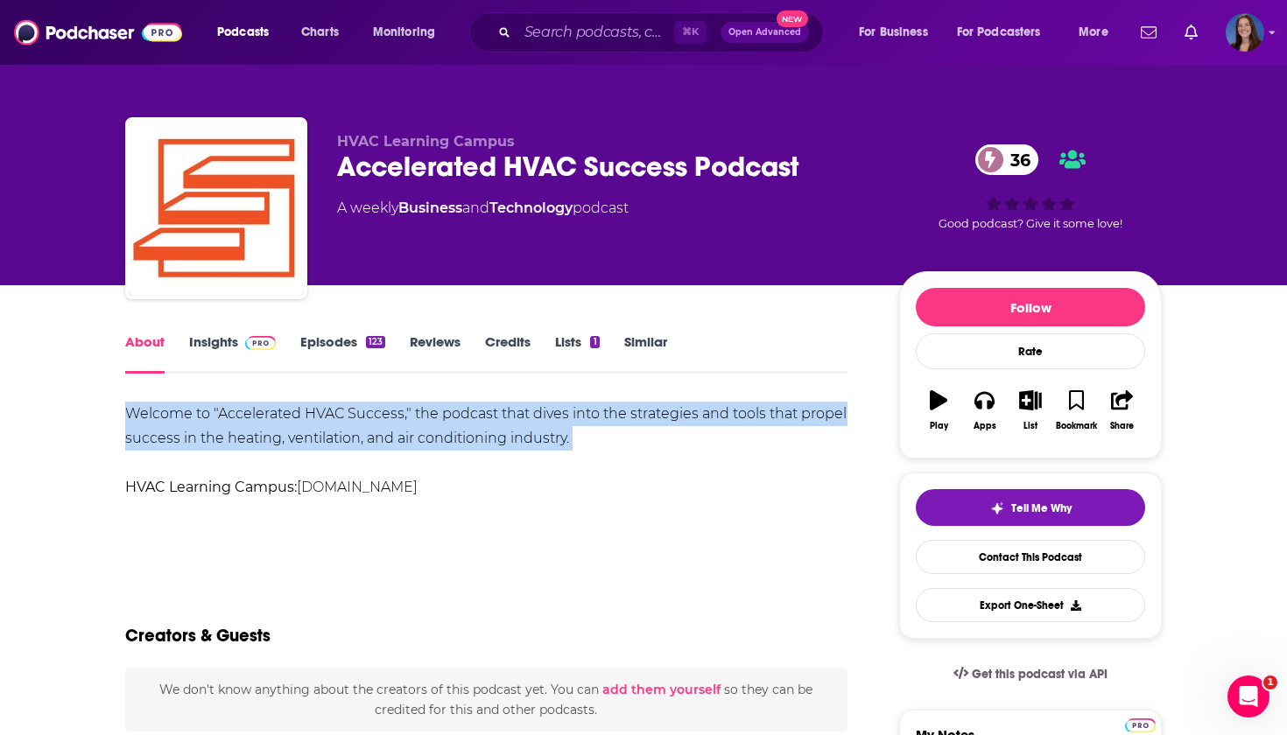
click at [207, 487] on strong "HVAC Learning Campus:" at bounding box center [211, 487] width 172 height 17
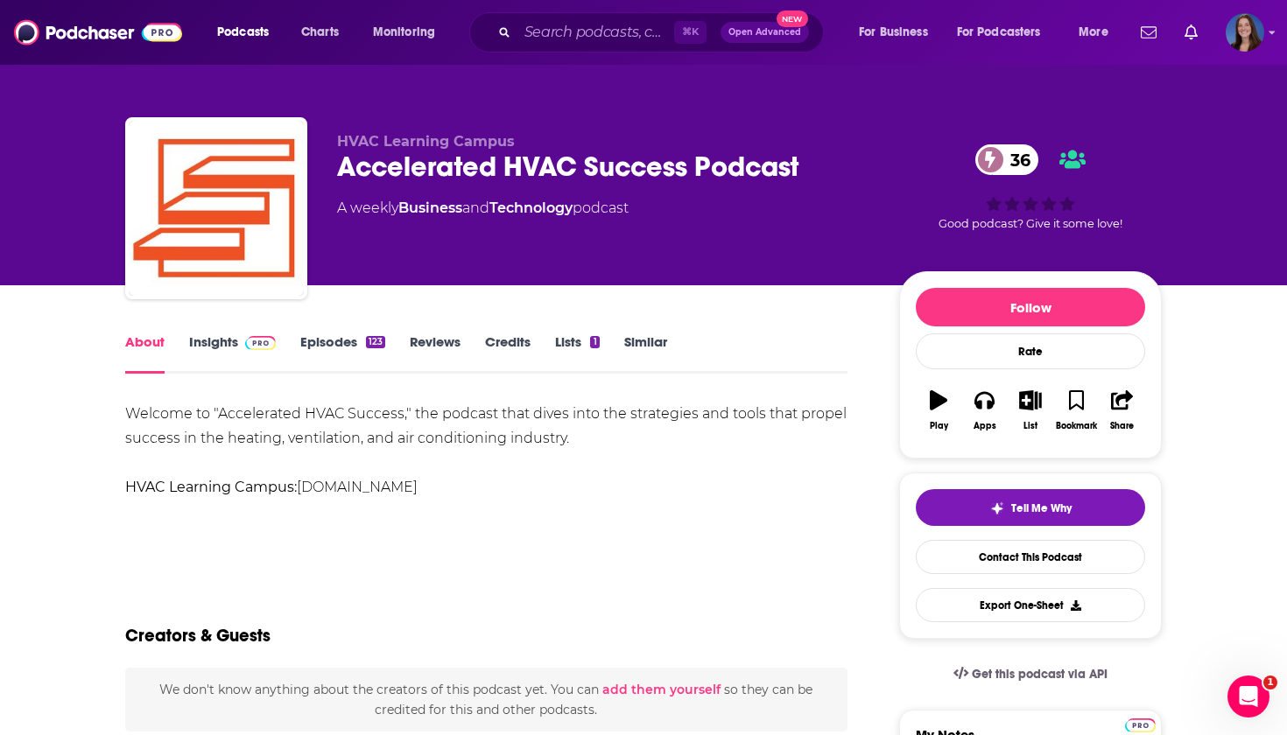
drag, startPoint x: 126, startPoint y: 411, endPoint x: 560, endPoint y: 485, distance: 440.4
click at [560, 485] on div "Welcome to "Accelerated HVAC Success," the podcast that dives into the strategi…" at bounding box center [486, 451] width 722 height 98
copy div "Welcome to "Accelerated HVAC Success," the podcast that dives into the strategi…"
click at [220, 341] on link "Insights" at bounding box center [232, 354] width 87 height 40
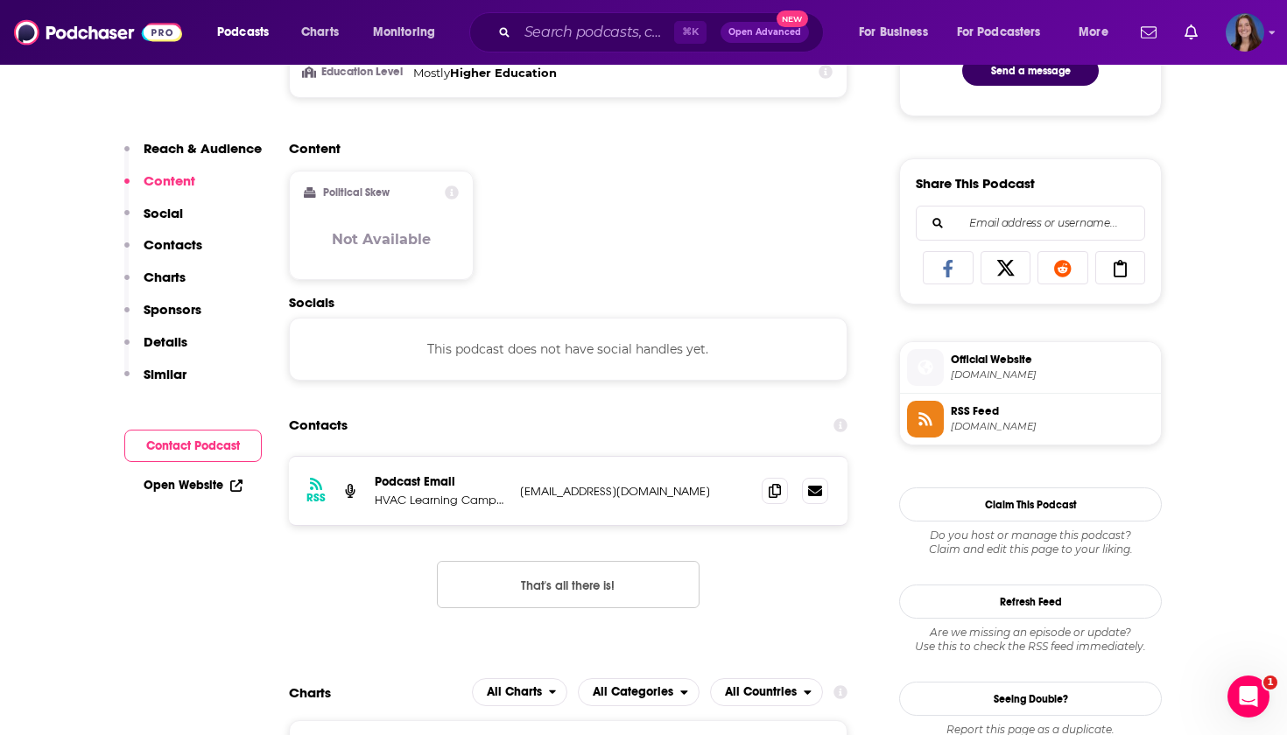
scroll to position [1009, 0]
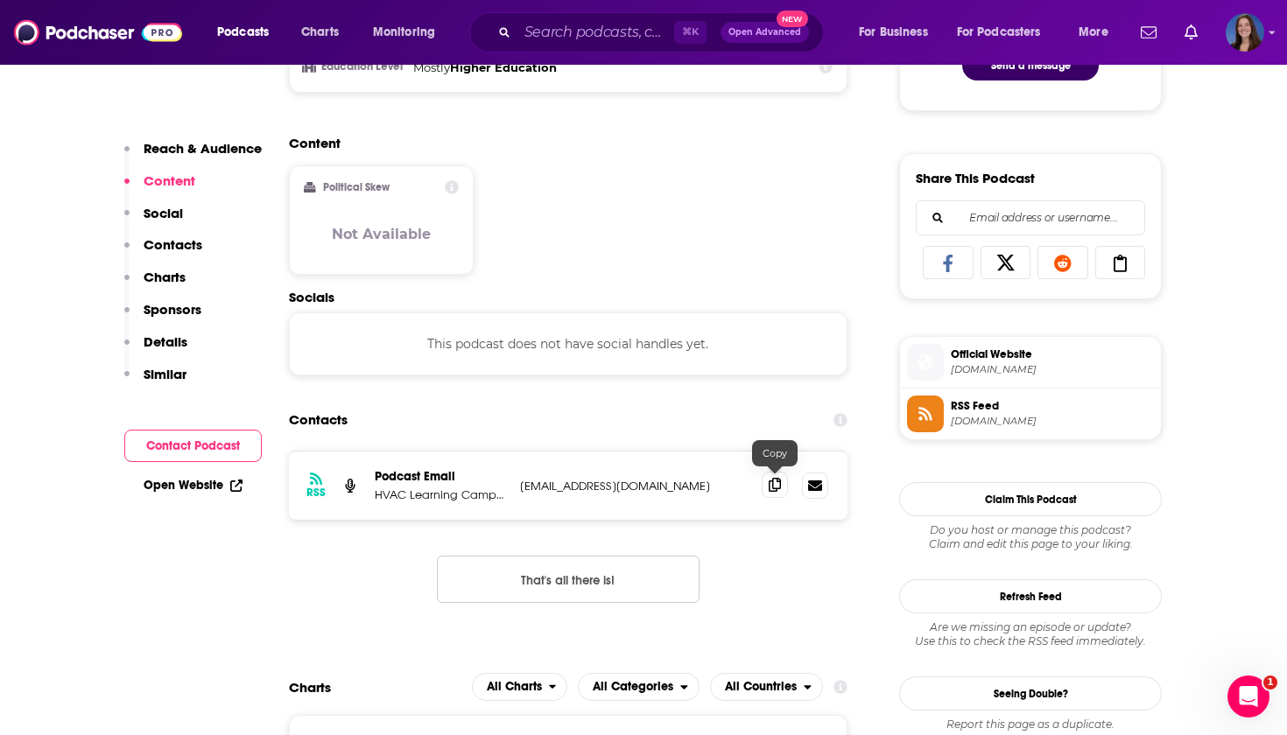
click at [774, 481] on icon at bounding box center [775, 485] width 12 height 14
drag, startPoint x: 373, startPoint y: 496, endPoint x: 503, endPoint y: 497, distance: 130.4
click at [503, 497] on div "RSS Podcast Email HVAC Learning Campus acceleratedhvacsuccess@gmail.com acceler…" at bounding box center [568, 486] width 559 height 68
copy p "HVAC Learning Campus"
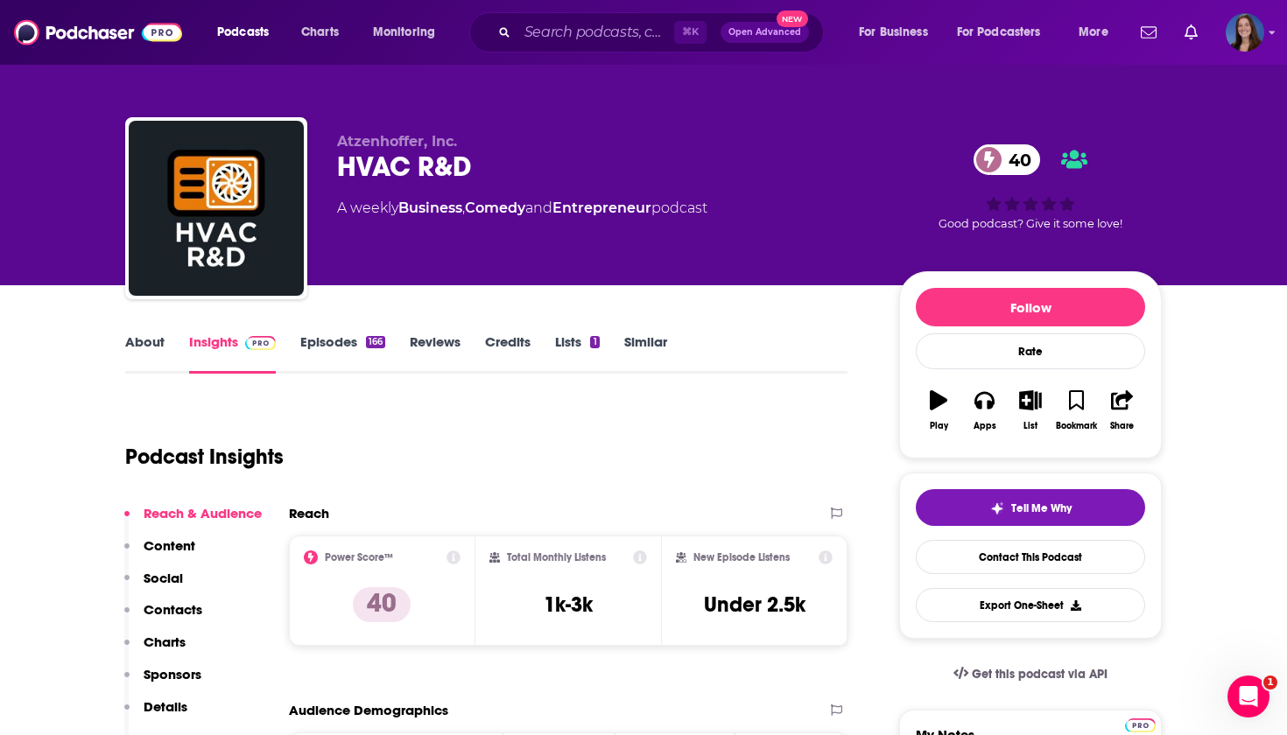
click at [146, 341] on link "About" at bounding box center [144, 354] width 39 height 40
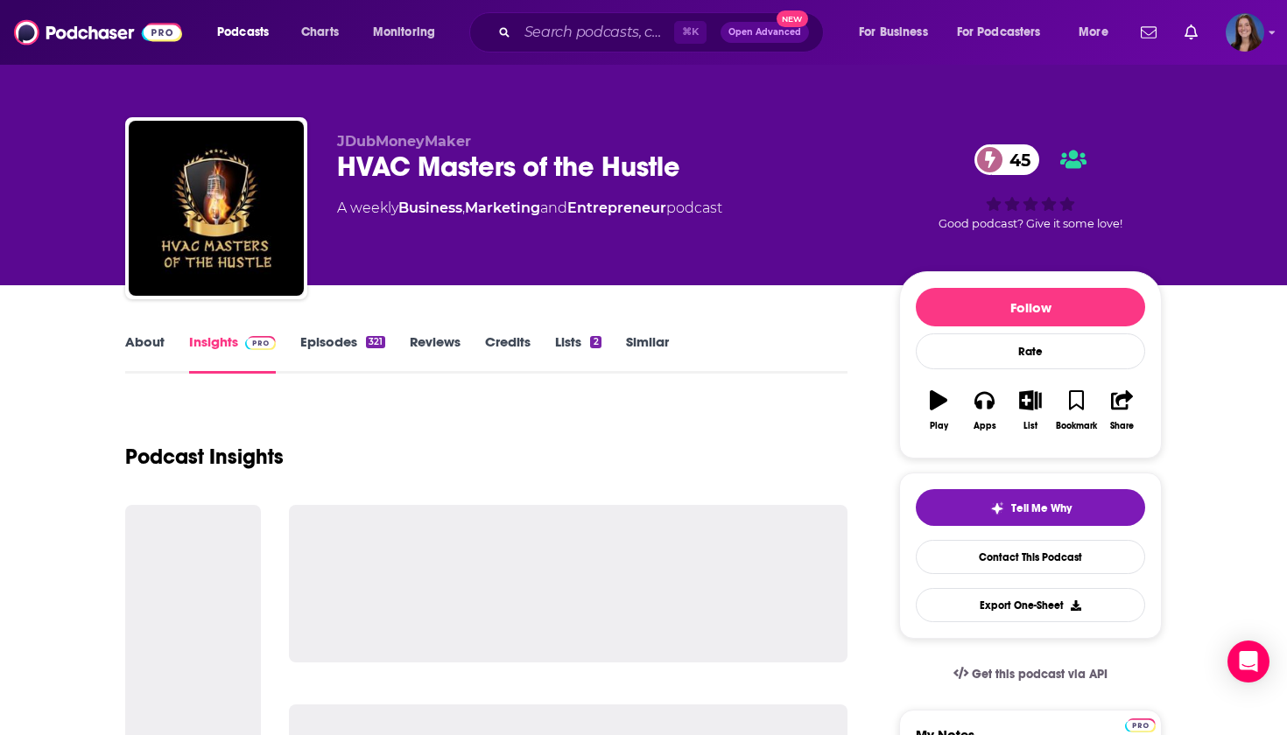
click at [142, 344] on link "About" at bounding box center [144, 354] width 39 height 40
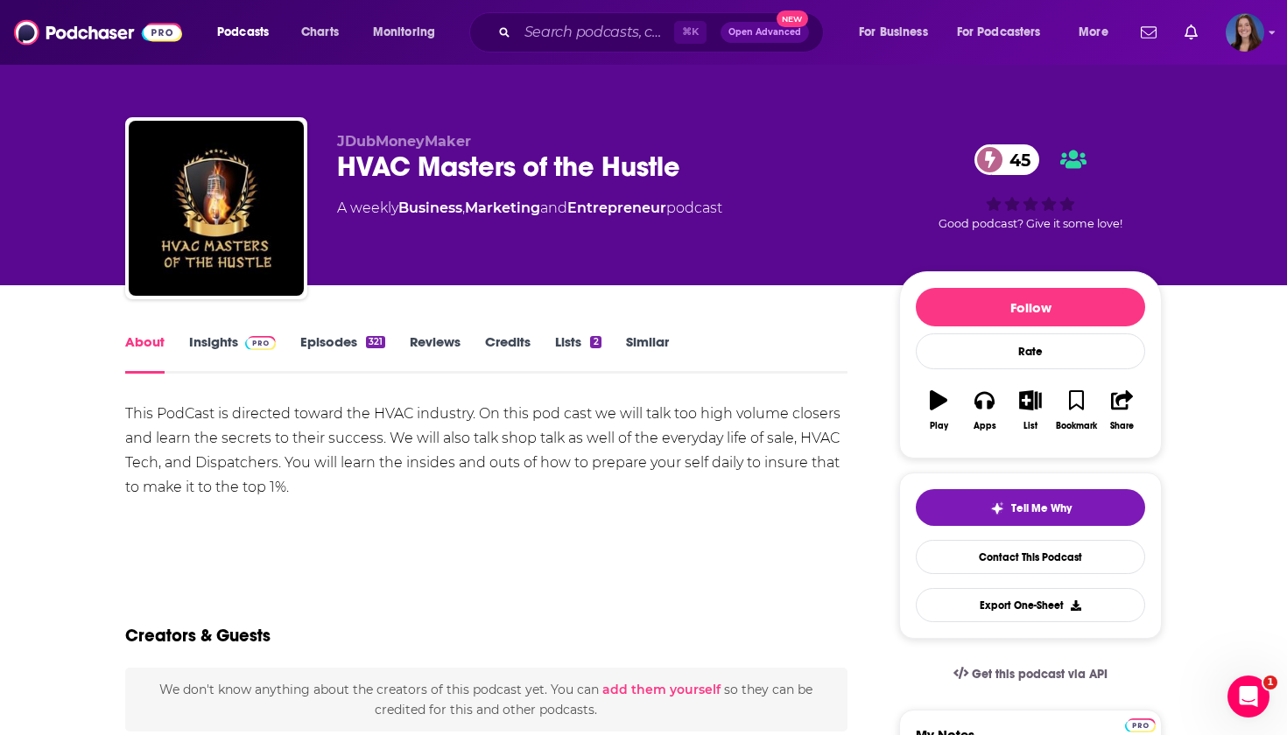
click at [341, 338] on link "Episodes 321" at bounding box center [342, 354] width 85 height 40
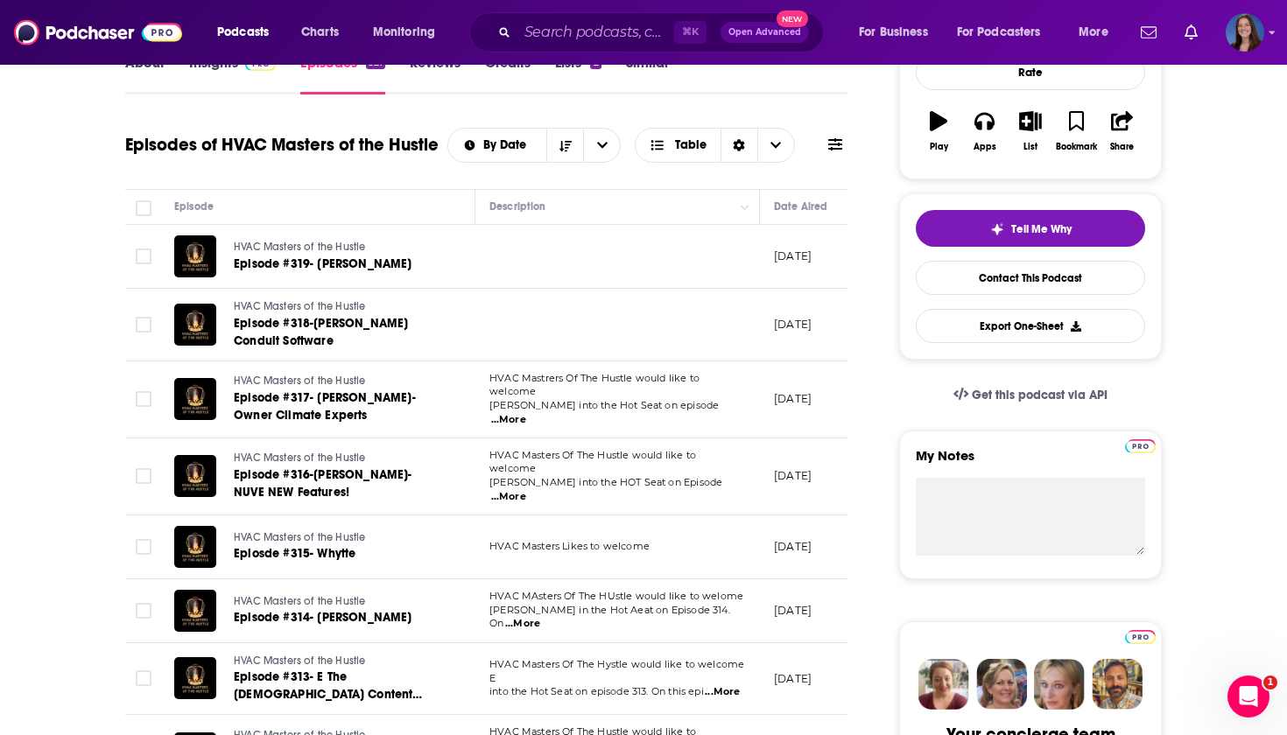
scroll to position [323, 0]
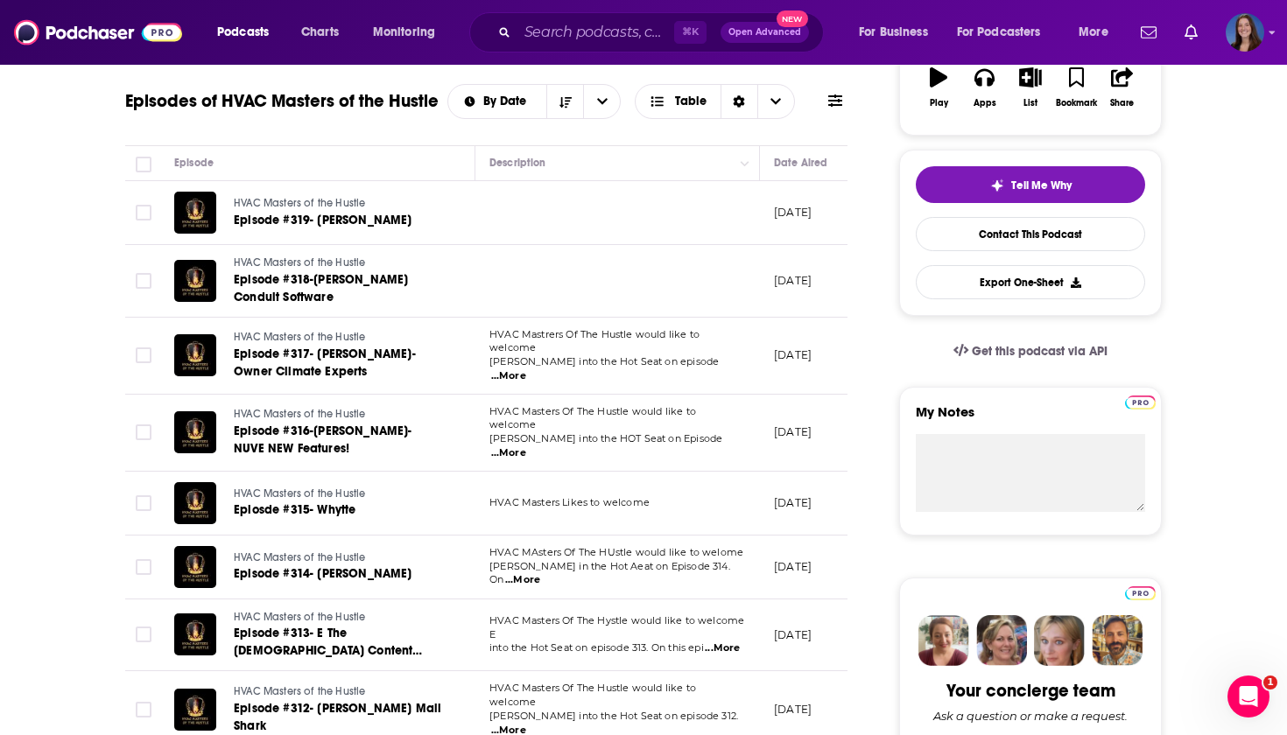
click at [526, 369] on span "...More" at bounding box center [508, 376] width 35 height 14
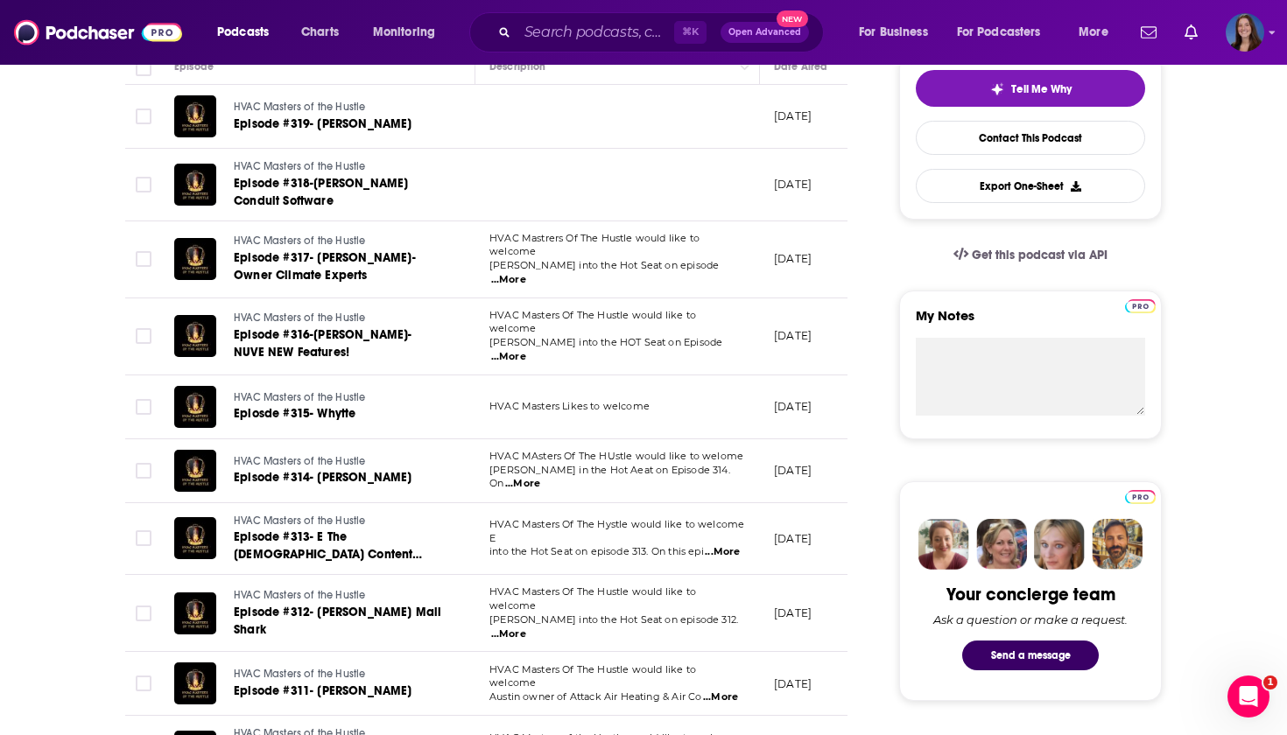
scroll to position [455, 0]
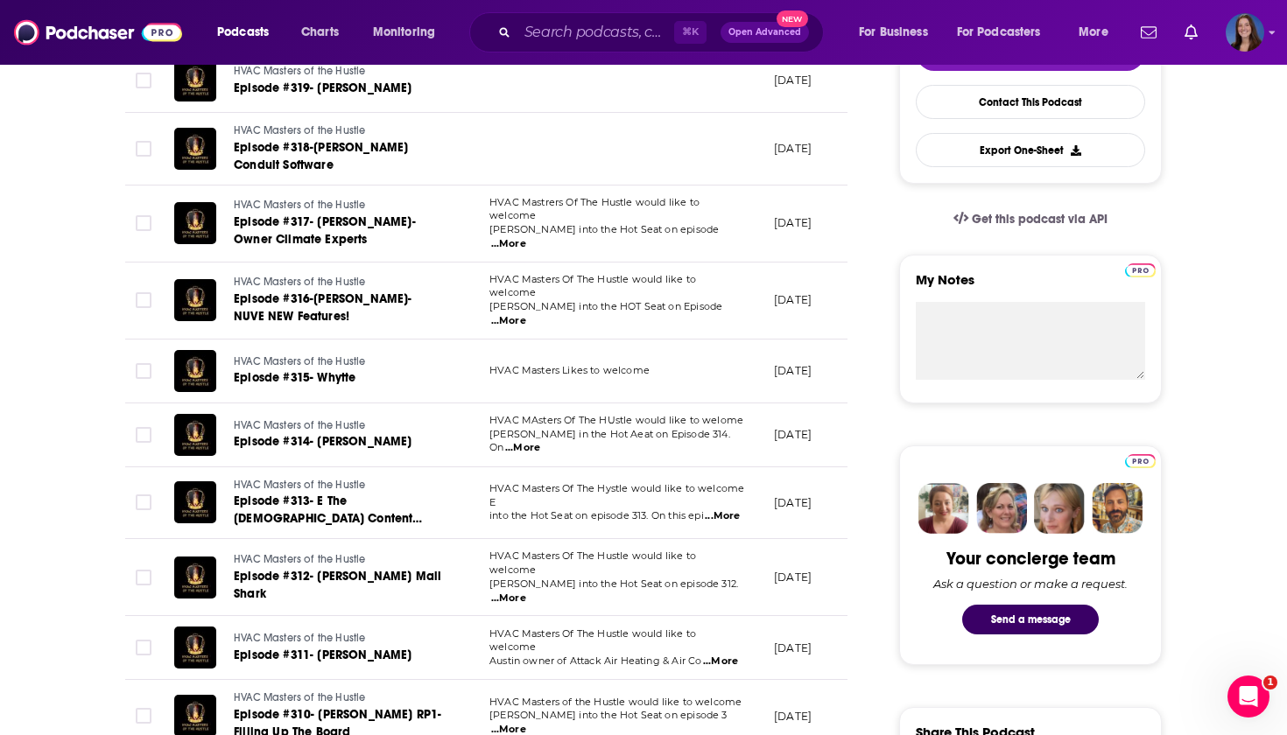
click at [540, 441] on span "...More" at bounding box center [522, 448] width 35 height 14
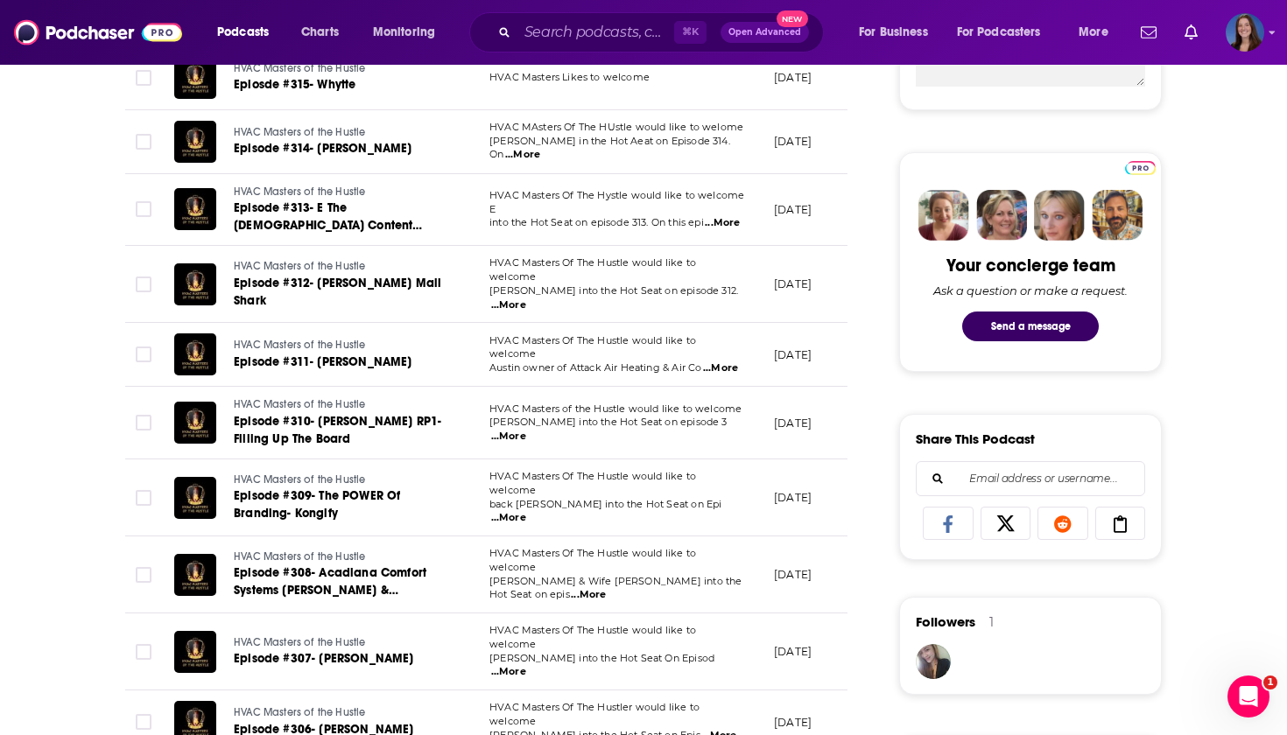
scroll to position [754, 0]
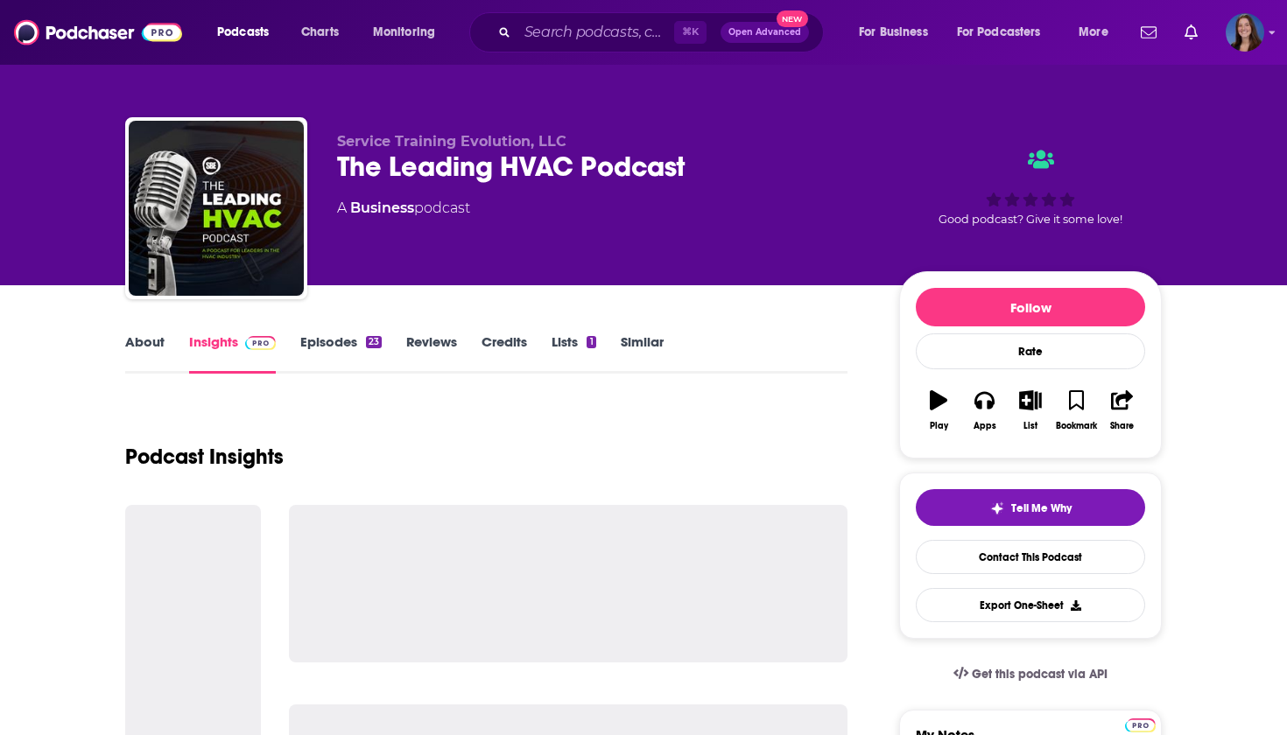
click at [144, 337] on link "About" at bounding box center [144, 354] width 39 height 40
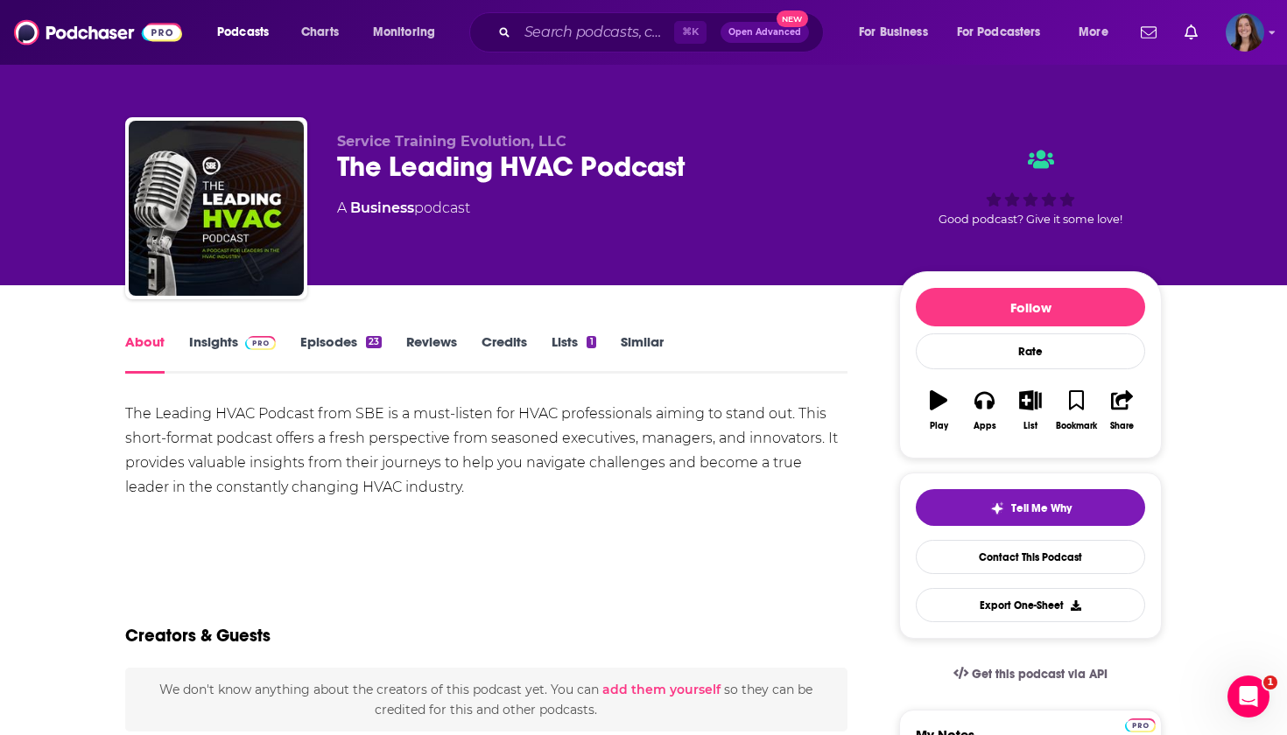
click at [345, 345] on link "Episodes 23" at bounding box center [340, 354] width 81 height 40
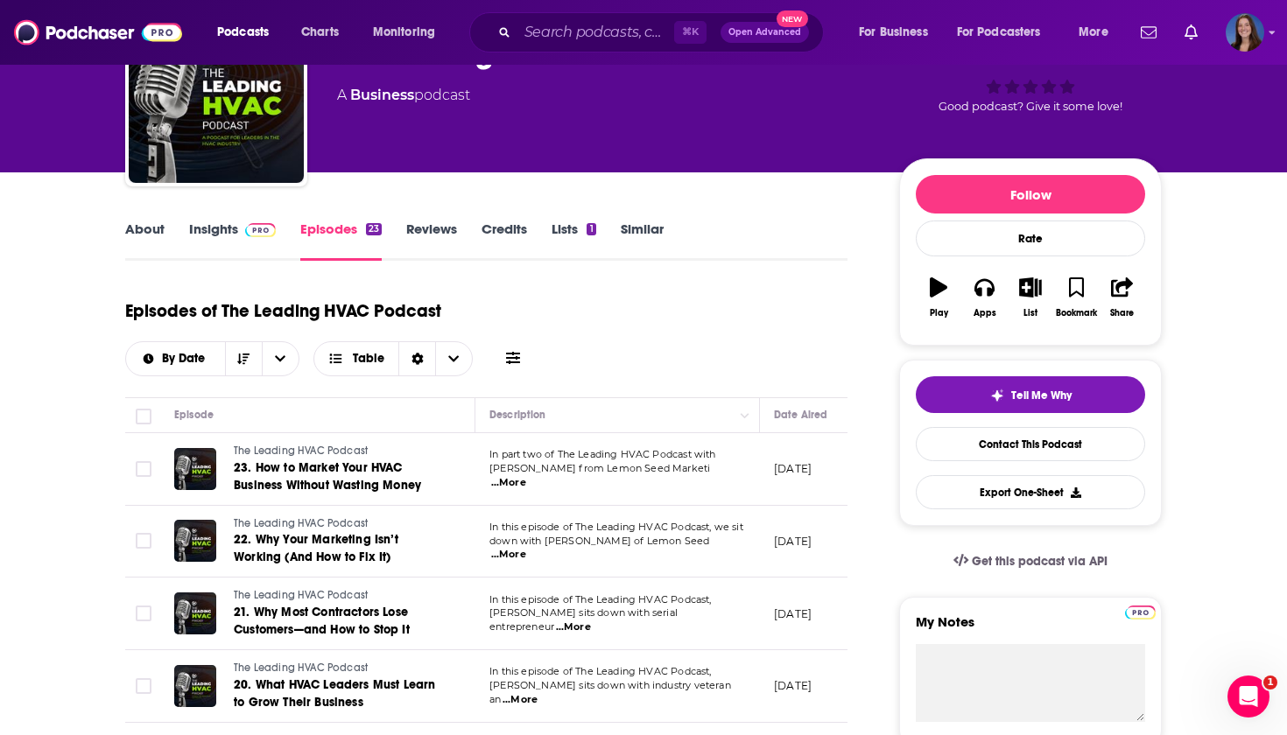
scroll to position [181, 0]
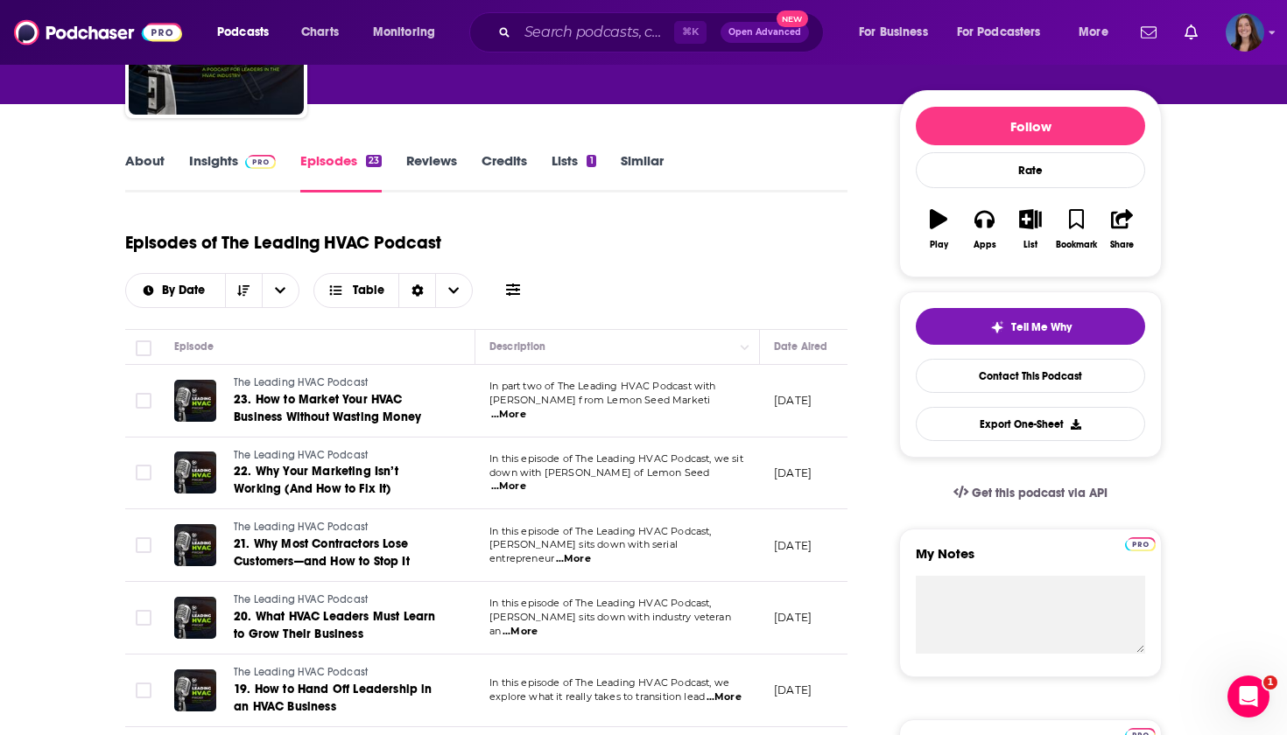
click at [526, 408] on span "...More" at bounding box center [508, 415] width 35 height 14
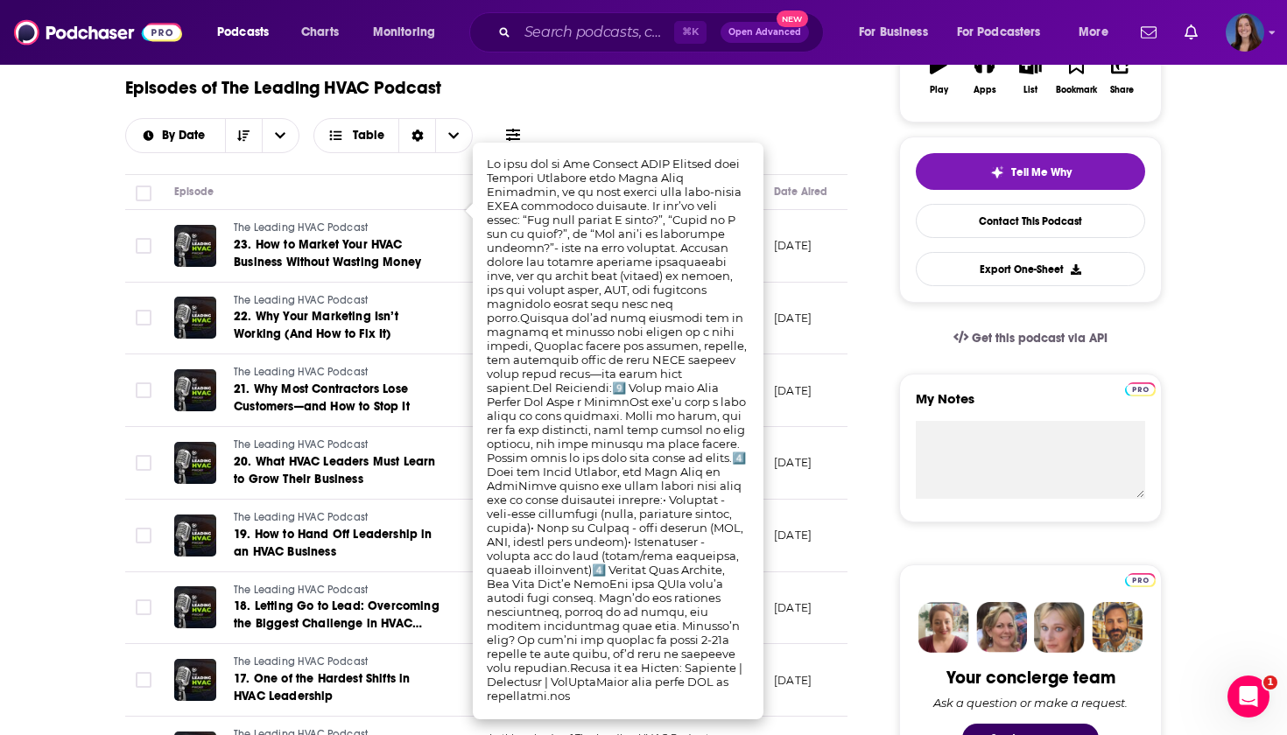
scroll to position [347, 0]
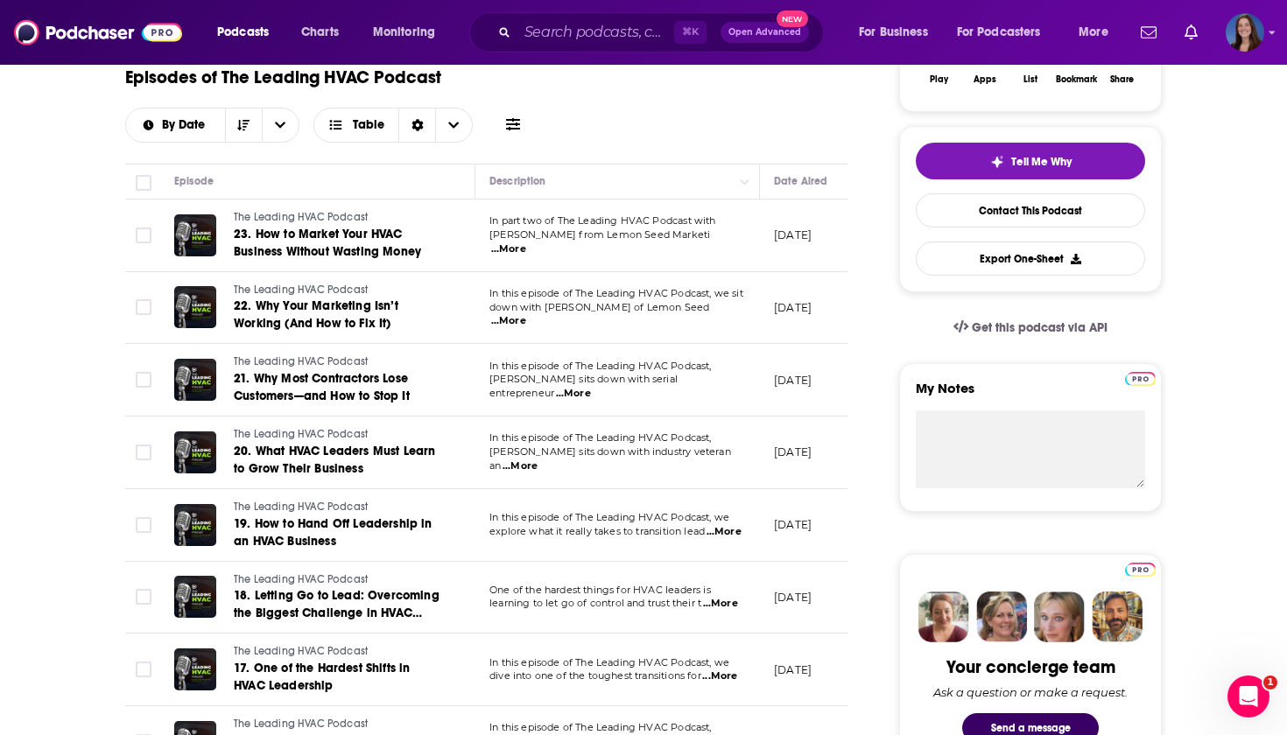
click at [724, 525] on span "...More" at bounding box center [723, 532] width 35 height 14
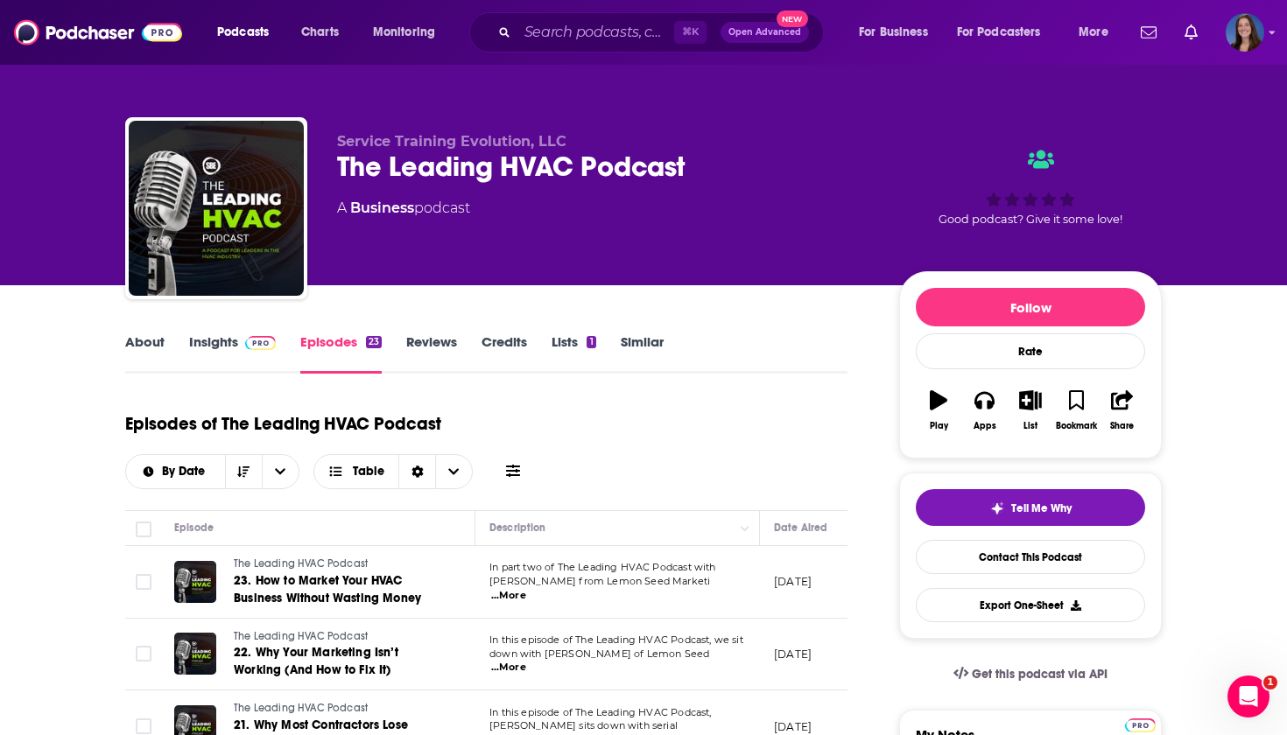
scroll to position [0, 0]
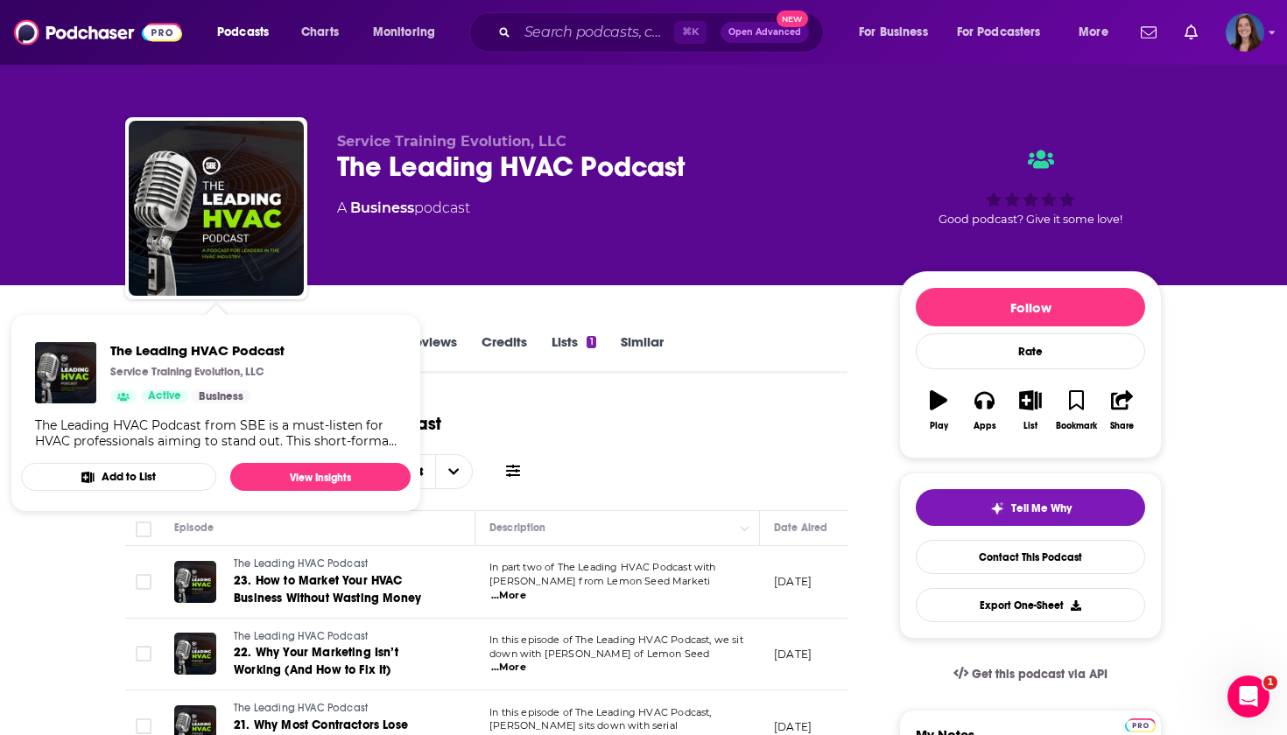
click at [144, 343] on span "The Leading HVAC Podcast" at bounding box center [197, 350] width 174 height 17
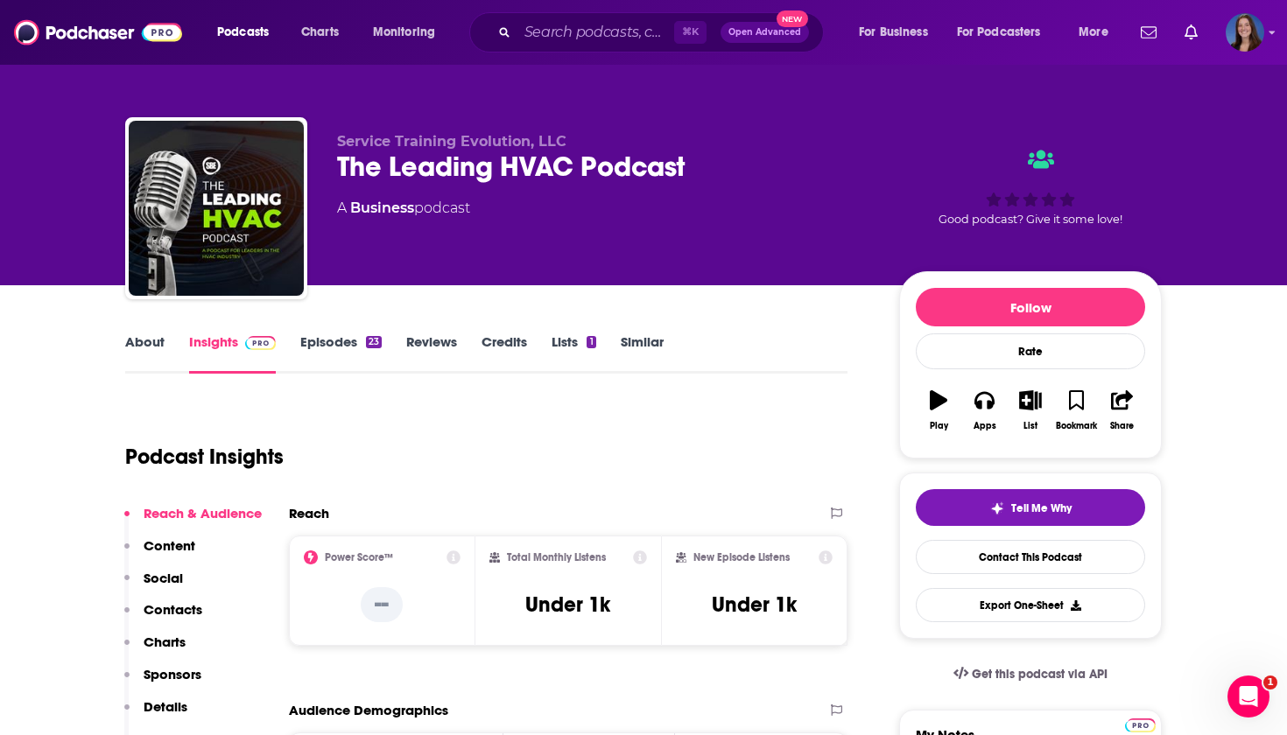
click at [137, 349] on link "About" at bounding box center [144, 354] width 39 height 40
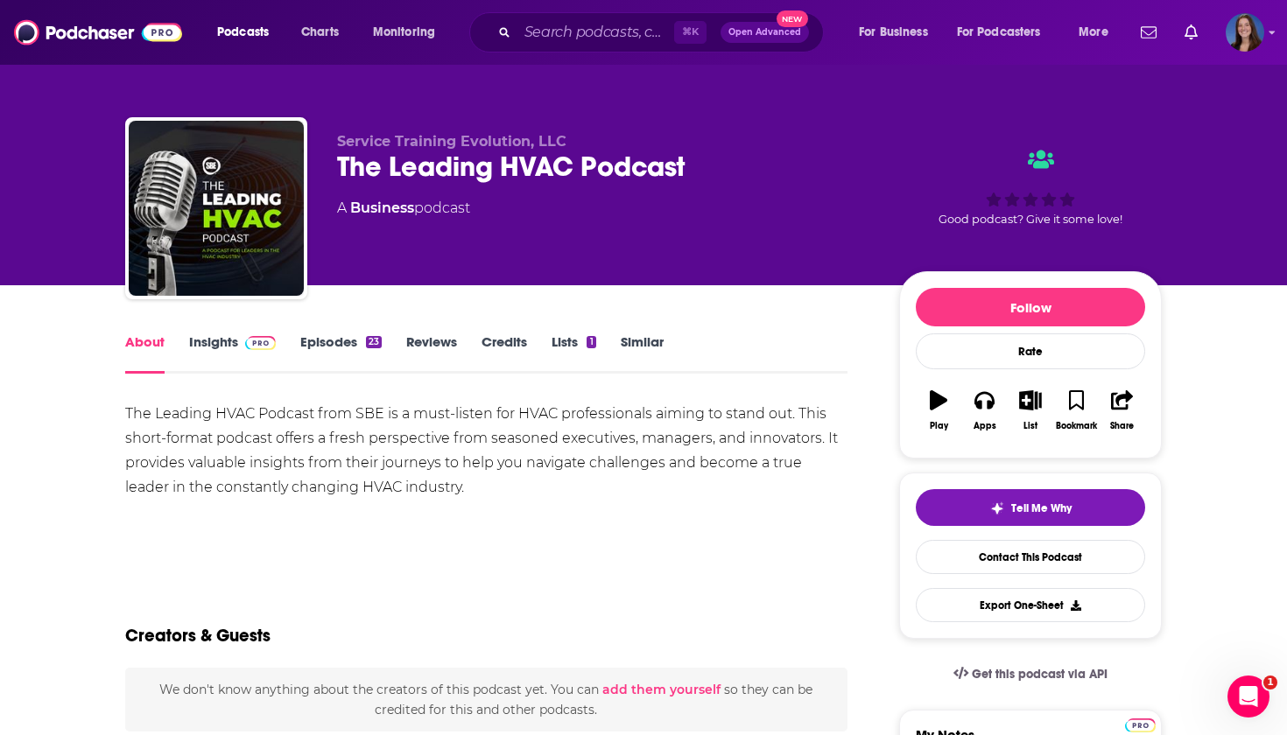
click at [487, 161] on div "The Leading HVAC Podcast" at bounding box center [604, 167] width 534 height 34
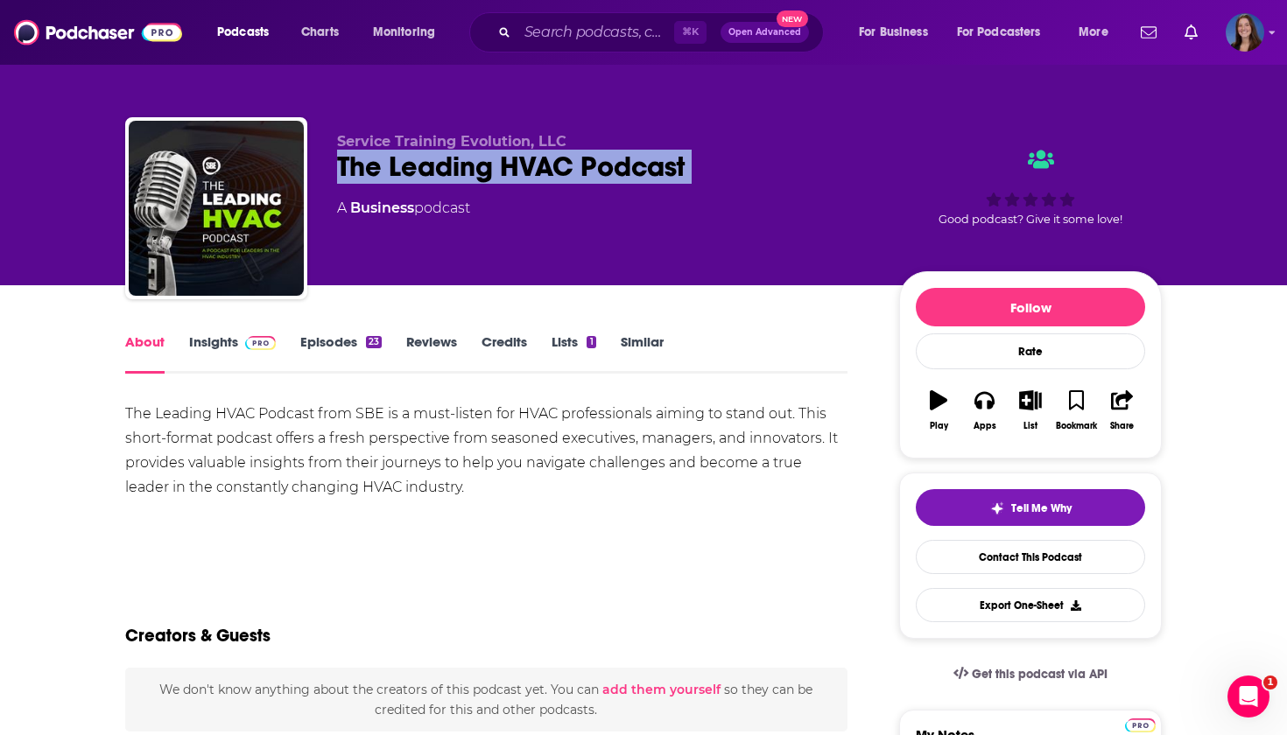
click at [487, 161] on div "The Leading HVAC Podcast" at bounding box center [604, 167] width 534 height 34
copy div "The Leading HVAC Podcast"
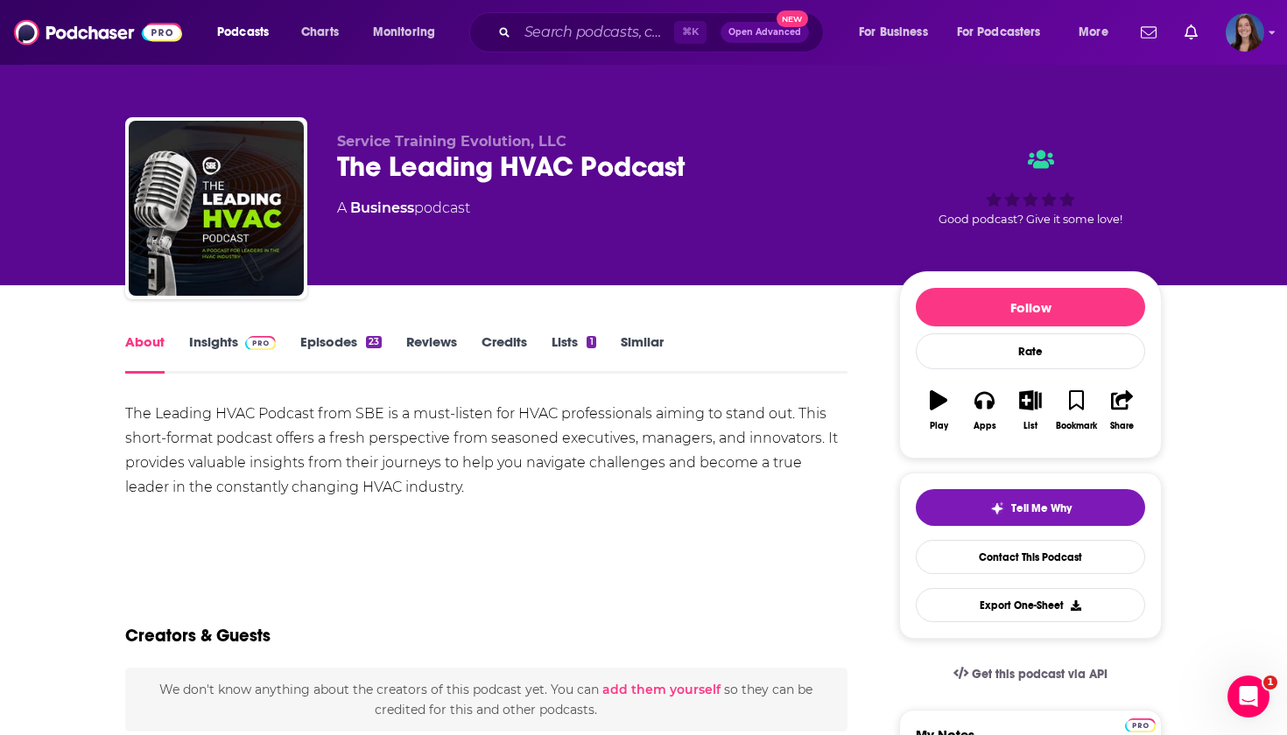
click at [218, 341] on link "Insights" at bounding box center [232, 354] width 87 height 40
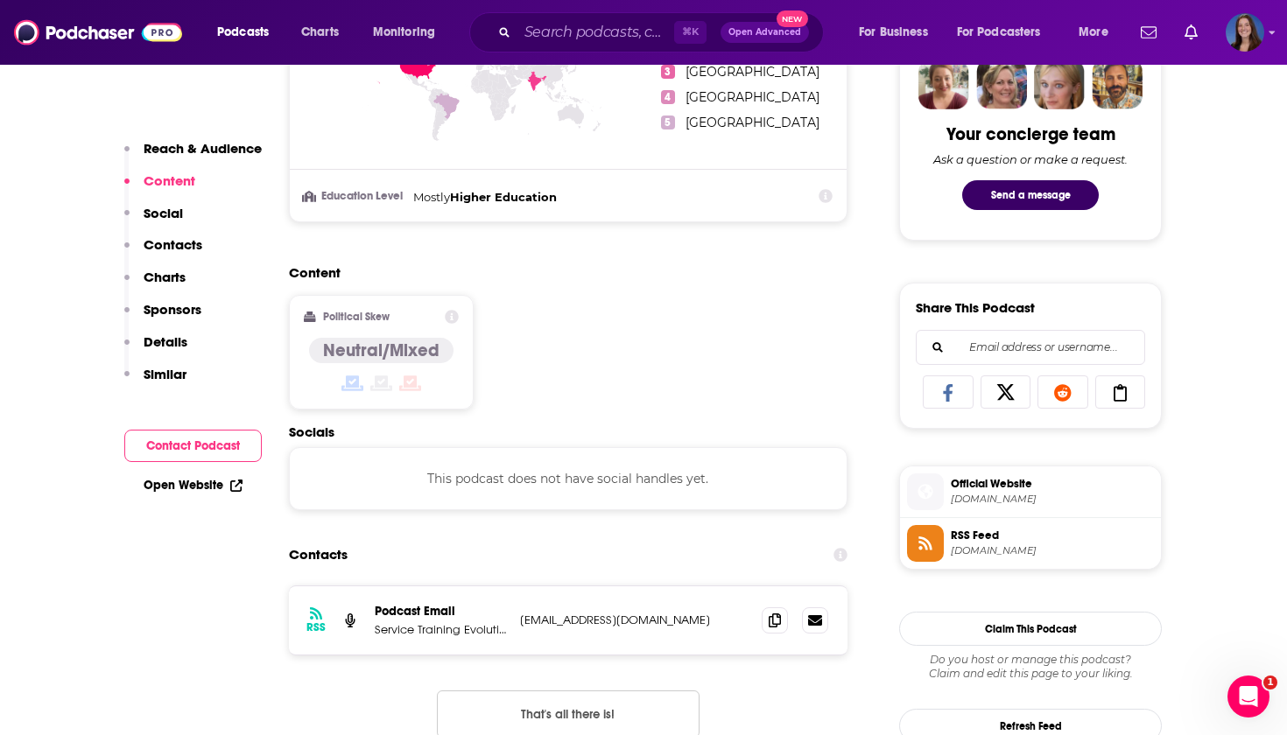
scroll to position [1116, 0]
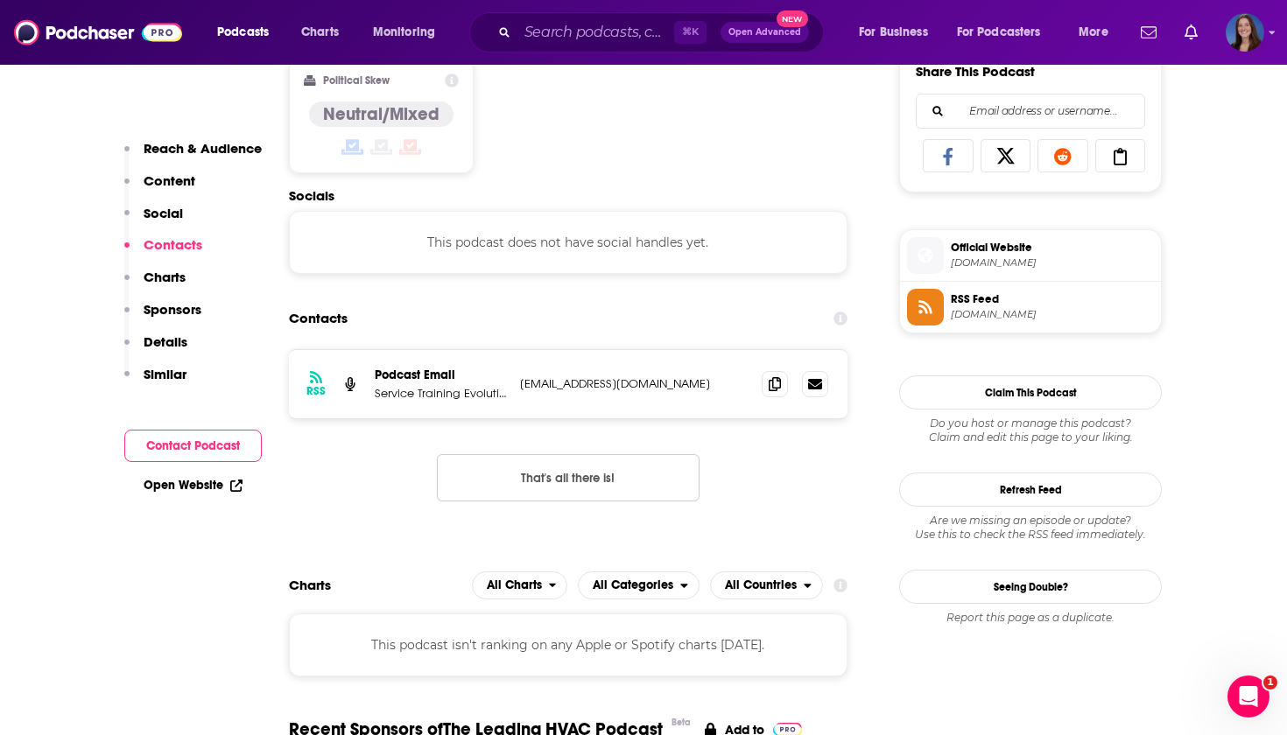
click at [444, 392] on p "Service Training Evolution, LLC" at bounding box center [440, 393] width 131 height 15
click at [775, 383] on icon at bounding box center [775, 383] width 12 height 14
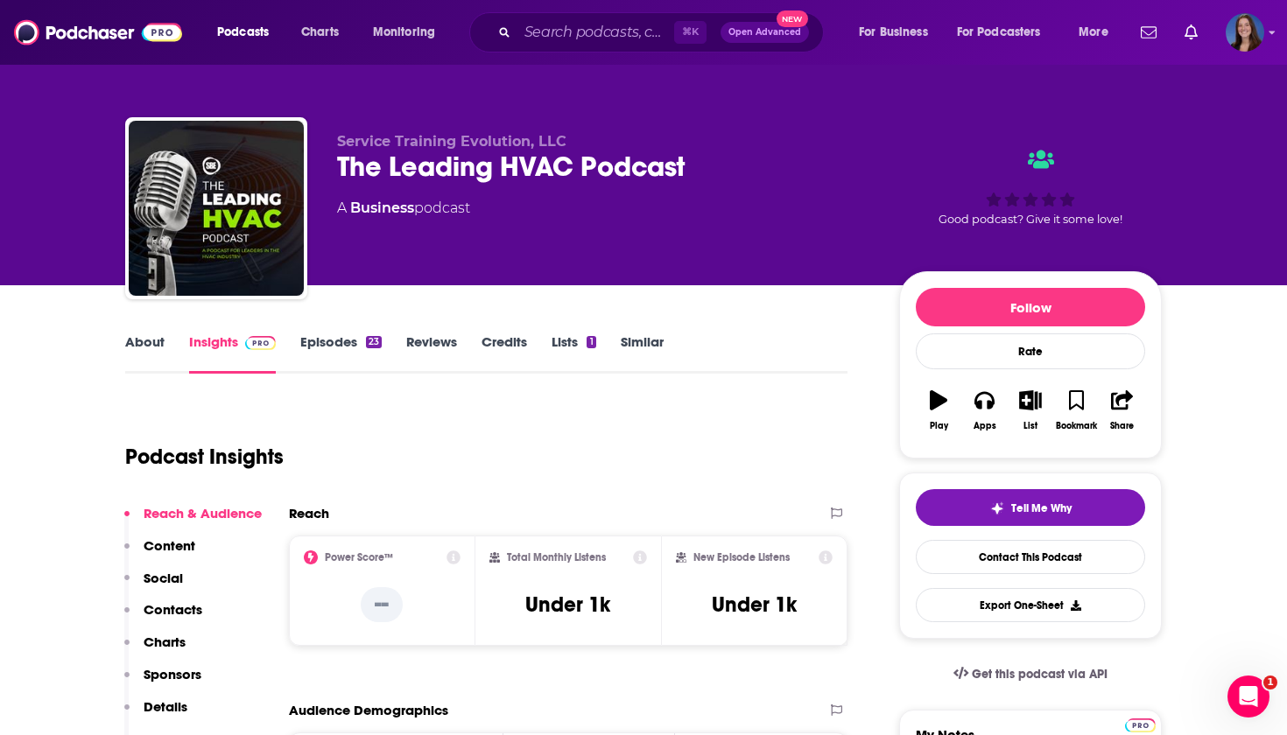
scroll to position [0, 0]
click at [139, 342] on link "About" at bounding box center [144, 354] width 39 height 40
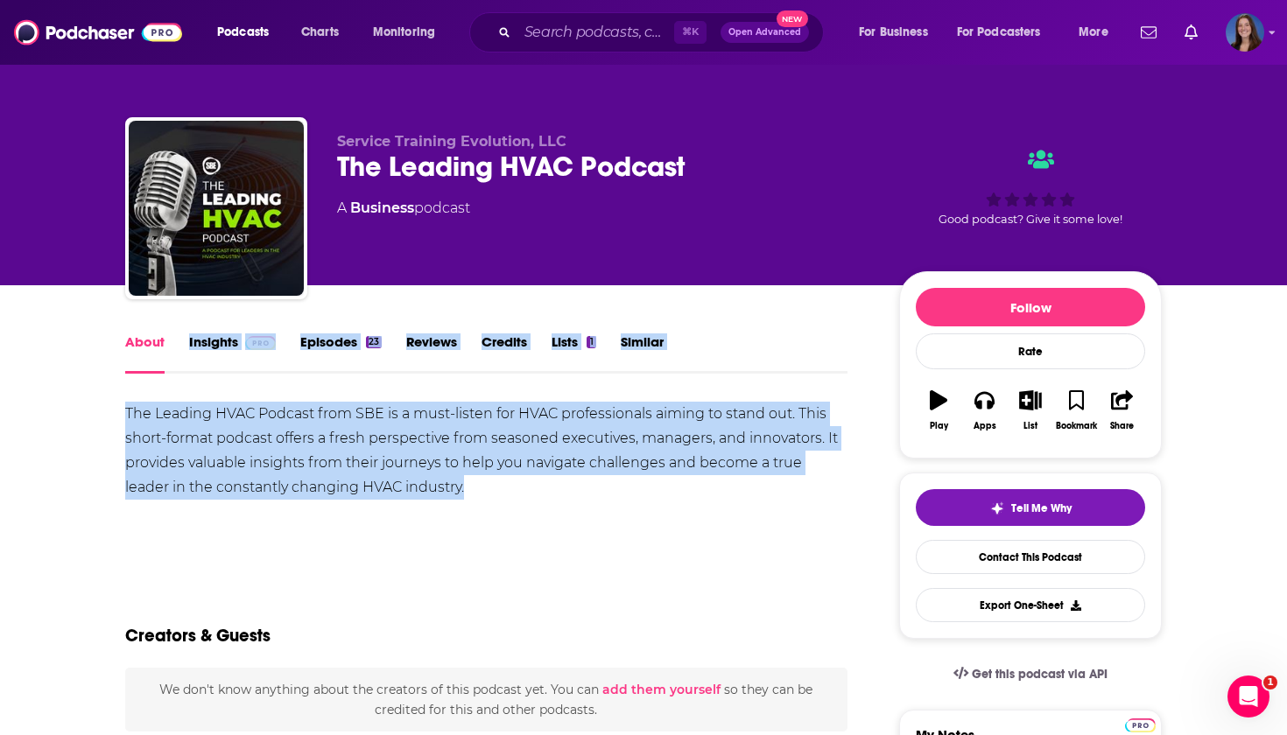
drag, startPoint x: 441, startPoint y: 484, endPoint x: 74, endPoint y: 383, distance: 381.2
drag, startPoint x: 122, startPoint y: 412, endPoint x: 433, endPoint y: 484, distance: 319.8
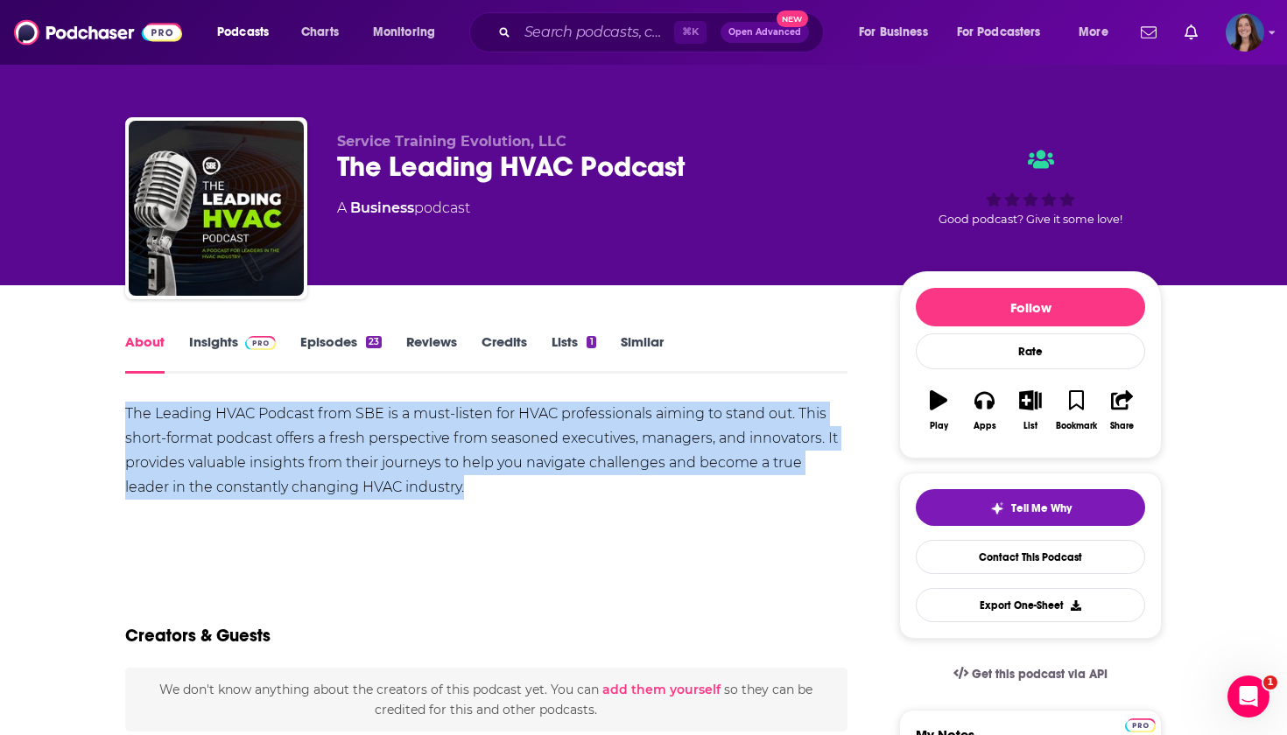
copy div "The Leading HVAC Podcast from SBE is a must-listen for HVAC professionals aimin…"
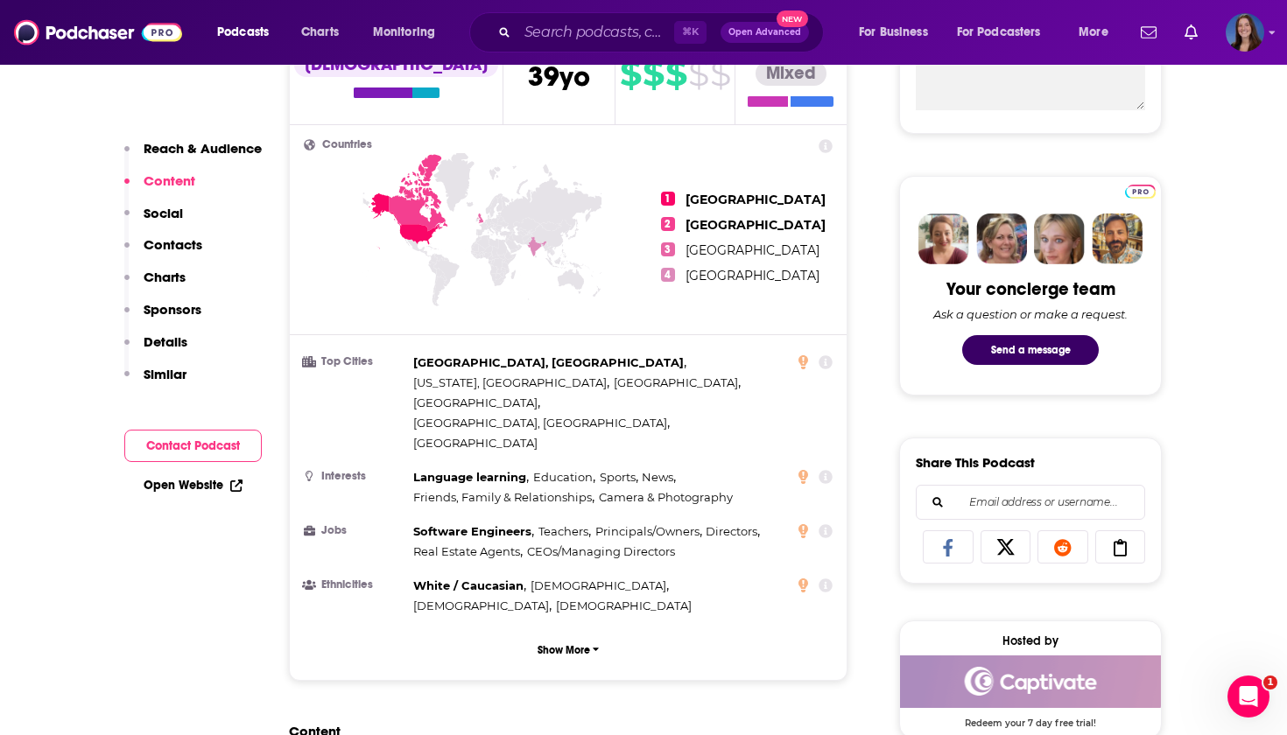
scroll to position [53, 0]
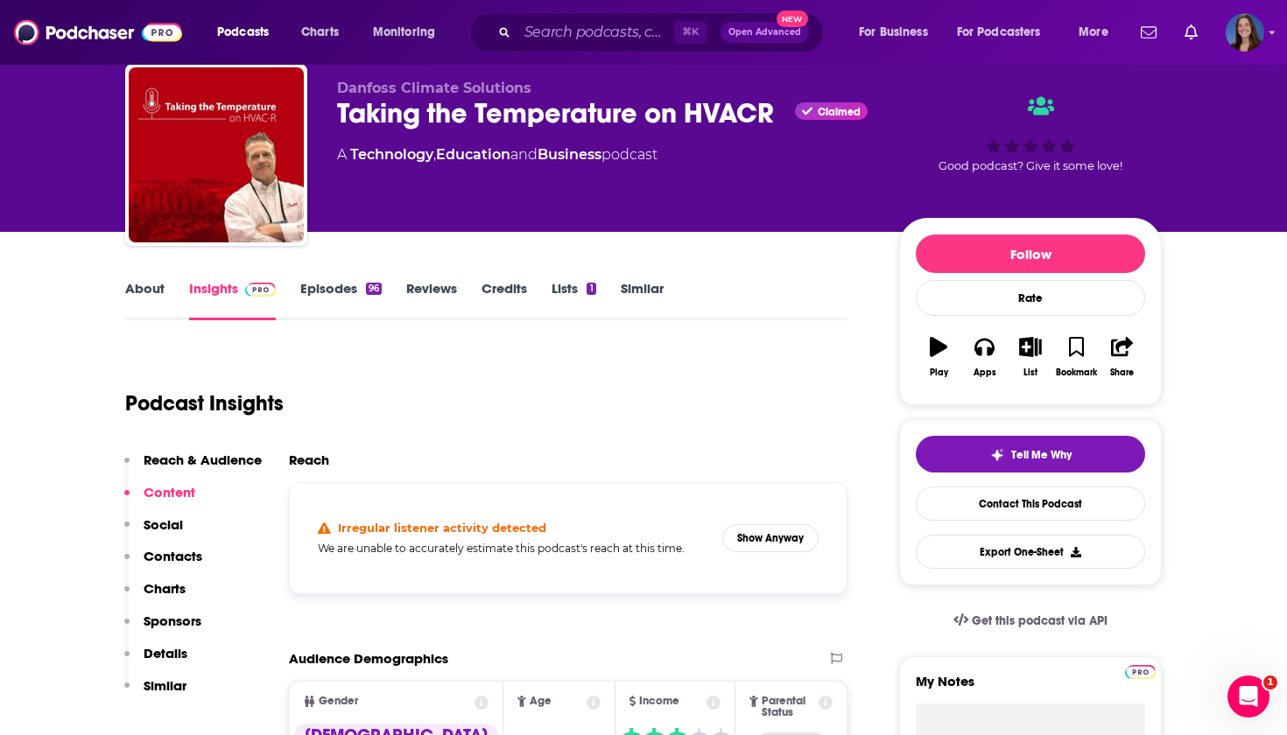
click at [333, 287] on link "Episodes 96" at bounding box center [340, 300] width 81 height 40
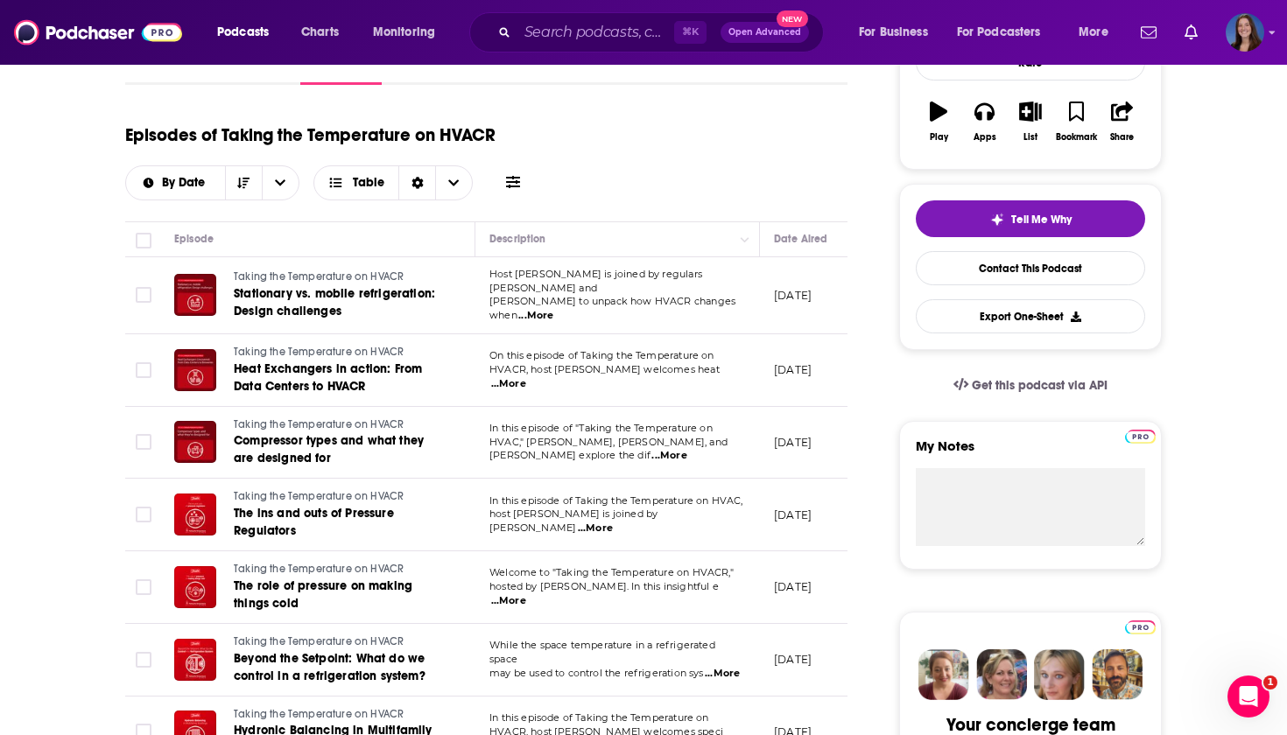
scroll to position [293, 0]
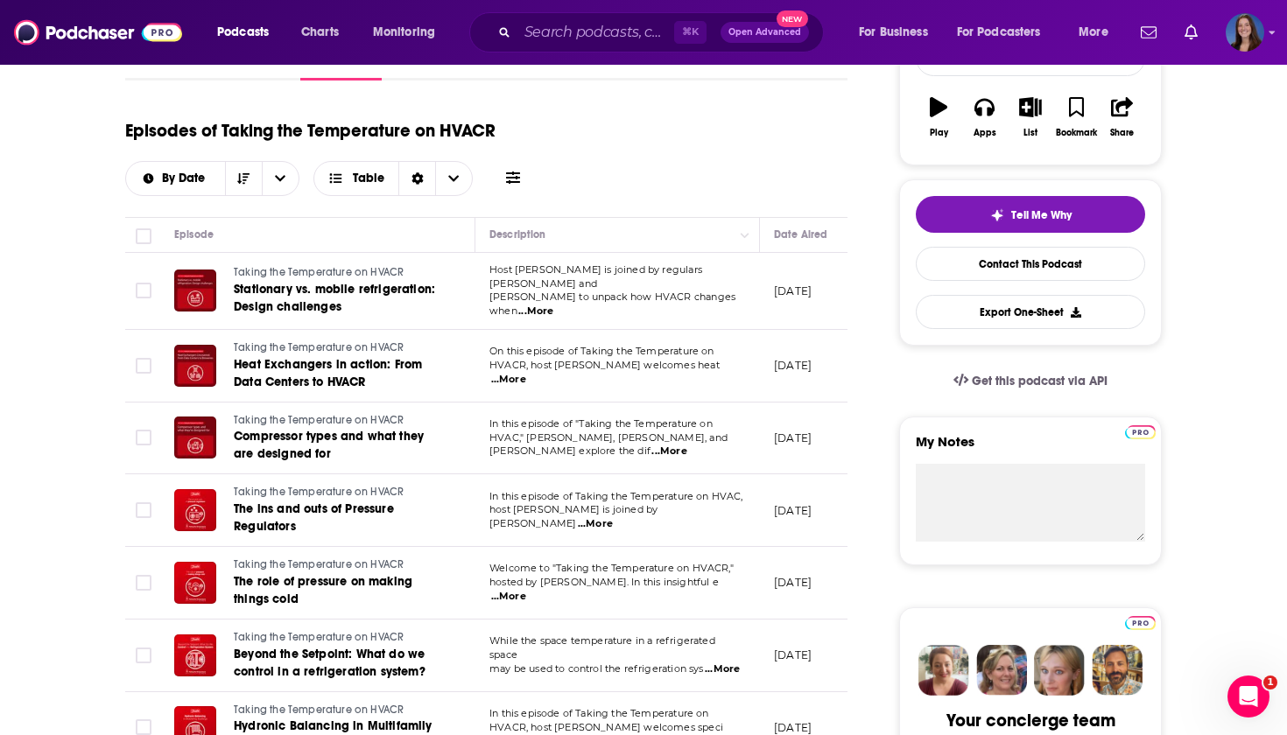
click at [553, 305] on span "...More" at bounding box center [535, 312] width 35 height 14
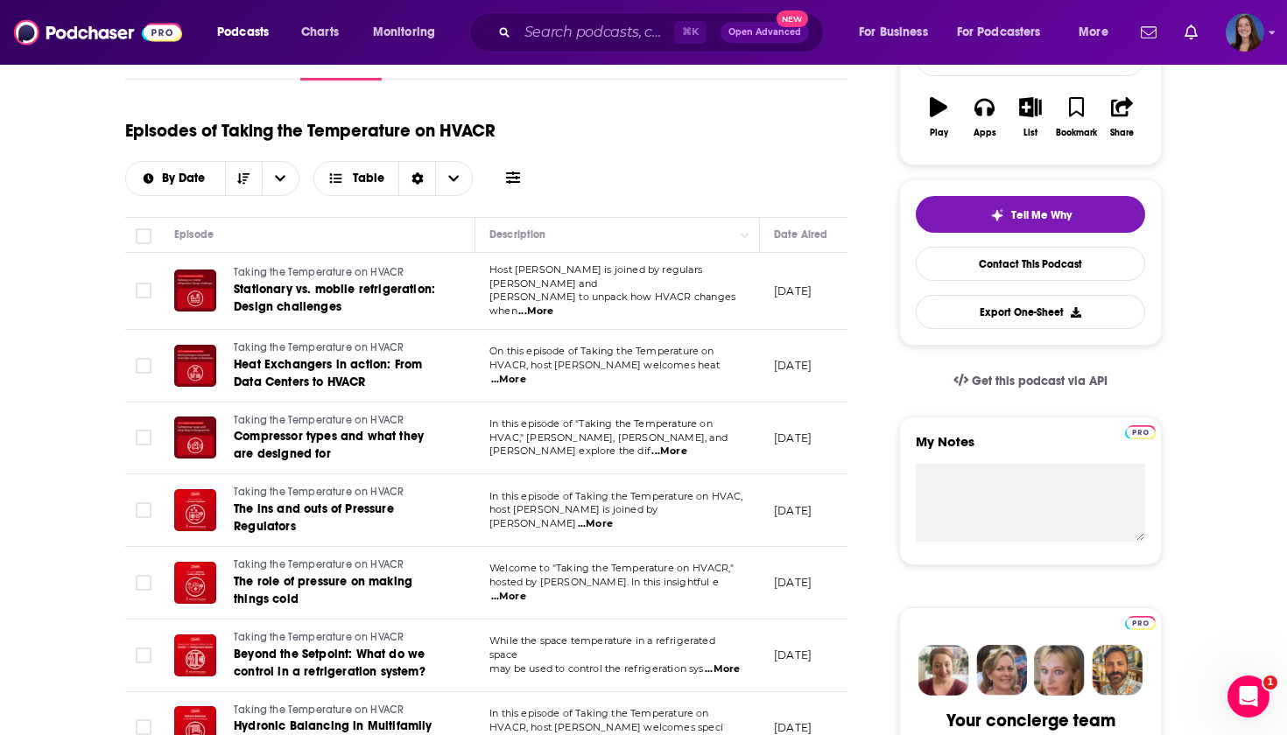
click at [526, 373] on span "...More" at bounding box center [508, 380] width 35 height 14
click at [139, 481] on td at bounding box center [142, 510] width 35 height 73
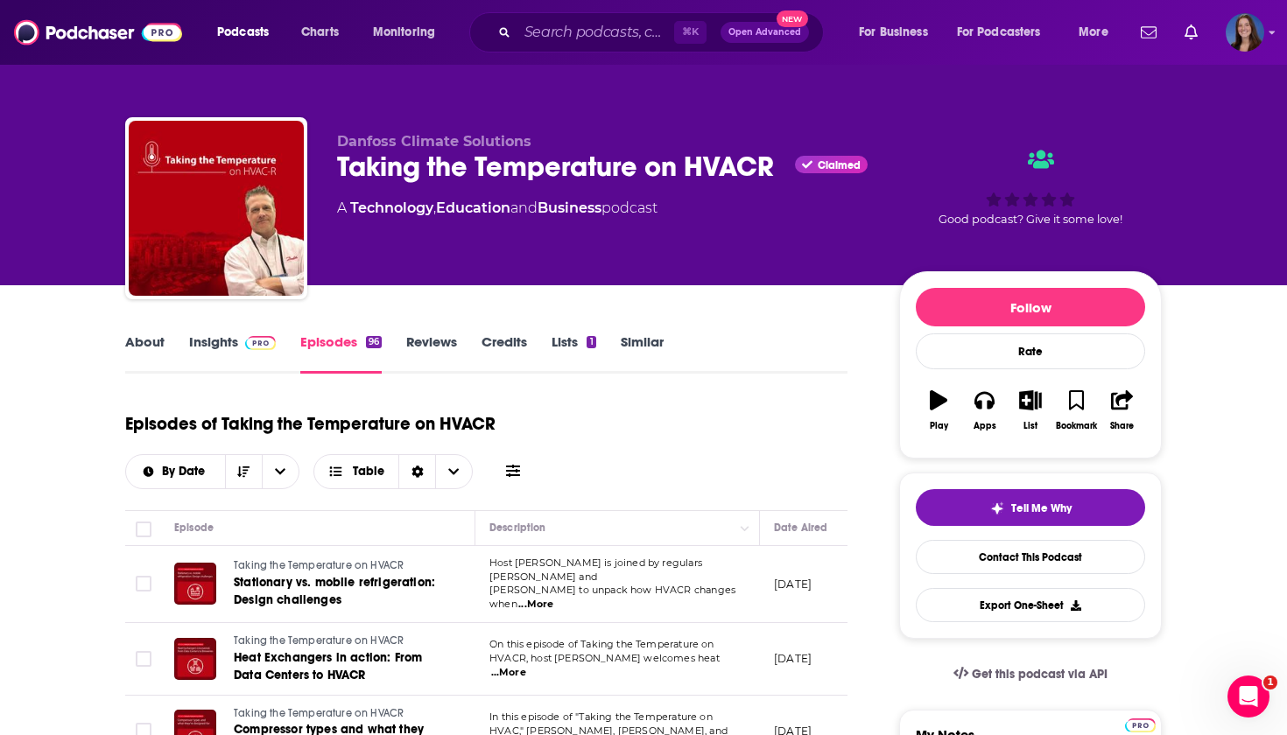
scroll to position [0, 0]
click at [146, 353] on link "About" at bounding box center [144, 354] width 39 height 40
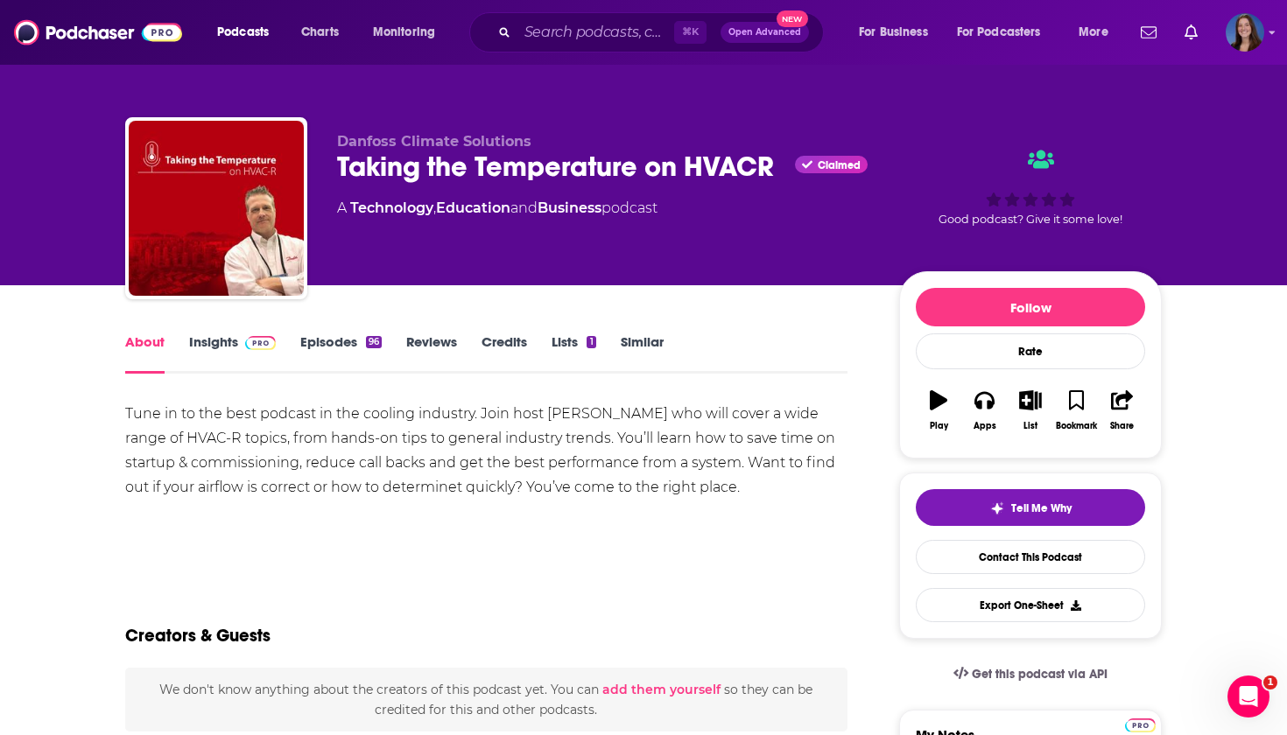
click at [425, 152] on div "Taking the Temperature on HVACR Claimed" at bounding box center [604, 167] width 534 height 34
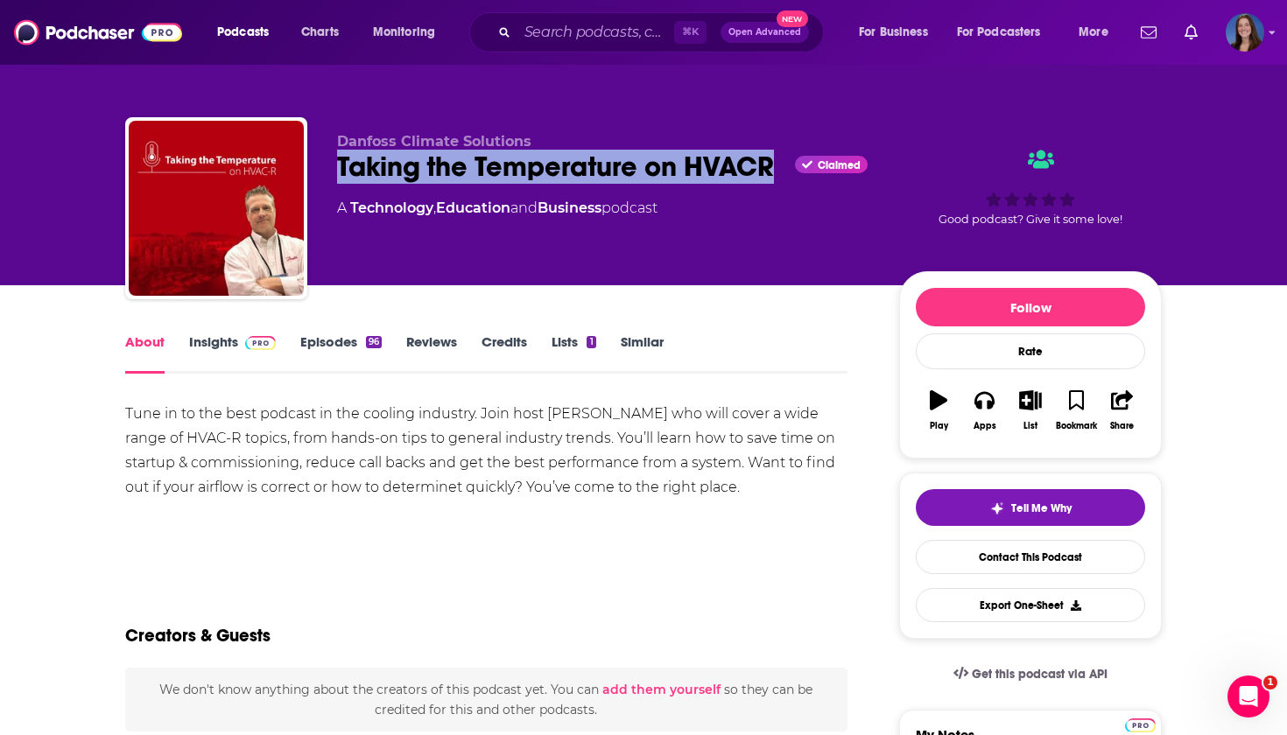
click at [425, 152] on div "Taking the Temperature on HVACR Claimed" at bounding box center [604, 167] width 534 height 34
copy h1 "Taking the Temperature on HVACR"
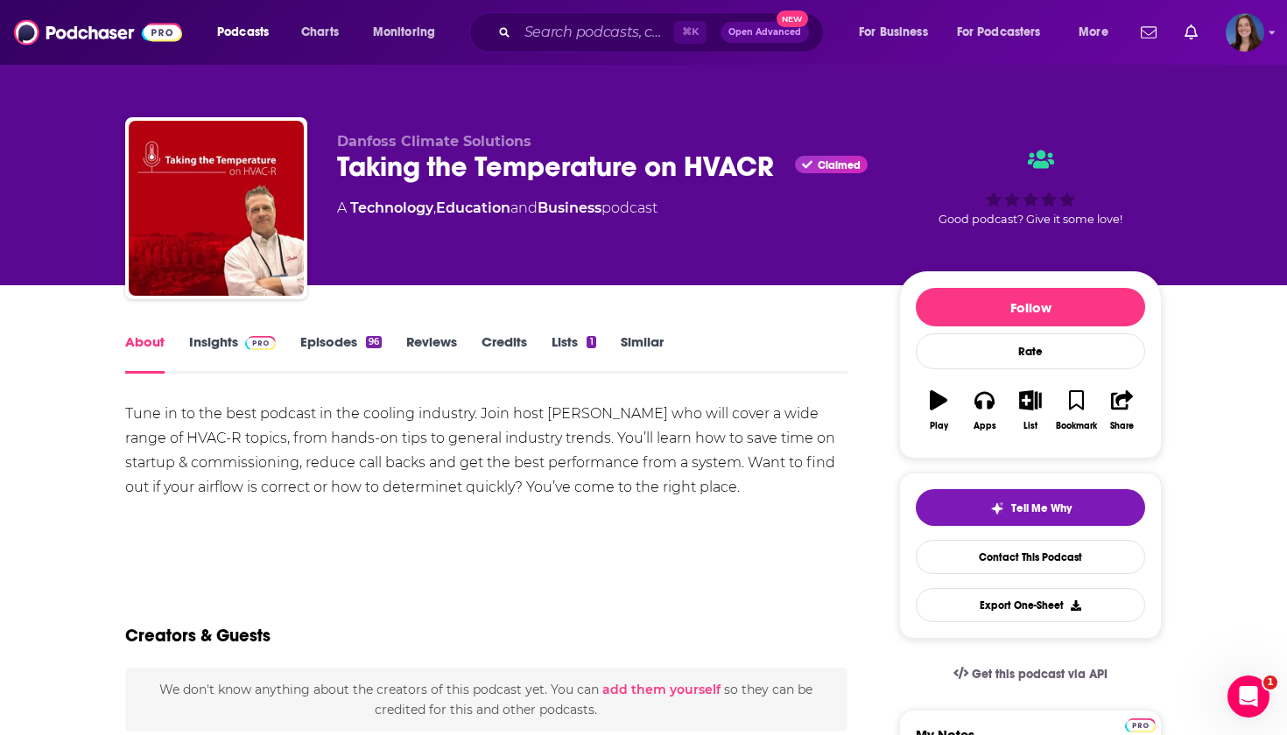
click at [224, 341] on link "Insights" at bounding box center [232, 354] width 87 height 40
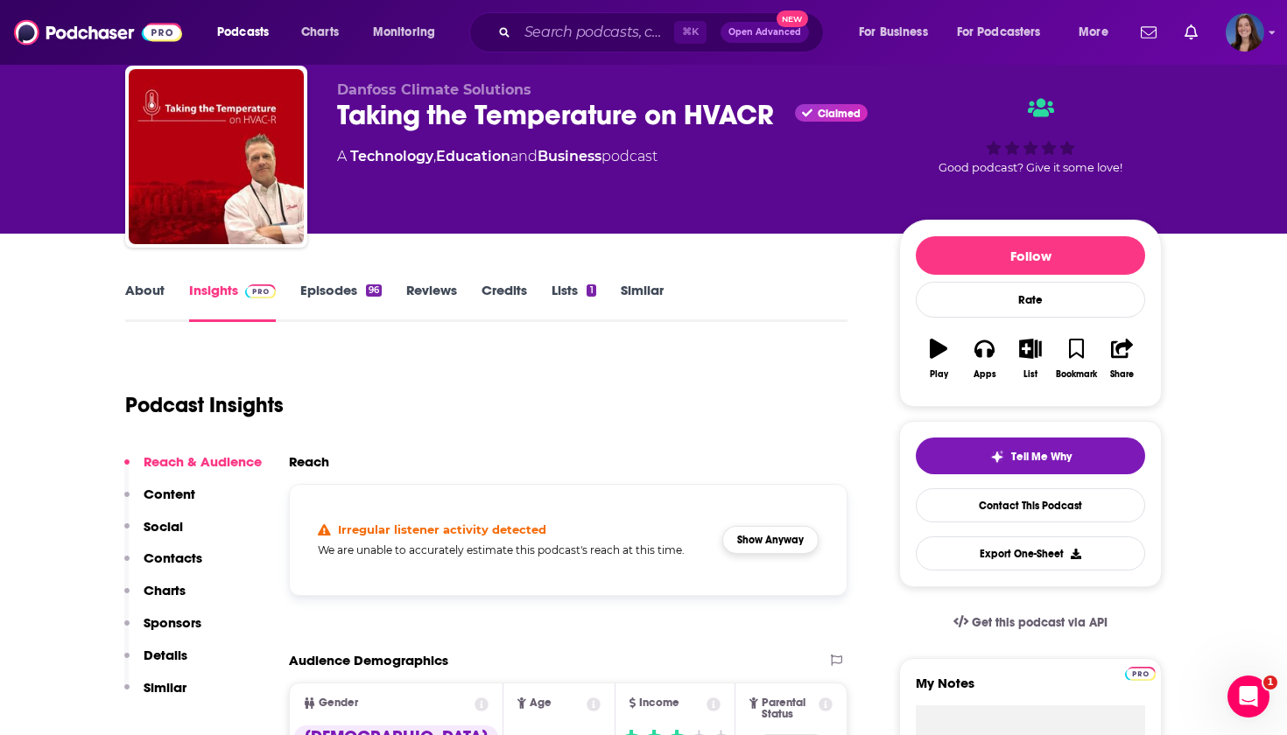
scroll to position [97, 0]
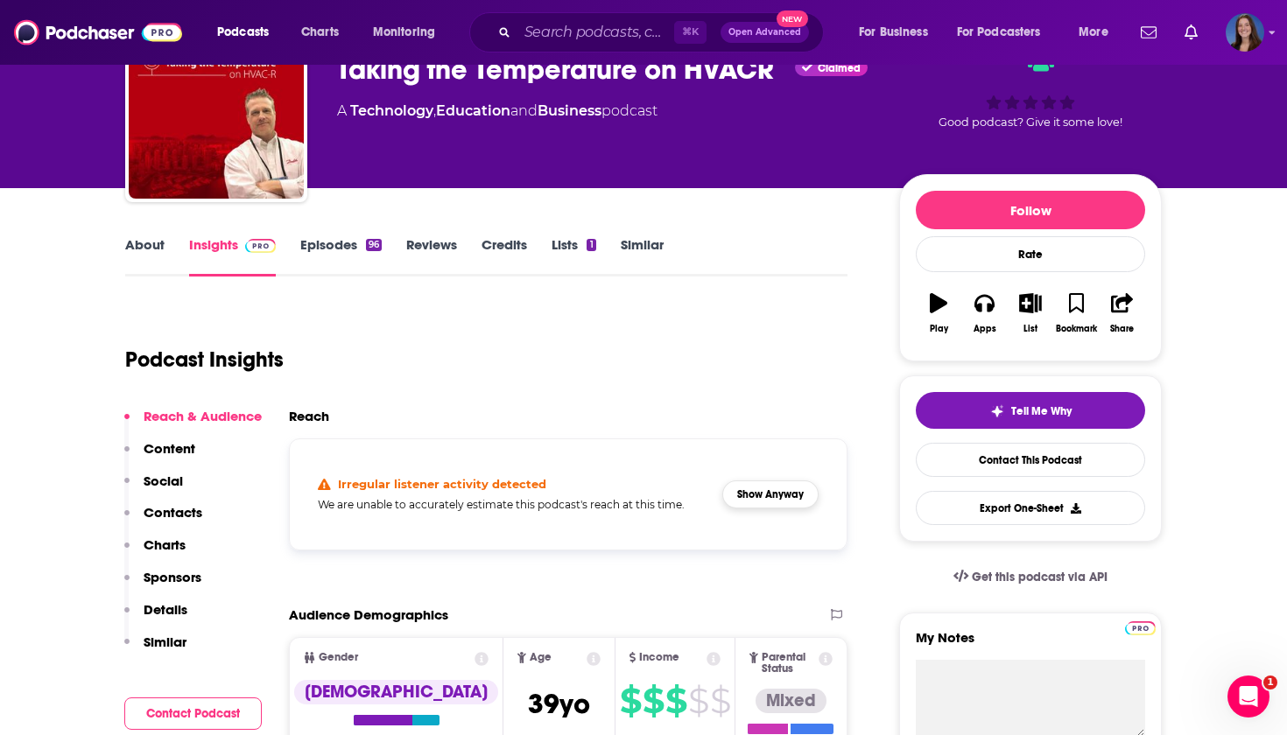
click at [783, 501] on button "Show Anyway" at bounding box center [770, 495] width 96 height 28
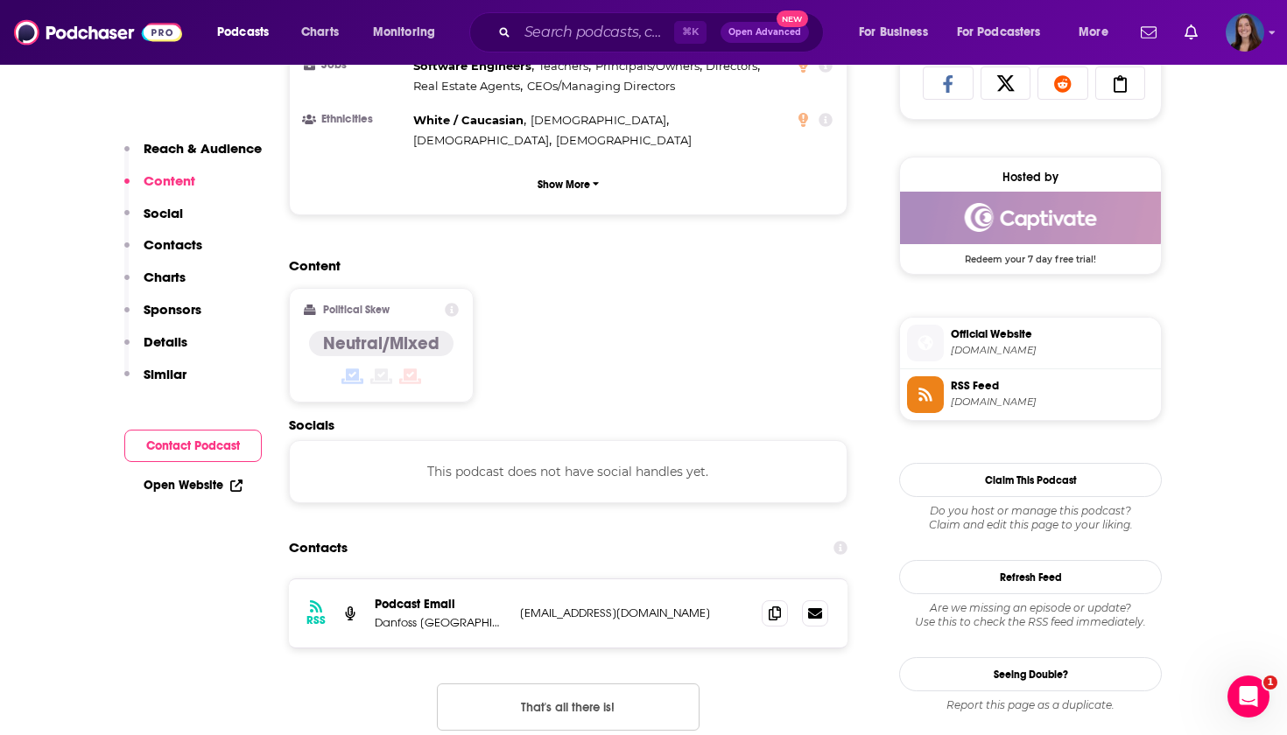
scroll to position [1197, 0]
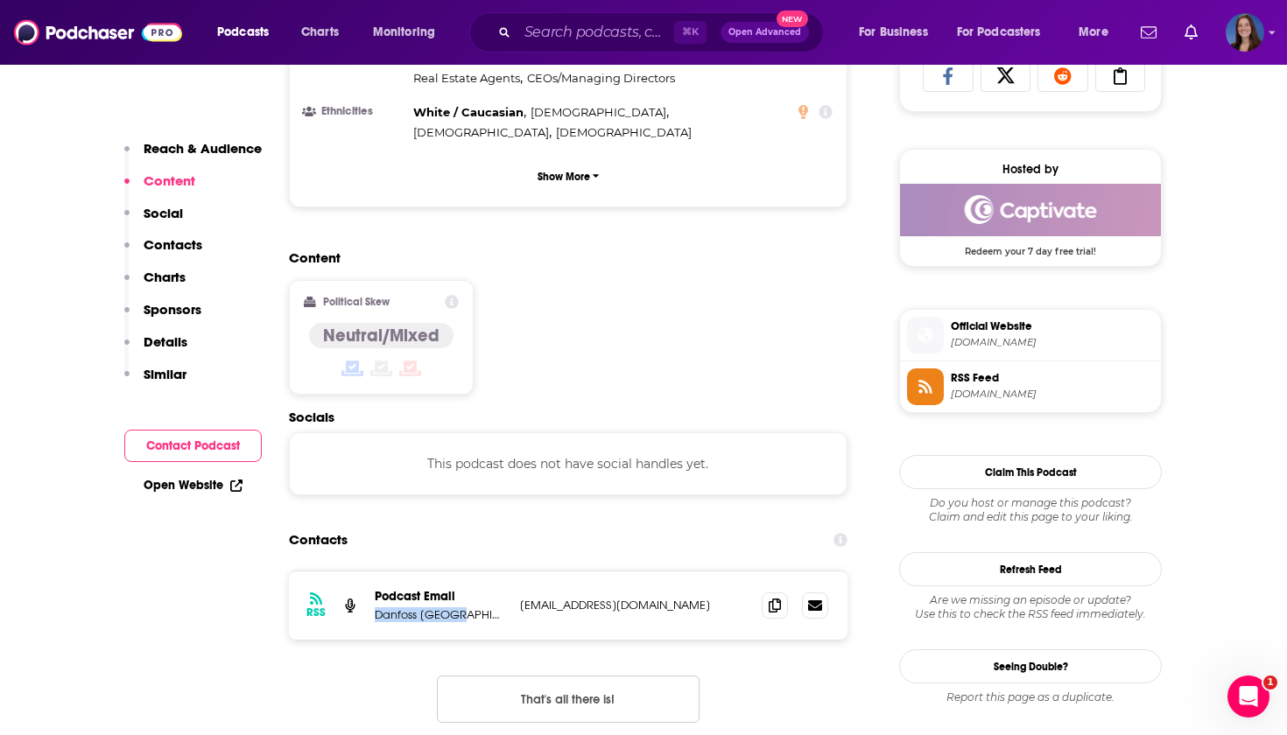
drag, startPoint x: 372, startPoint y: 523, endPoint x: 472, endPoint y: 523, distance: 99.8
click at [472, 572] on div "RSS Podcast Email Danfoss [GEOGRAPHIC_DATA] [EMAIL_ADDRESS][DOMAIN_NAME] [EMAIL…" at bounding box center [568, 606] width 559 height 68
copy p "Danfoss [GEOGRAPHIC_DATA]"
click at [783, 592] on span at bounding box center [775, 605] width 26 height 26
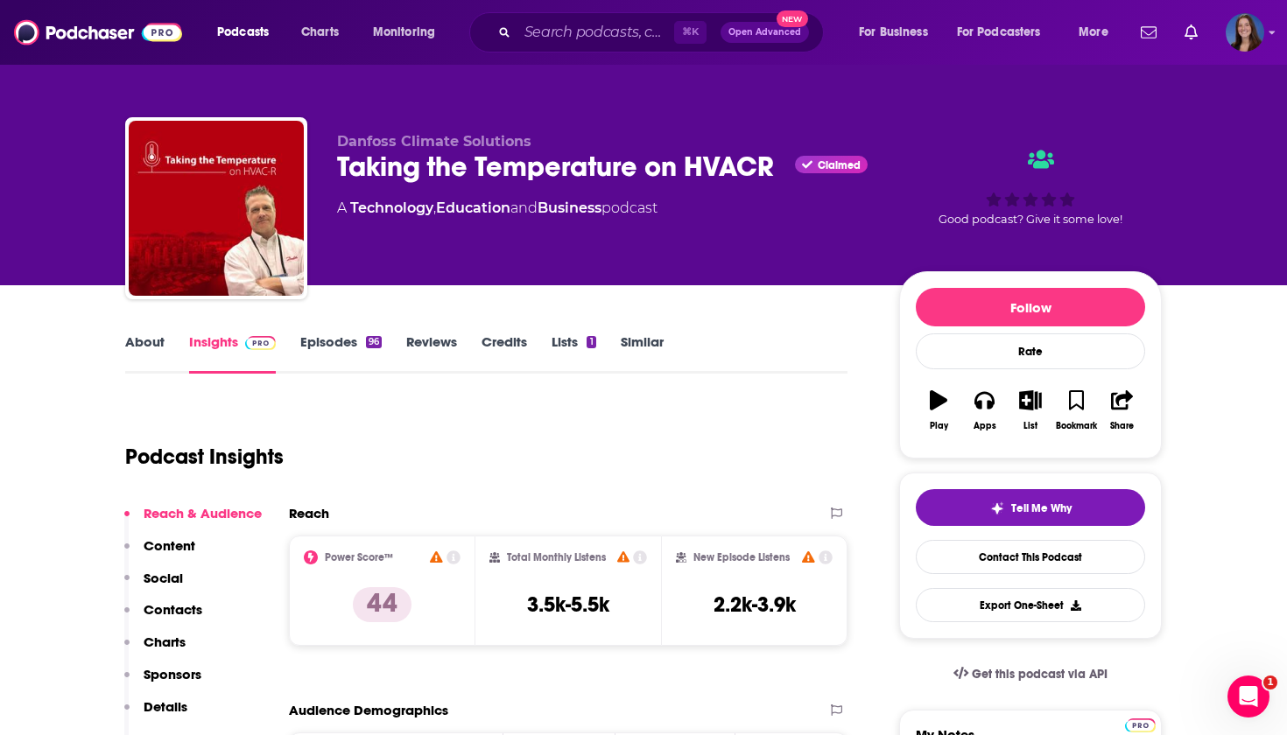
scroll to position [0, 0]
click at [138, 343] on link "About" at bounding box center [144, 354] width 39 height 40
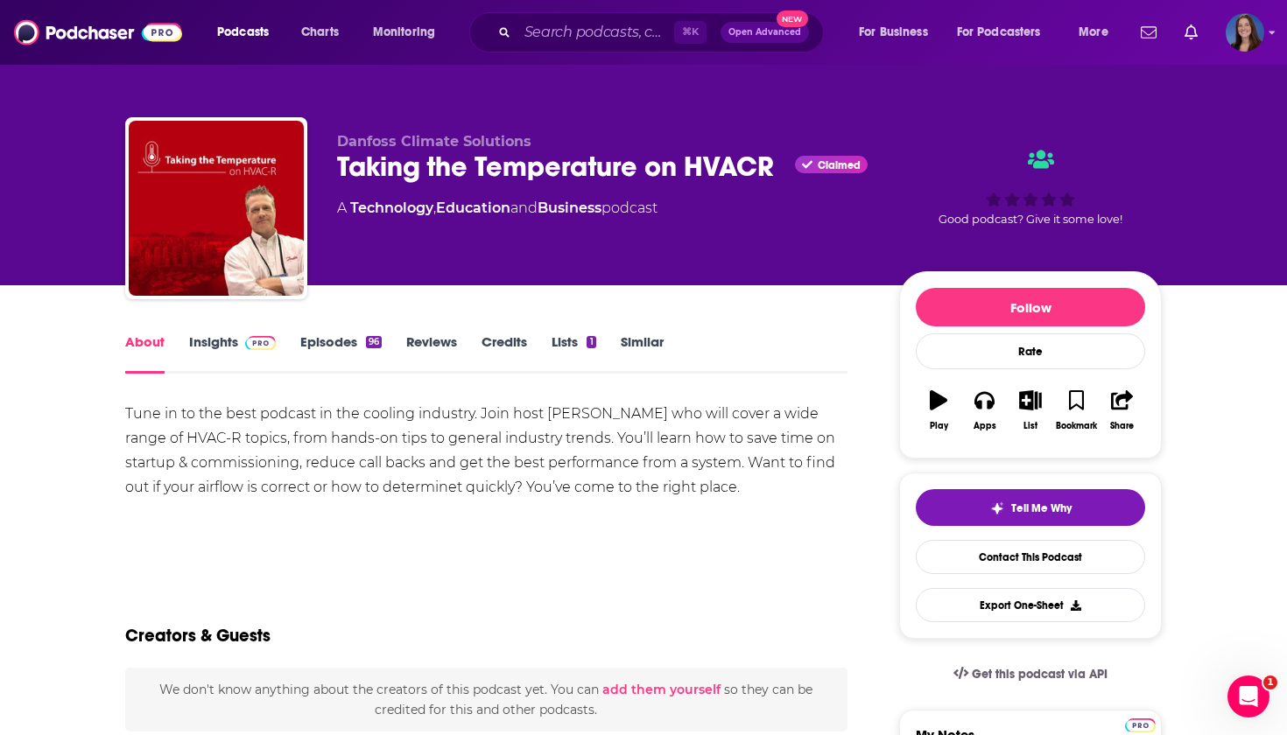
click at [189, 432] on div "Tune in to the best podcast in the cooling industry. Join host [PERSON_NAME] wh…" at bounding box center [486, 451] width 722 height 98
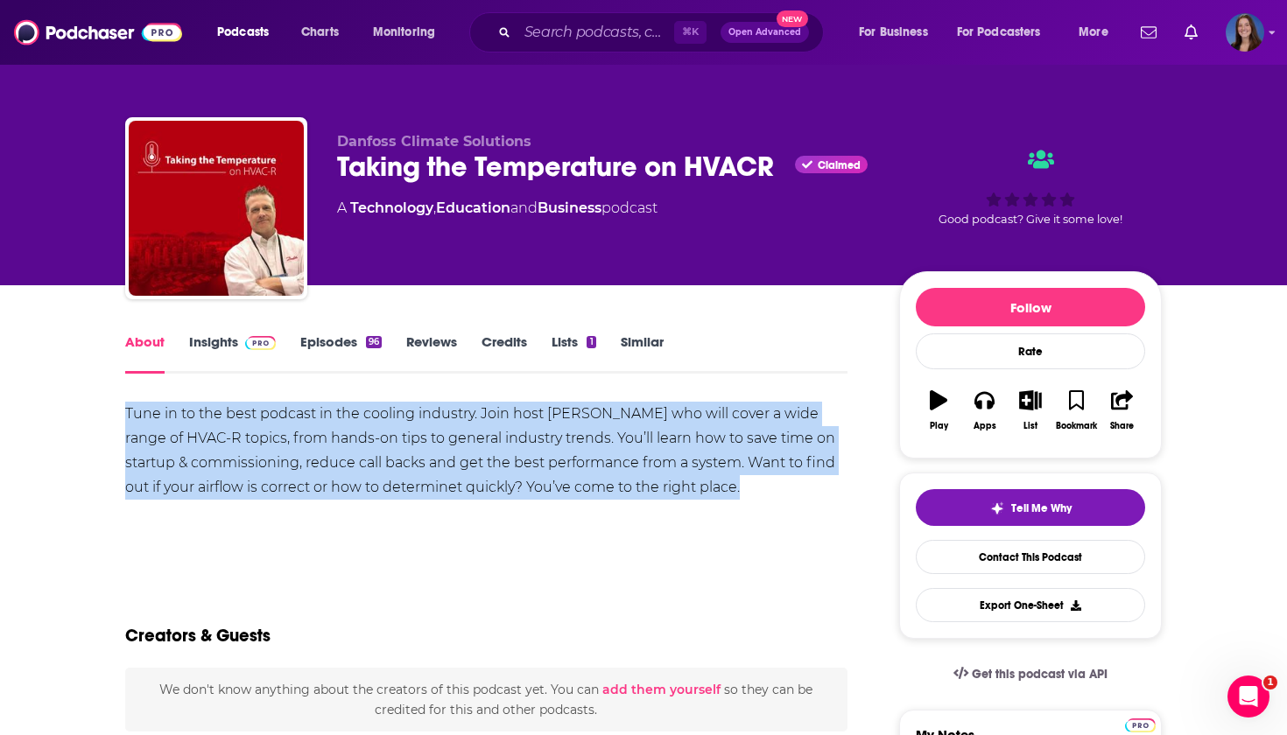
click at [189, 432] on div "Tune in to the best podcast in the cooling industry. Join host [PERSON_NAME] wh…" at bounding box center [486, 451] width 722 height 98
copy div "Tune in to the best podcast in the cooling industry. Join host [PERSON_NAME] wh…"
